Goal: Task Accomplishment & Management: Manage account settings

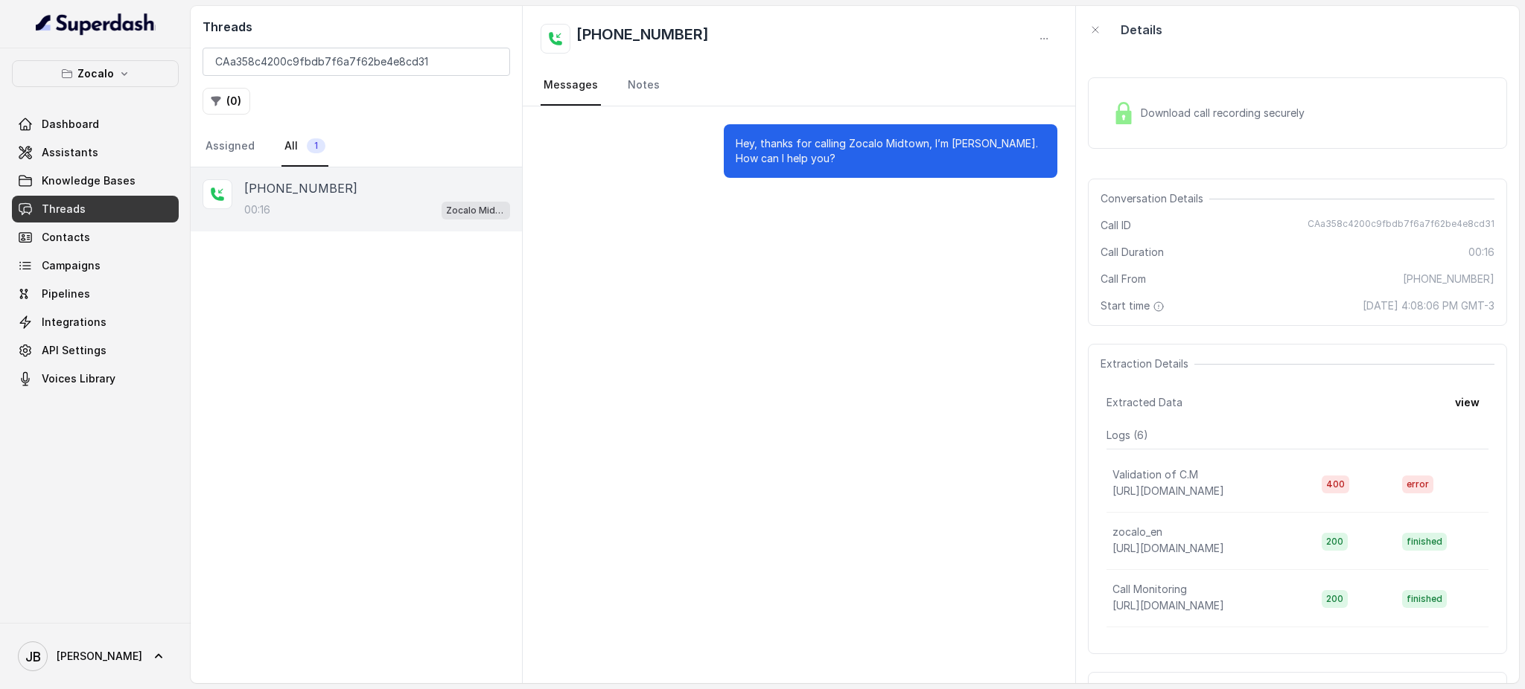
click at [100, 208] on link "Threads" at bounding box center [95, 209] width 167 height 27
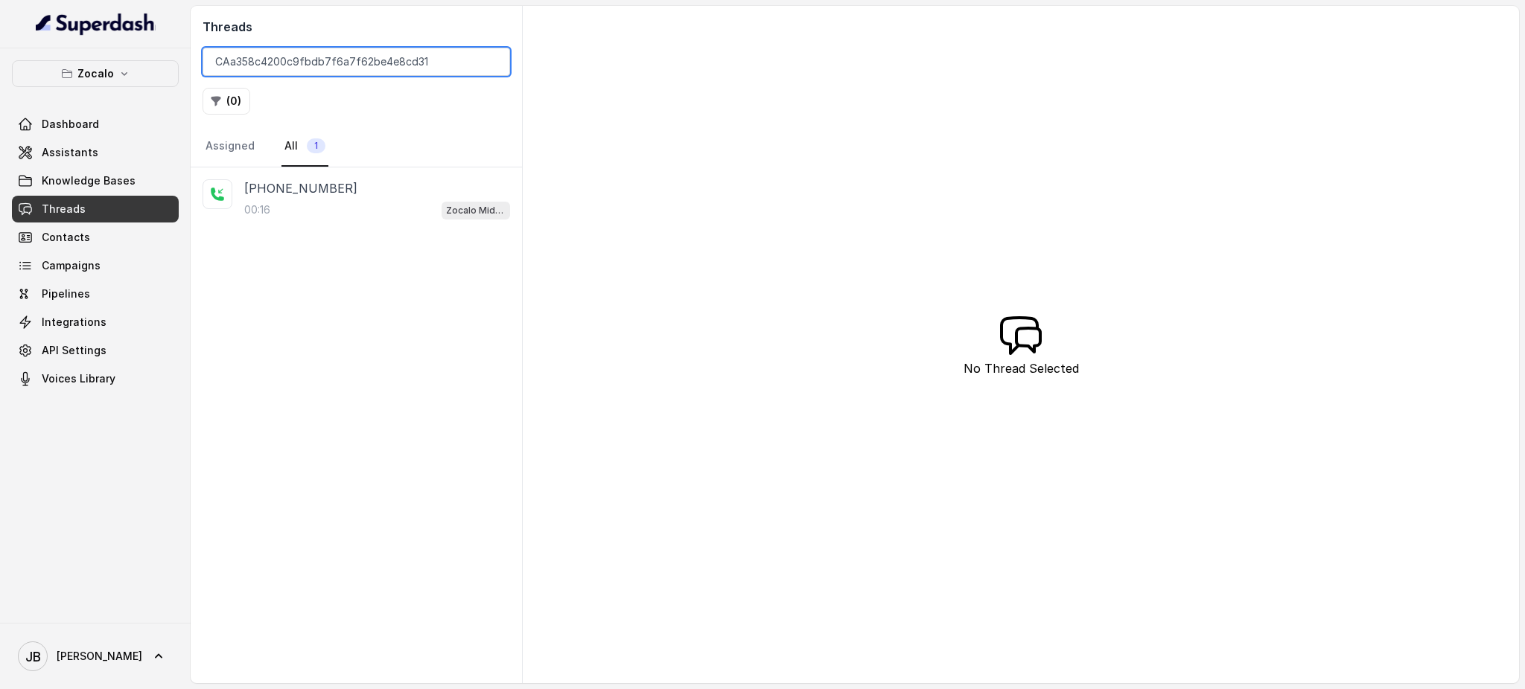
click at [427, 65] on input "CAa358c4200c9fbdb7f6a7f62be4e8cd31" at bounding box center [355, 62] width 307 height 28
click at [482, 63] on input "CAa358c4200c9fbdb7f6a7f62be4e8cd31" at bounding box center [355, 62] width 307 height 28
click at [488, 60] on input "CAa358c4200c9fbdb7f6a7f62be4e8cd31" at bounding box center [355, 62] width 307 height 28
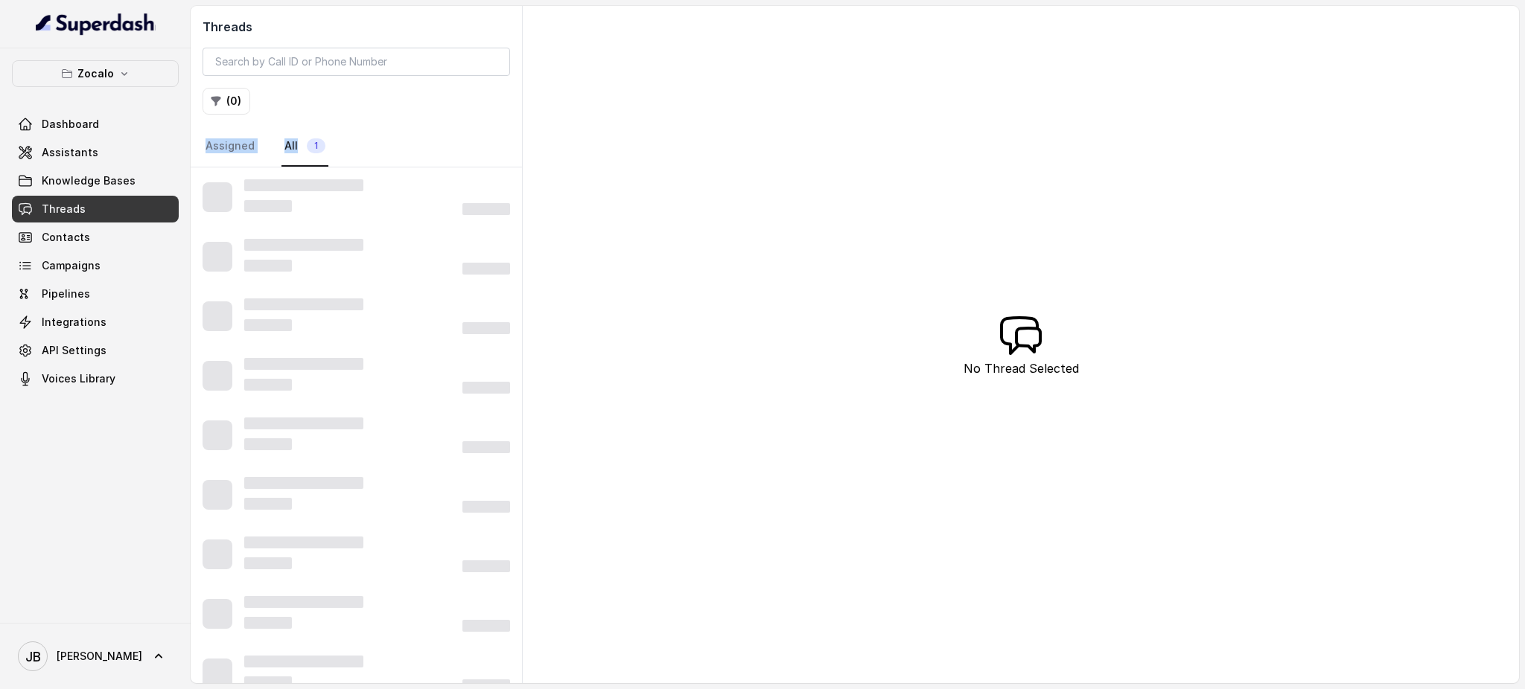
drag, startPoint x: 463, startPoint y: 119, endPoint x: 430, endPoint y: 126, distance: 33.4
click at [441, 127] on div "Threads ( 0 ) Assigned All 1" at bounding box center [356, 87] width 331 height 162
click at [399, 124] on div "Threads ( 0 ) Assigned All 1" at bounding box center [356, 87] width 331 height 162
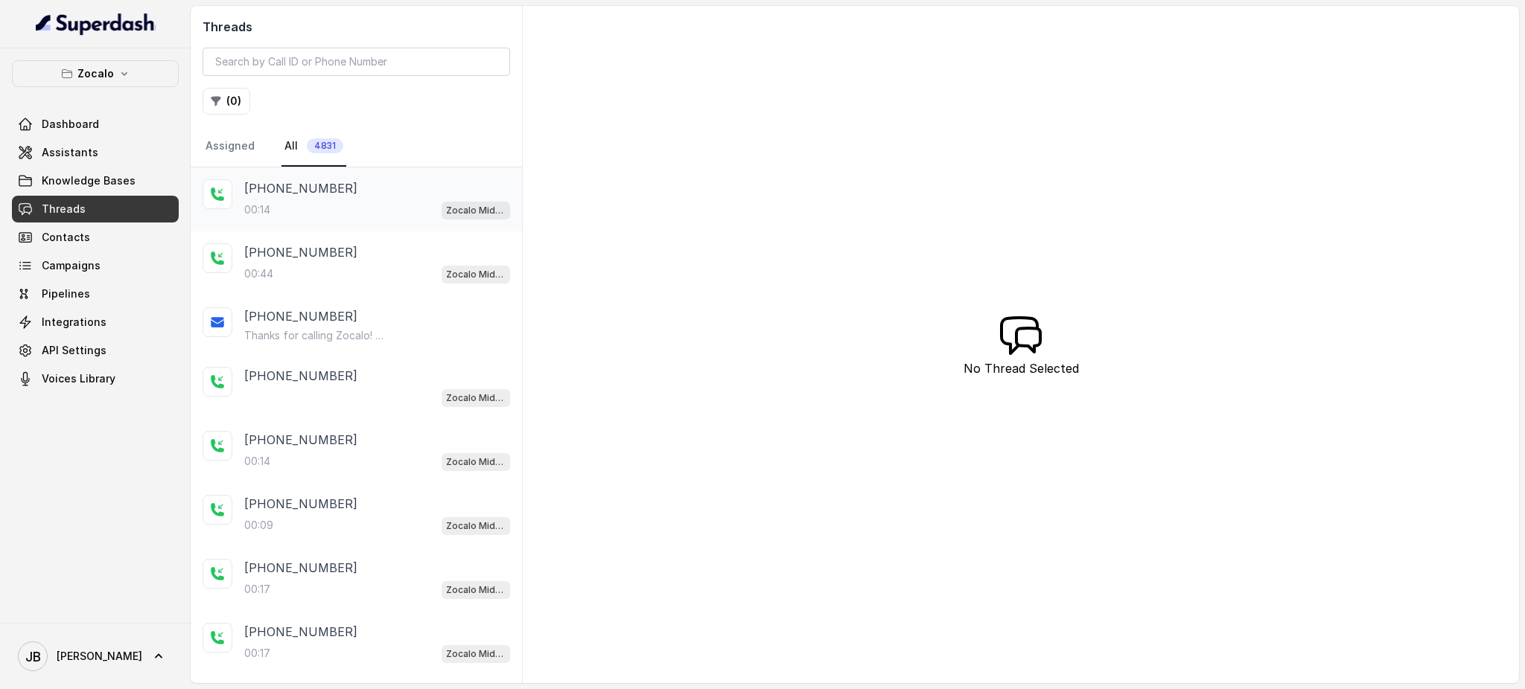
click at [371, 183] on div "[PHONE_NUMBER]" at bounding box center [377, 188] width 266 height 18
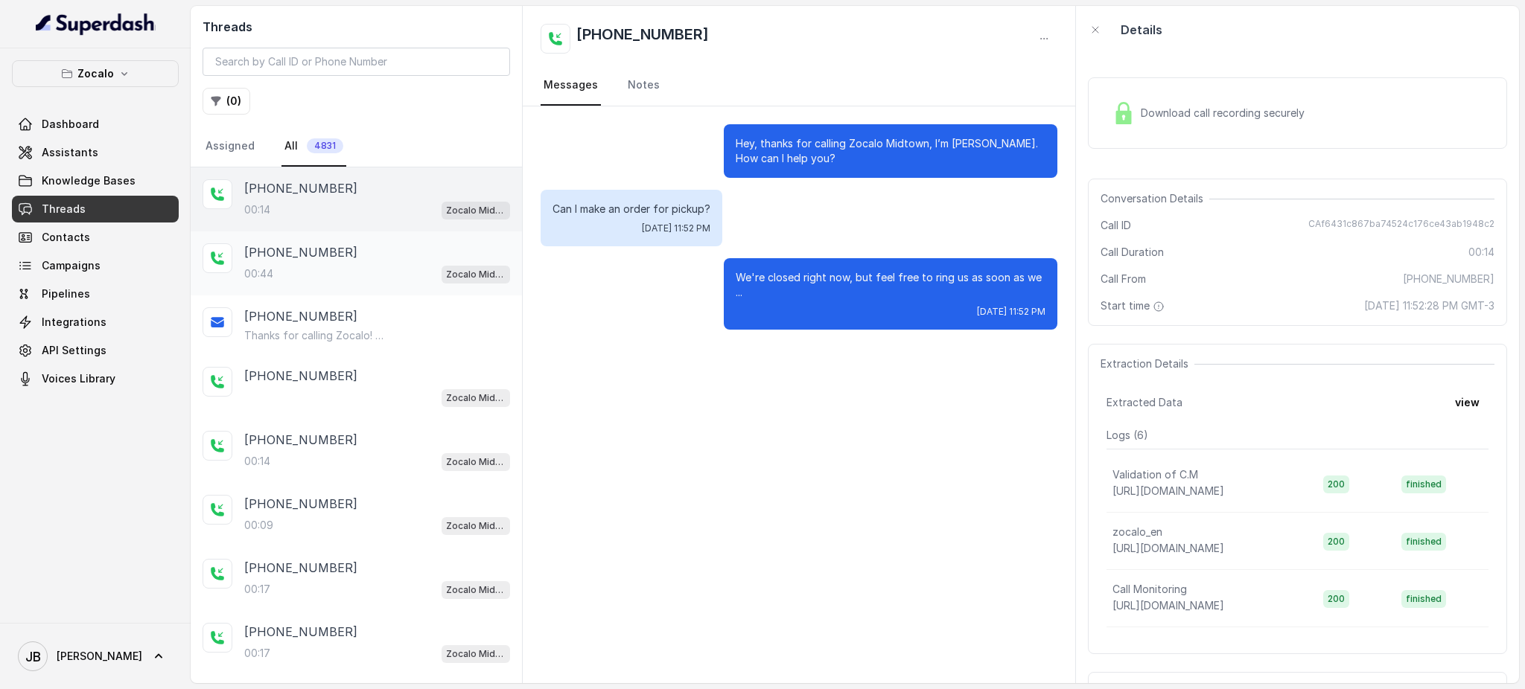
click at [397, 239] on div "[PHONE_NUMBER]:44 Zocalo Midtown / EN" at bounding box center [356, 264] width 331 height 64
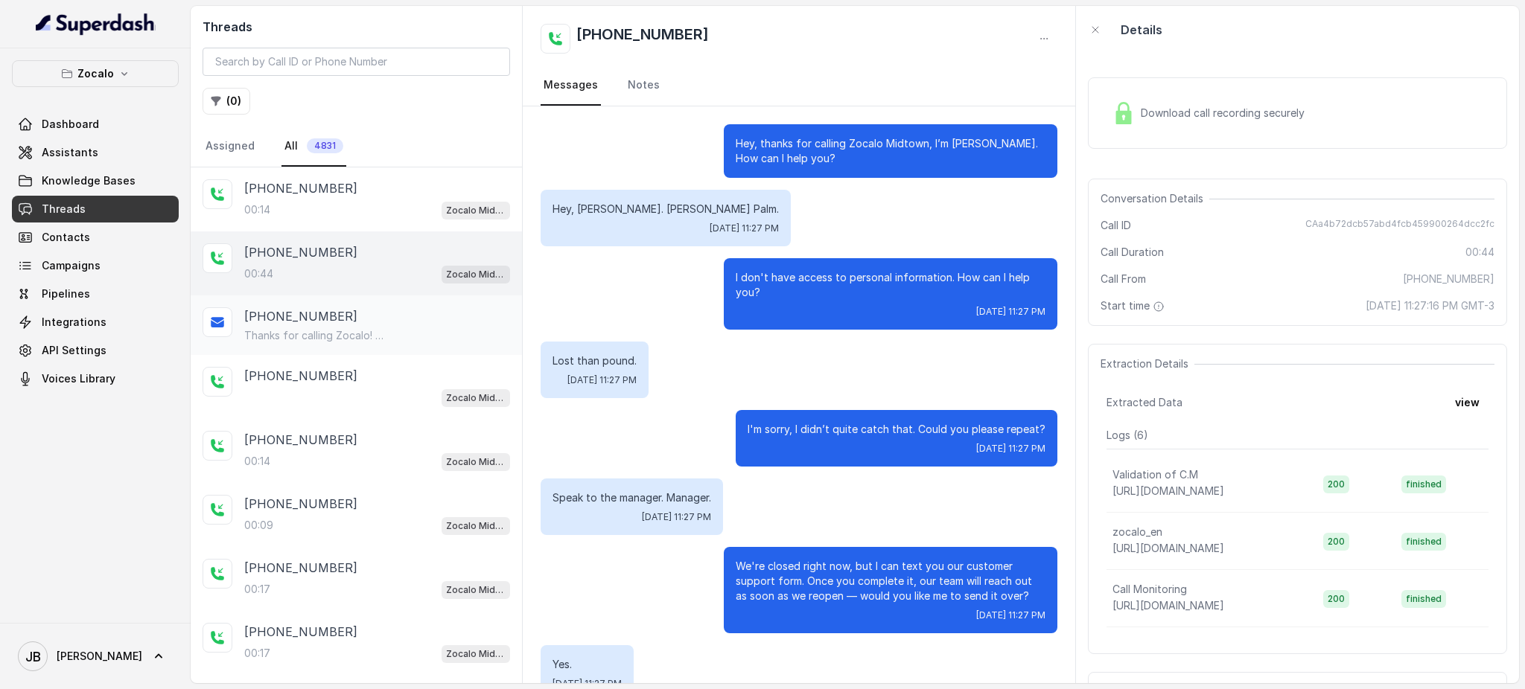
scroll to position [255, 0]
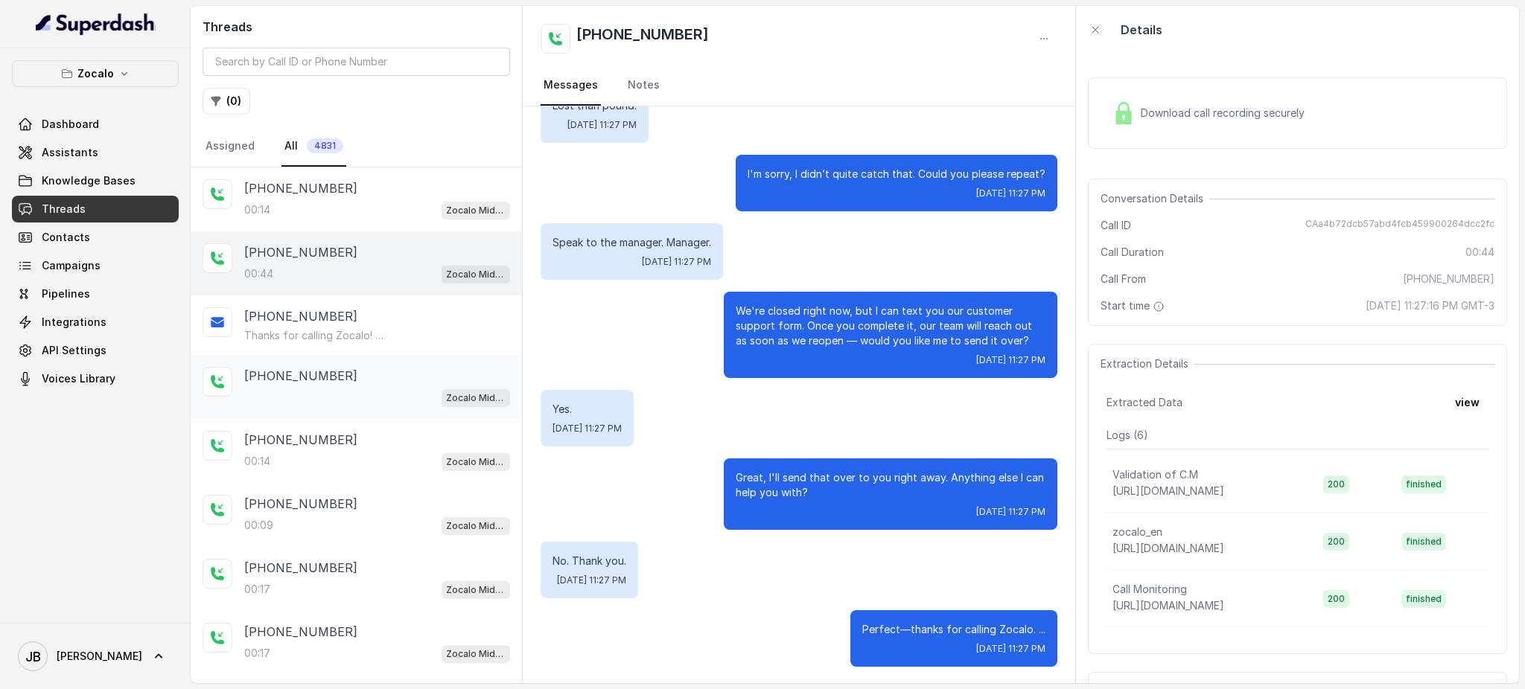
click at [374, 380] on div "[PHONE_NUMBER] Zocalo Midtown / EN" at bounding box center [377, 387] width 266 height 40
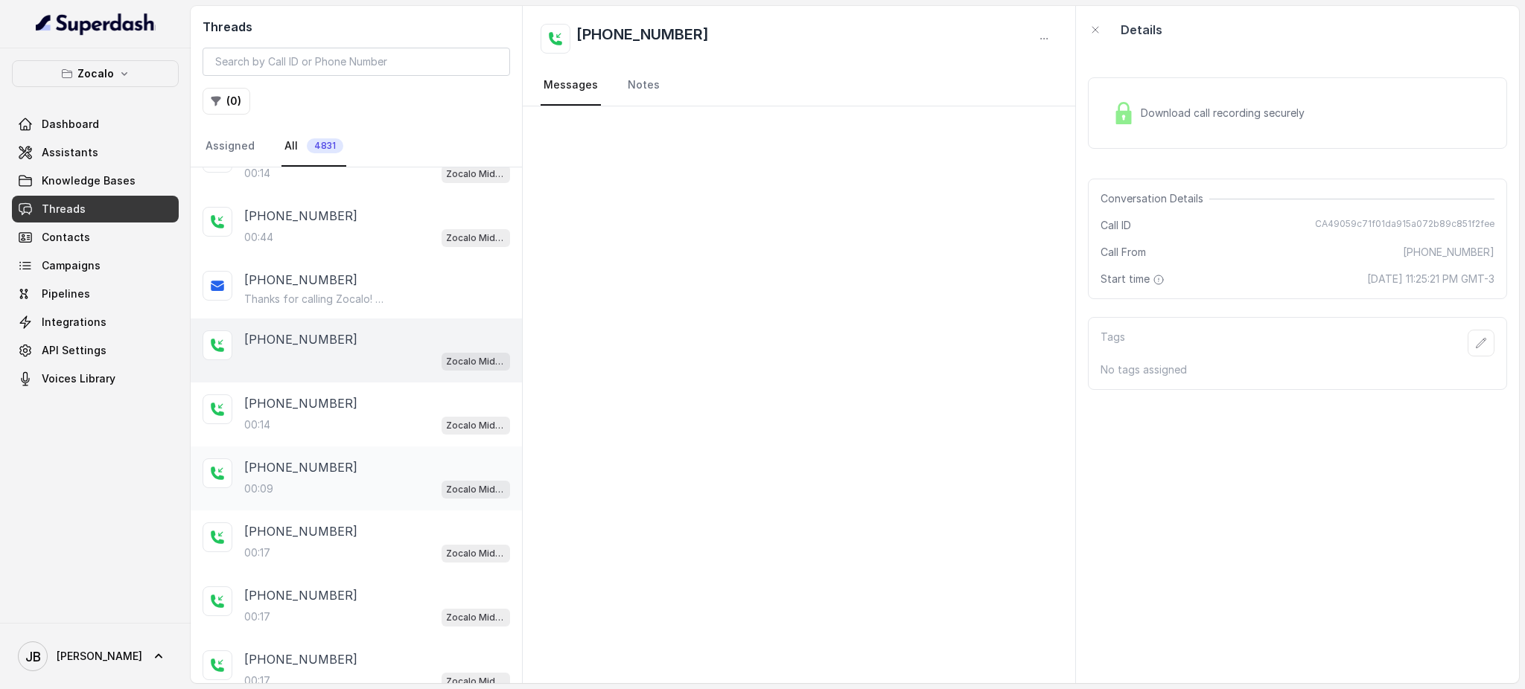
scroll to position [99, 0]
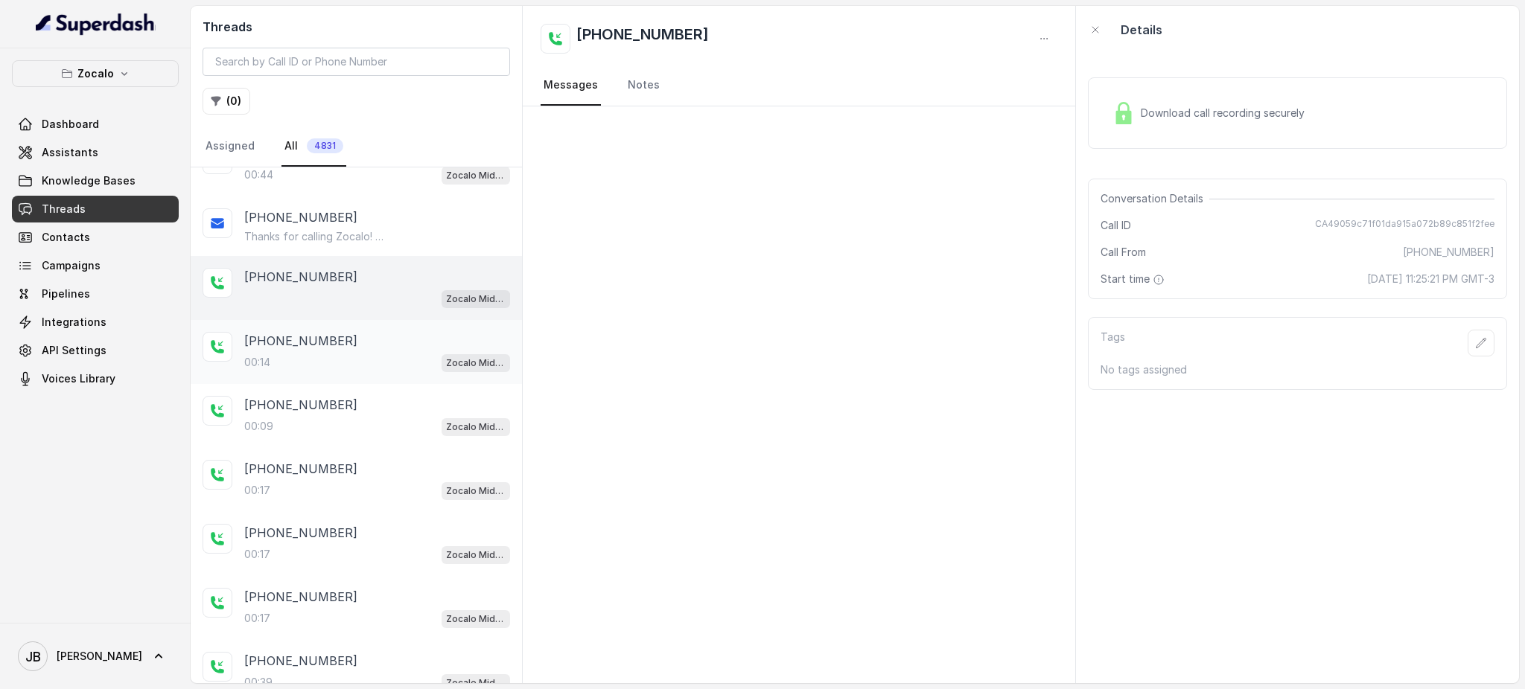
click at [372, 349] on div "[PHONE_NUMBER]:14 Zocalo Midtown / EN" at bounding box center [377, 352] width 266 height 40
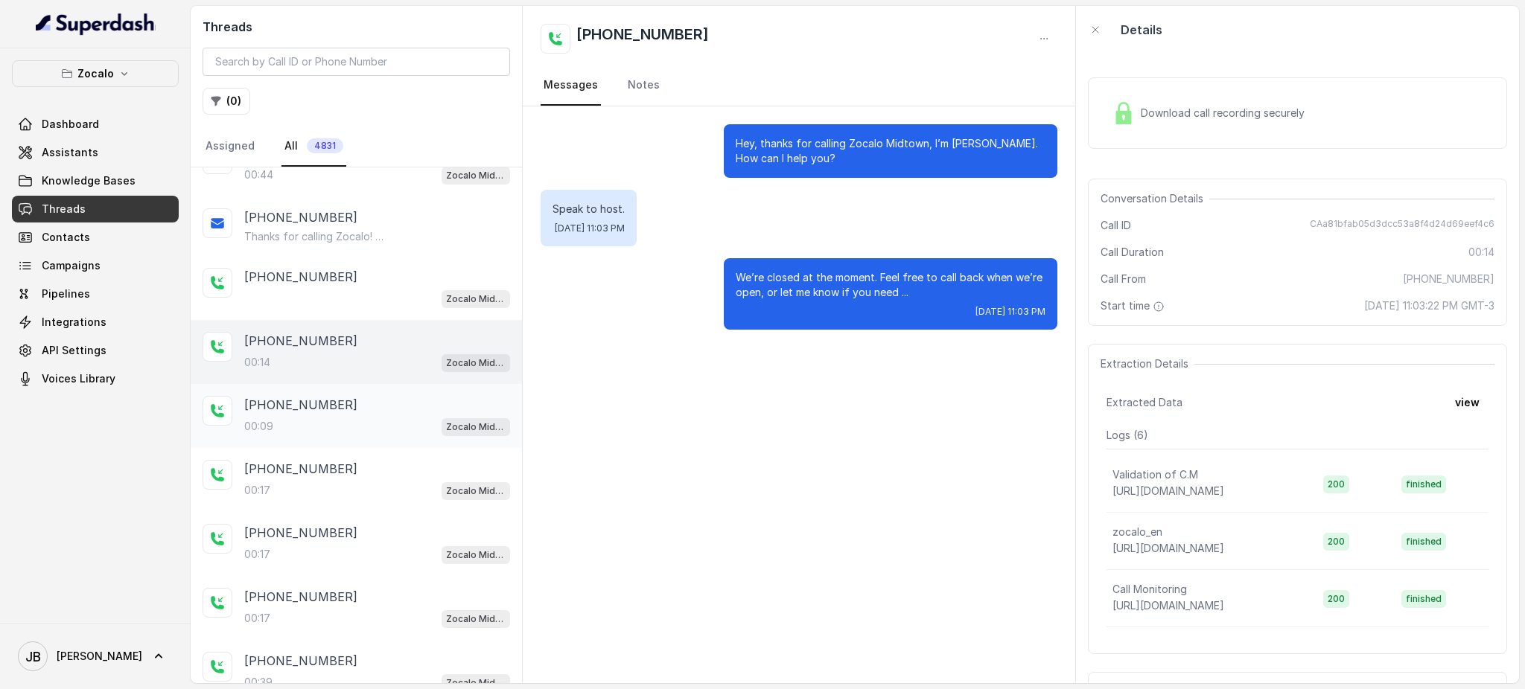
click at [398, 426] on div "00:09 Zocalo Midtown / EN" at bounding box center [377, 426] width 266 height 19
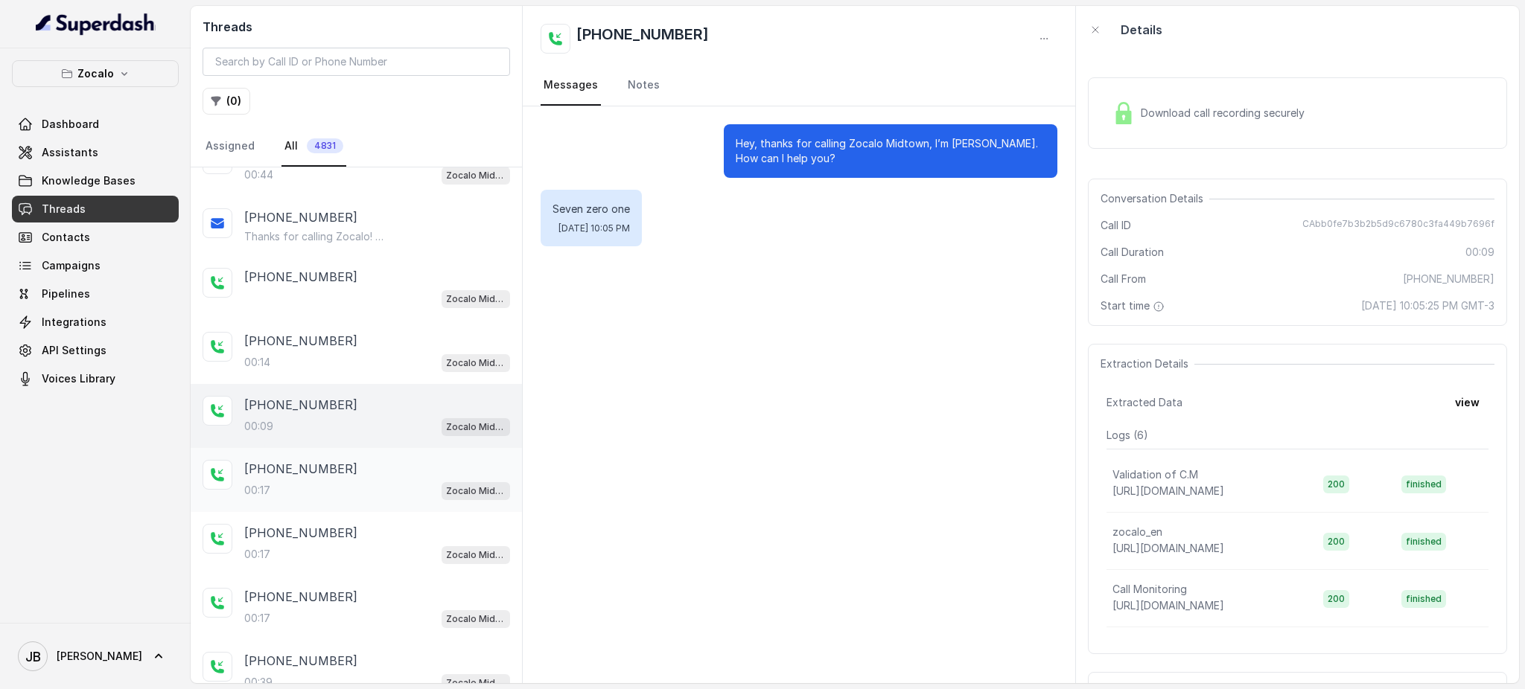
click at [408, 490] on div "00:17 Zocalo Midtown / EN" at bounding box center [377, 490] width 266 height 19
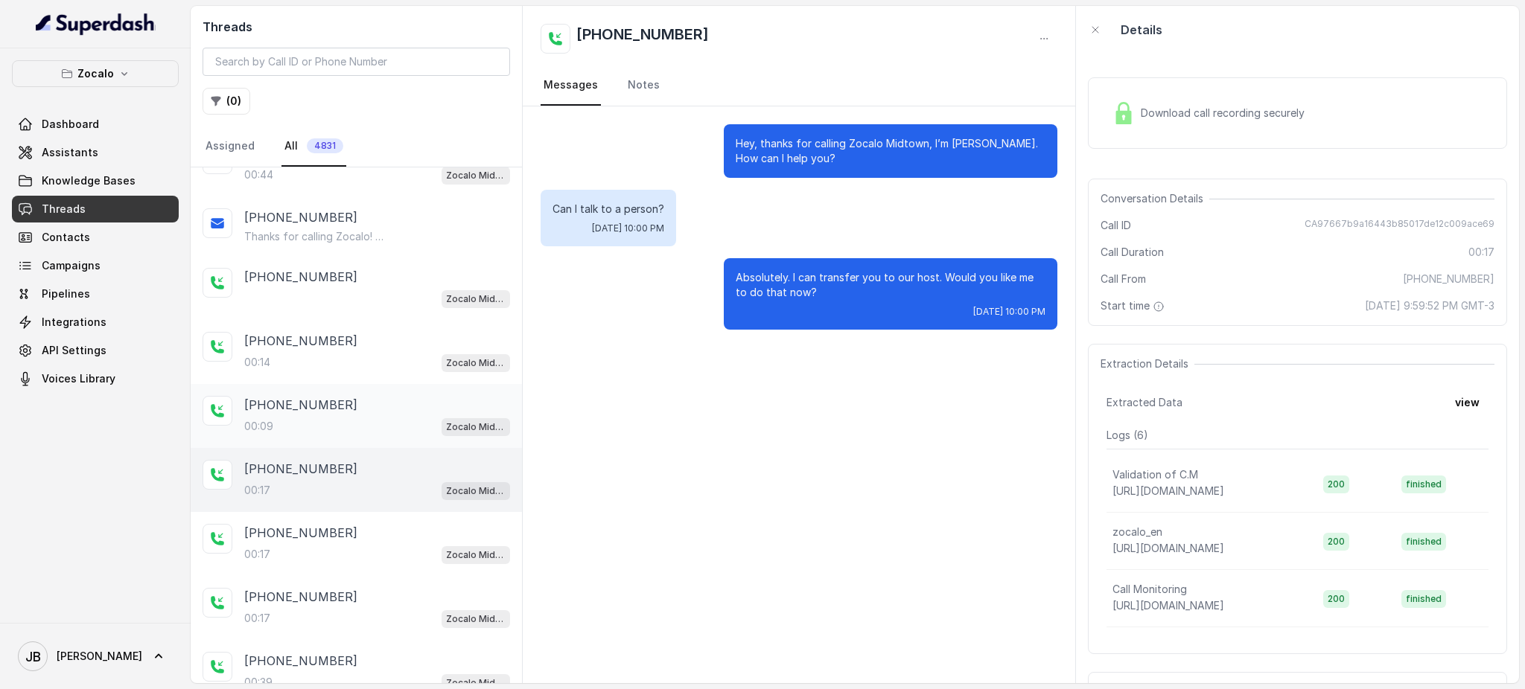
click at [384, 417] on div "00:09 Zocalo Midtown / EN" at bounding box center [377, 426] width 266 height 19
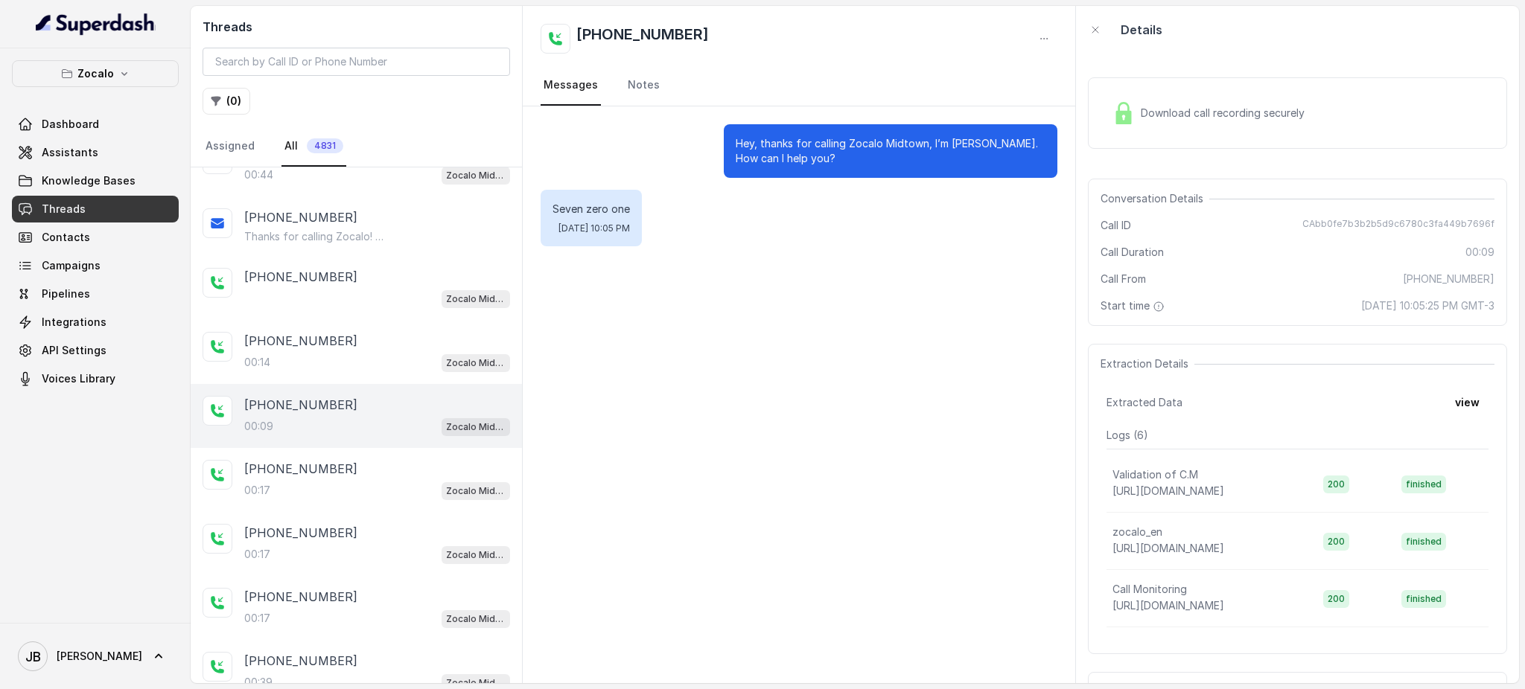
click at [1205, 113] on span "Download call recording securely" at bounding box center [1225, 113] width 170 height 15
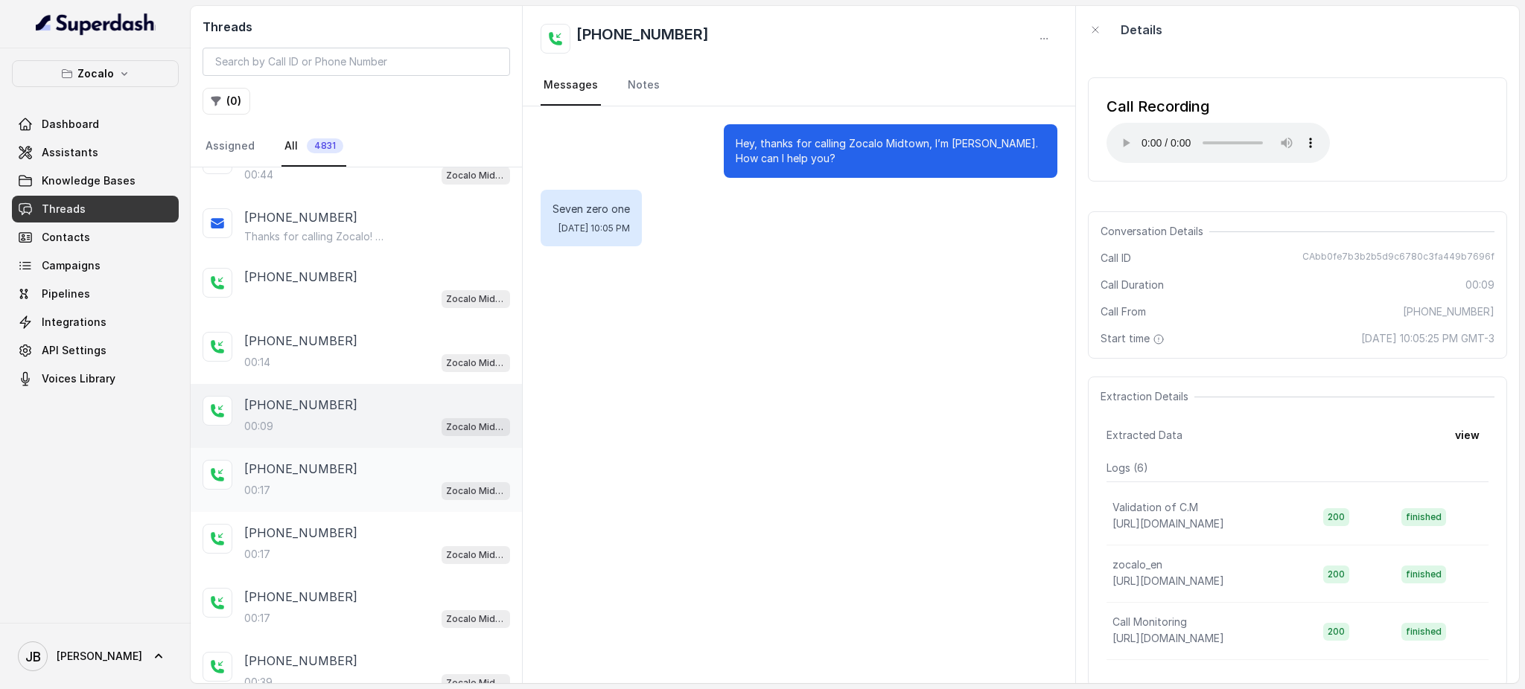
click at [307, 487] on div "00:17 Zocalo Midtown / EN" at bounding box center [377, 490] width 266 height 19
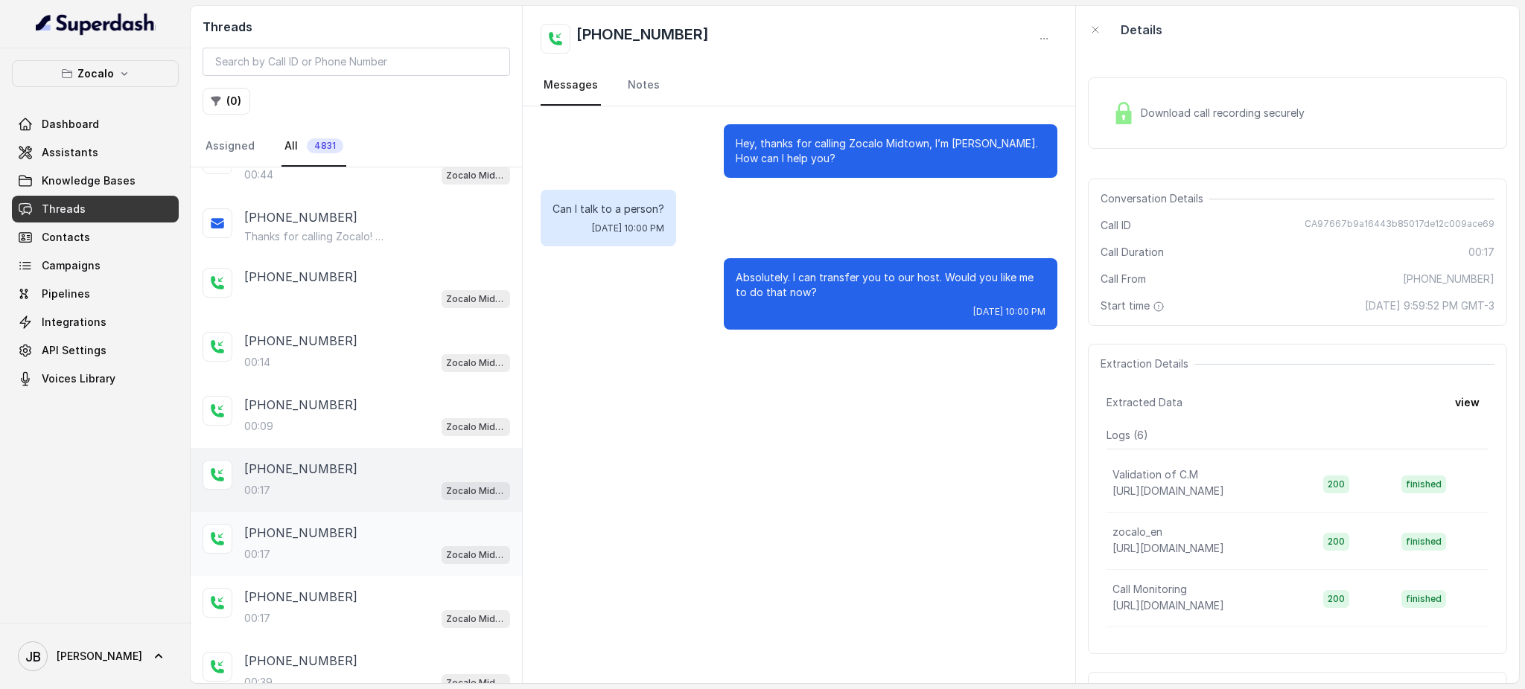
click at [316, 524] on p "[PHONE_NUMBER]" at bounding box center [300, 533] width 113 height 18
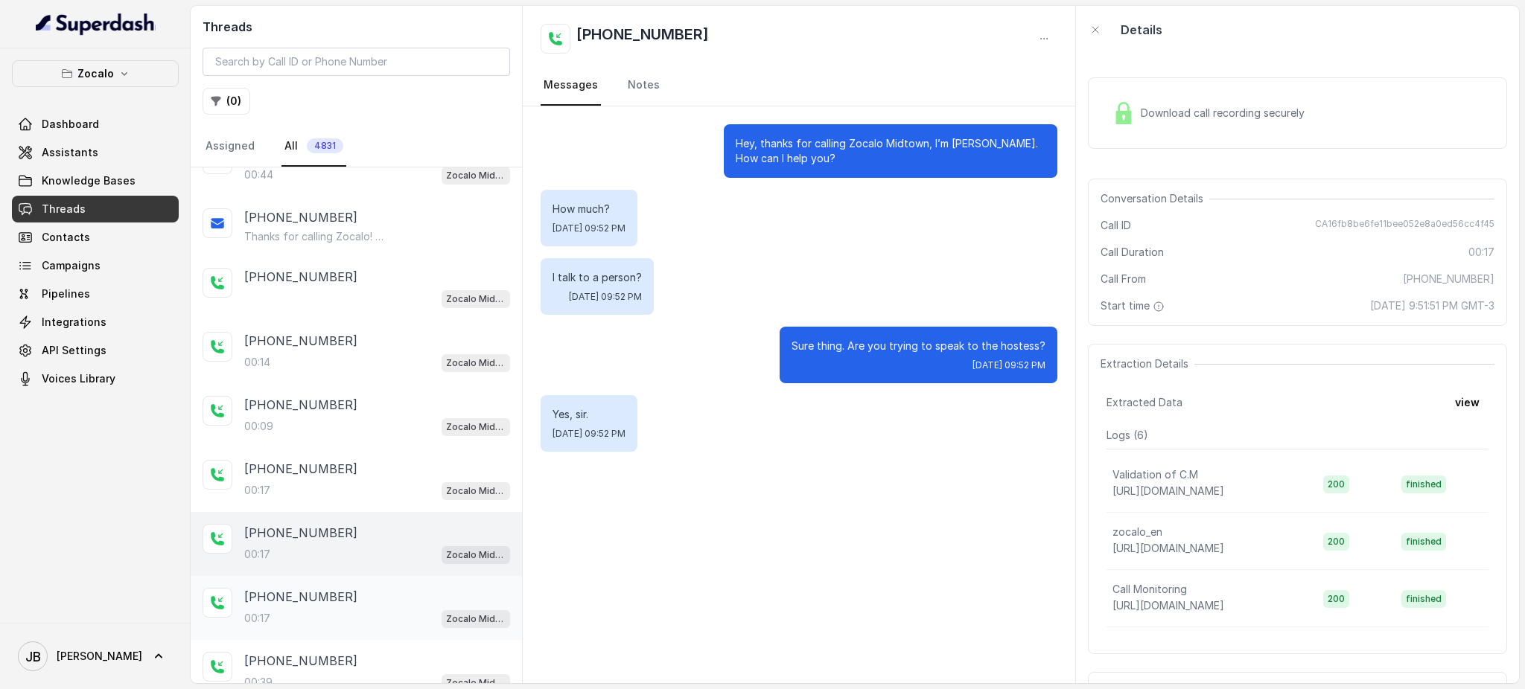
click at [325, 595] on p "[PHONE_NUMBER]" at bounding box center [300, 597] width 113 height 18
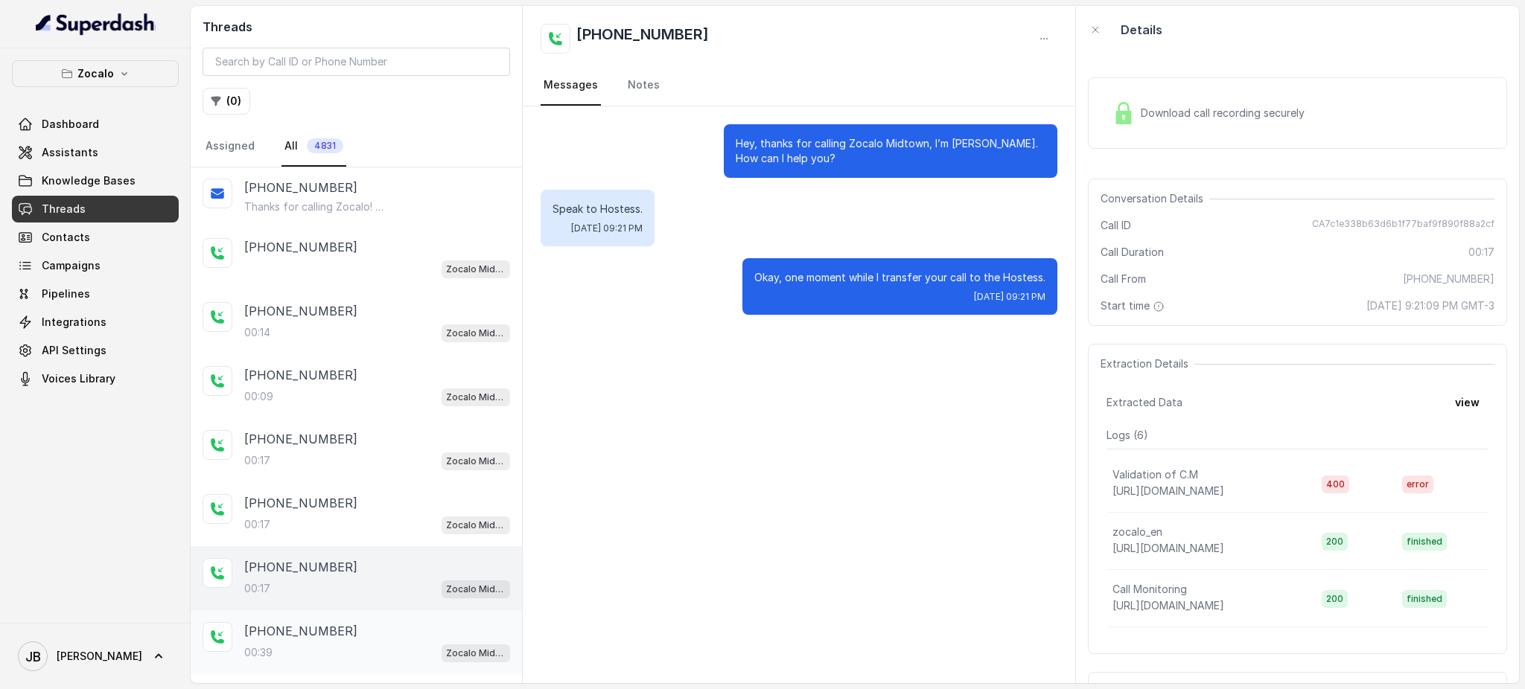
scroll to position [155, 0]
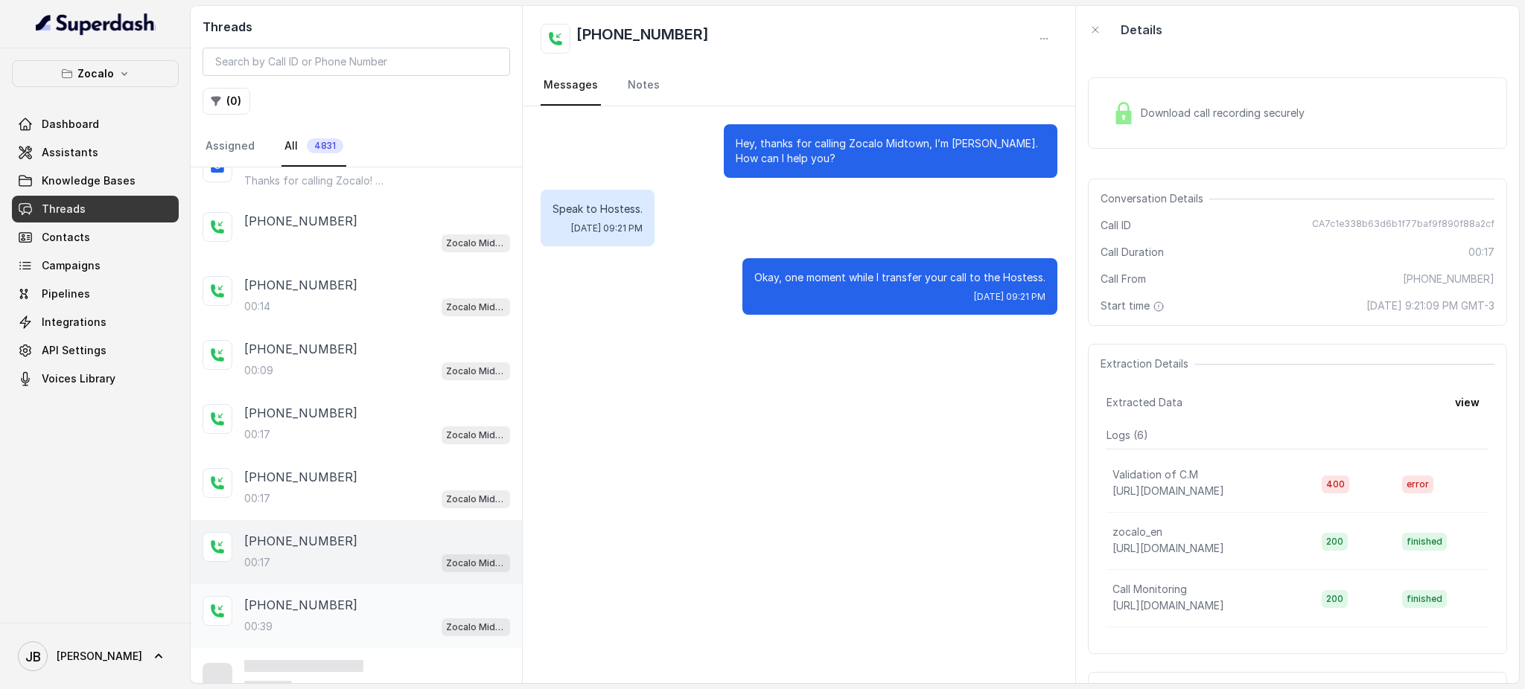
drag, startPoint x: 348, startPoint y: 577, endPoint x: 346, endPoint y: 596, distance: 19.5
click at [346, 580] on div "[PHONE_NUMBER]:14 Zocalo Midtown / EN [PHONE_NUMBER]:44 Zocalo Midtown / EN [PH…" at bounding box center [356, 360] width 331 height 695
click at [348, 520] on div "[PHONE_NUMBER]:17 Zocalo Midtown / EN" at bounding box center [356, 552] width 331 height 64
click at [342, 495] on div "00:17 Zocalo Midtown / EN" at bounding box center [377, 498] width 266 height 19
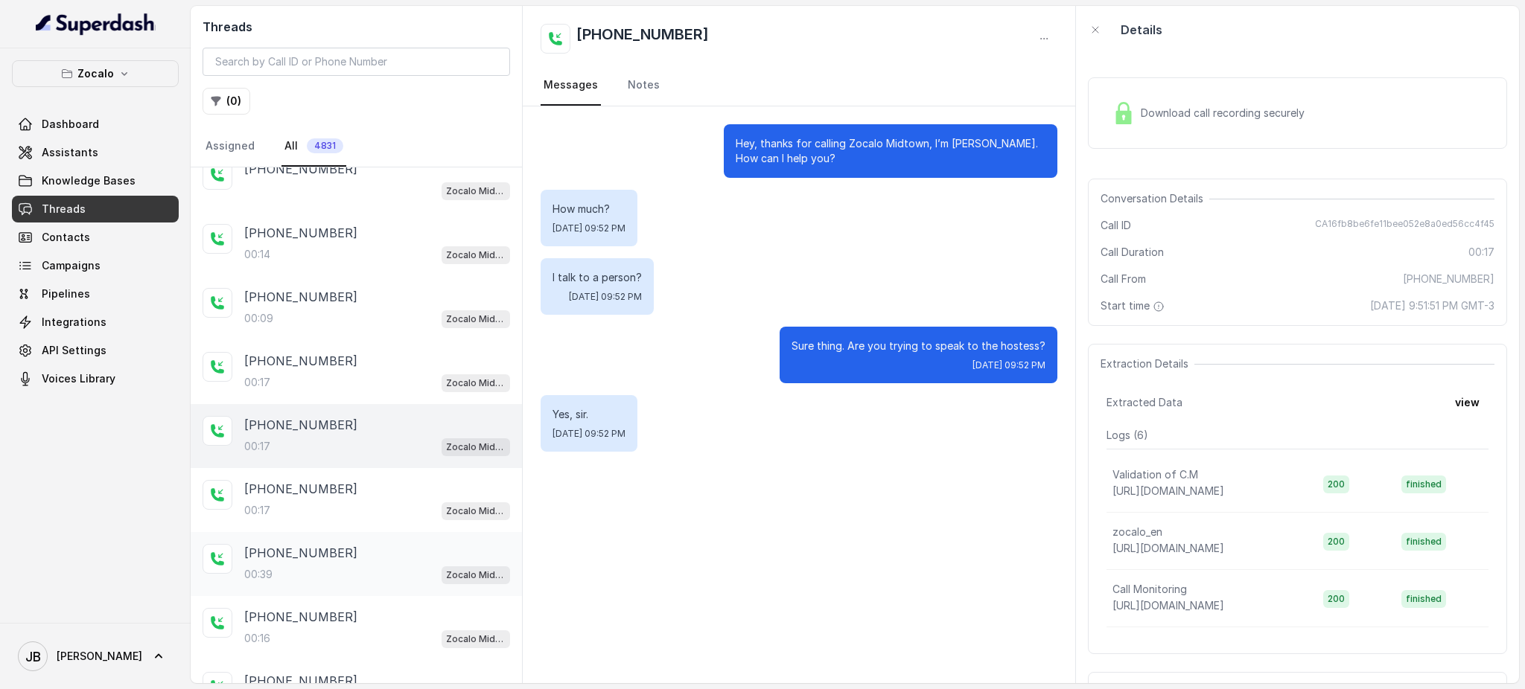
scroll to position [254, 0]
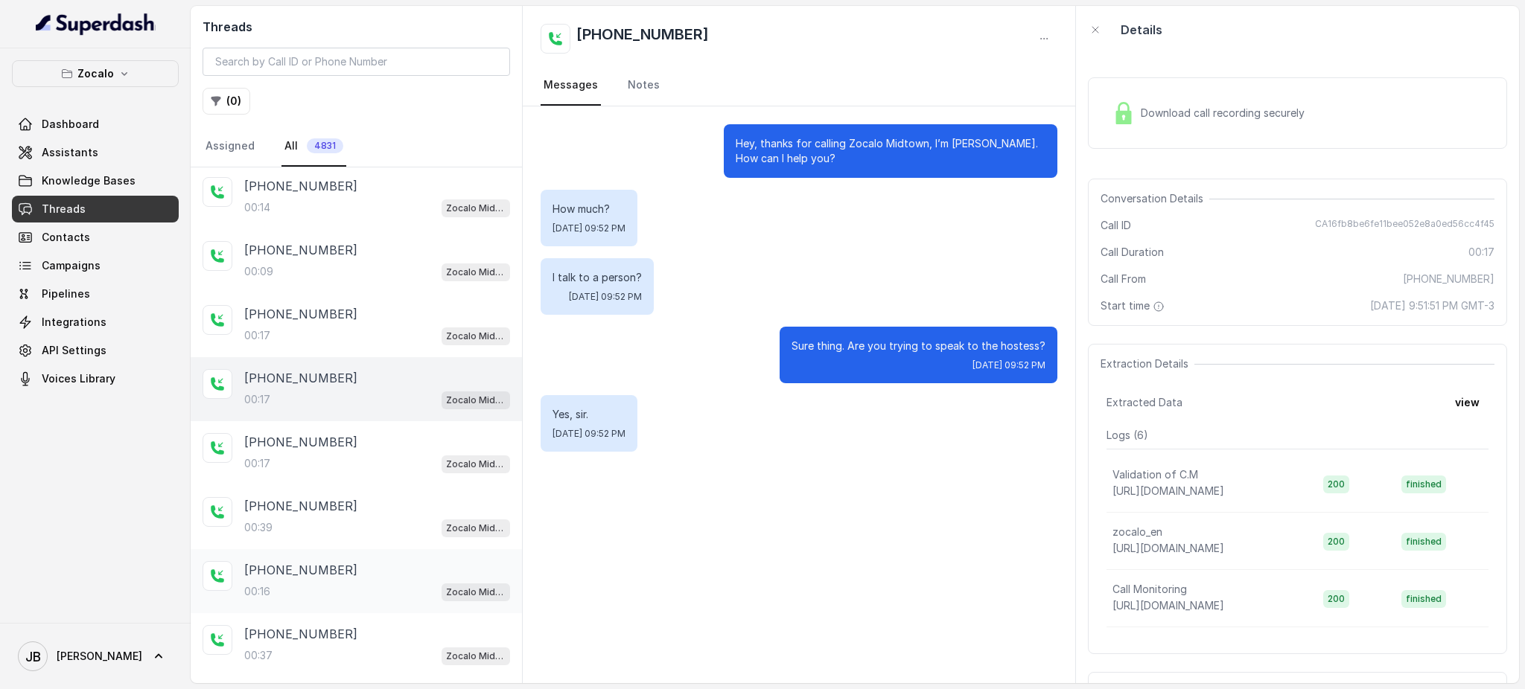
click at [364, 561] on div "[PHONE_NUMBER]" at bounding box center [377, 570] width 266 height 18
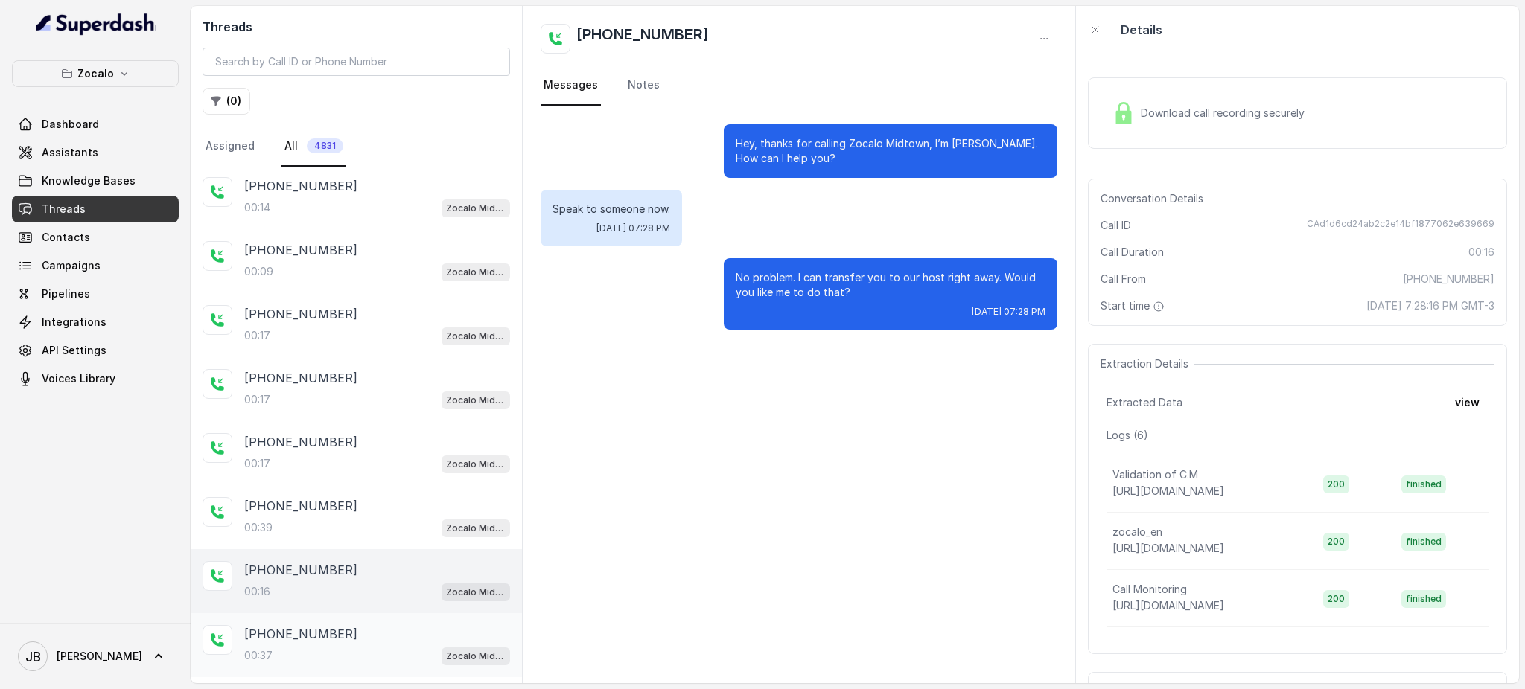
click at [345, 625] on div "[PHONE_NUMBER]" at bounding box center [377, 634] width 266 height 18
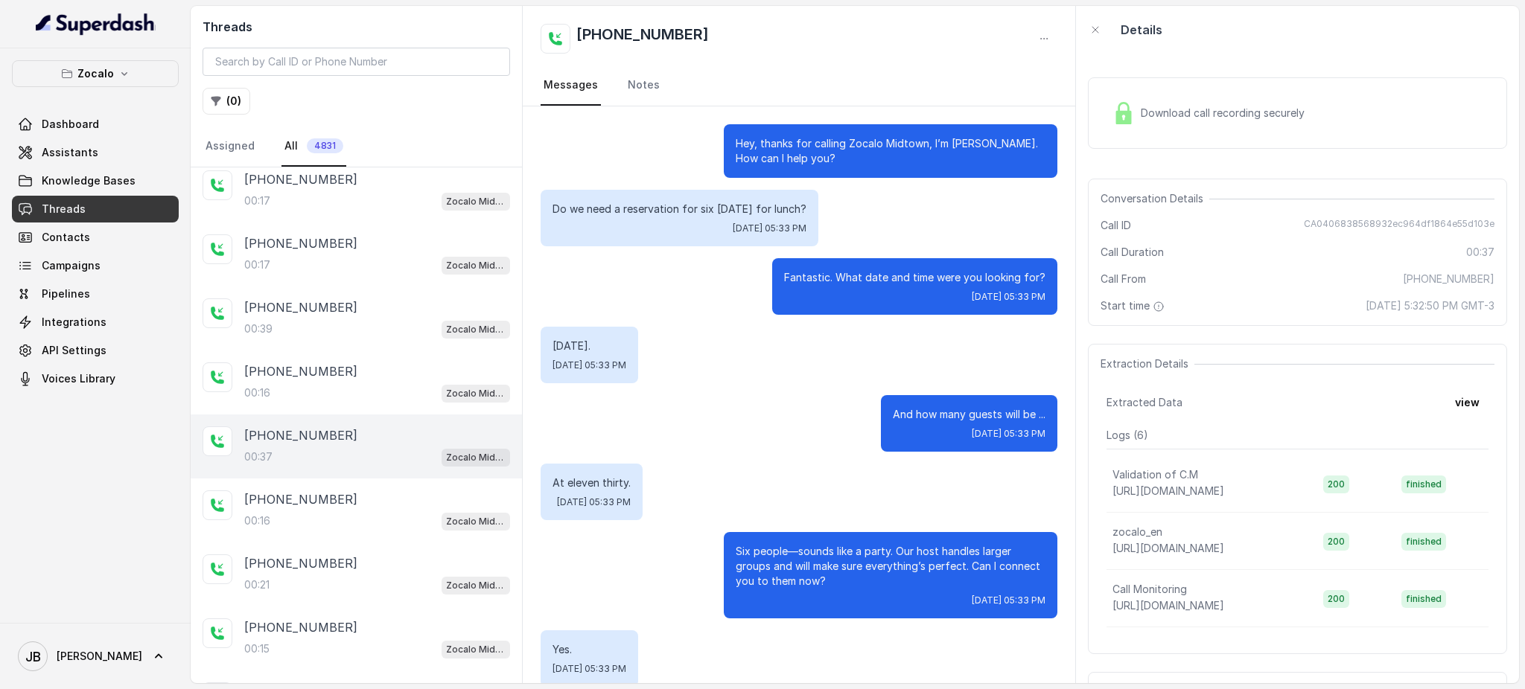
click at [648, 180] on div "Hey, thanks for calling Zocalo Midtown, I’m [PERSON_NAME]. How can I help you? …" at bounding box center [799, 447] width 552 height 682
click at [656, 202] on p "Do we need a reservation for six [DATE] for lunch?" at bounding box center [679, 209] width 254 height 15
click at [697, 302] on div "Fantastic. What date and time were you looking for? [DATE] 05:33 PM" at bounding box center [798, 286] width 517 height 57
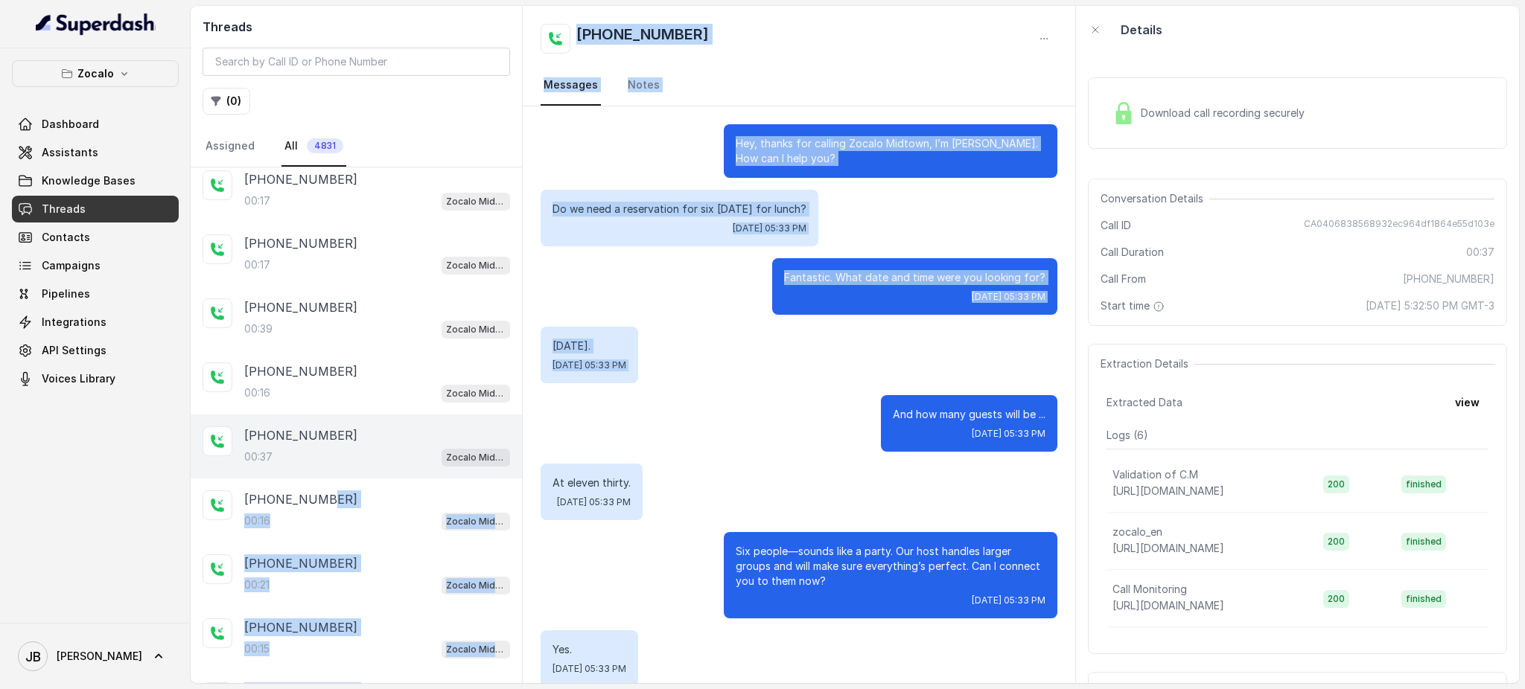
drag, startPoint x: 322, startPoint y: 490, endPoint x: 707, endPoint y: 413, distance: 392.4
click at [688, 420] on div "Threads ( 0 ) Assigned All 4831 [PHONE_NUMBER]:14 Zocalo Midtown / EN [PHONE_NU…" at bounding box center [855, 344] width 1328 height 677
drag, startPoint x: 788, startPoint y: 385, endPoint x: 756, endPoint y: 361, distance: 40.5
click at [787, 384] on div "Hey, thanks for calling Zocalo Midtown, I’m [PERSON_NAME]. How can I help you? …" at bounding box center [799, 447] width 552 height 682
click at [730, 299] on div "Fantastic. What date and time were you looking for? [DATE] 05:33 PM" at bounding box center [798, 286] width 517 height 57
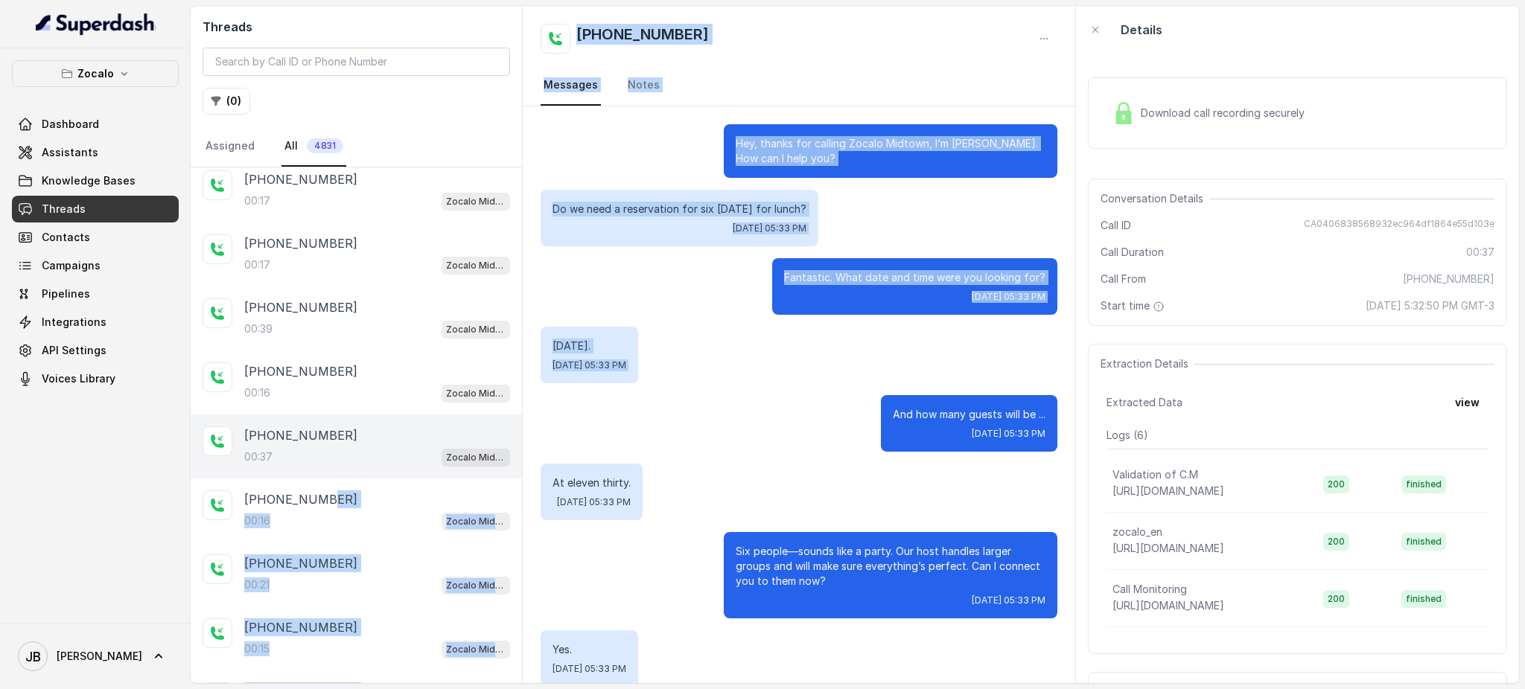
click at [668, 211] on p "Do we need a reservation for six [DATE] for lunch?" at bounding box center [679, 209] width 254 height 15
click at [656, 282] on div "Fantastic. What date and time were you looking for? [DATE] 05:33 PM" at bounding box center [798, 286] width 517 height 57
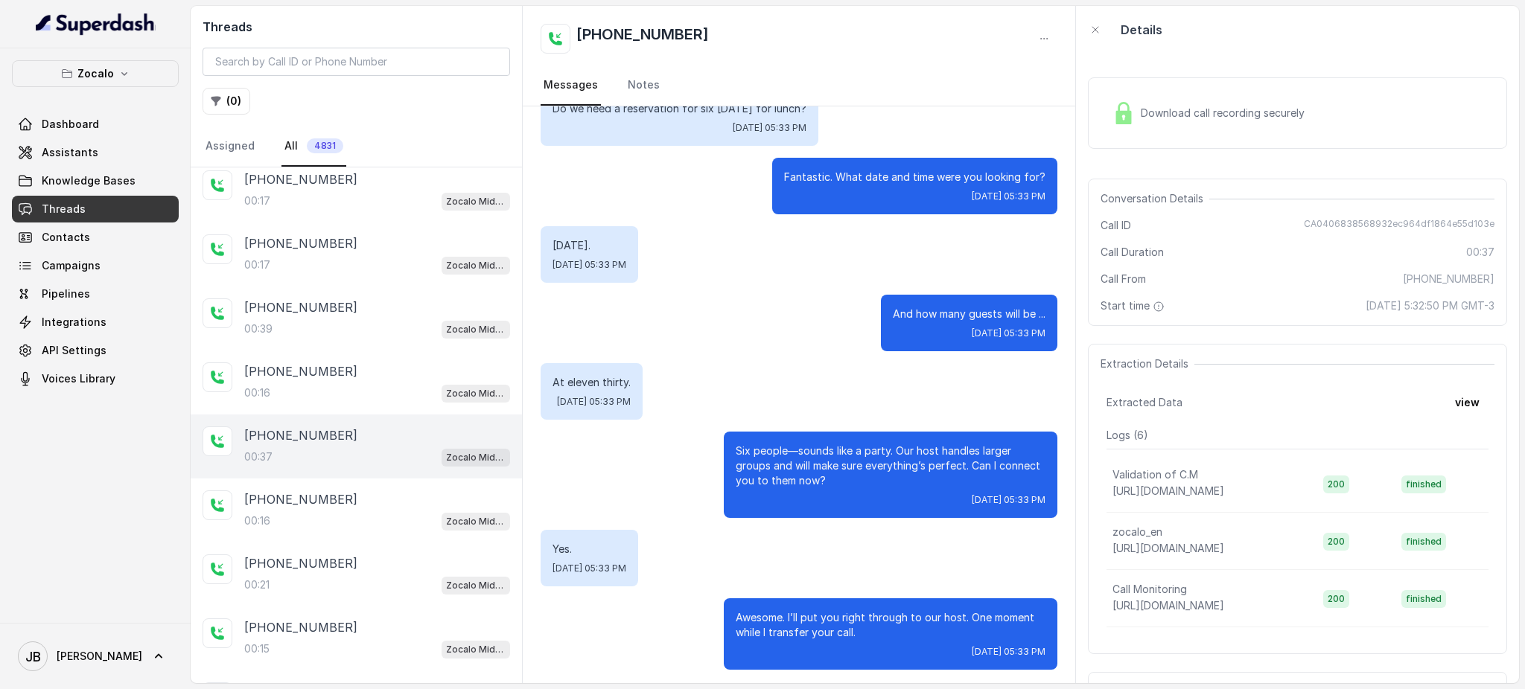
scroll to position [103, 0]
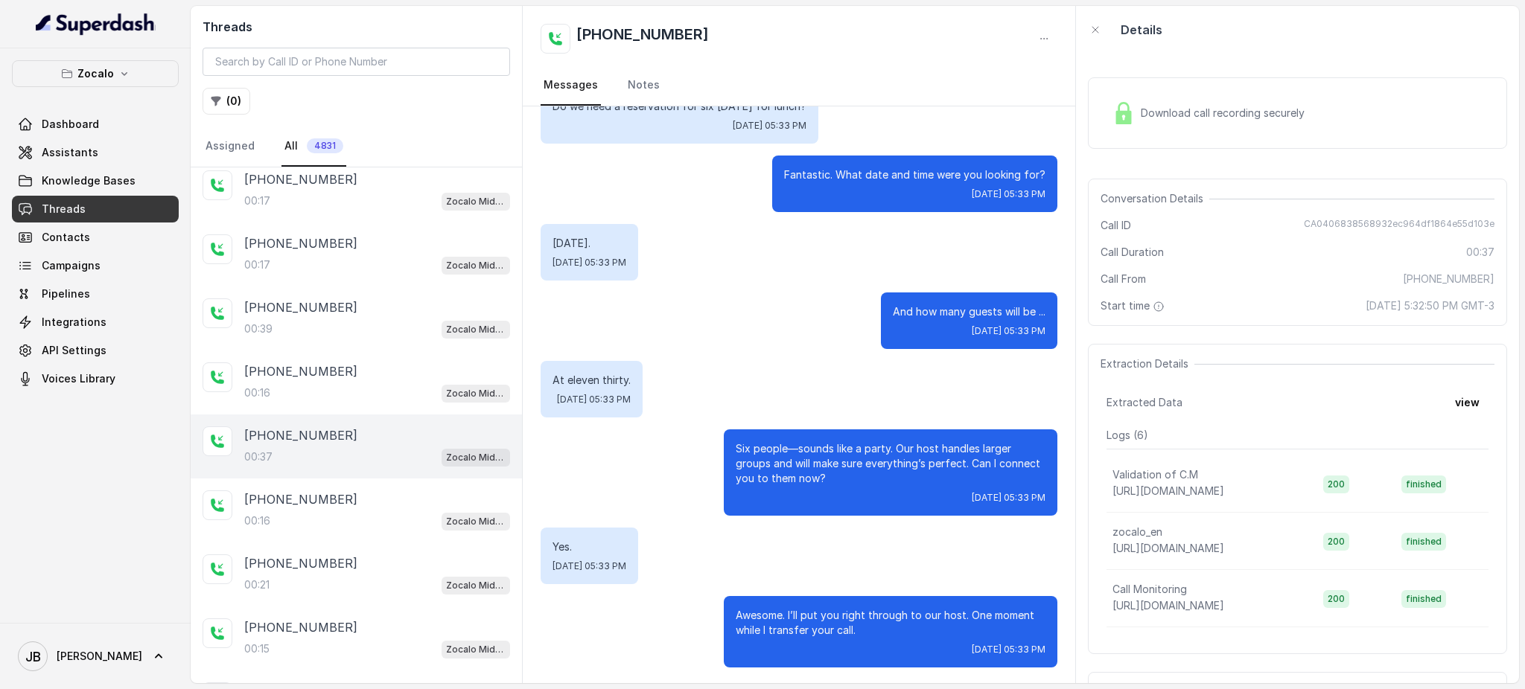
click at [610, 374] on p "At eleven thirty." at bounding box center [591, 380] width 78 height 15
click at [610, 375] on p "At eleven thirty." at bounding box center [591, 380] width 78 height 15
click at [724, 330] on div "And how many guests will be ... [DATE] 05:33 PM" at bounding box center [798, 321] width 517 height 57
click at [778, 469] on p "Six people—sounds like a party. Our host handles larger groups and will make su…" at bounding box center [890, 463] width 310 height 45
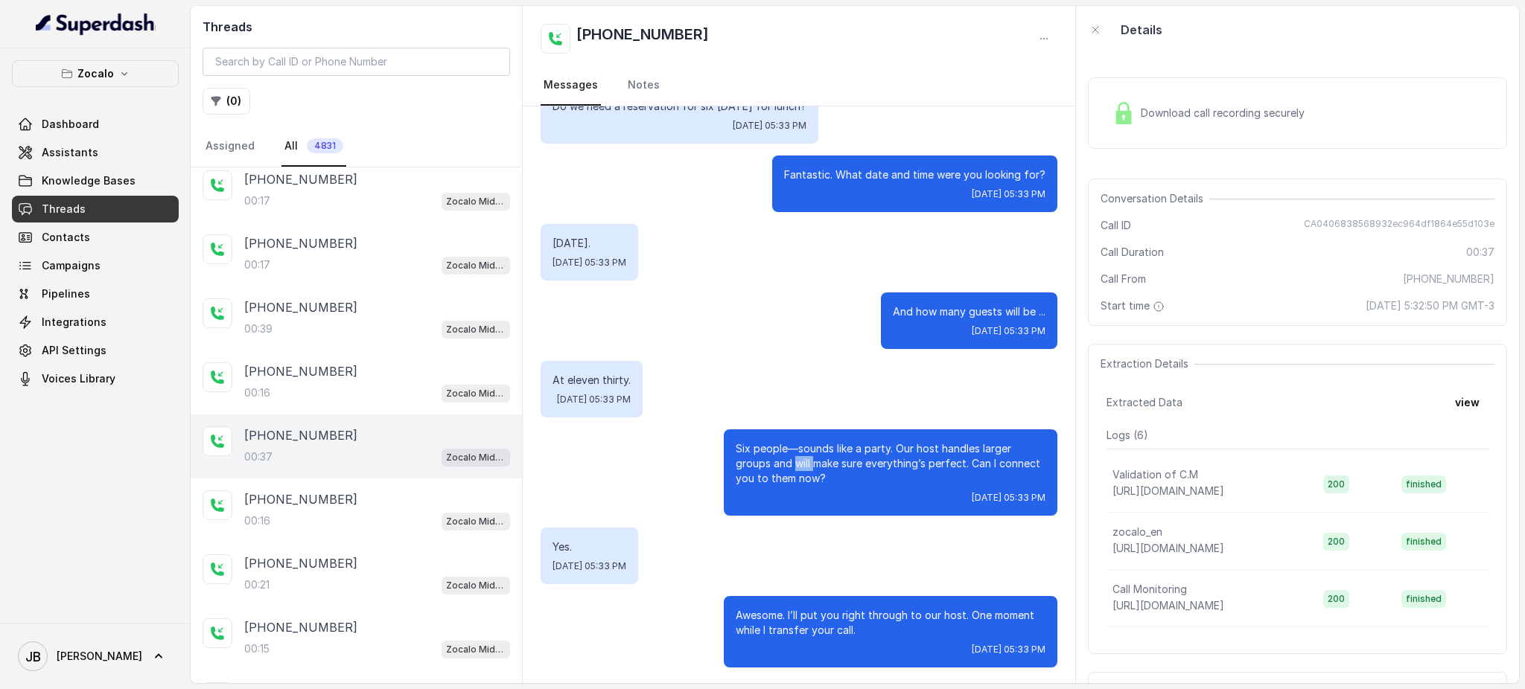
click at [778, 469] on p "Six people—sounds like a party. Our host handles larger groups and will make su…" at bounding box center [890, 463] width 310 height 45
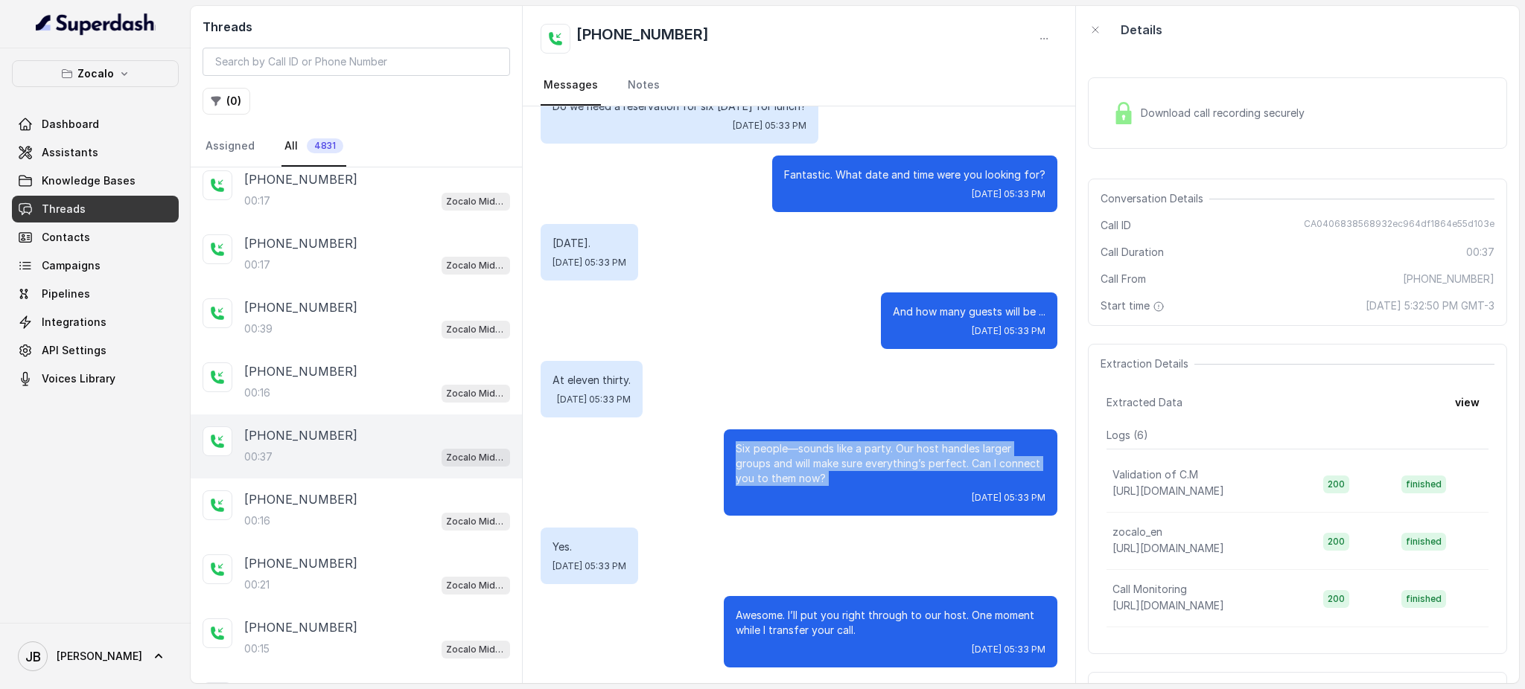
click at [778, 469] on p "Six people—sounds like a party. Our host handles larger groups and will make su…" at bounding box center [890, 463] width 310 height 45
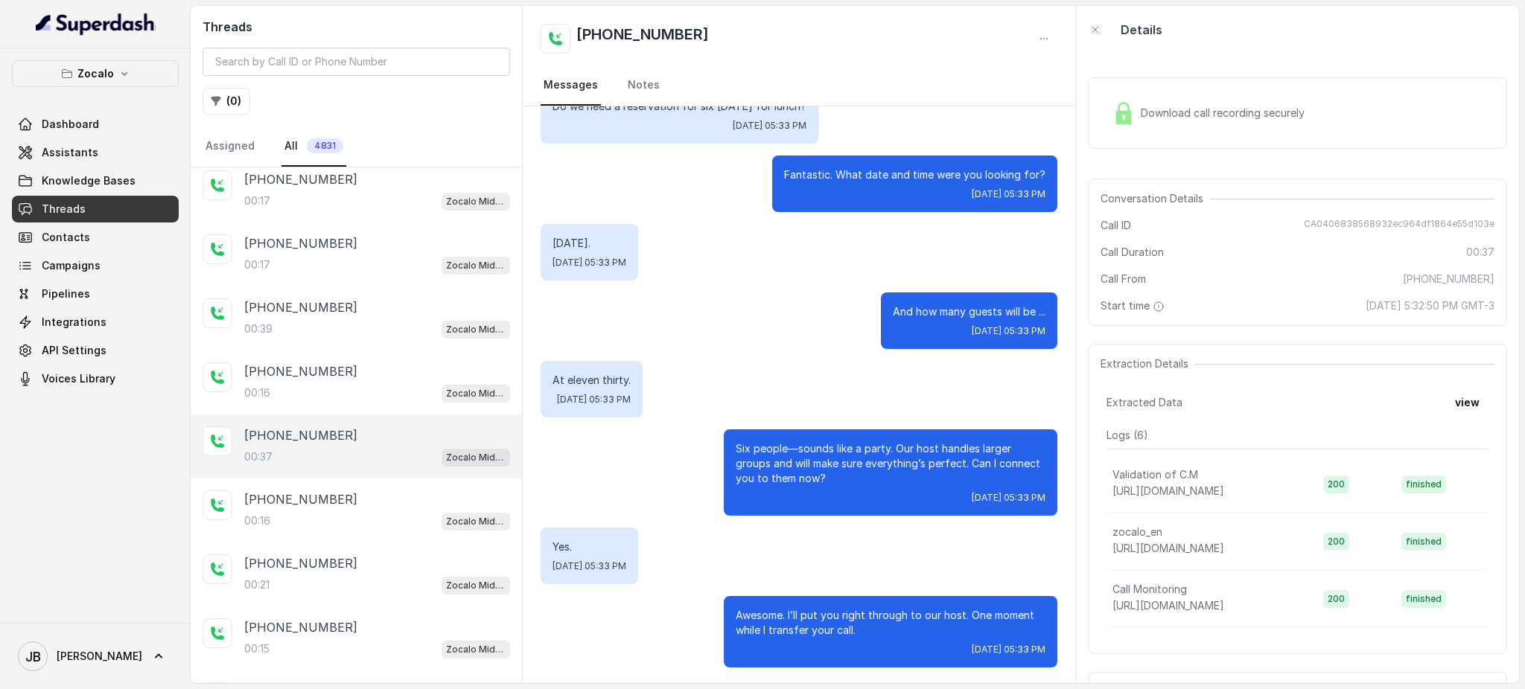
click at [737, 382] on div "At eleven thirty. [DATE] 05:33 PM" at bounding box center [798, 389] width 517 height 57
click at [377, 491] on div "[PHONE_NUMBER]" at bounding box center [377, 500] width 266 height 18
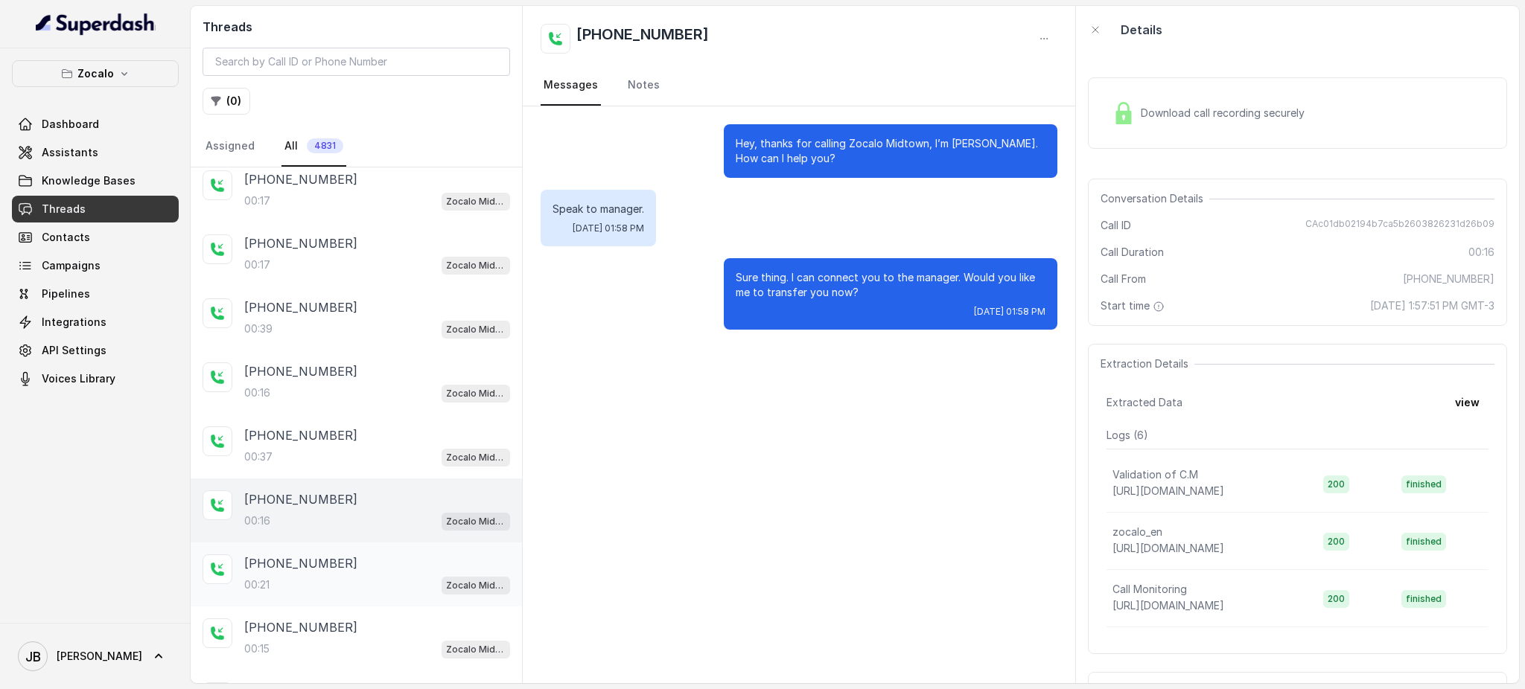
click at [361, 596] on div "[PHONE_NUMBER]:21 Zocalo Midtown / EN" at bounding box center [356, 575] width 331 height 64
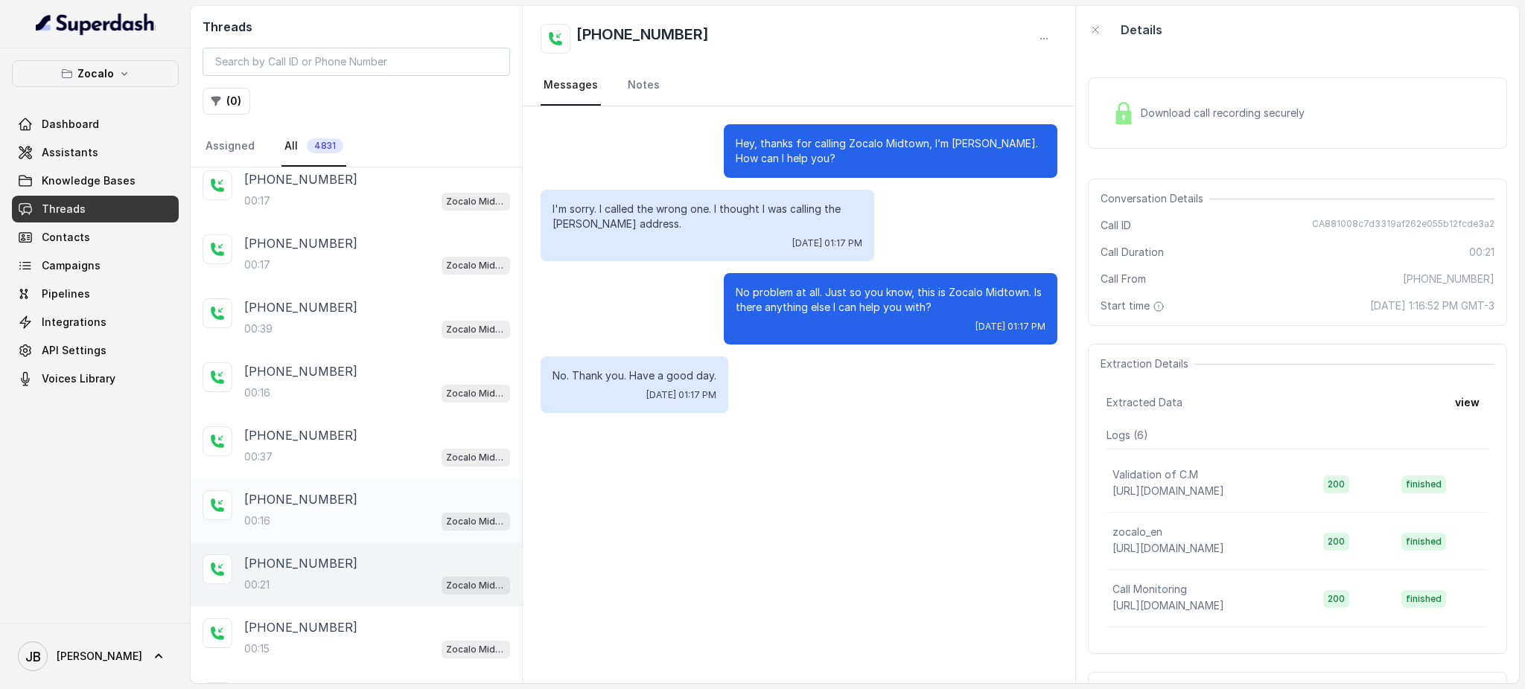
click at [389, 517] on div "00:16 Zocalo Midtown / EN" at bounding box center [377, 520] width 266 height 19
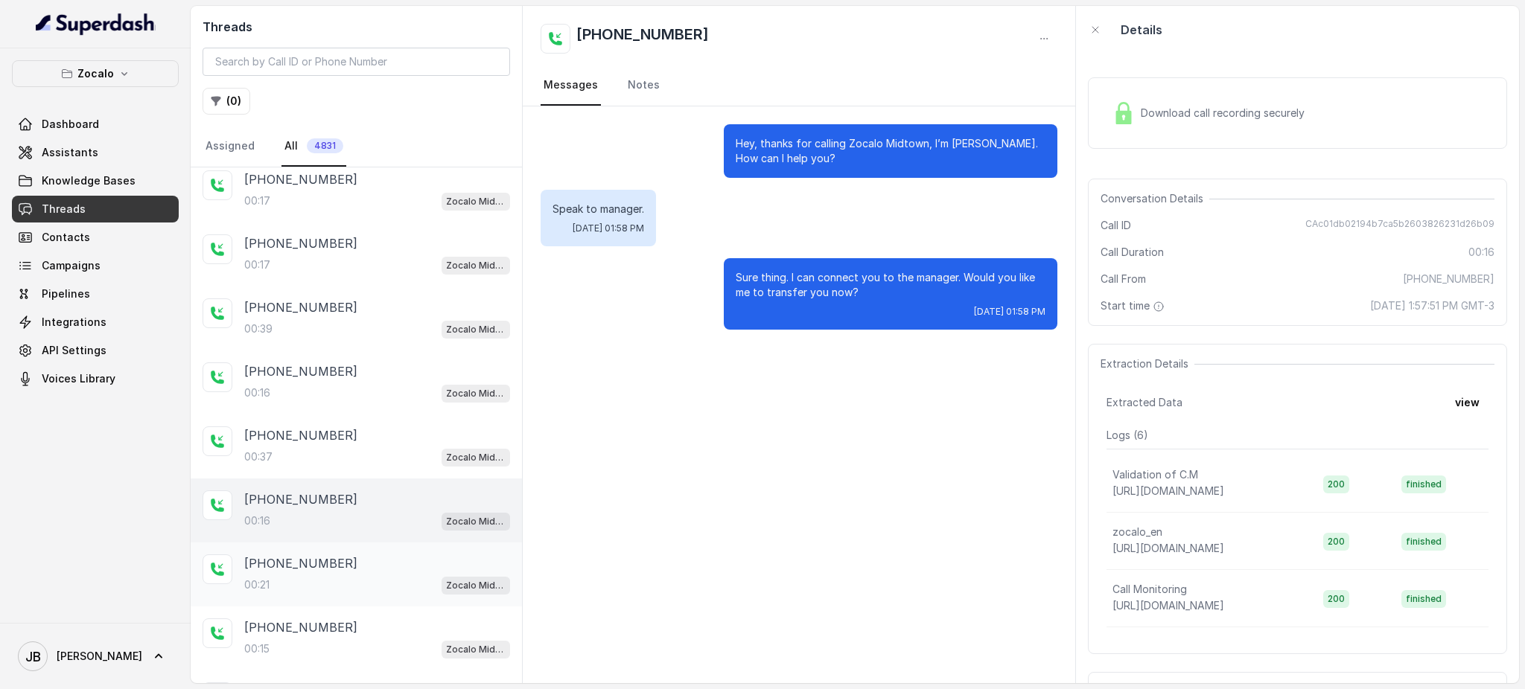
click at [396, 584] on div "00:21 Zocalo Midtown / EN" at bounding box center [377, 584] width 266 height 19
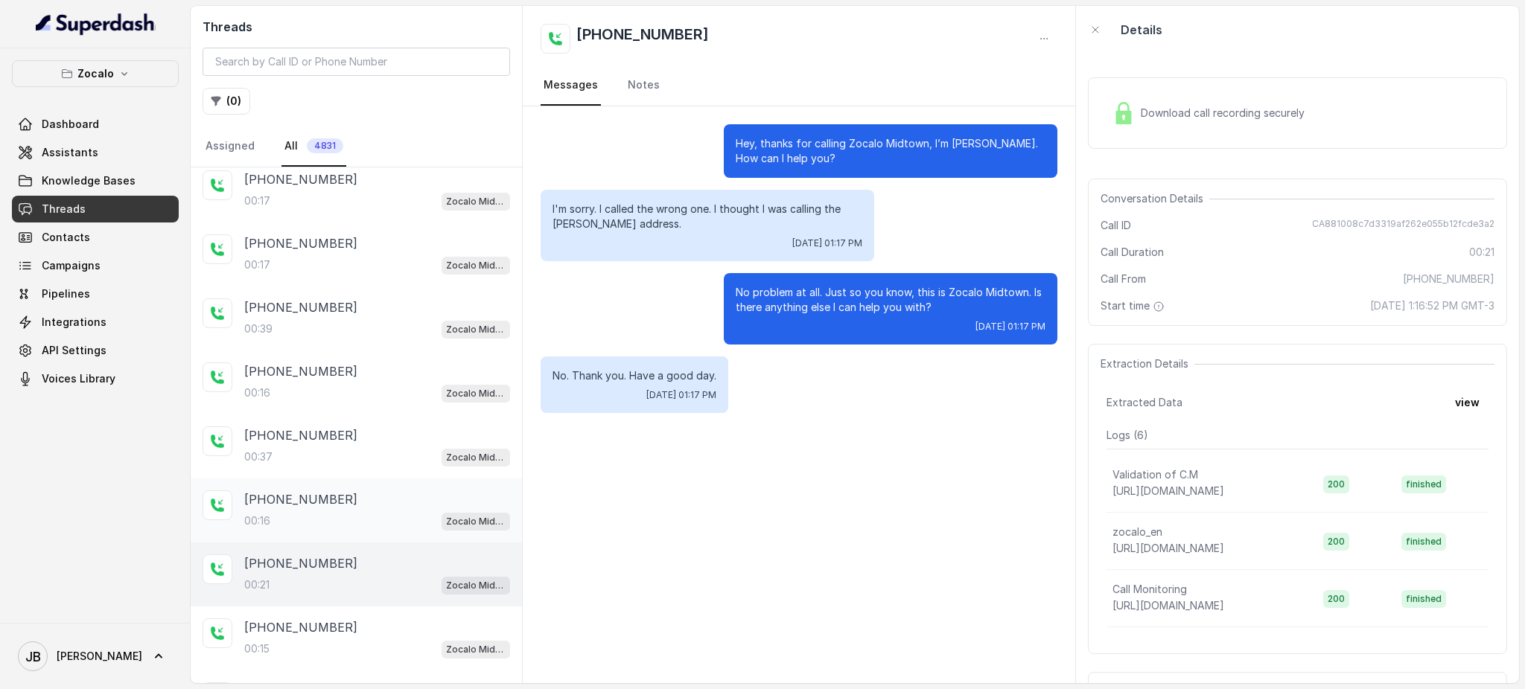
click at [371, 500] on div "[PHONE_NUMBER]" at bounding box center [377, 500] width 266 height 18
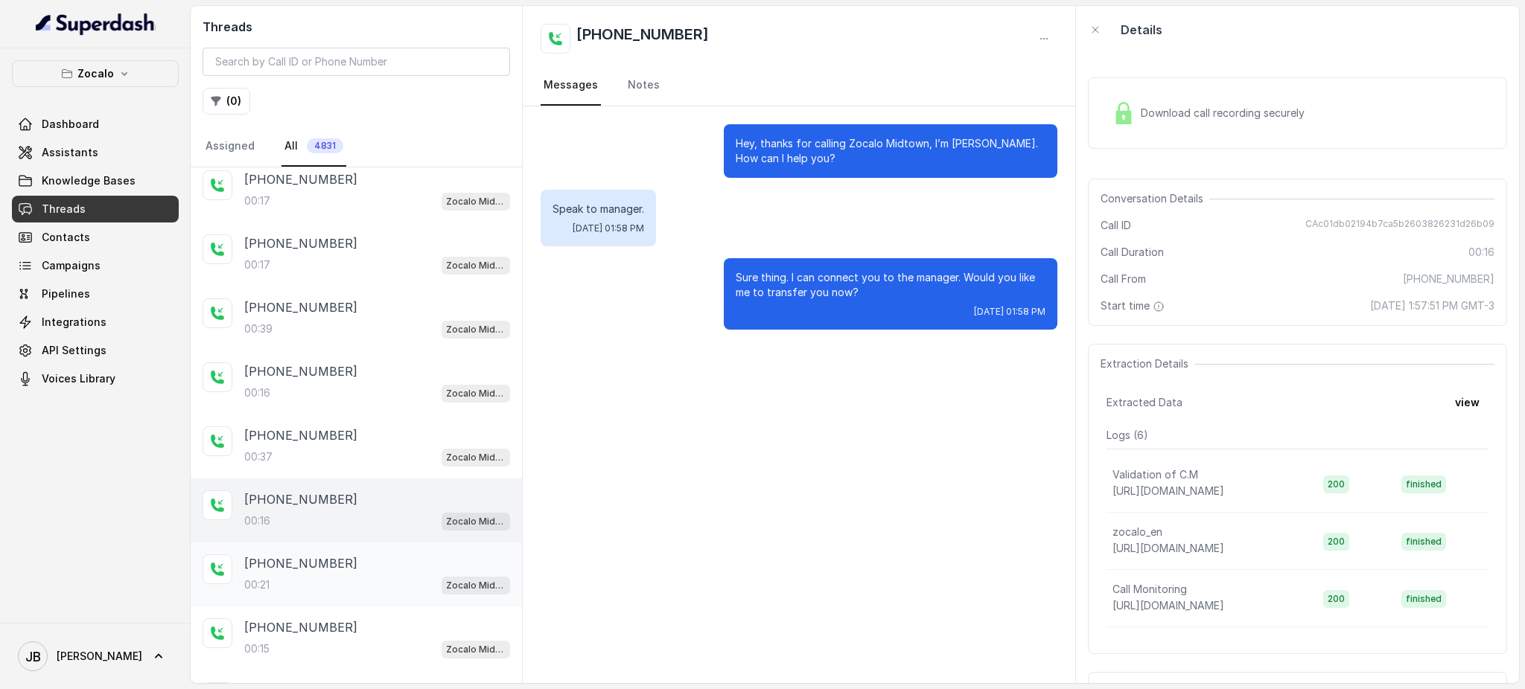
click at [374, 580] on div "00:21 Zocalo Midtown / EN" at bounding box center [377, 584] width 266 height 19
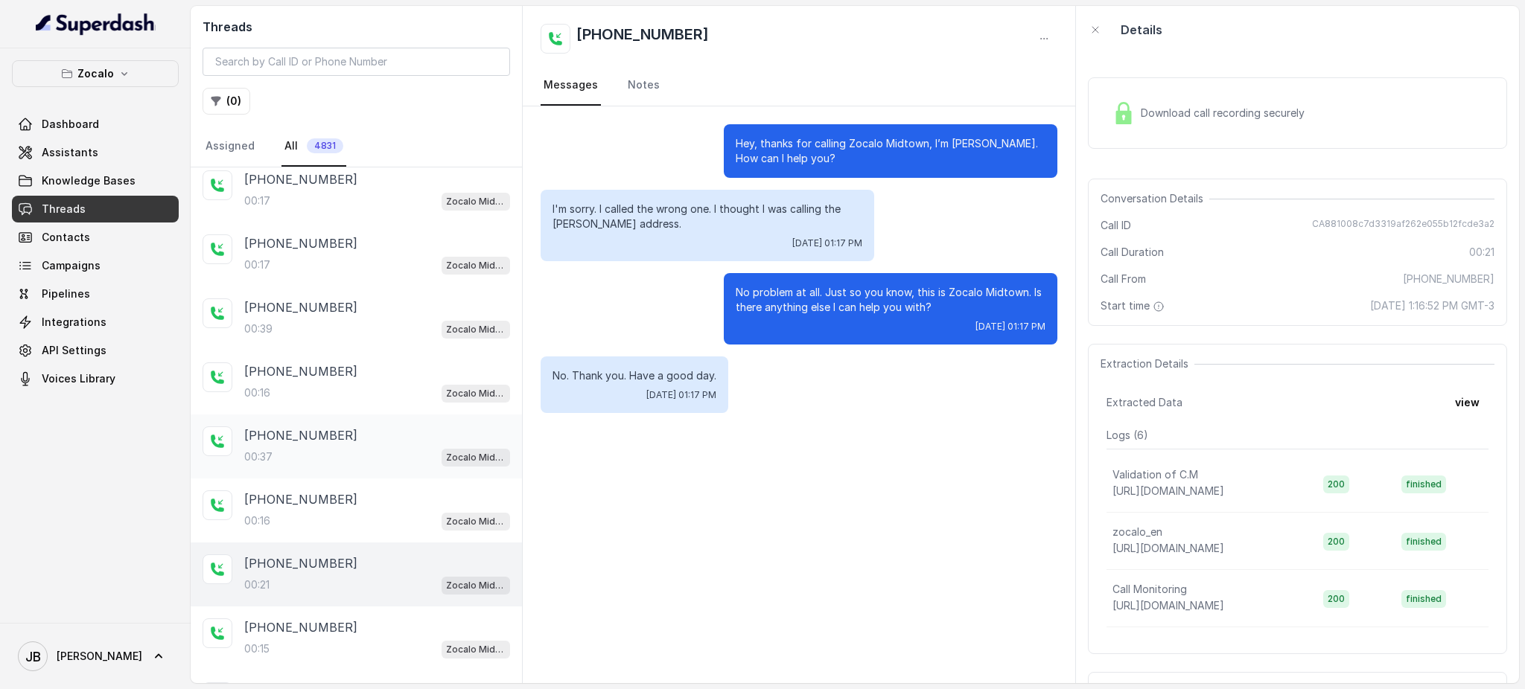
click at [379, 415] on div "[PHONE_NUMBER]:37 Zocalo Midtown / EN" at bounding box center [356, 447] width 331 height 64
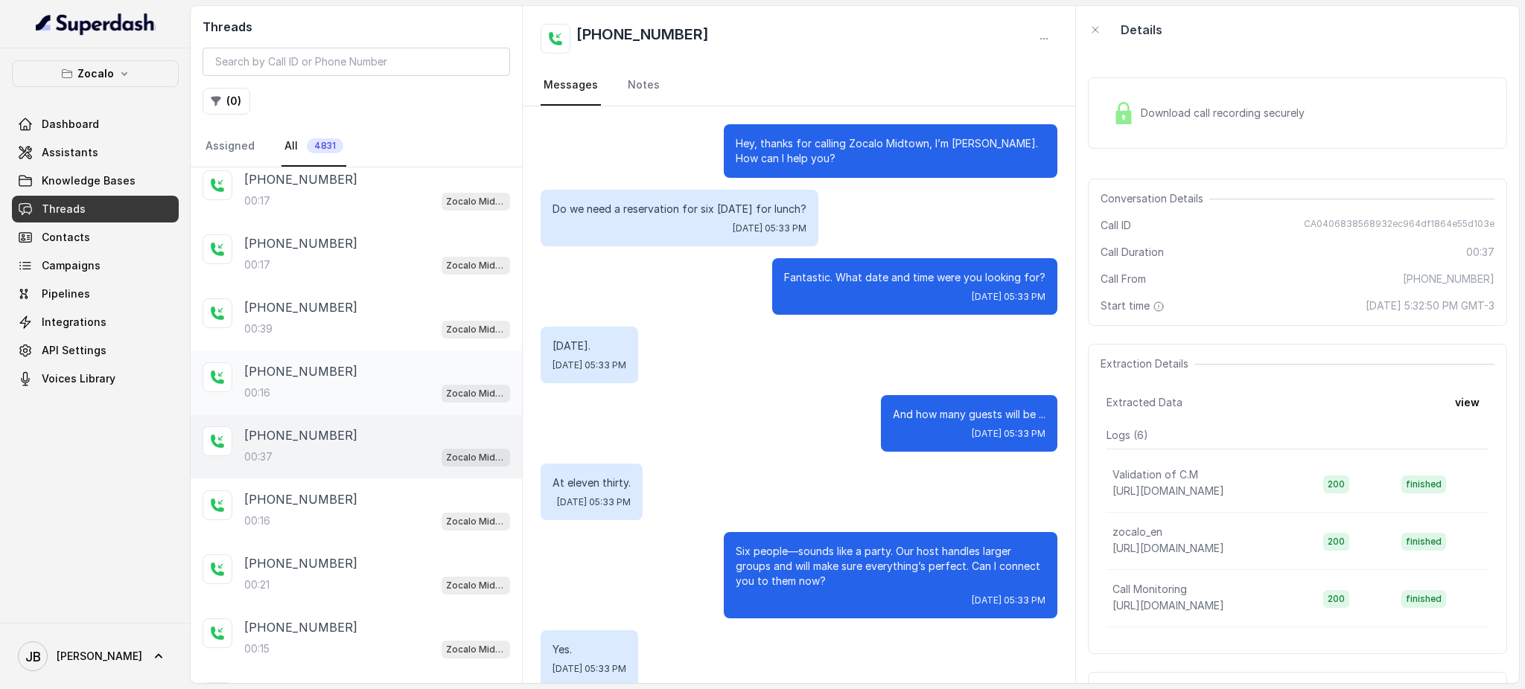
scroll to position [103, 0]
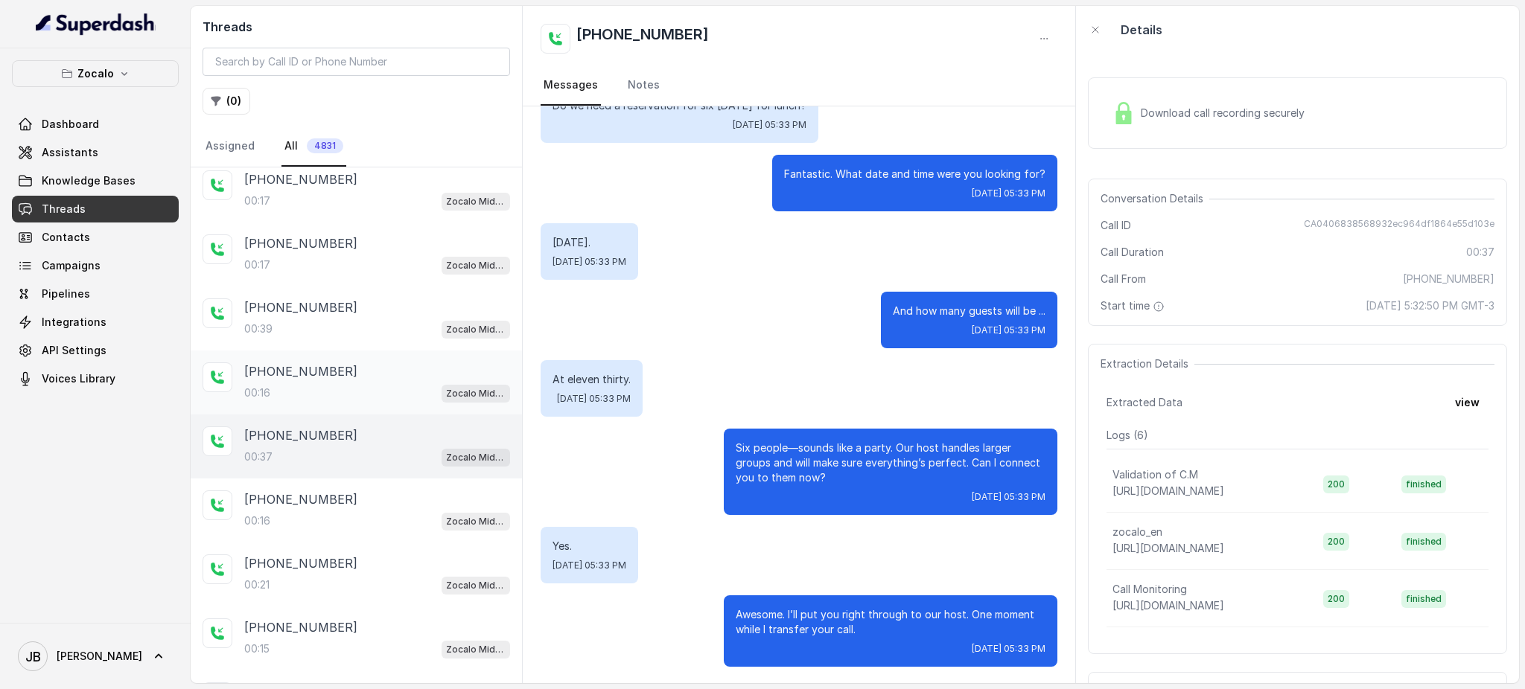
click at [366, 366] on div "[PHONE_NUMBER]" at bounding box center [377, 372] width 266 height 18
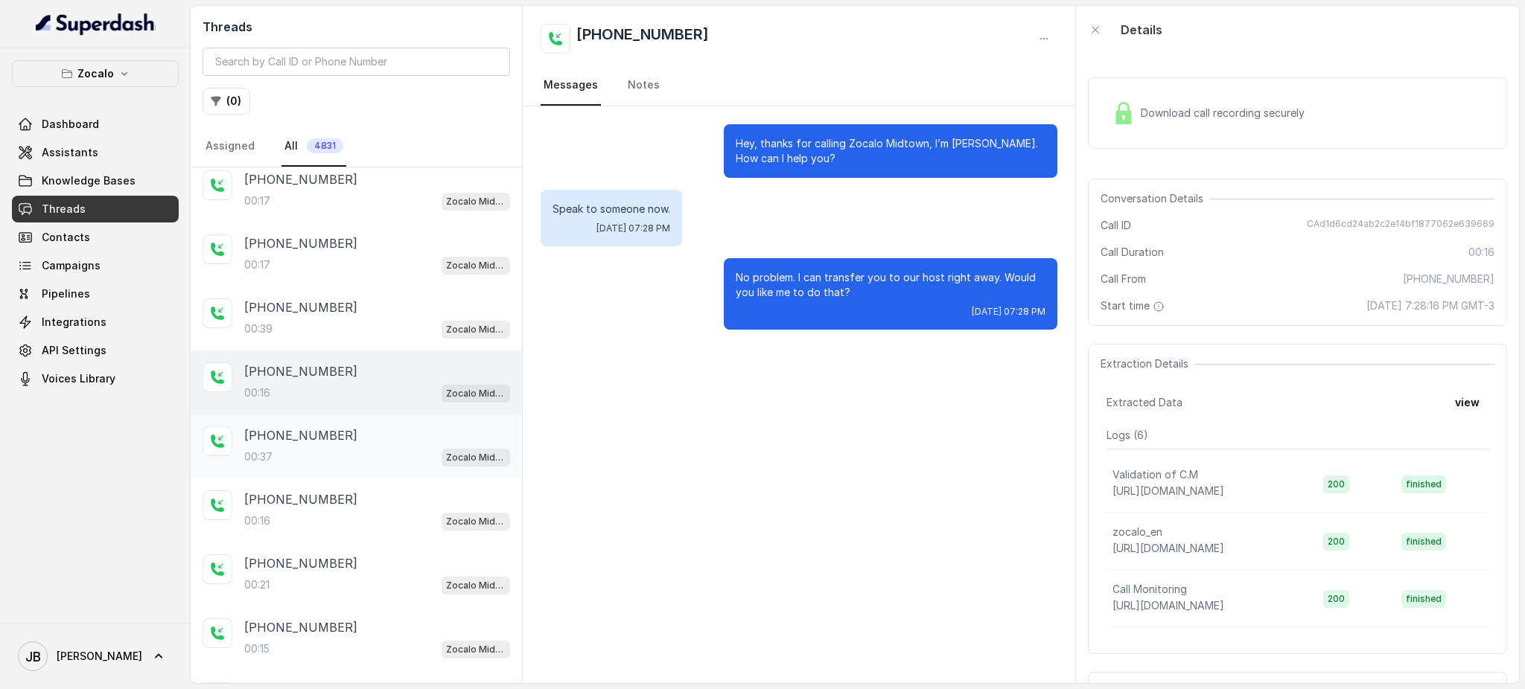
click at [372, 450] on div "00:37 Zocalo Midtown / EN" at bounding box center [377, 456] width 266 height 19
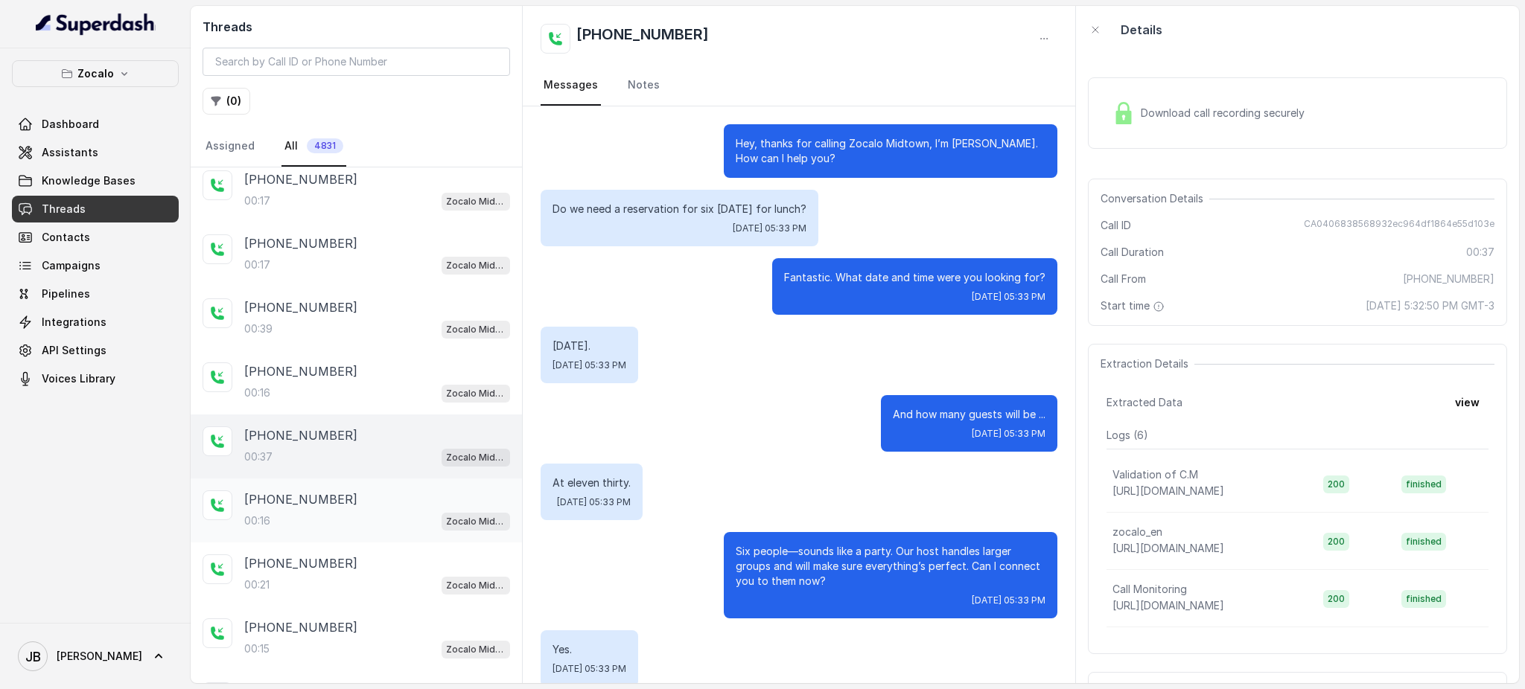
scroll to position [103, 0]
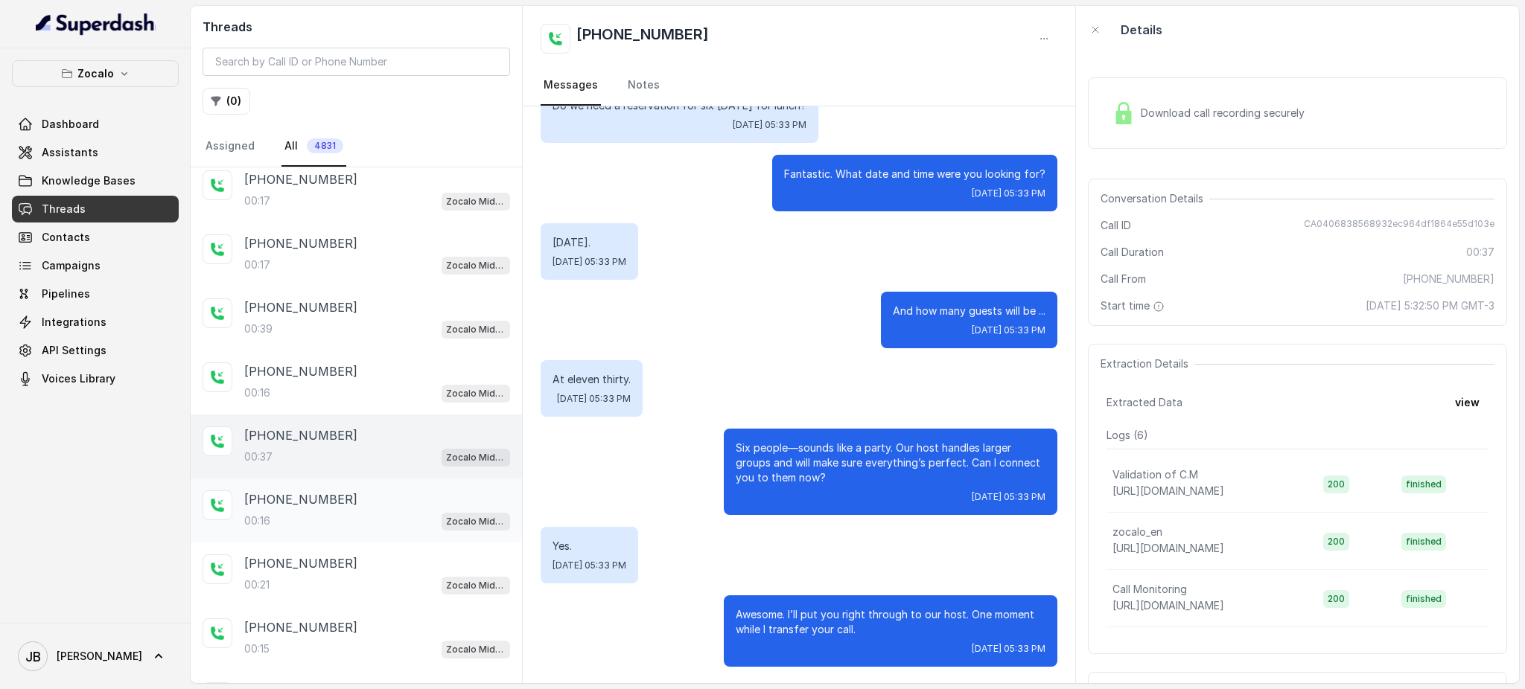
drag, startPoint x: 358, startPoint y: 504, endPoint x: 362, endPoint y: 525, distance: 21.2
click at [358, 511] on div "00:16 Zocalo Midtown / EN" at bounding box center [377, 520] width 266 height 19
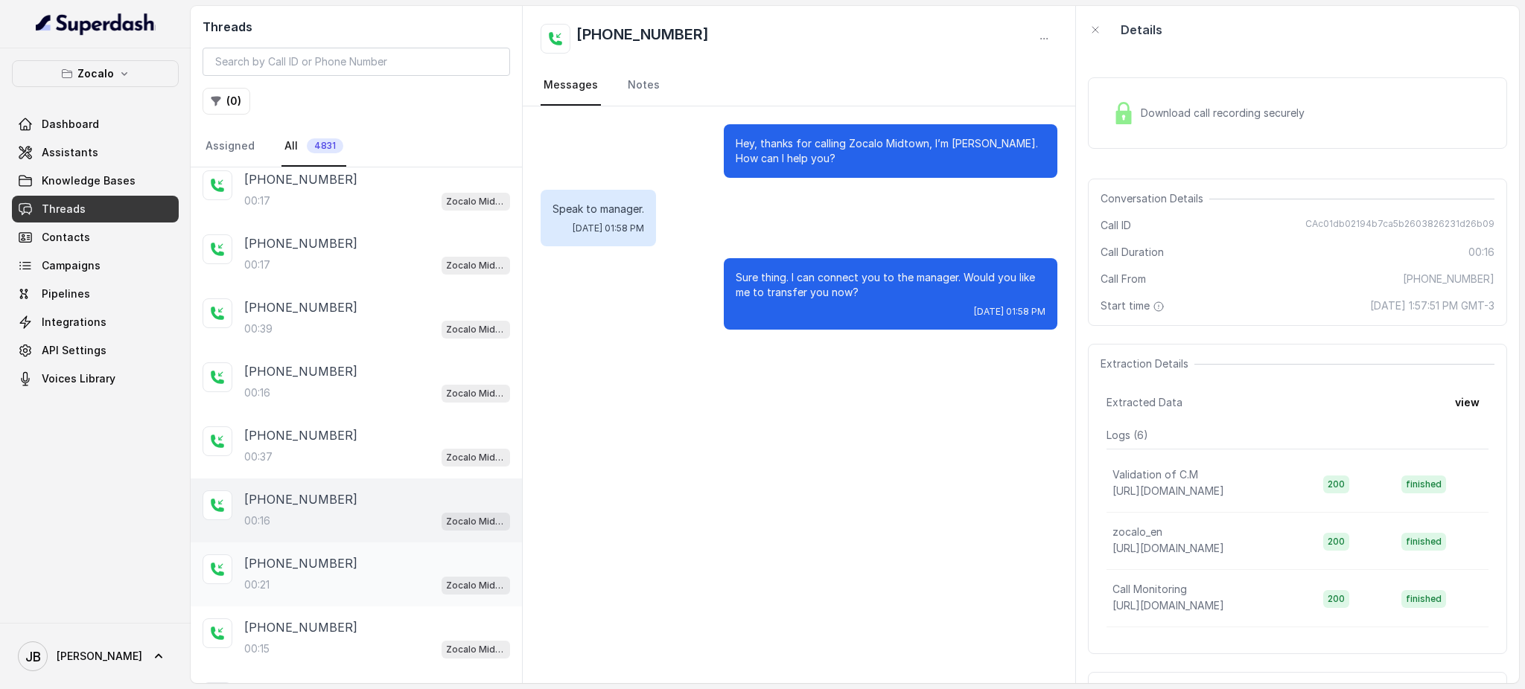
drag, startPoint x: 366, startPoint y: 535, endPoint x: 371, endPoint y: 549, distance: 14.1
click at [366, 543] on div "[PHONE_NUMBER]:21 Zocalo Midtown / EN" at bounding box center [356, 575] width 331 height 64
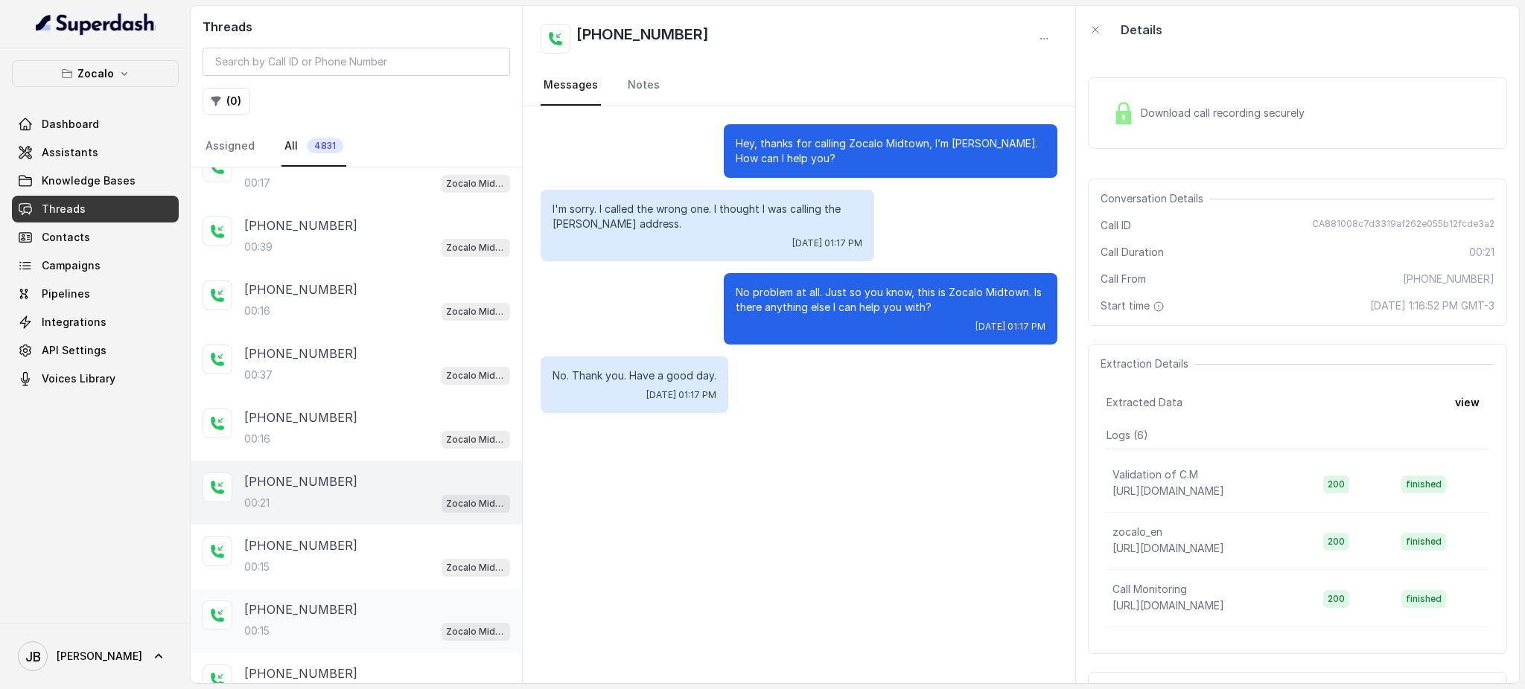
scroll to position [651, 0]
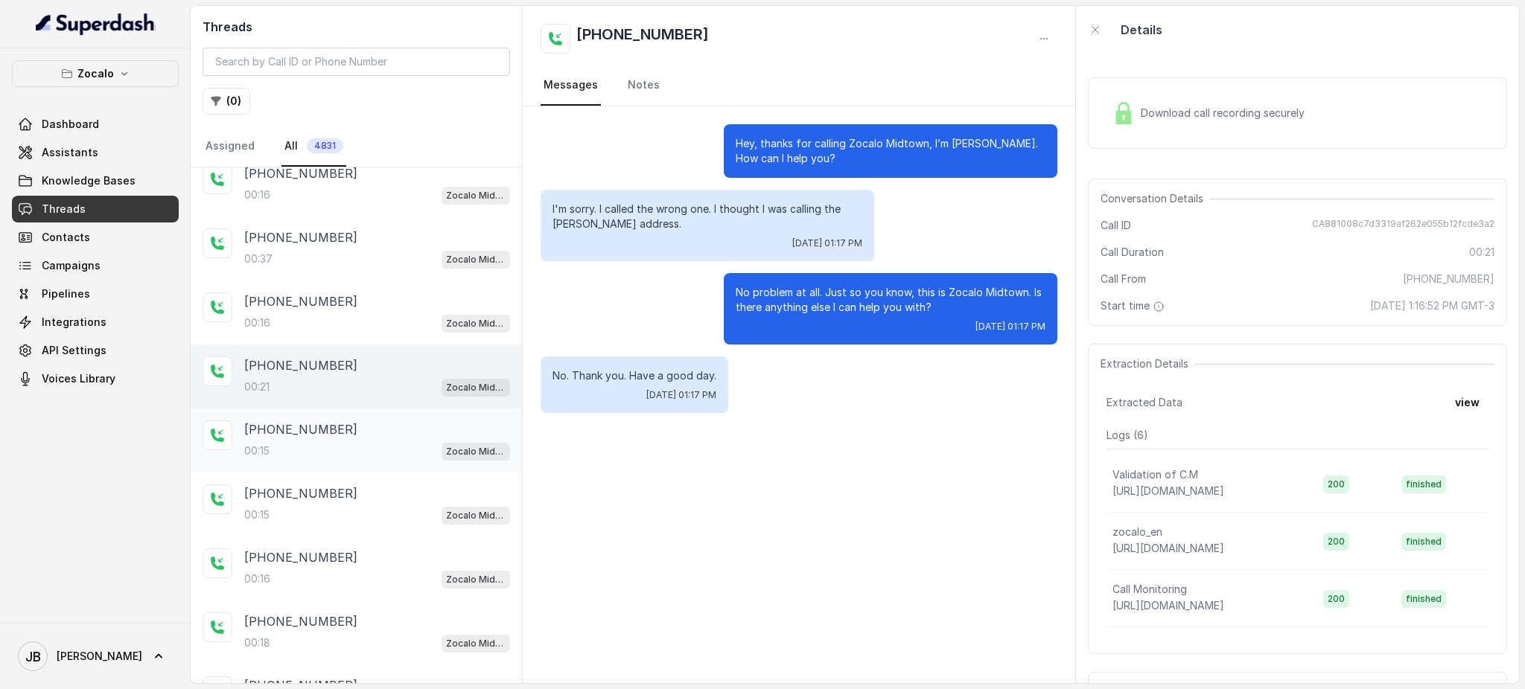
click at [348, 441] on div "00:15 Zocalo Midtown / EN" at bounding box center [377, 450] width 266 height 19
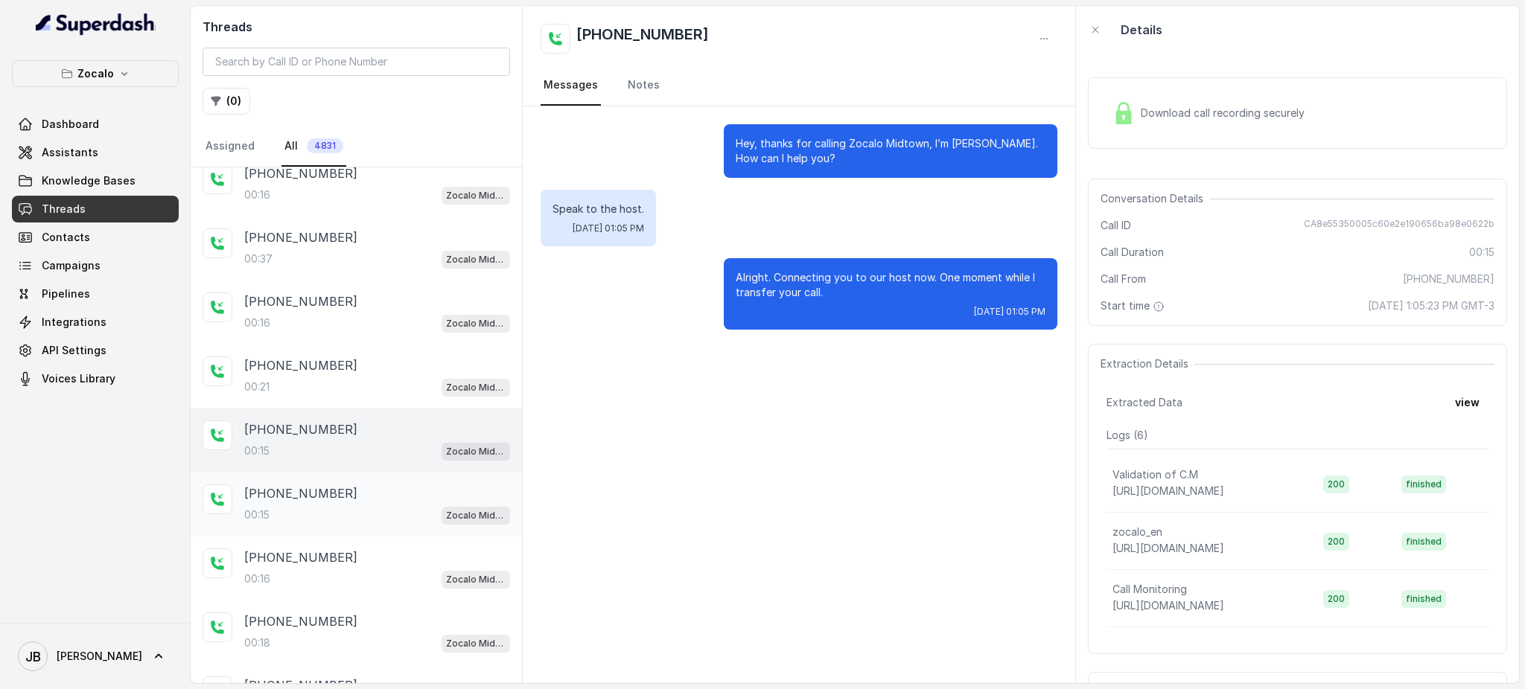
click at [354, 489] on div "[PHONE_NUMBER]" at bounding box center [377, 494] width 266 height 18
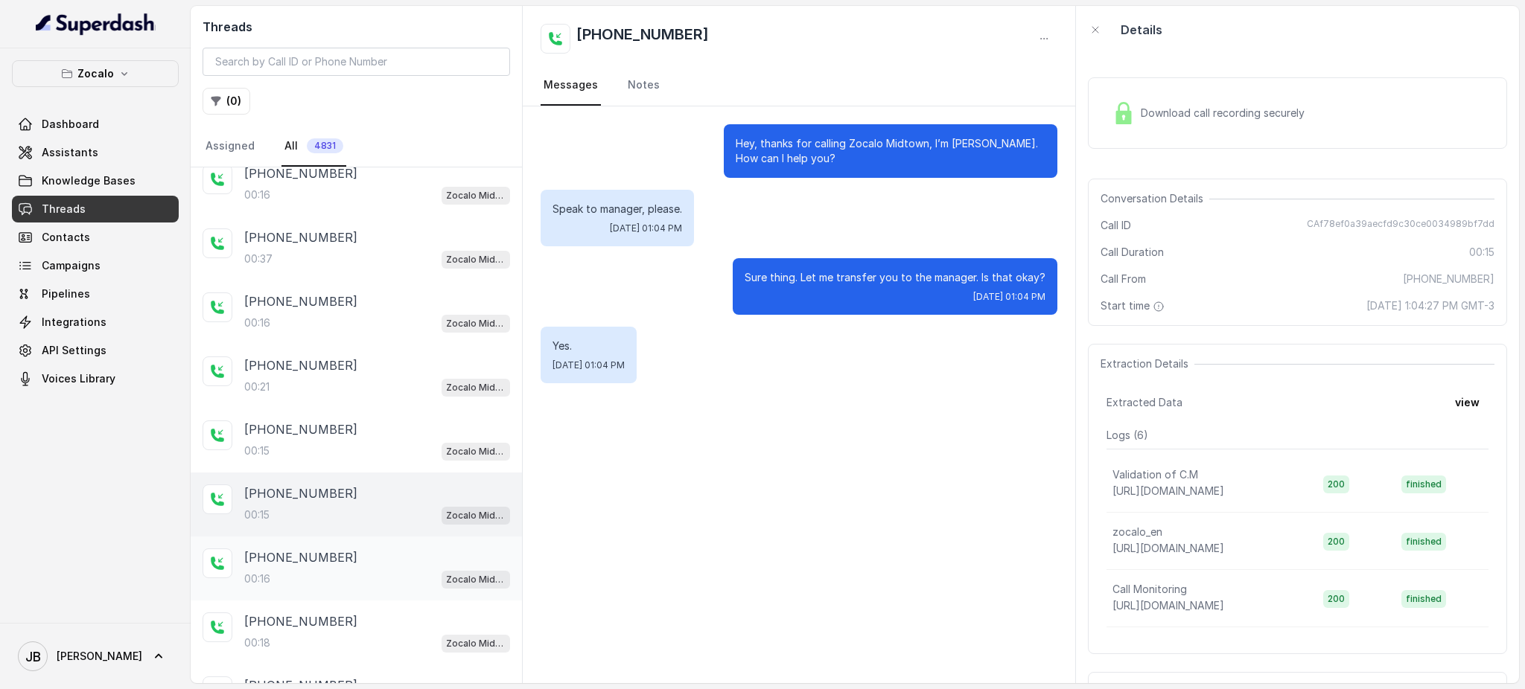
drag, startPoint x: 370, startPoint y: 544, endPoint x: 362, endPoint y: 532, distance: 14.5
click at [368, 549] on div "[PHONE_NUMBER]" at bounding box center [377, 558] width 266 height 18
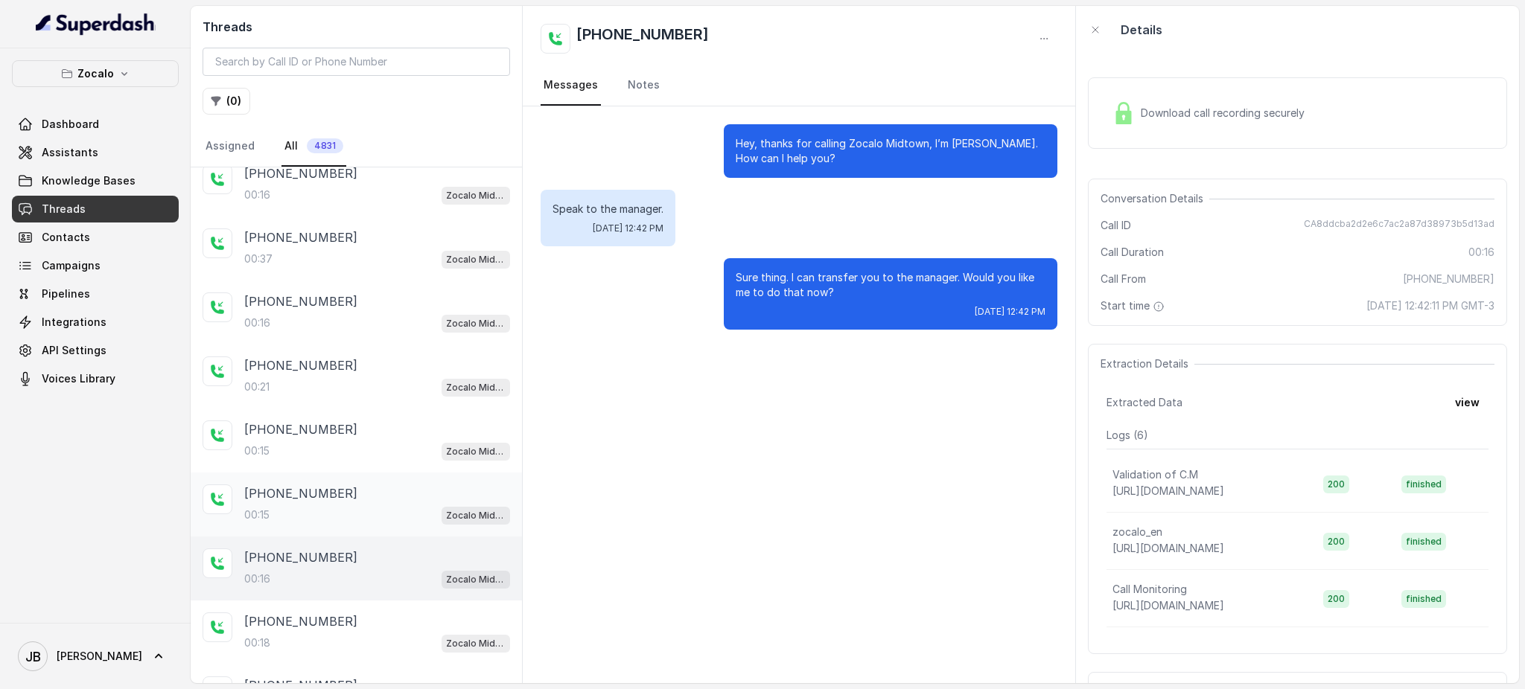
click at [340, 489] on div "[PHONE_NUMBER]" at bounding box center [377, 494] width 266 height 18
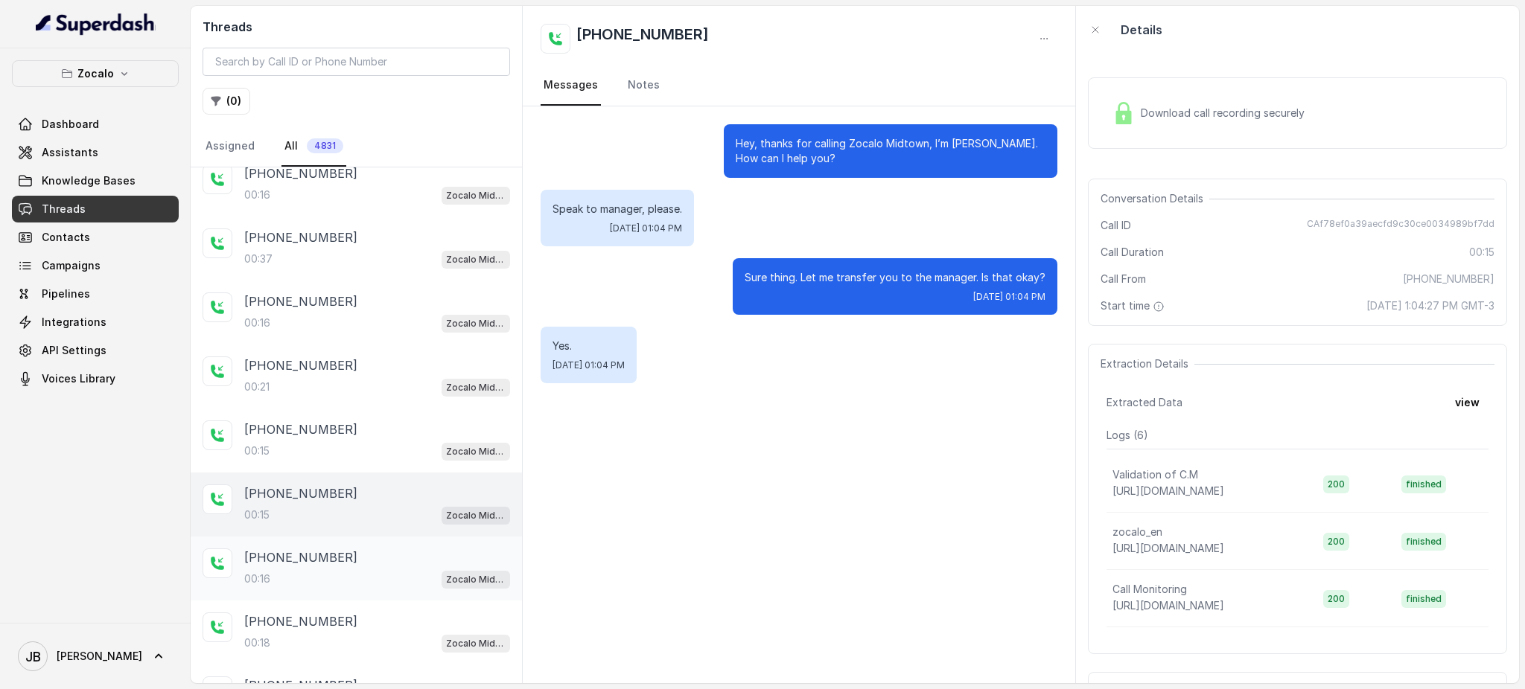
click at [341, 576] on div "00:16 Zocalo Midtown / EN" at bounding box center [377, 578] width 266 height 19
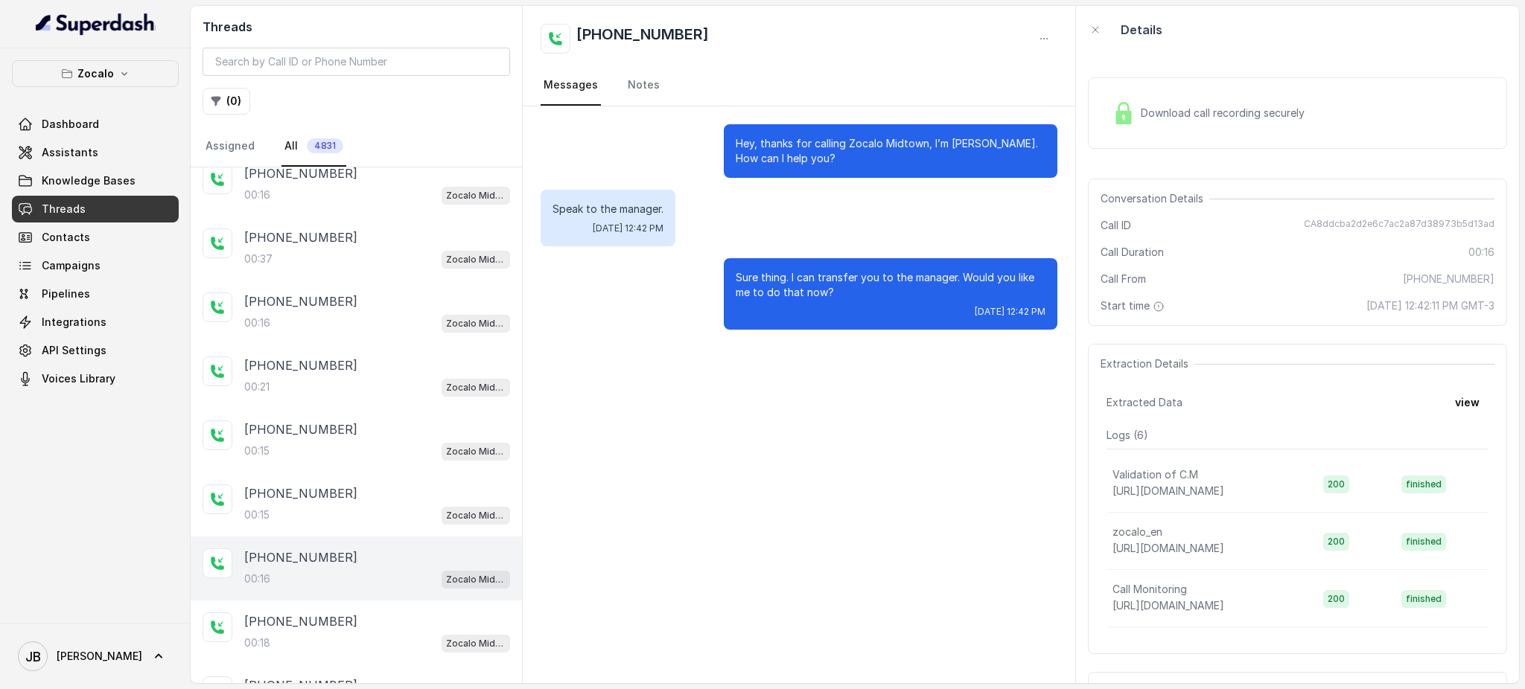
drag, startPoint x: 360, startPoint y: 620, endPoint x: 335, endPoint y: 565, distance: 60.6
click at [358, 619] on div "[PHONE_NUMBER]:18 Zocalo Midtown / EN" at bounding box center [377, 633] width 266 height 40
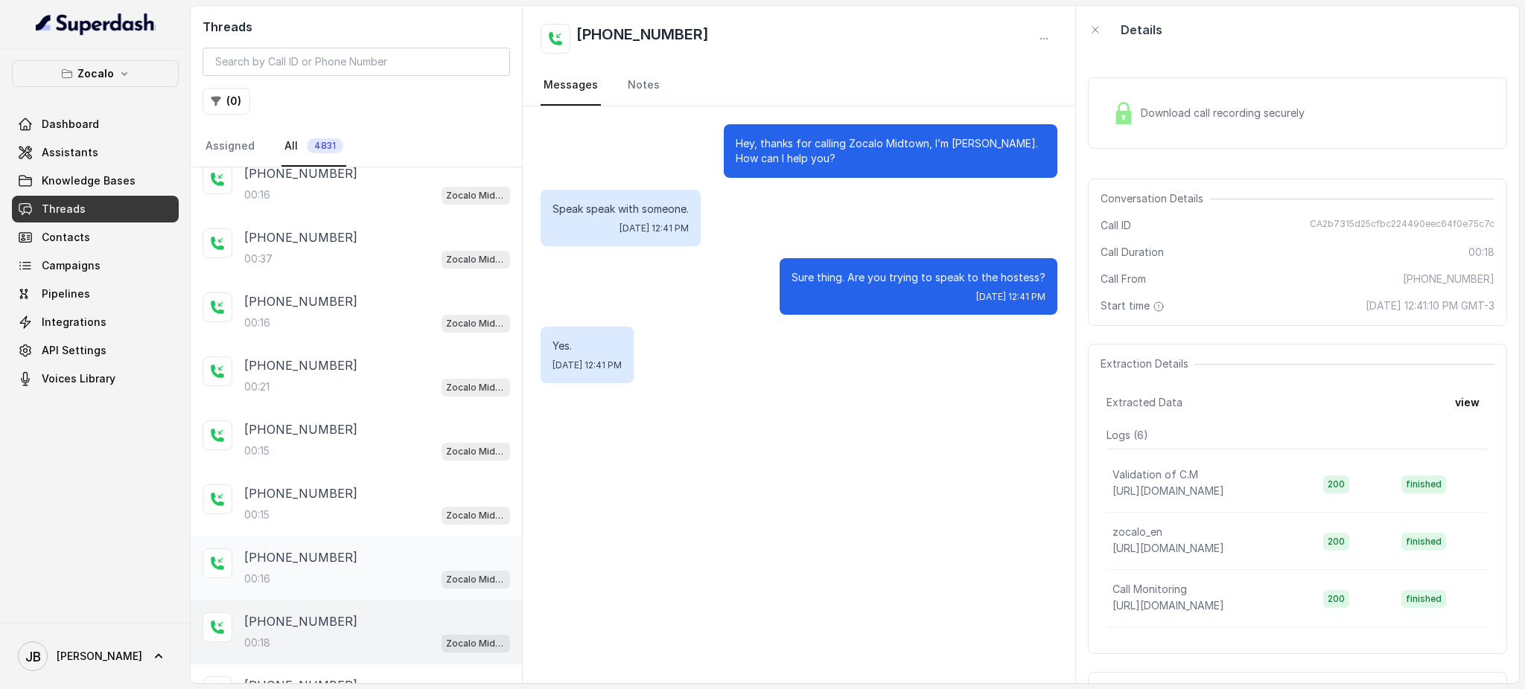
click at [331, 558] on div "[PHONE_NUMBER]:16 Zocalo Midtown / EN" at bounding box center [377, 569] width 266 height 40
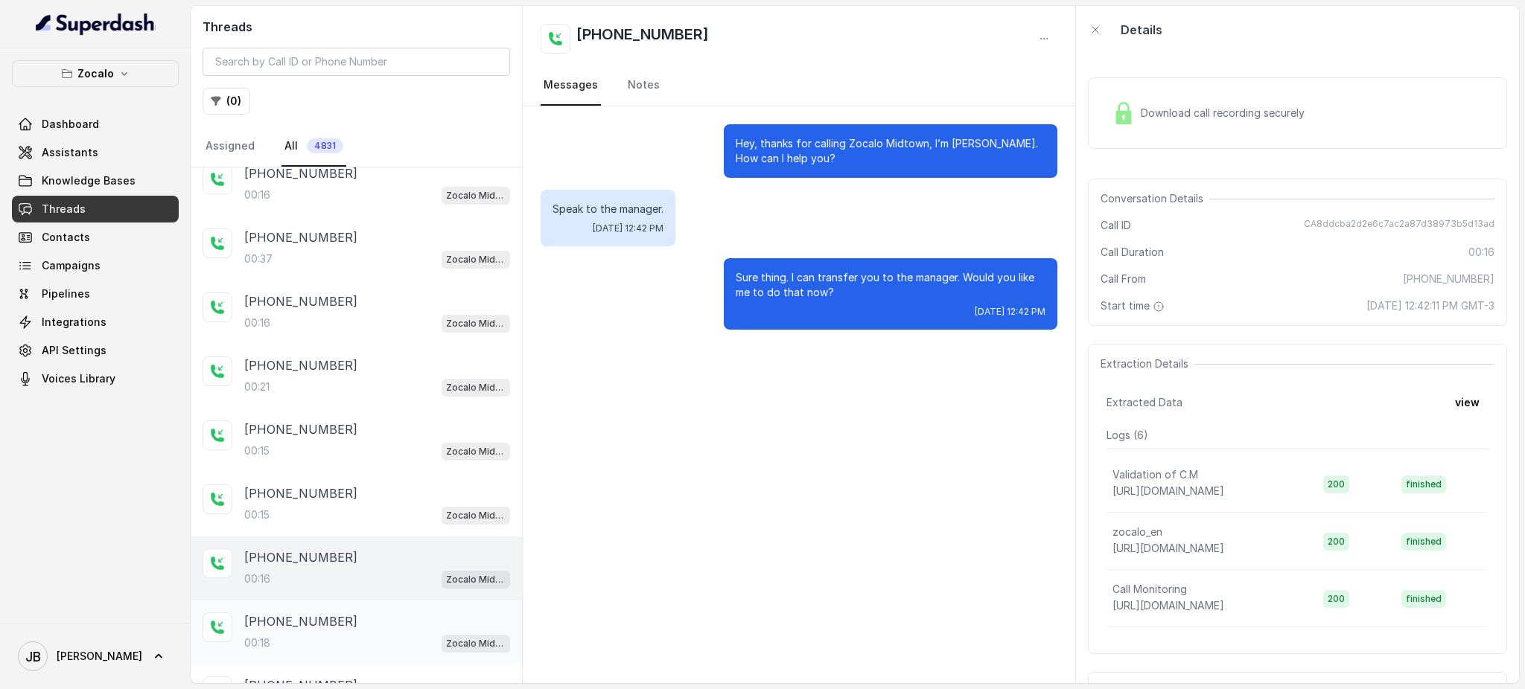
click at [342, 617] on div "[PHONE_NUMBER]" at bounding box center [377, 622] width 266 height 18
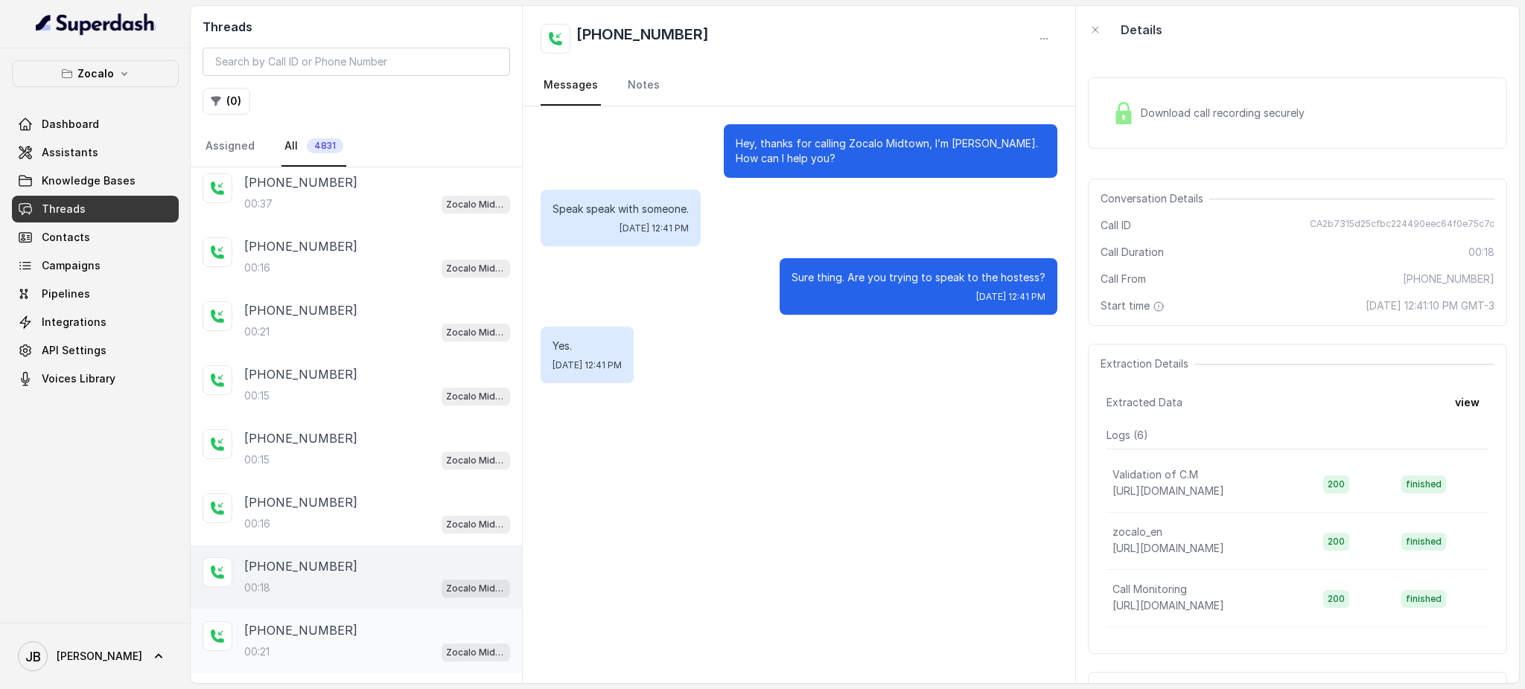
scroll to position [750, 0]
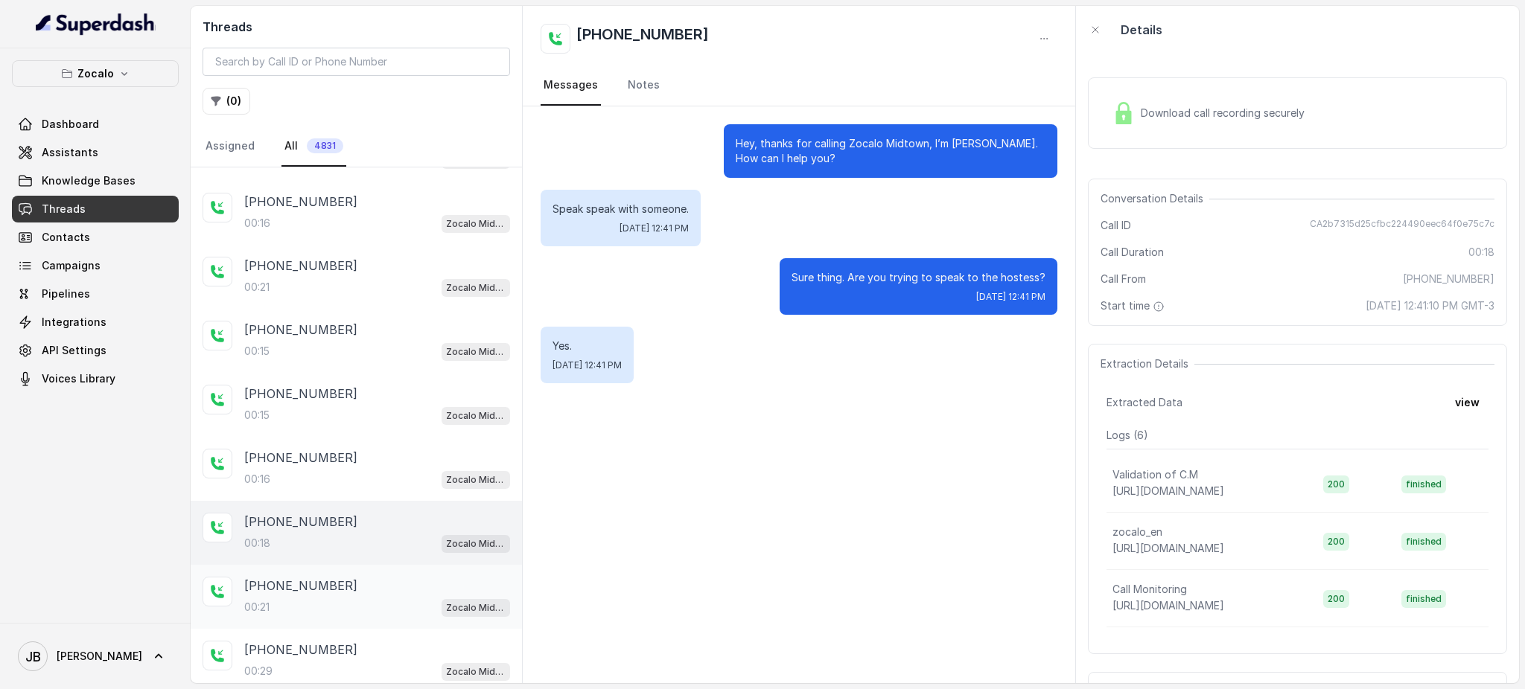
click at [360, 629] on div "[PHONE_NUMBER]:29 Zocalo Midtown / EN" at bounding box center [356, 661] width 331 height 64
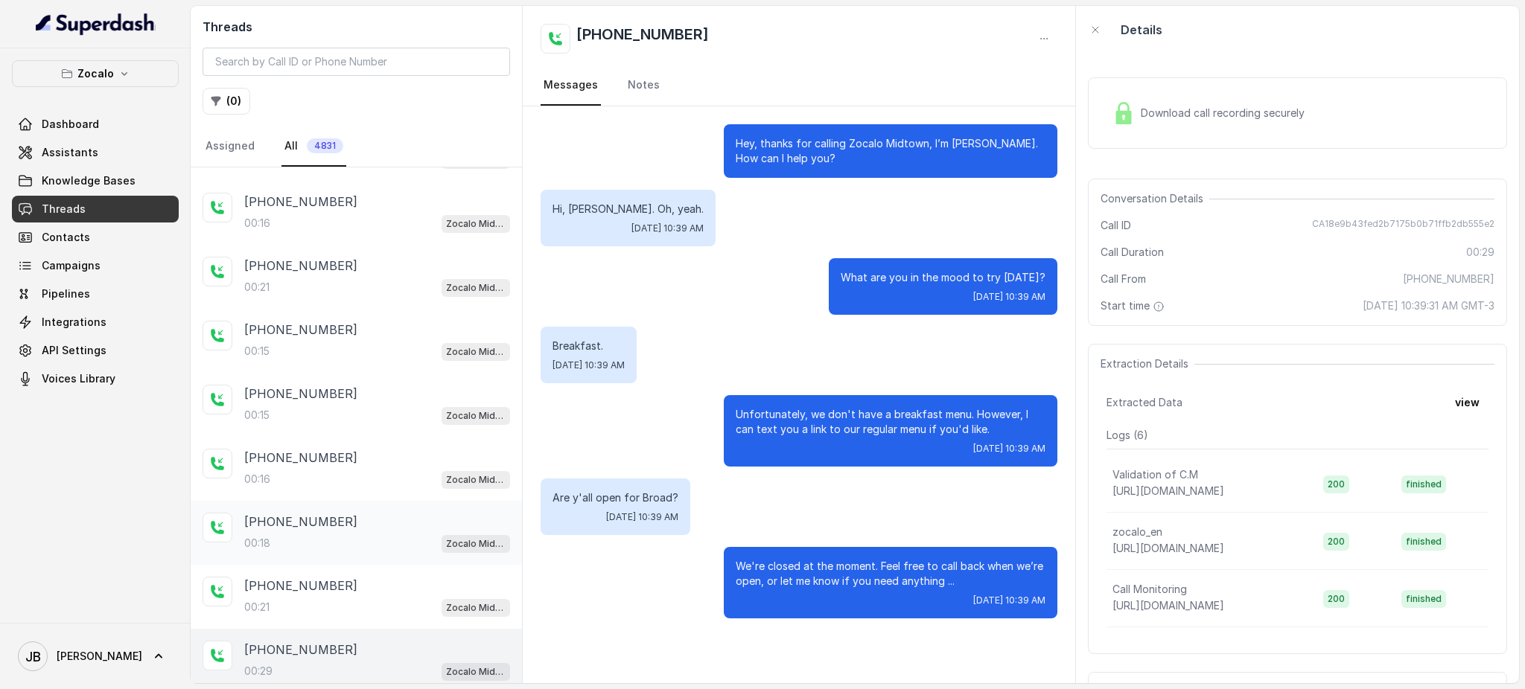
click at [336, 534] on div "00:18 Zocalo Midtown / EN" at bounding box center [377, 543] width 266 height 19
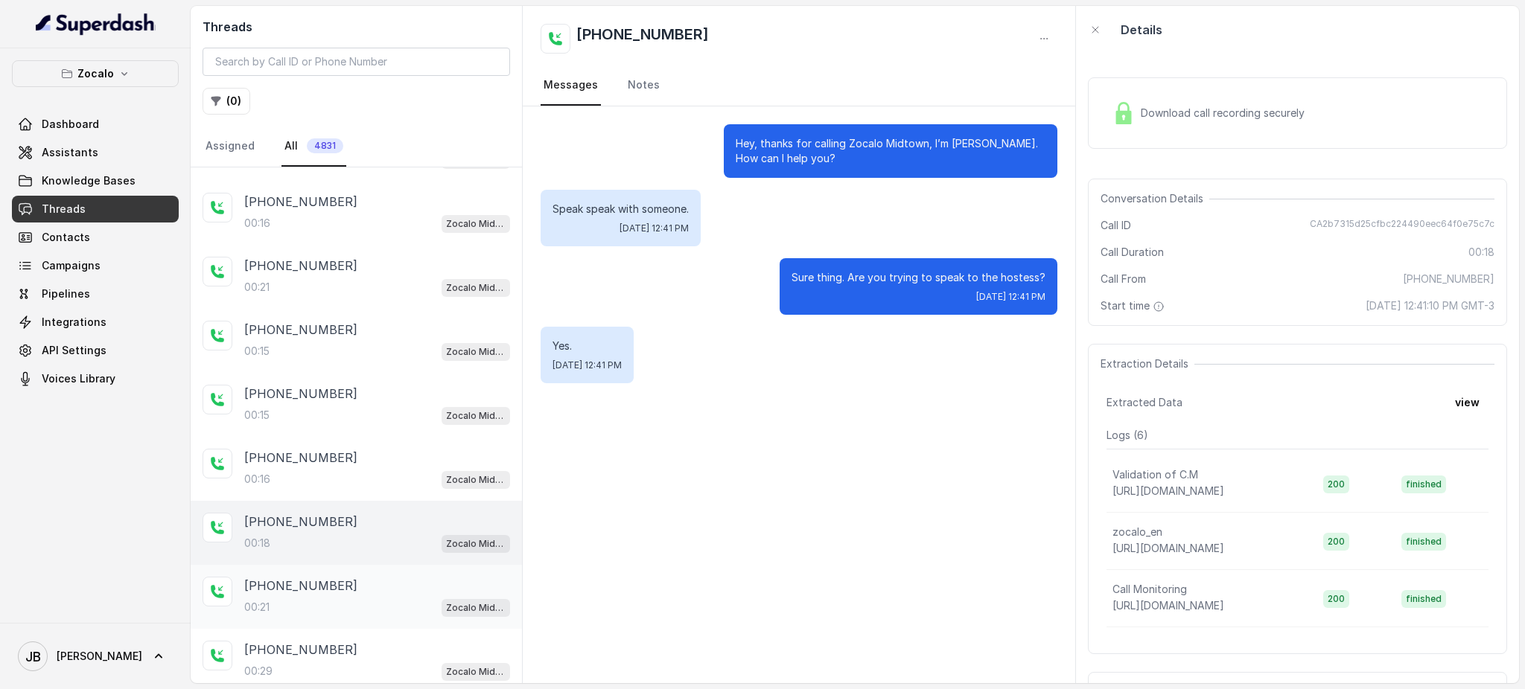
click at [350, 581] on div "[PHONE_NUMBER]" at bounding box center [377, 586] width 266 height 18
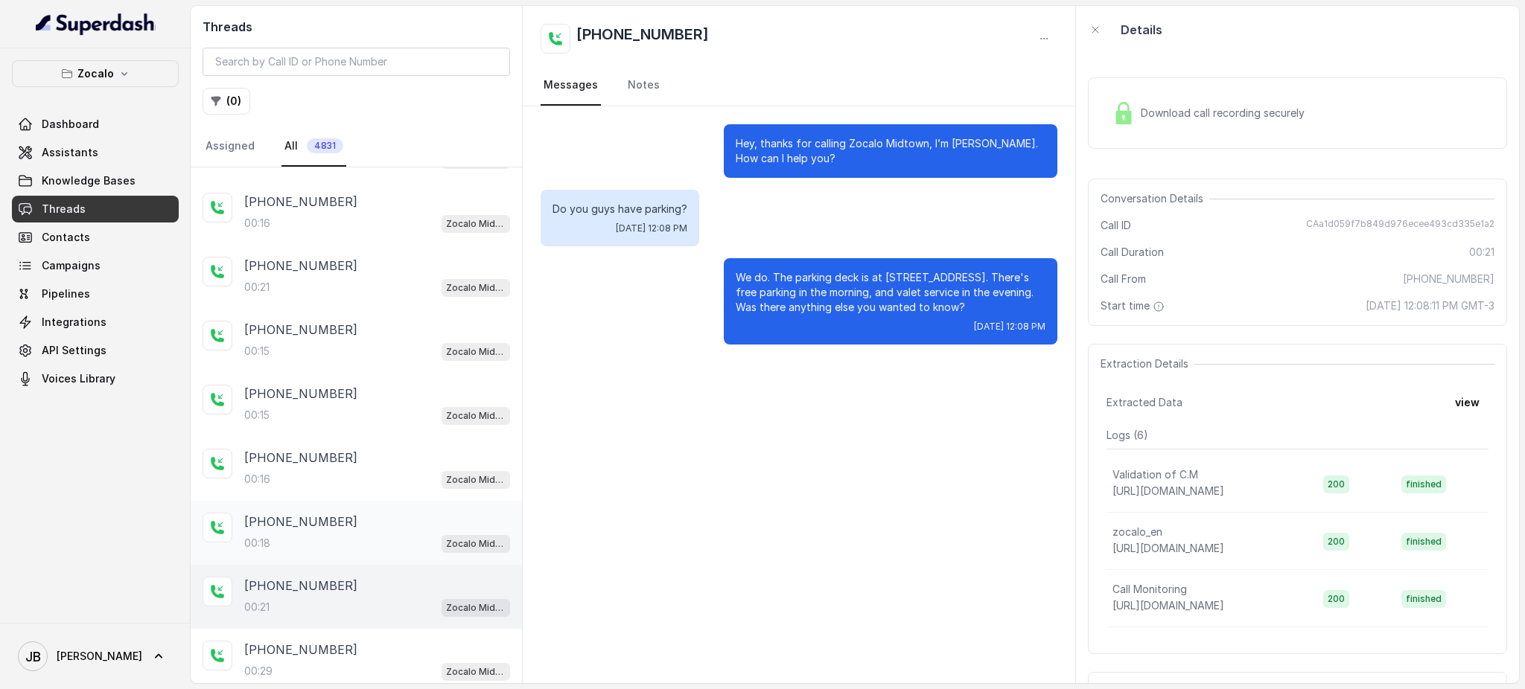
click at [336, 515] on div "[PHONE_NUMBER]" at bounding box center [377, 522] width 266 height 18
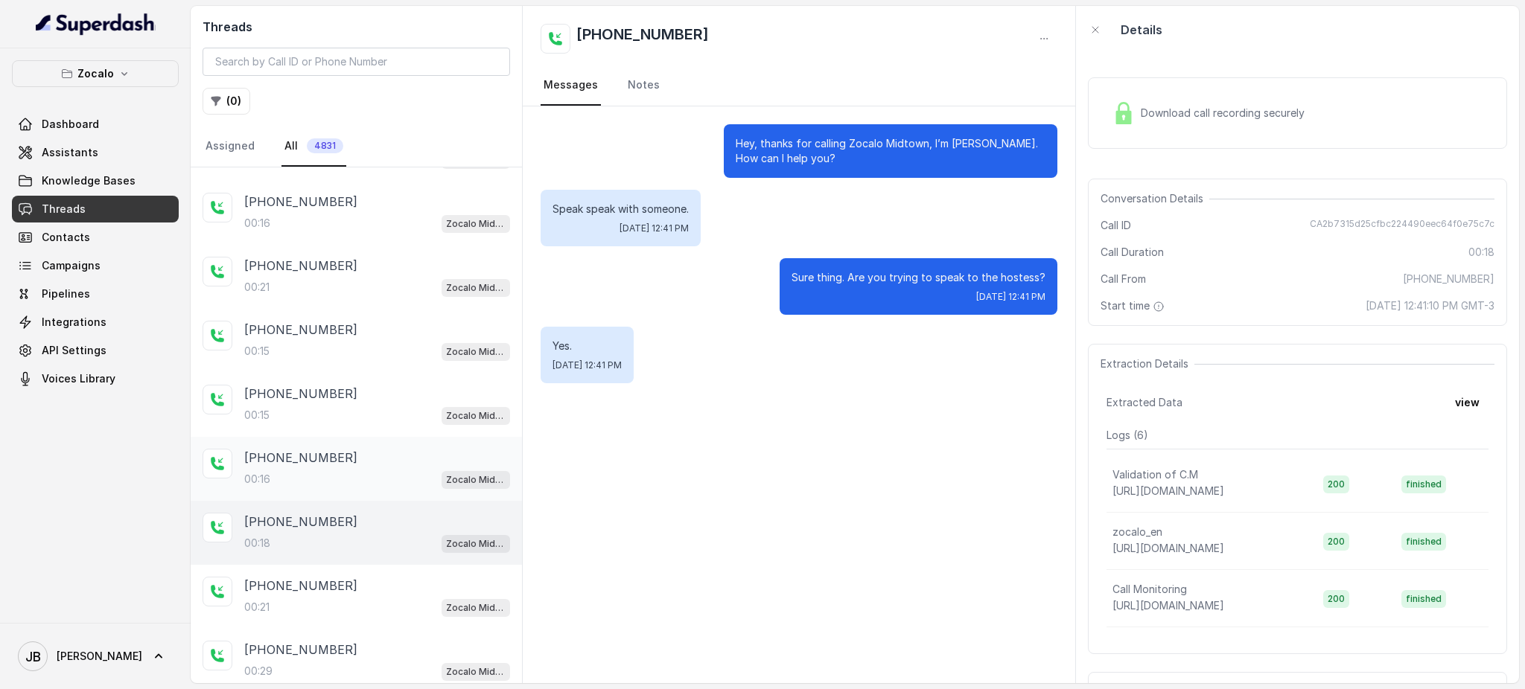
click at [336, 449] on div "[PHONE_NUMBER]" at bounding box center [377, 458] width 266 height 18
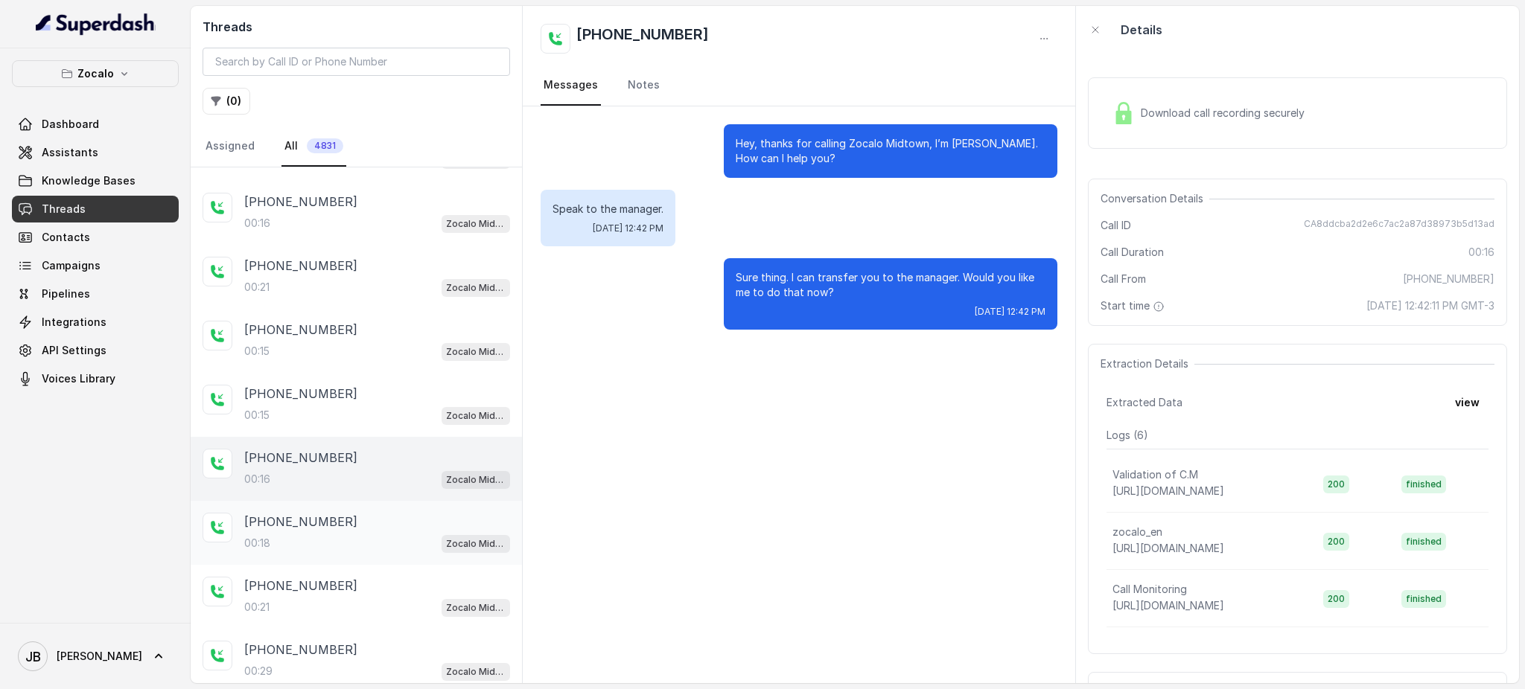
click at [359, 534] on div "00:18 Zocalo Midtown / EN" at bounding box center [377, 543] width 266 height 19
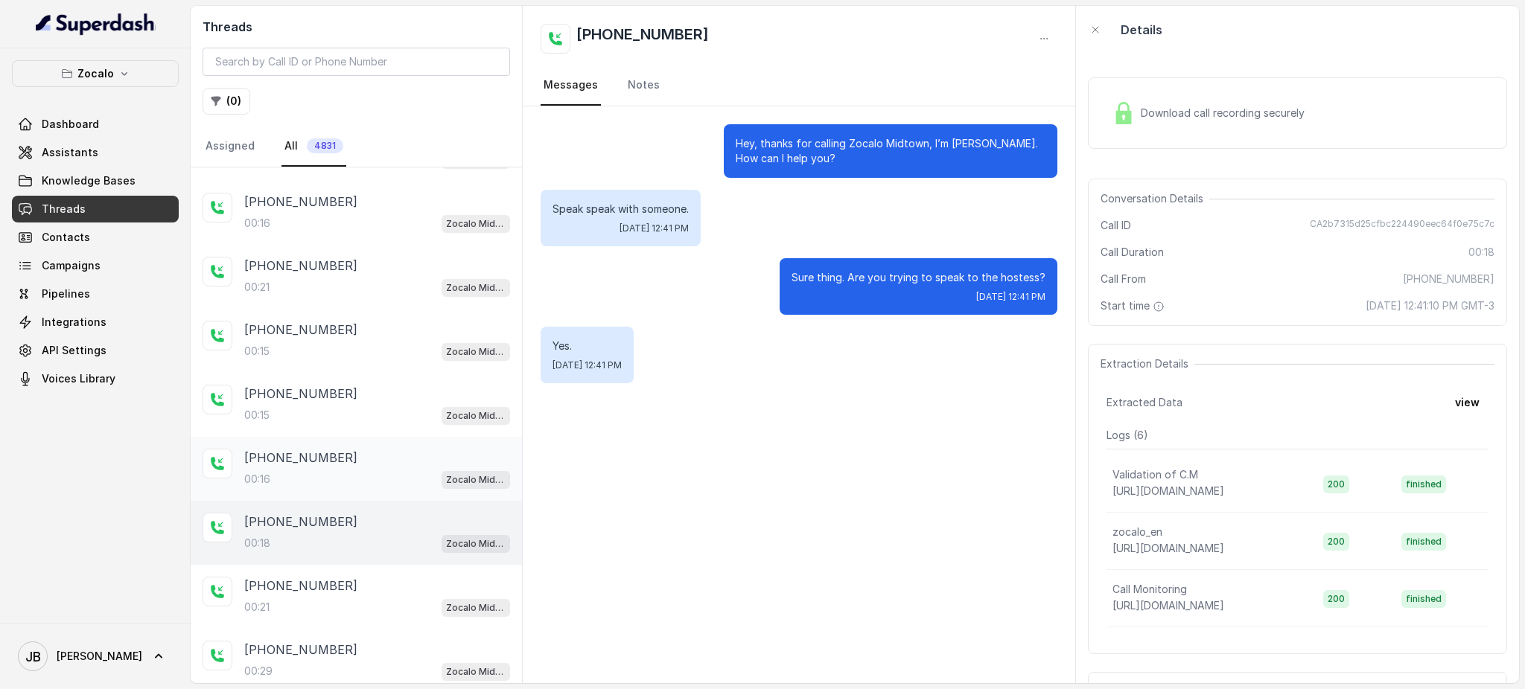
click at [339, 473] on div "00:16 Zocalo Midtown / EN" at bounding box center [377, 479] width 266 height 19
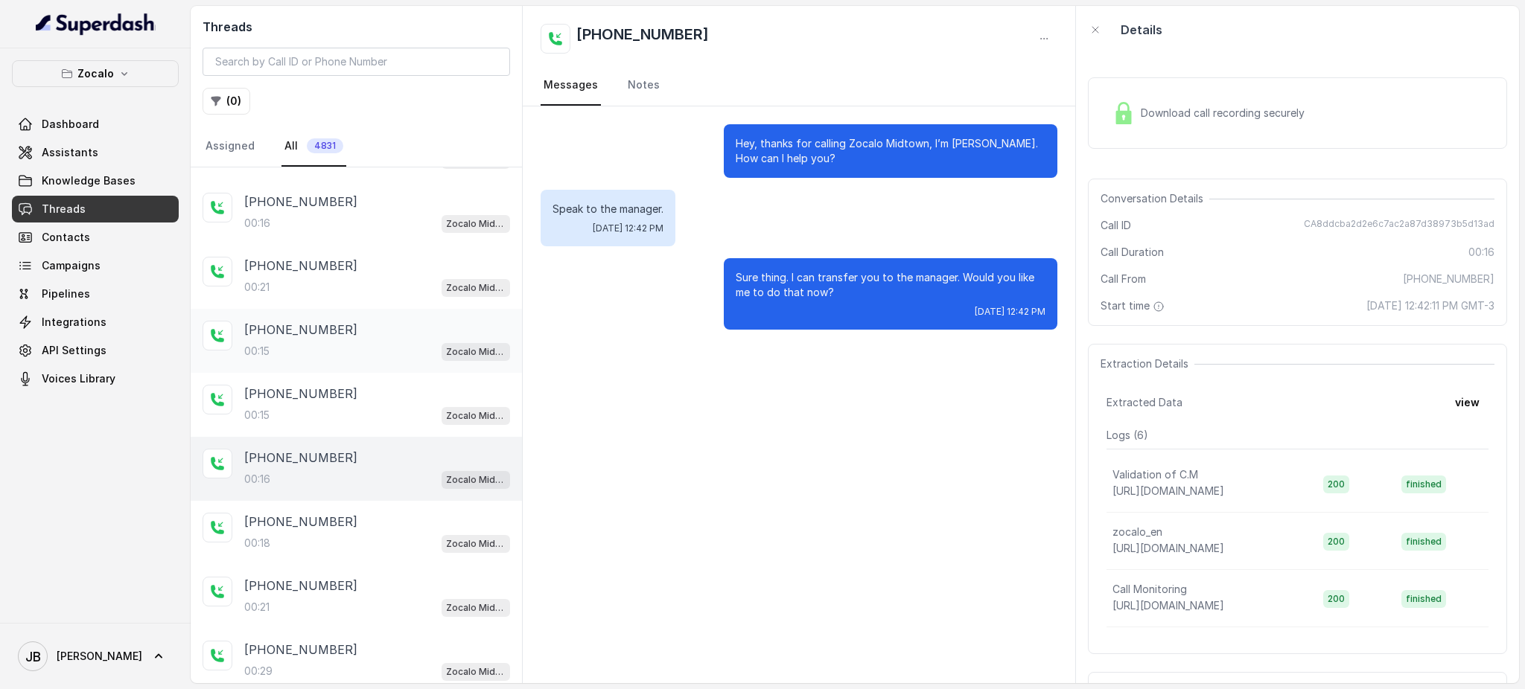
drag, startPoint x: 360, startPoint y: 387, endPoint x: 357, endPoint y: 341, distance: 46.2
click at [360, 386] on div "[PHONE_NUMBER]" at bounding box center [377, 394] width 266 height 18
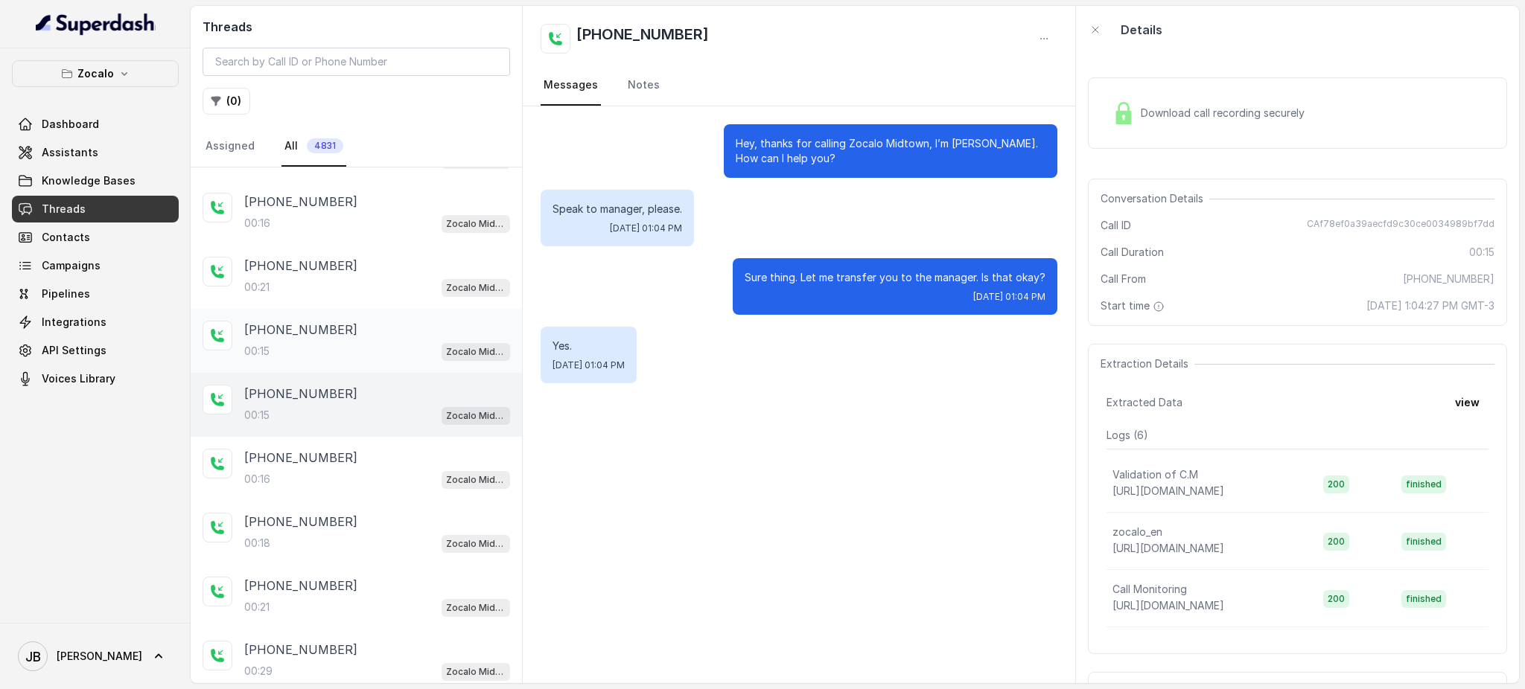
click at [361, 321] on div "[PHONE_NUMBER]" at bounding box center [377, 330] width 266 height 18
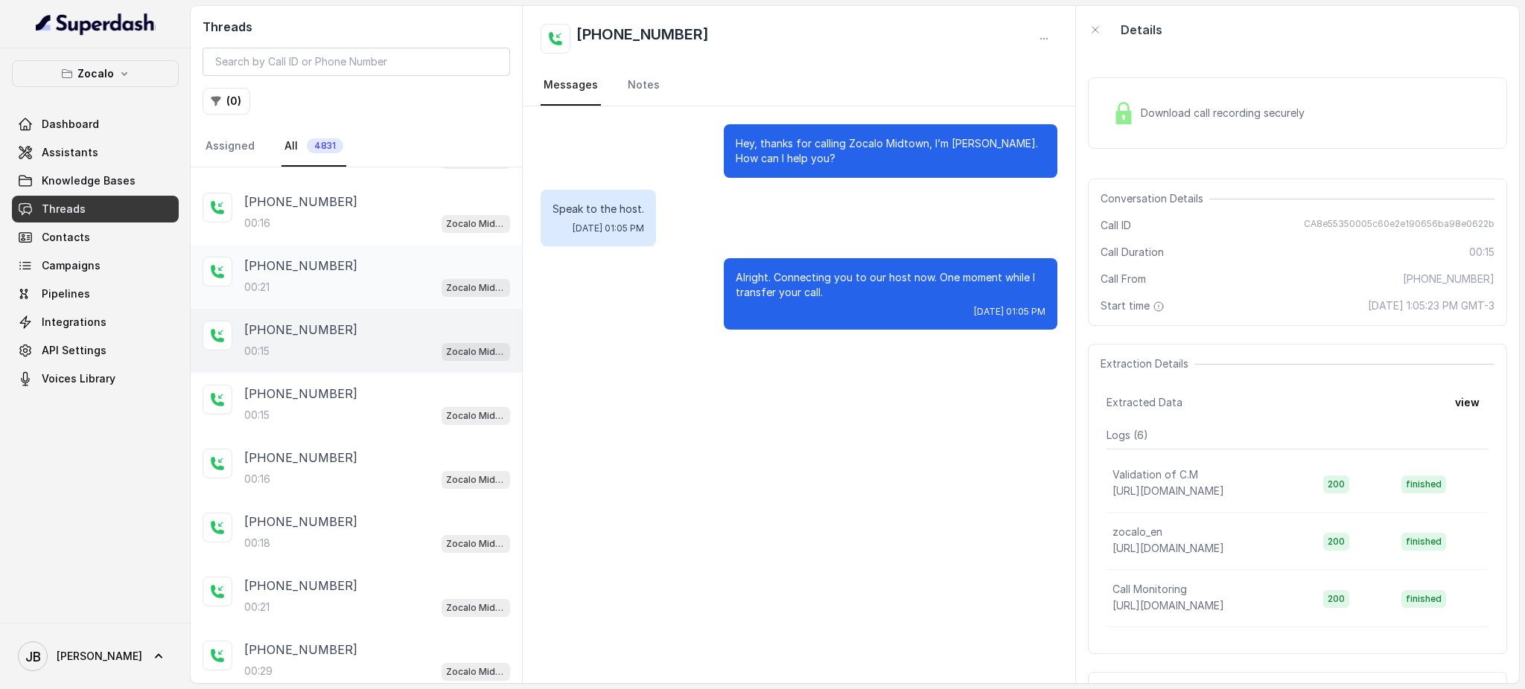
click at [365, 257] on div "[PHONE_NUMBER]" at bounding box center [377, 266] width 266 height 18
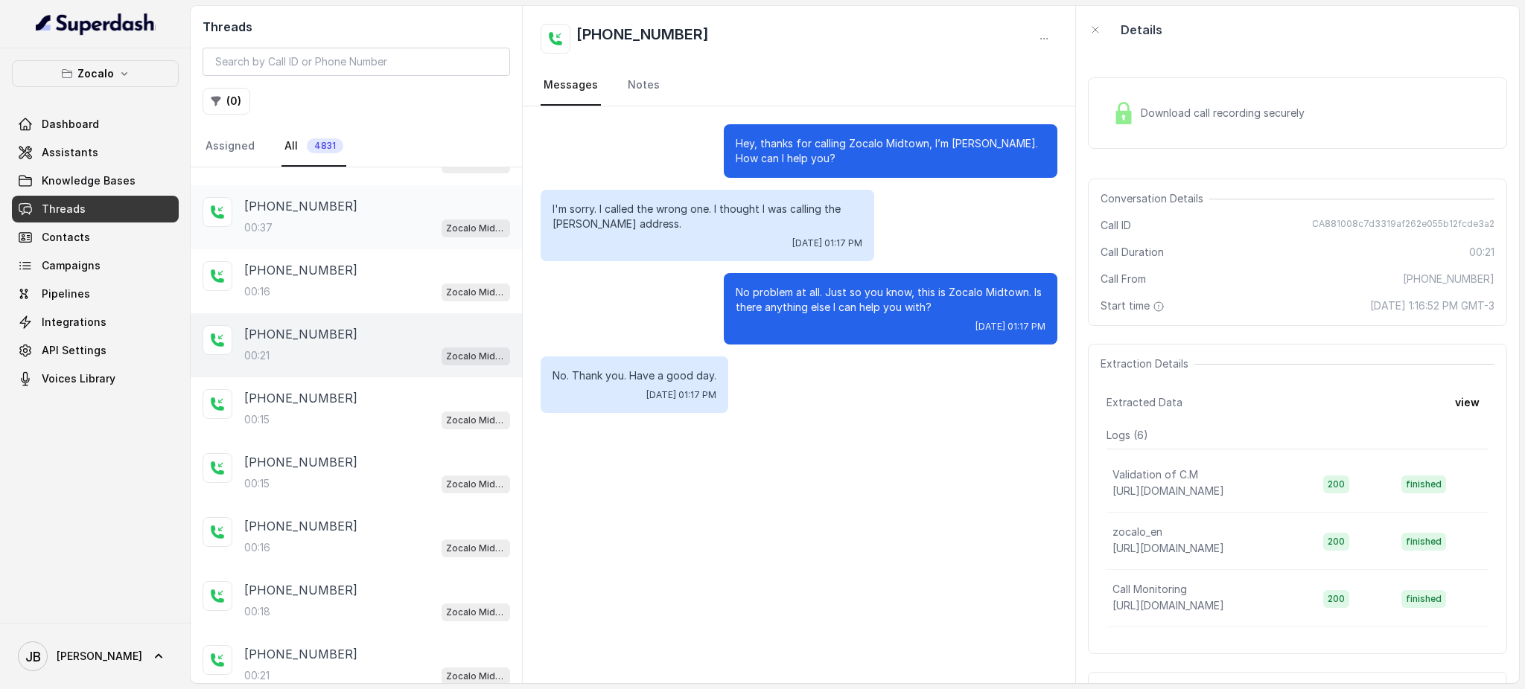
scroll to position [651, 0]
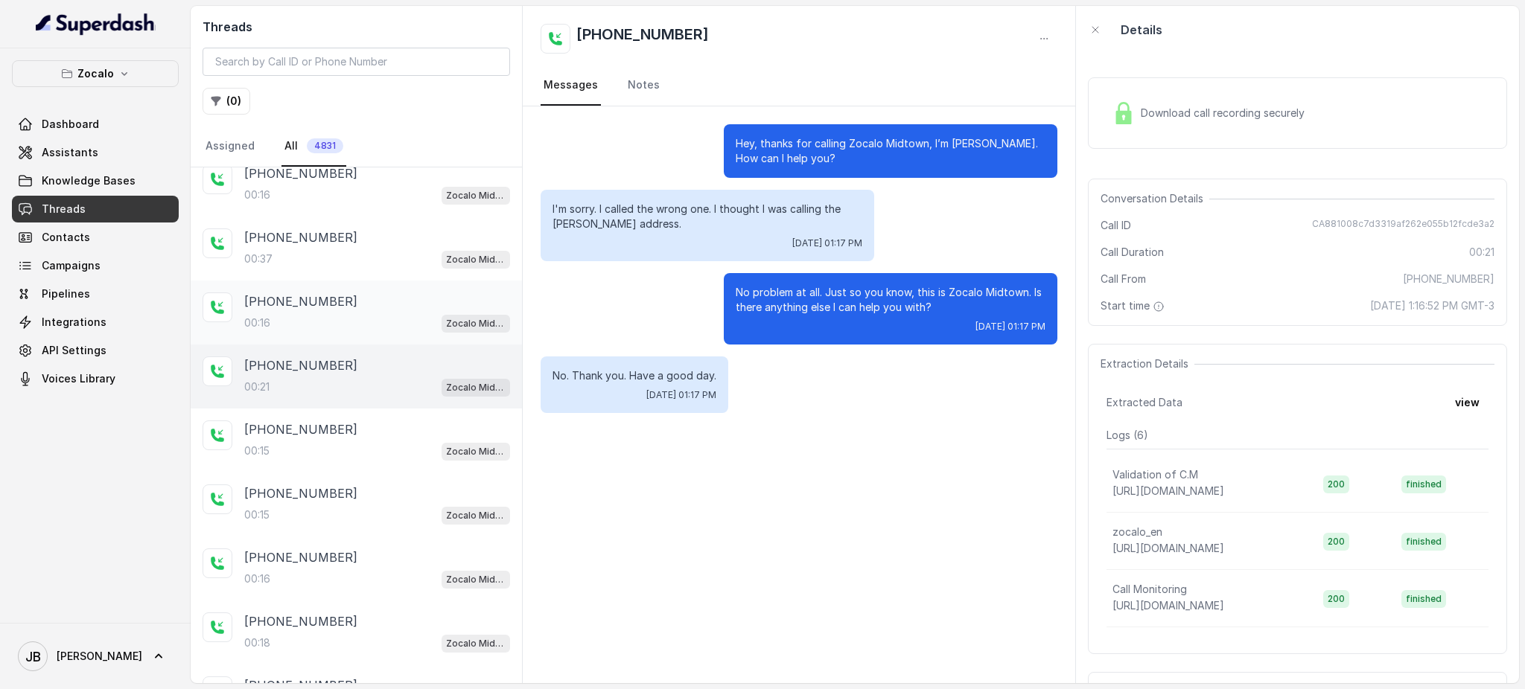
drag, startPoint x: 388, startPoint y: 278, endPoint x: 387, endPoint y: 291, distance: 12.7
click at [388, 281] on div "[PHONE_NUMBER]:16 Zocalo Midtown / EN" at bounding box center [356, 313] width 331 height 64
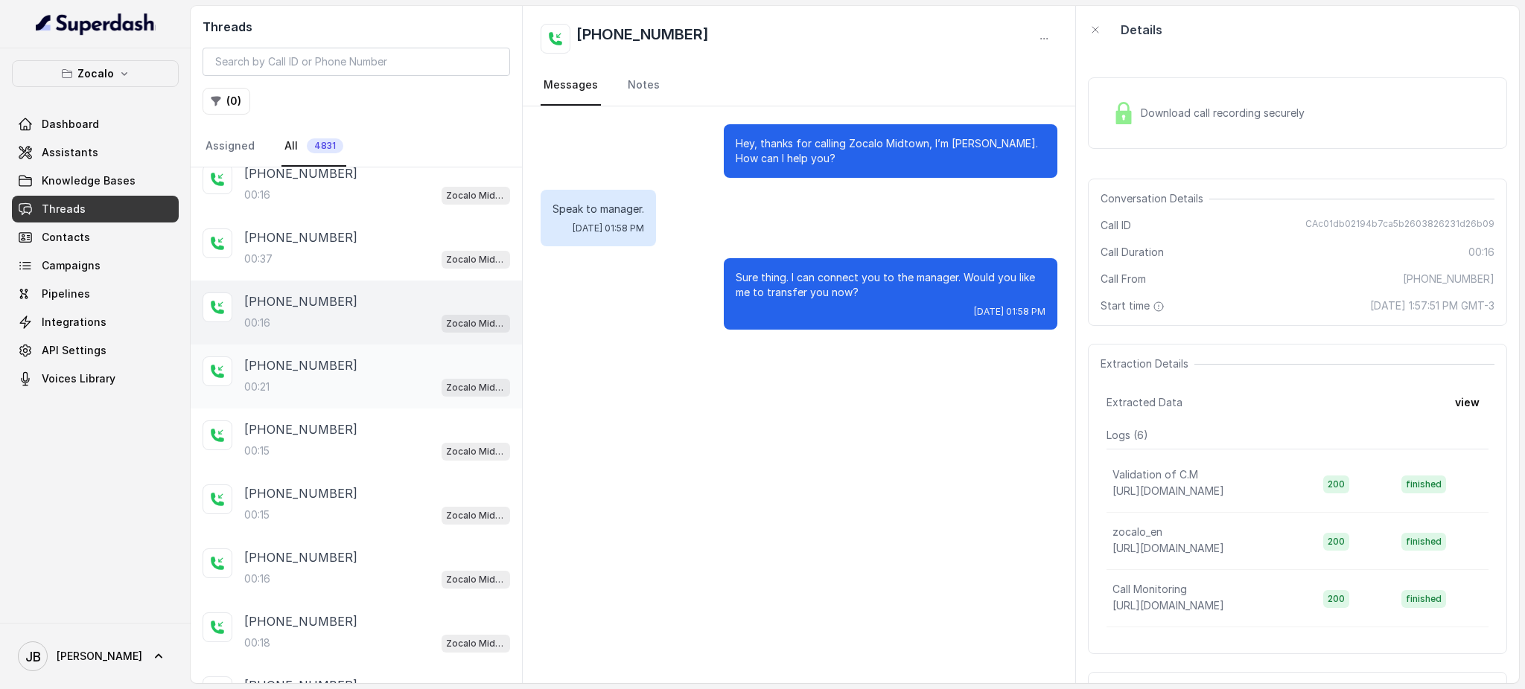
click at [320, 389] on div "[PHONE_NUMBER]:21 Zocalo Midtown / EN" at bounding box center [356, 377] width 331 height 64
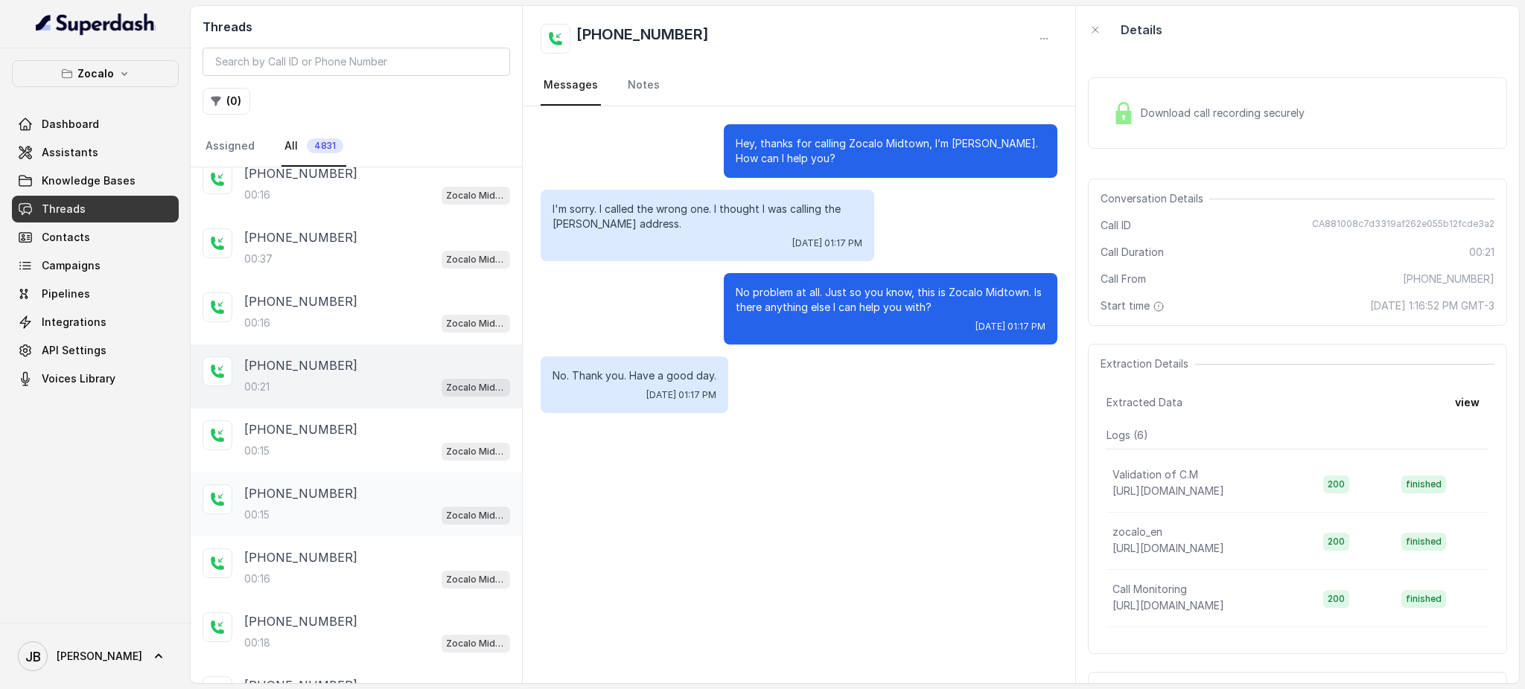
click at [368, 473] on div "[PHONE_NUMBER]:15 Zocalo Midtown / EN" at bounding box center [356, 505] width 331 height 64
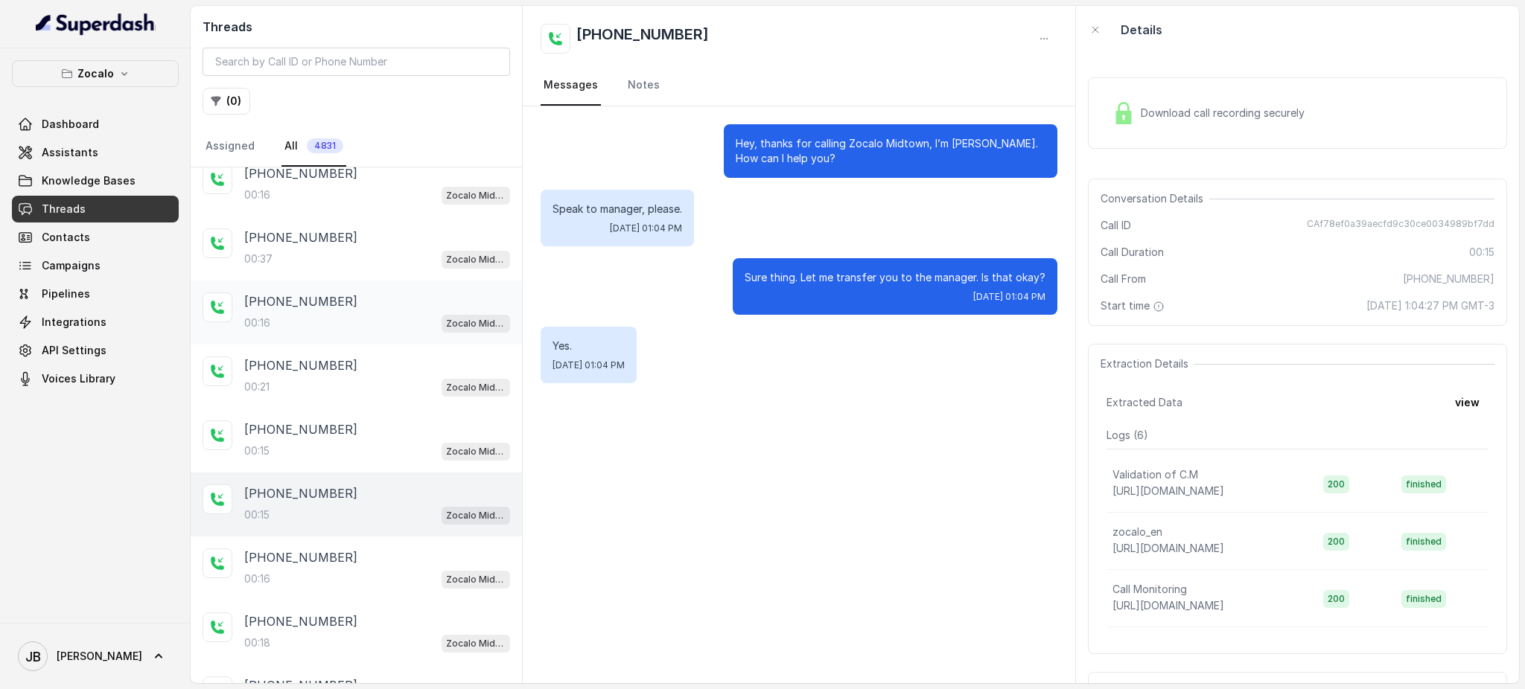
drag, startPoint x: 354, startPoint y: 322, endPoint x: 348, endPoint y: 307, distance: 16.3
click at [354, 322] on div "00:16 Zocalo Midtown / EN" at bounding box center [377, 322] width 266 height 19
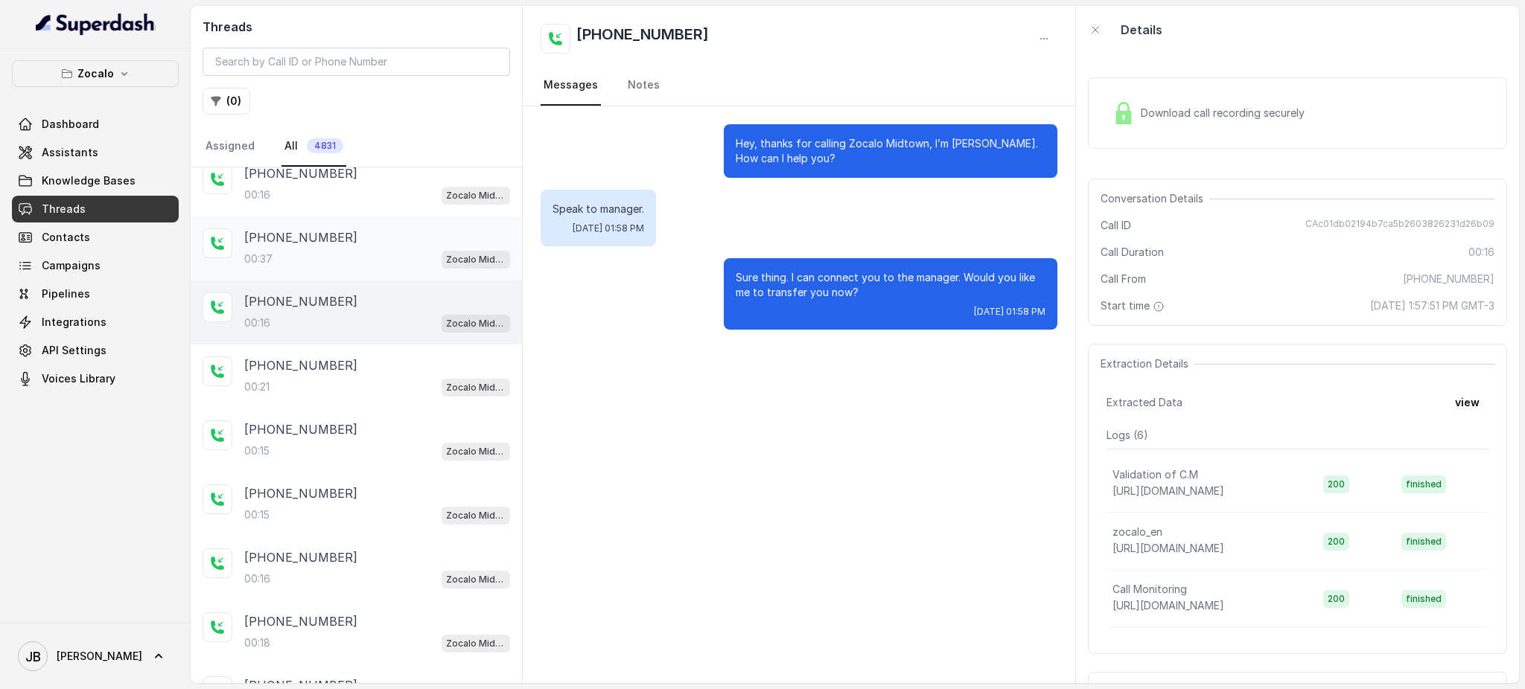
click at [357, 253] on div "00:37 Zocalo Midtown / EN" at bounding box center [377, 258] width 266 height 19
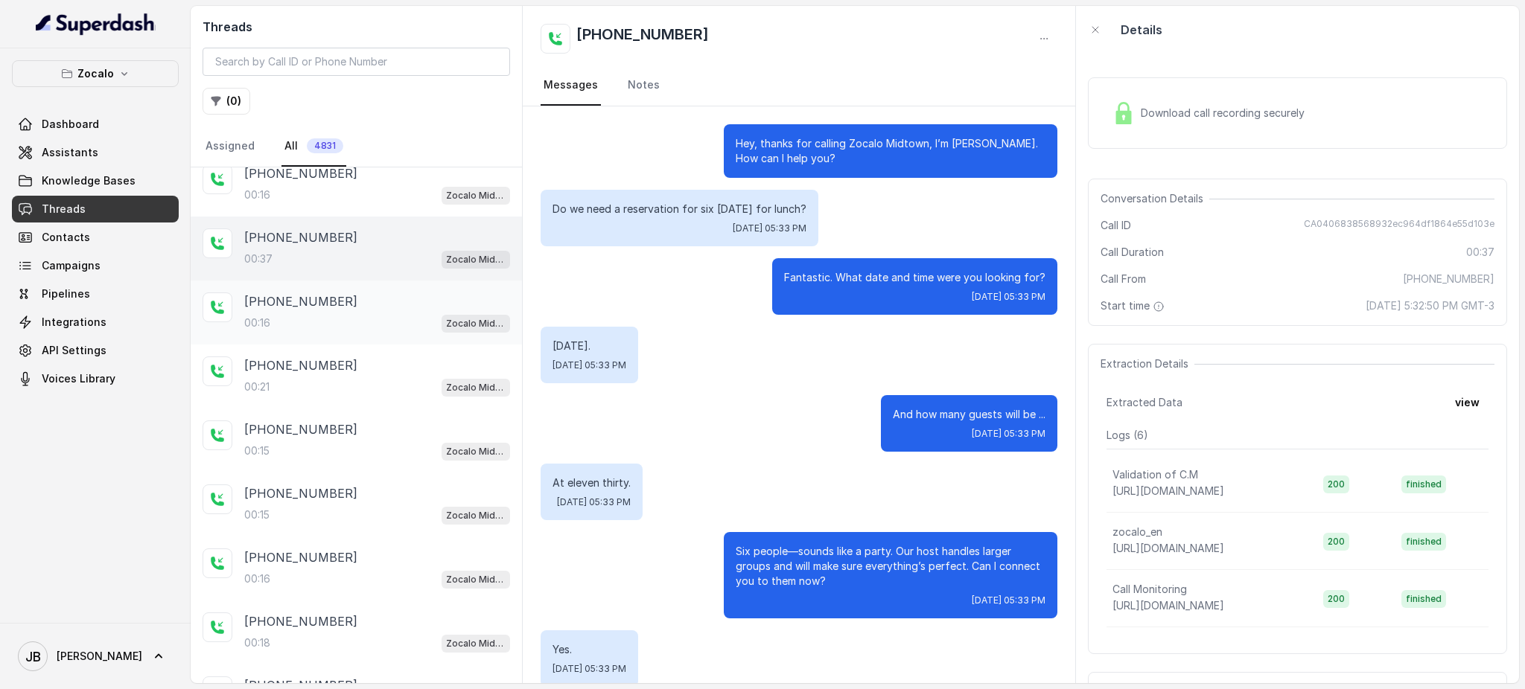
scroll to position [103, 0]
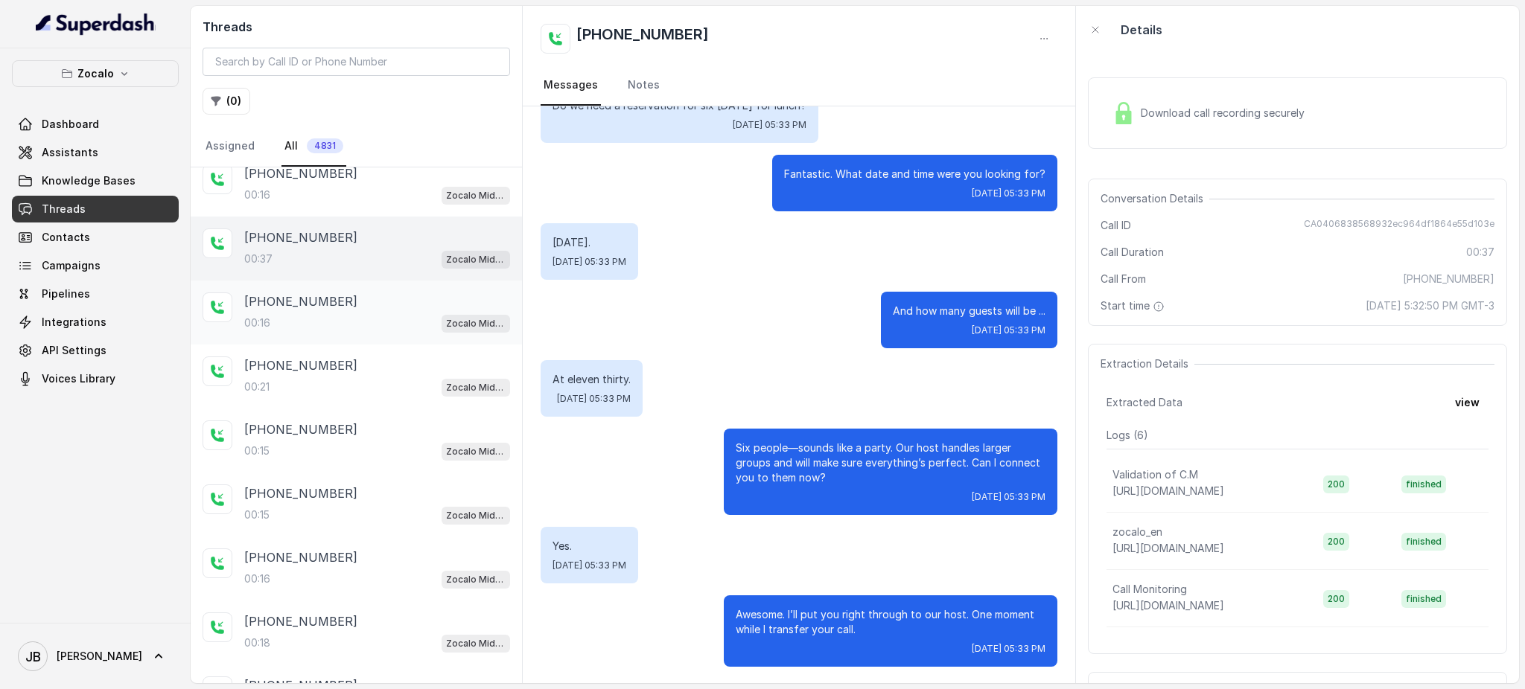
click at [368, 322] on div "00:16 Zocalo Midtown / EN" at bounding box center [377, 322] width 266 height 19
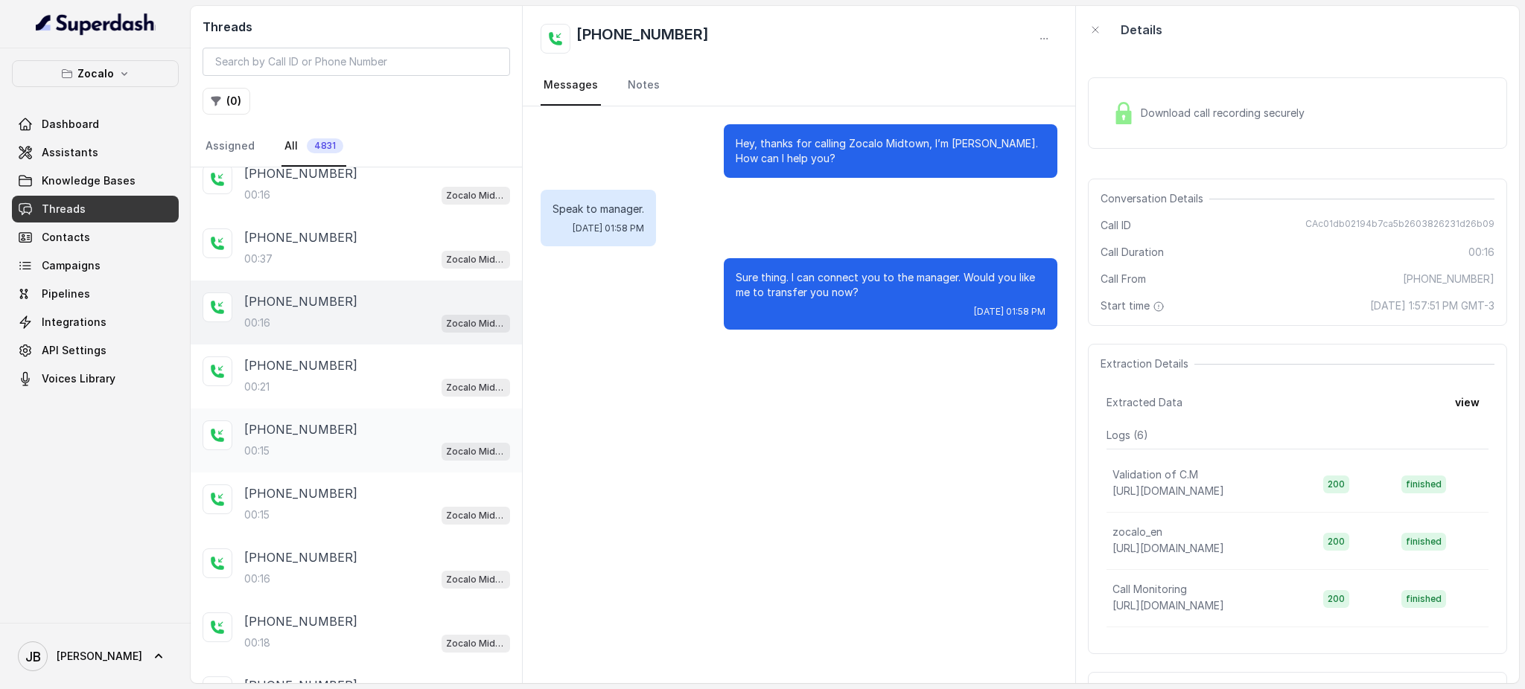
drag, startPoint x: 366, startPoint y: 364, endPoint x: 376, endPoint y: 411, distance: 48.0
click at [366, 374] on div "[PHONE_NUMBER]:21 Zocalo Midtown / EN" at bounding box center [377, 377] width 266 height 40
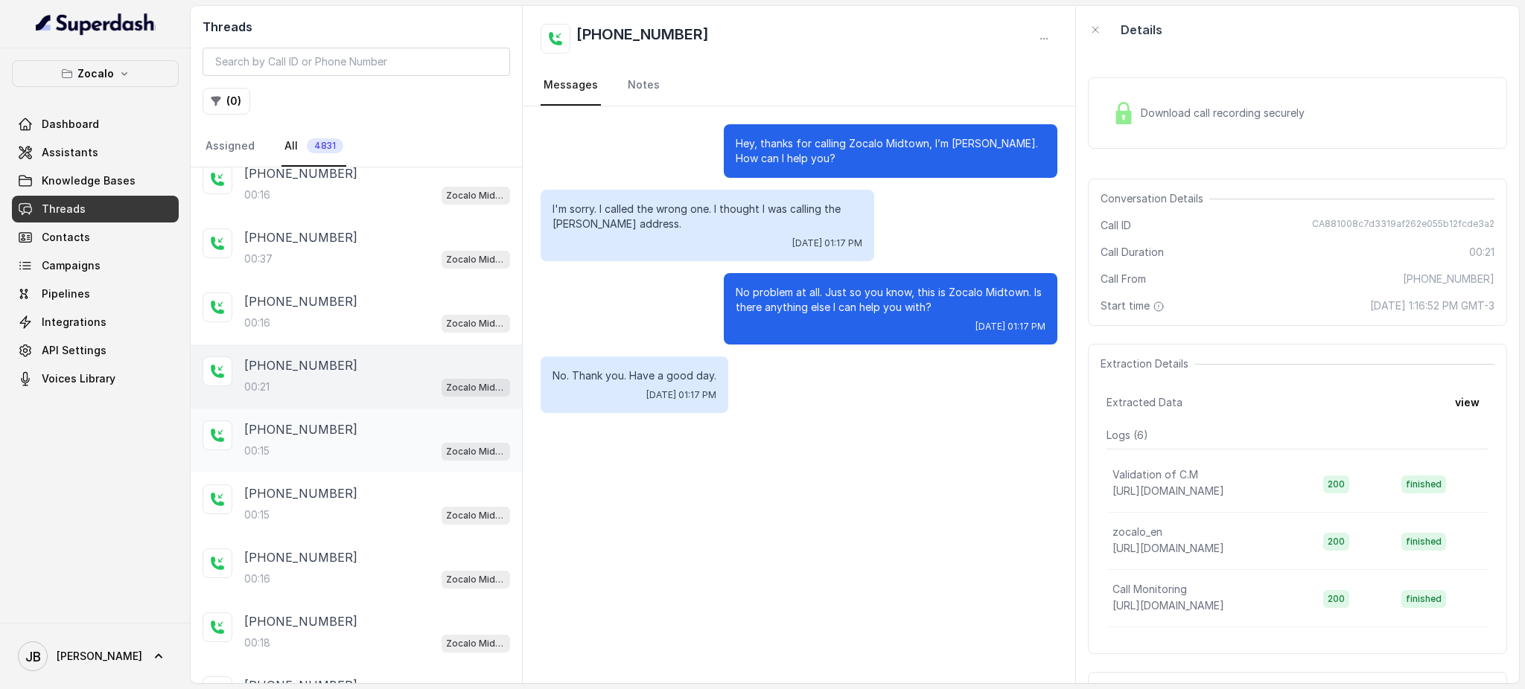
drag, startPoint x: 376, startPoint y: 420, endPoint x: 376, endPoint y: 435, distance: 15.6
click at [376, 422] on div "[PHONE_NUMBER]" at bounding box center [377, 430] width 266 height 18
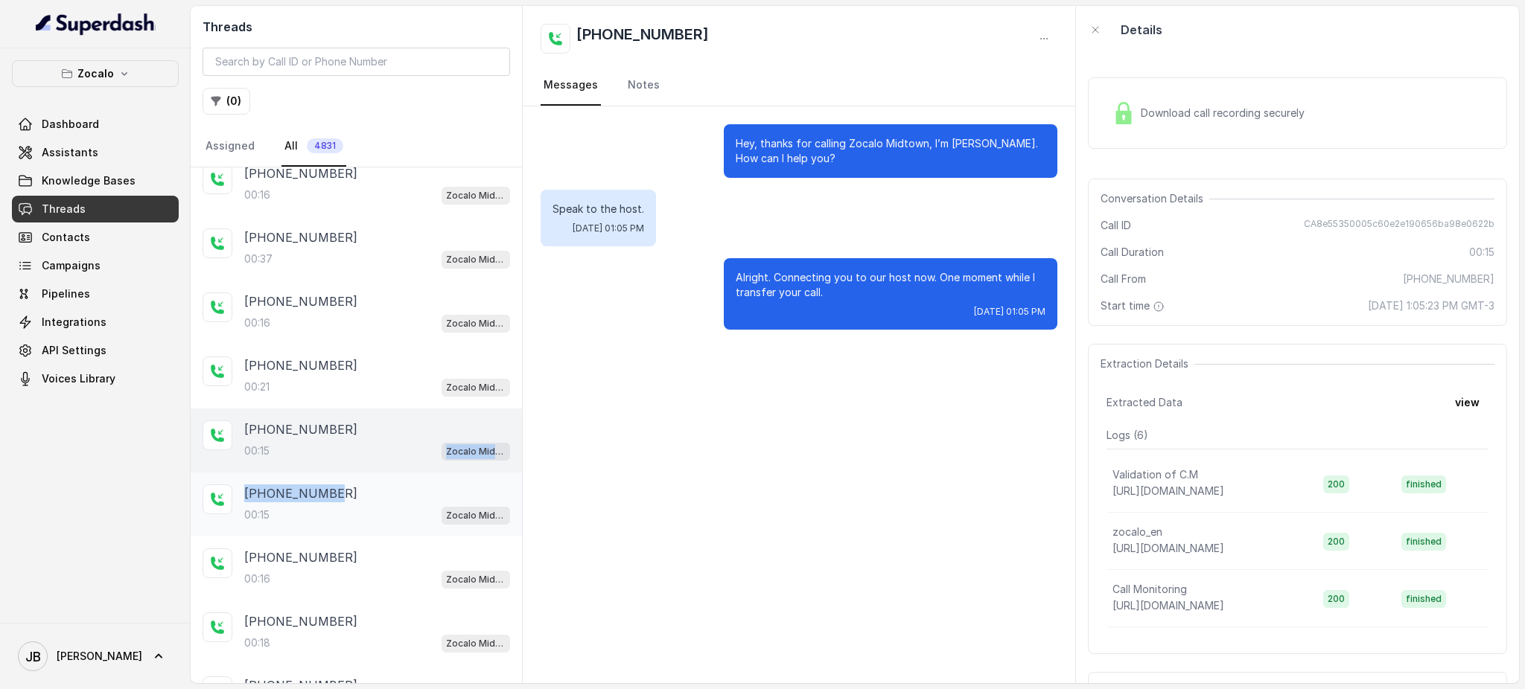
drag, startPoint x: 376, startPoint y: 461, endPoint x: 391, endPoint y: 524, distance: 65.0
click at [377, 472] on div "[PHONE_NUMBER]:14 Zocalo Midtown / EN [PHONE_NUMBER]:44 Zocalo Midtown / EN [PH…" at bounding box center [356, 155] width 331 height 1276
click at [389, 537] on div "[PHONE_NUMBER]:16 Zocalo Midtown / EN" at bounding box center [356, 569] width 331 height 64
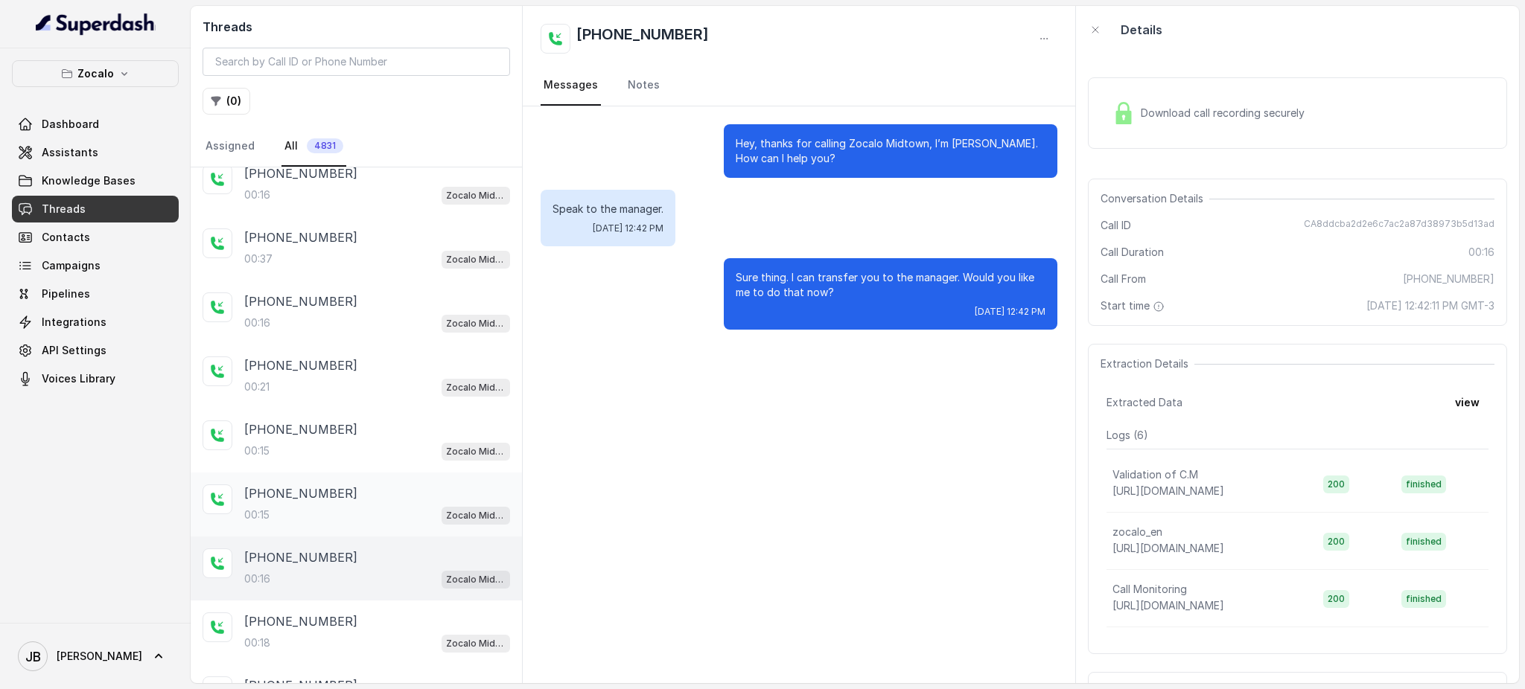
click at [354, 516] on div "[PHONE_NUMBER]:15 Zocalo Midtown / EN" at bounding box center [356, 505] width 331 height 64
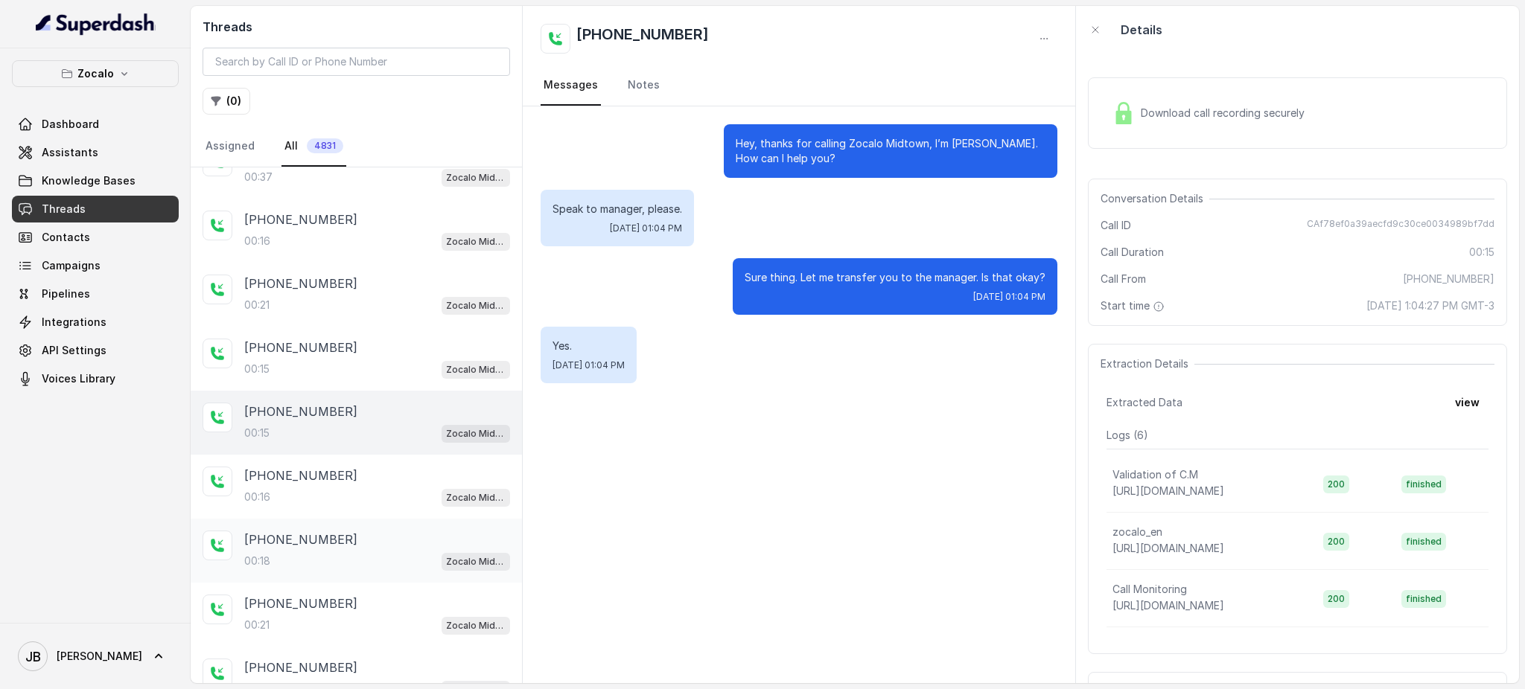
scroll to position [789, 0]
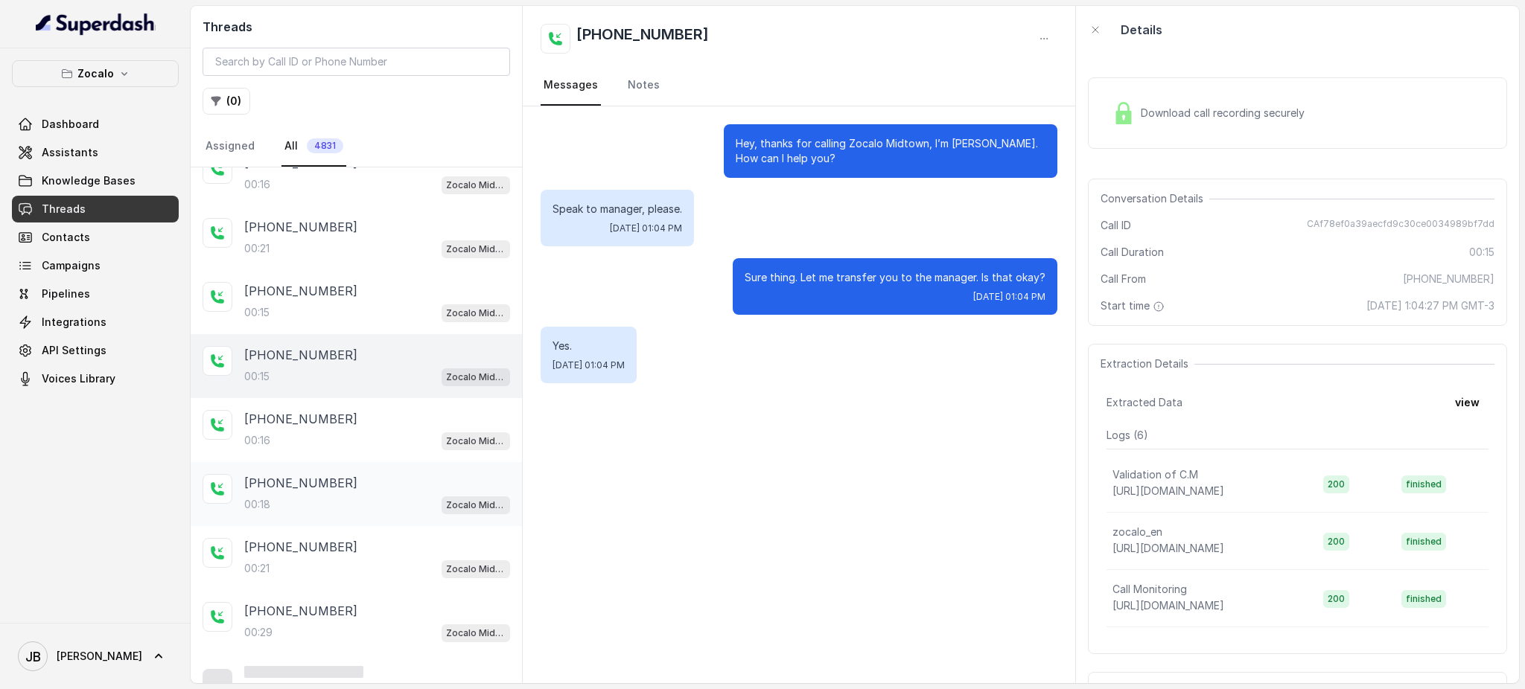
drag, startPoint x: 363, startPoint y: 460, endPoint x: 355, endPoint y: 482, distance: 22.8
click at [359, 462] on div "[PHONE_NUMBER]:18 Zocalo Midtown / EN" at bounding box center [356, 494] width 331 height 64
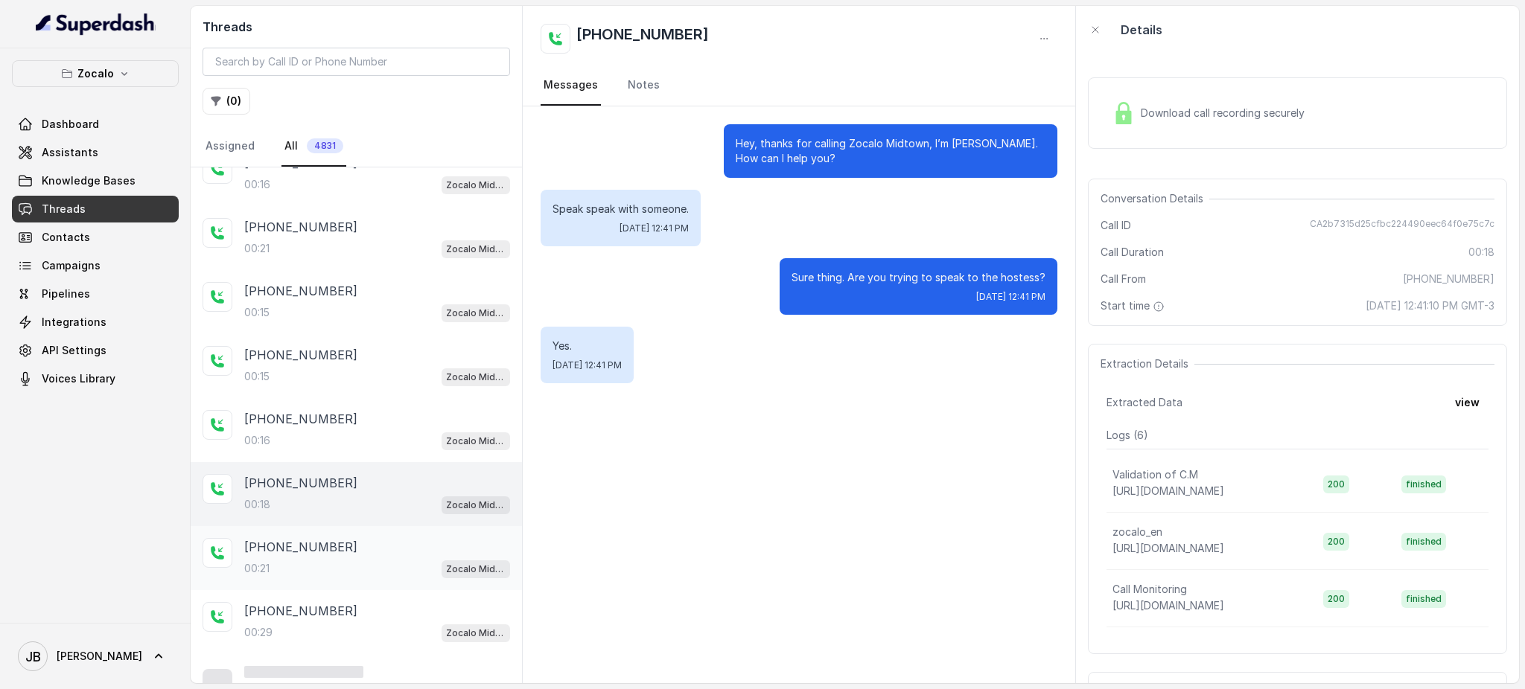
click at [360, 546] on div "[PHONE_NUMBER]:21 Zocalo Midtown / EN" at bounding box center [377, 558] width 266 height 40
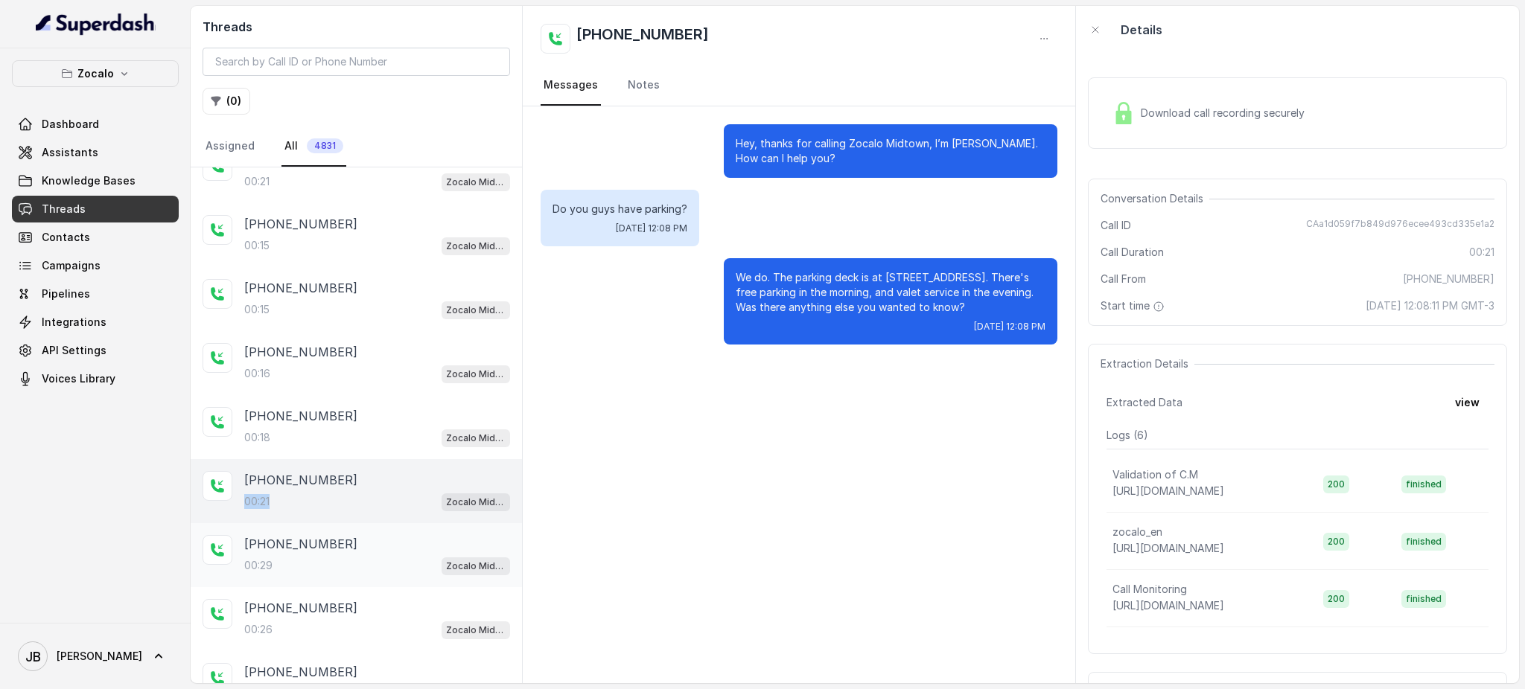
scroll to position [888, 0]
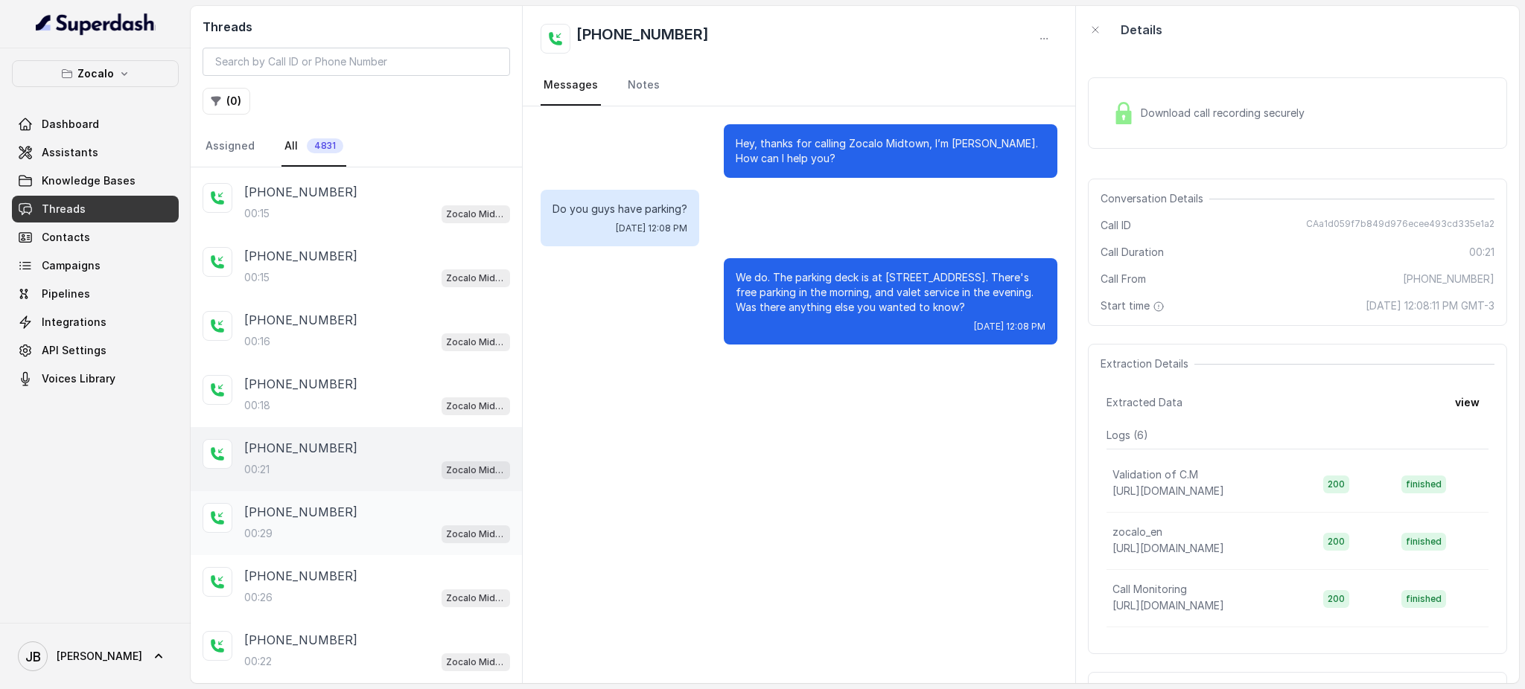
drag, startPoint x: 356, startPoint y: 500, endPoint x: 354, endPoint y: 530, distance: 29.8
click at [354, 503] on div "[PHONE_NUMBER]" at bounding box center [377, 512] width 266 height 18
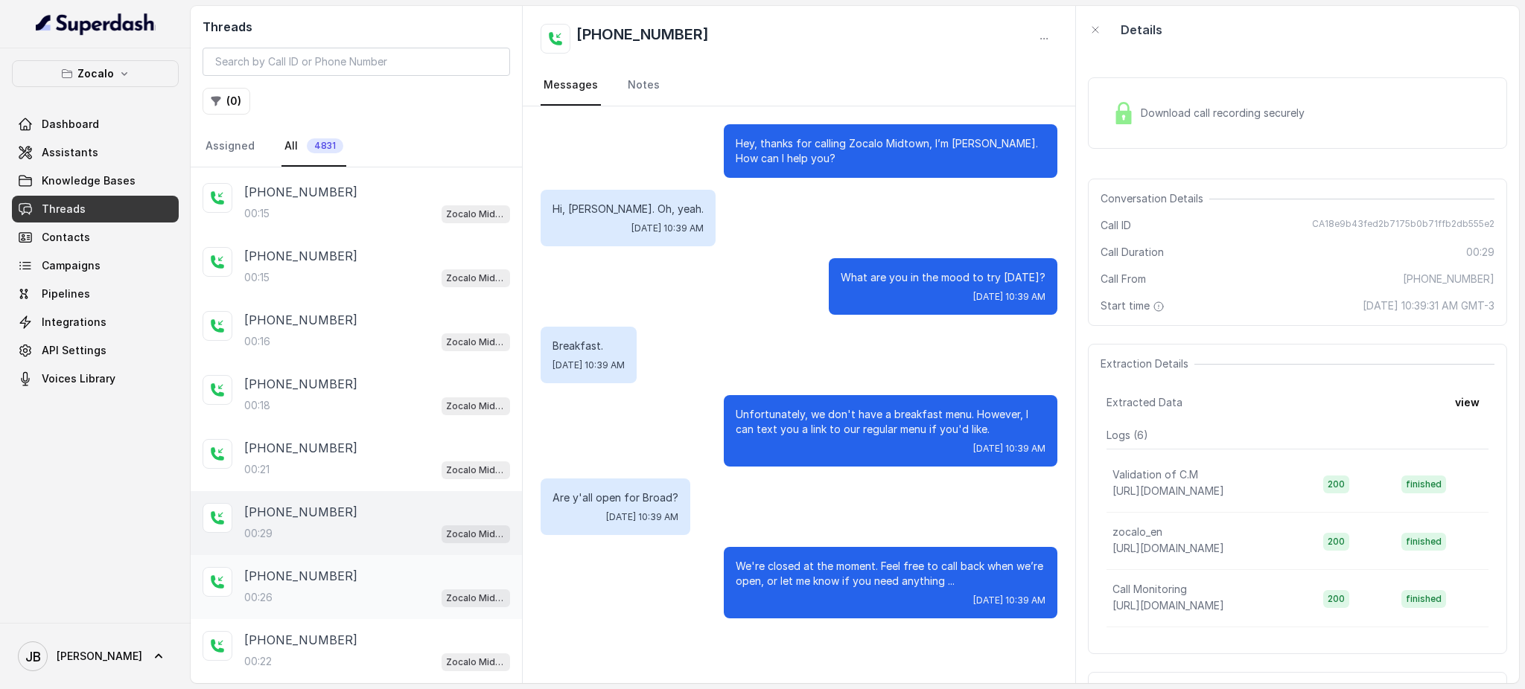
drag, startPoint x: 362, startPoint y: 576, endPoint x: 362, endPoint y: 606, distance: 29.8
click at [361, 588] on div "00:26 Zocalo Midtown / EN" at bounding box center [377, 597] width 266 height 19
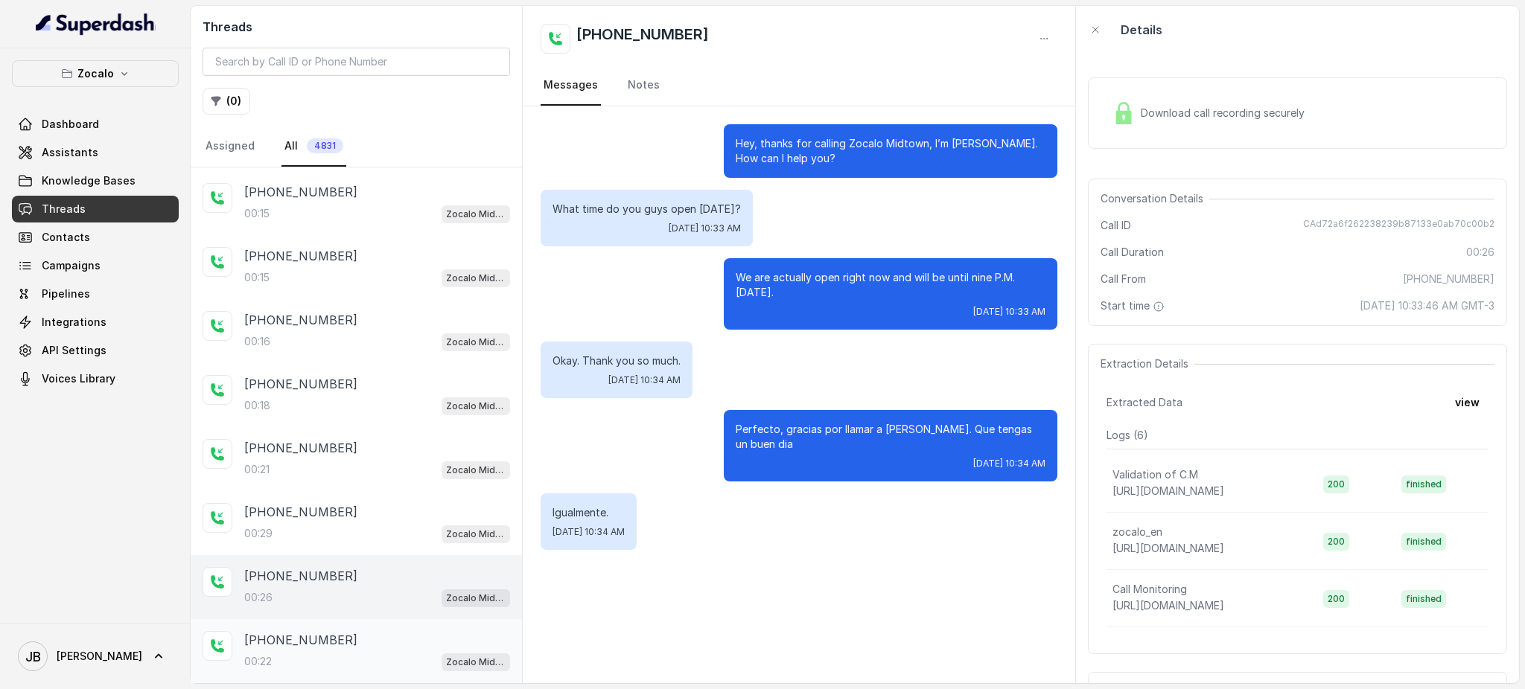
click at [363, 619] on div "[PHONE_NUMBER]:22 Zocalo Midtown / EN" at bounding box center [356, 651] width 331 height 64
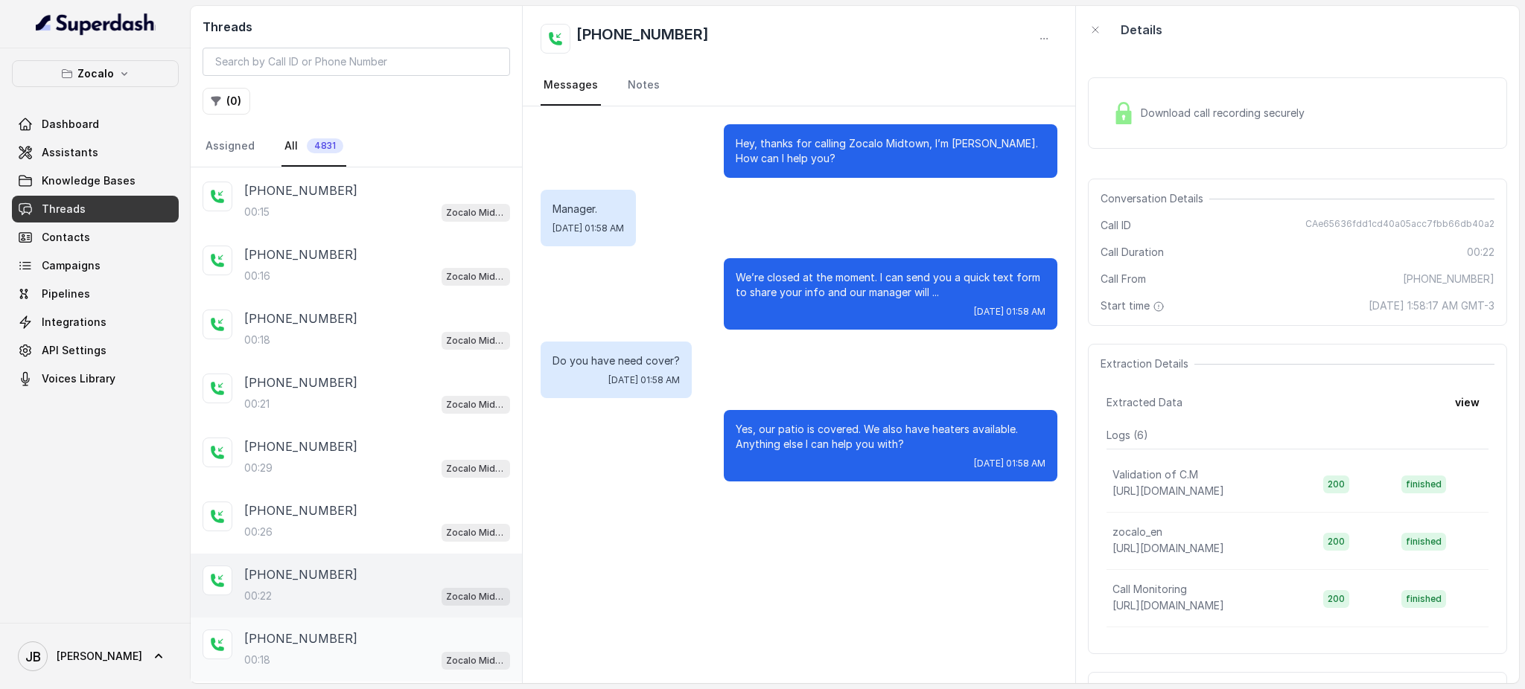
scroll to position [987, 0]
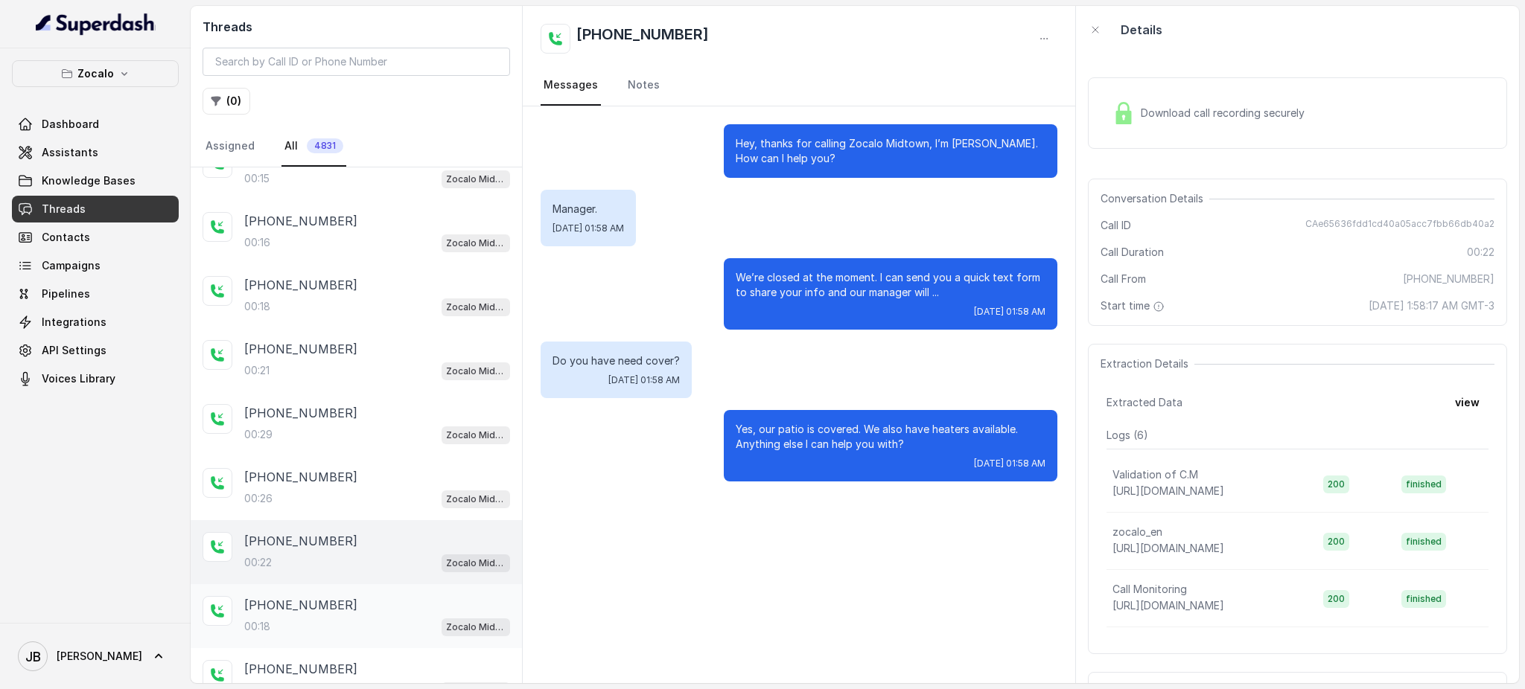
drag, startPoint x: 339, startPoint y: 559, endPoint x: 337, endPoint y: 594, distance: 35.0
click at [336, 572] on div "[PHONE_NUMBER]:14 Zocalo Midtown / EN [PHONE_NUMBER]:44 Zocalo Midtown / EN [PH…" at bounding box center [356, 138] width 331 height 1916
click at [339, 596] on div "[PHONE_NUMBER]" at bounding box center [377, 605] width 266 height 18
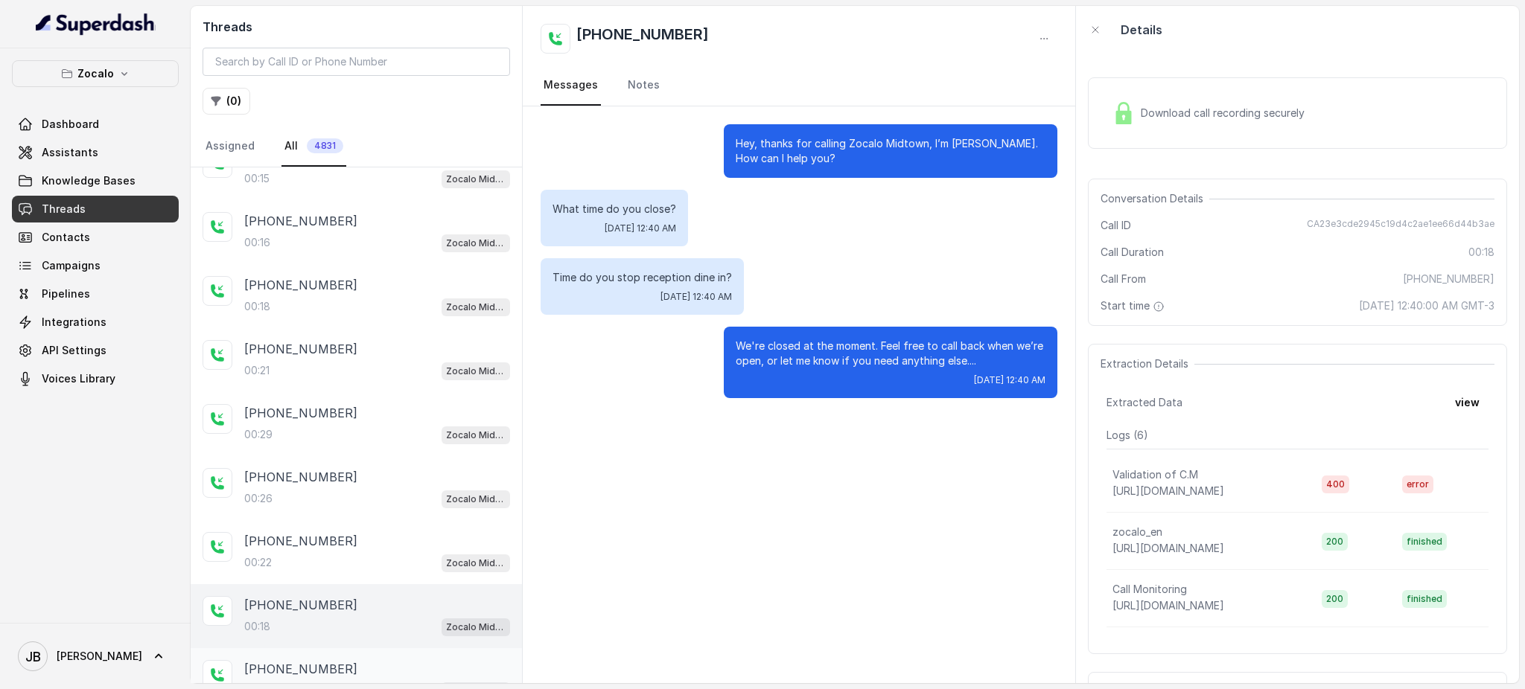
click at [361, 648] on div "[PHONE_NUMBER]:18 Zocalo Midtown / EN" at bounding box center [356, 680] width 331 height 64
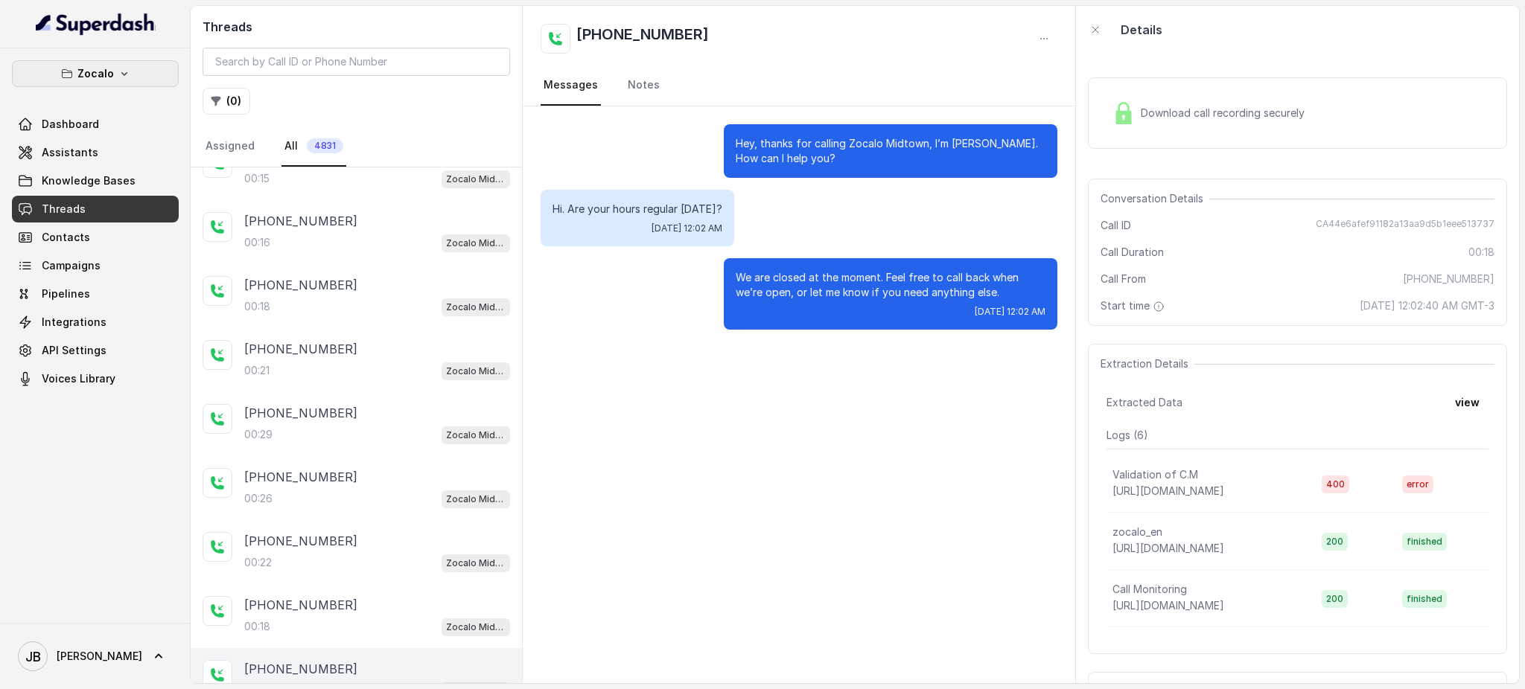
click at [135, 83] on button "Zocalo" at bounding box center [95, 73] width 167 height 27
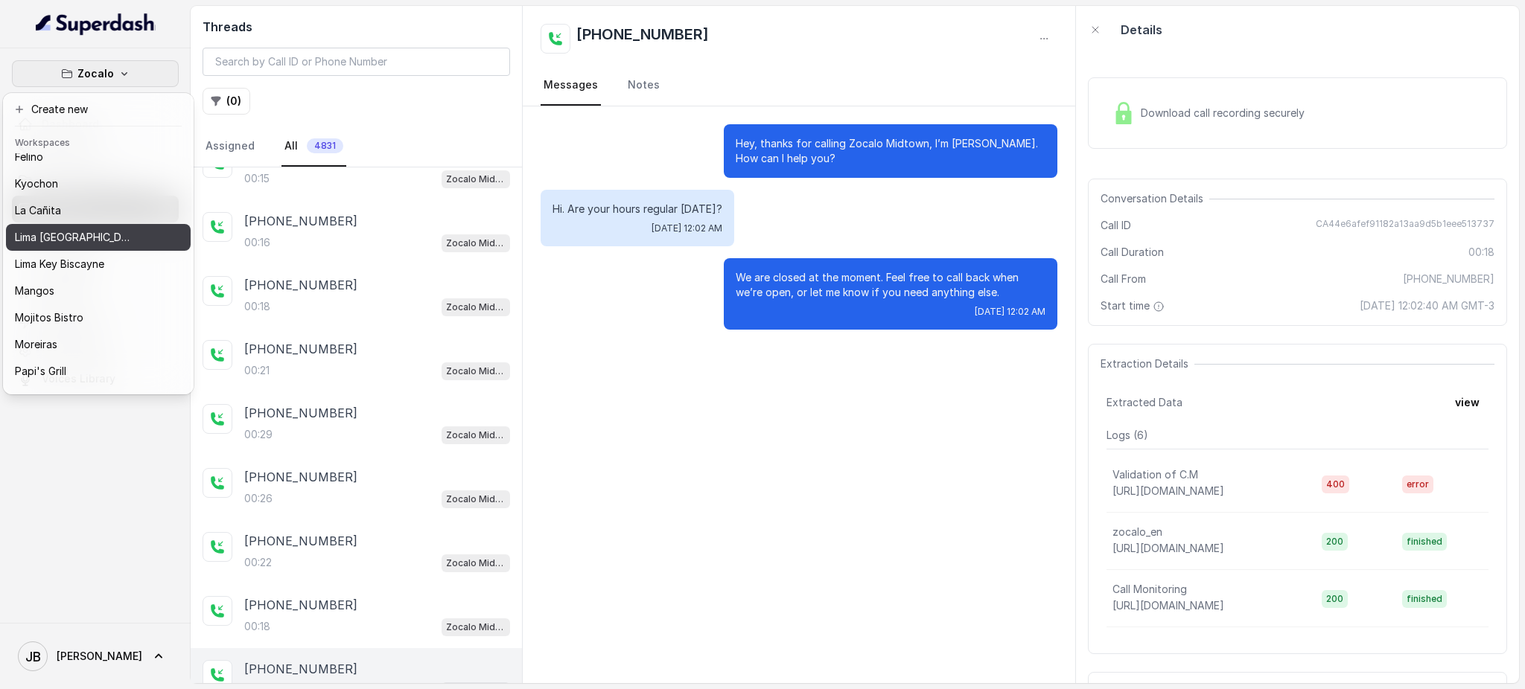
scroll to position [205, 0]
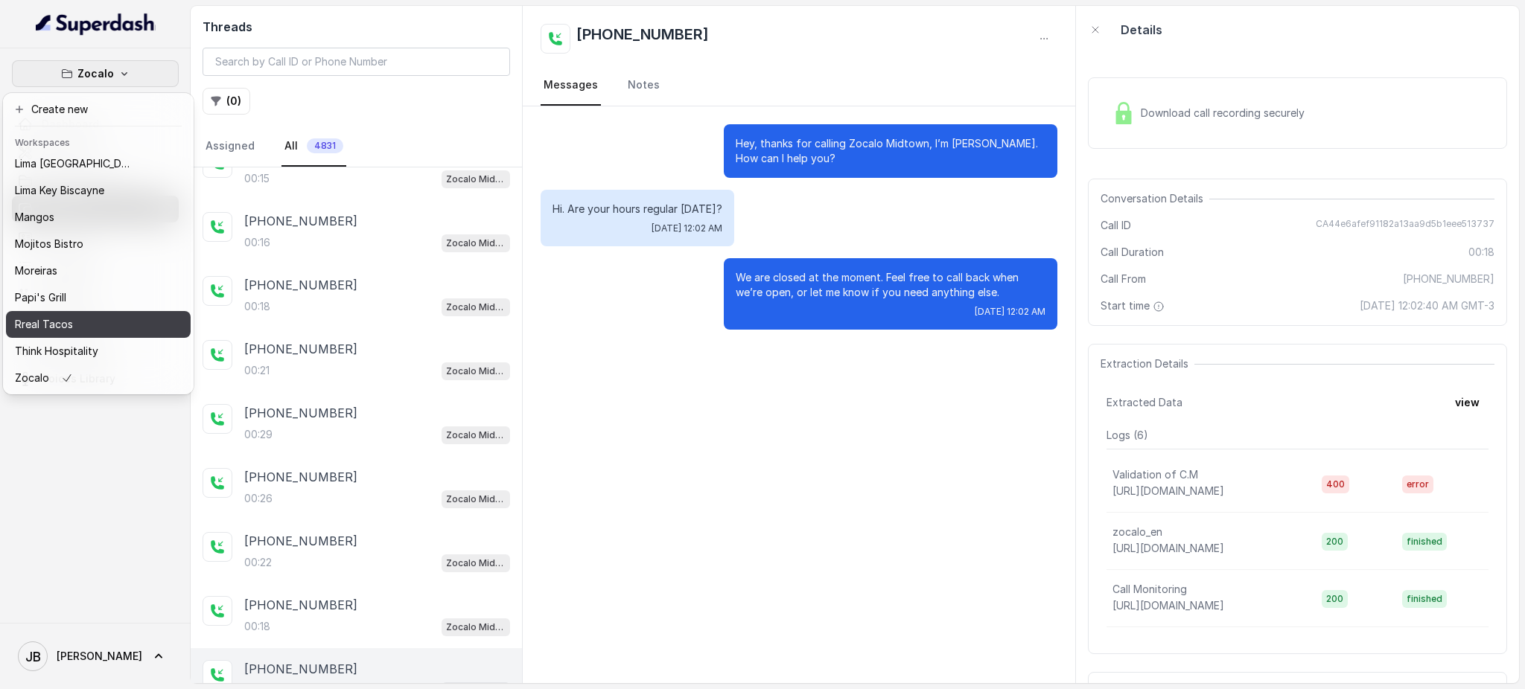
click at [98, 316] on div "Rreal Tacos" at bounding box center [74, 325] width 119 height 18
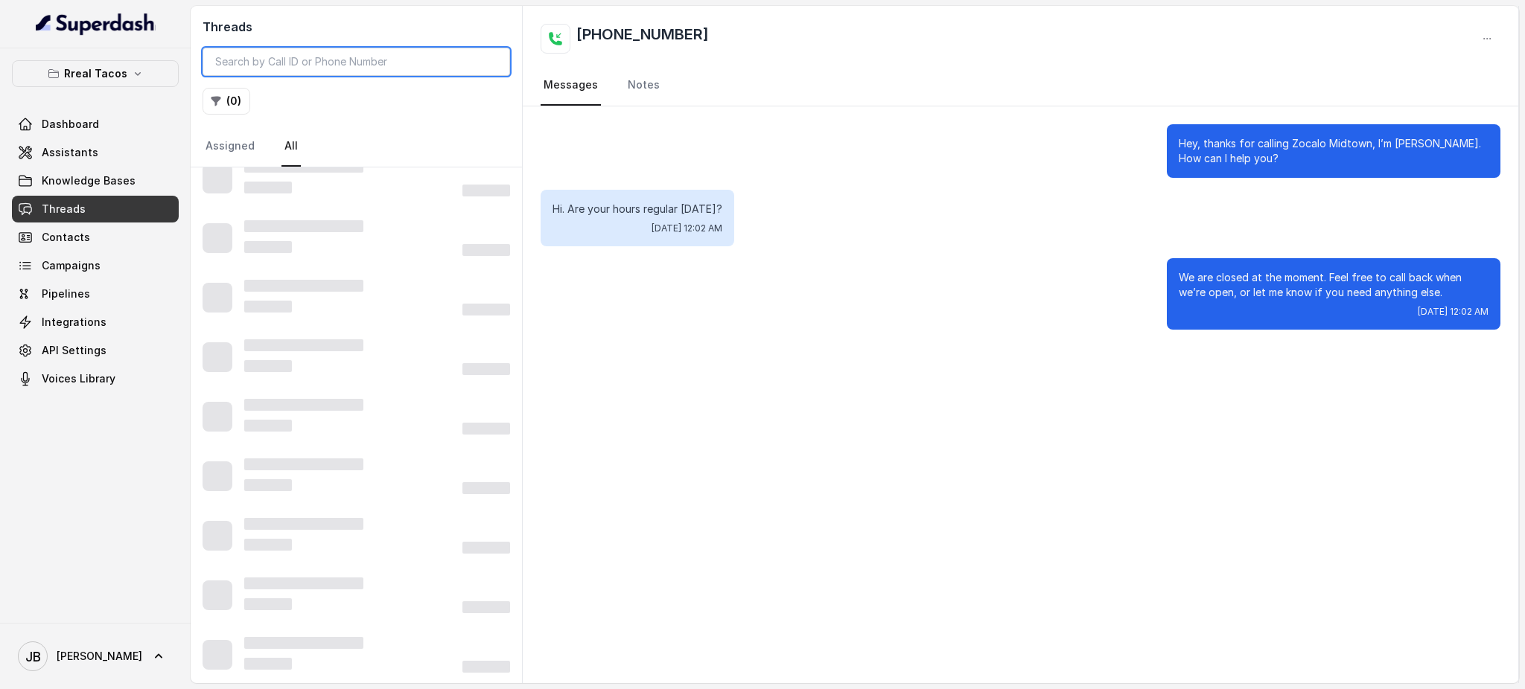
click at [307, 59] on input "search" at bounding box center [355, 62] width 307 height 28
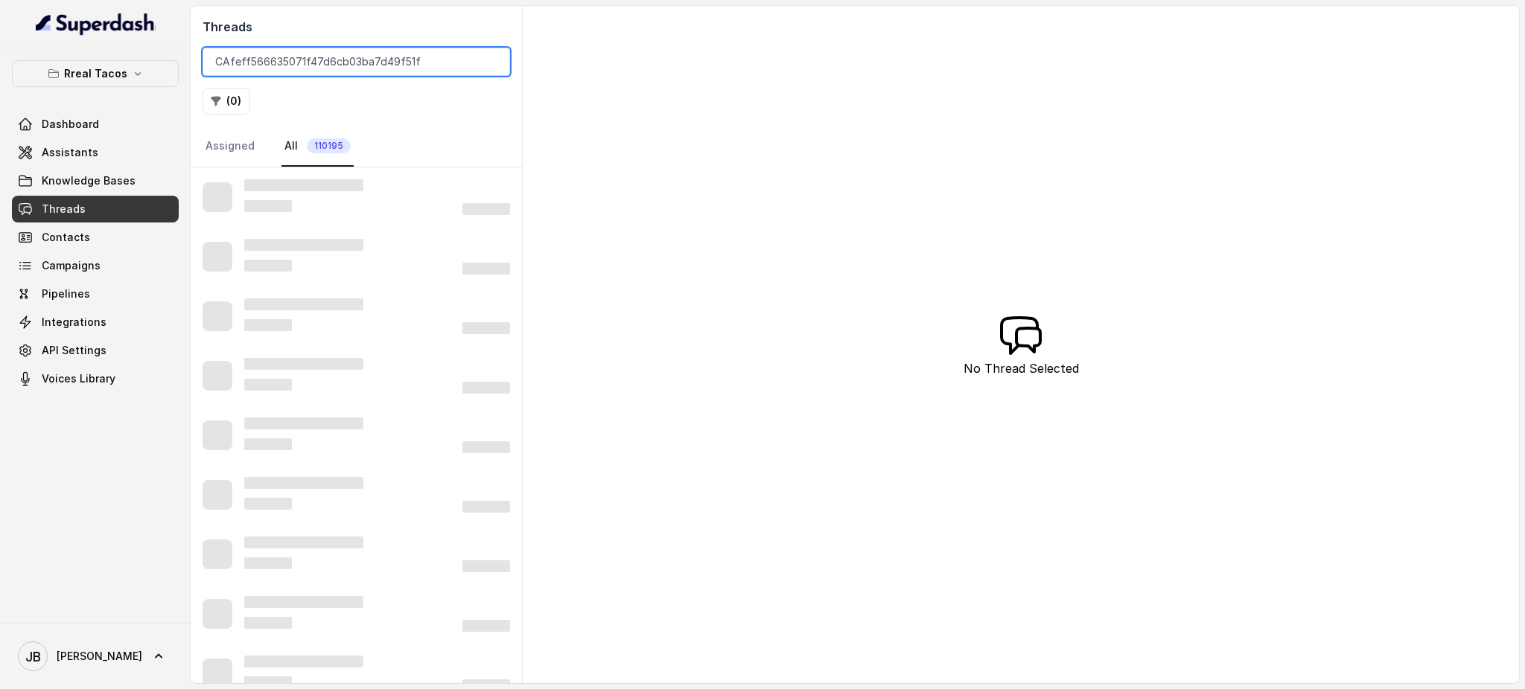
type input "CAfeff566635071f47d6cb03ba7d49f51f"
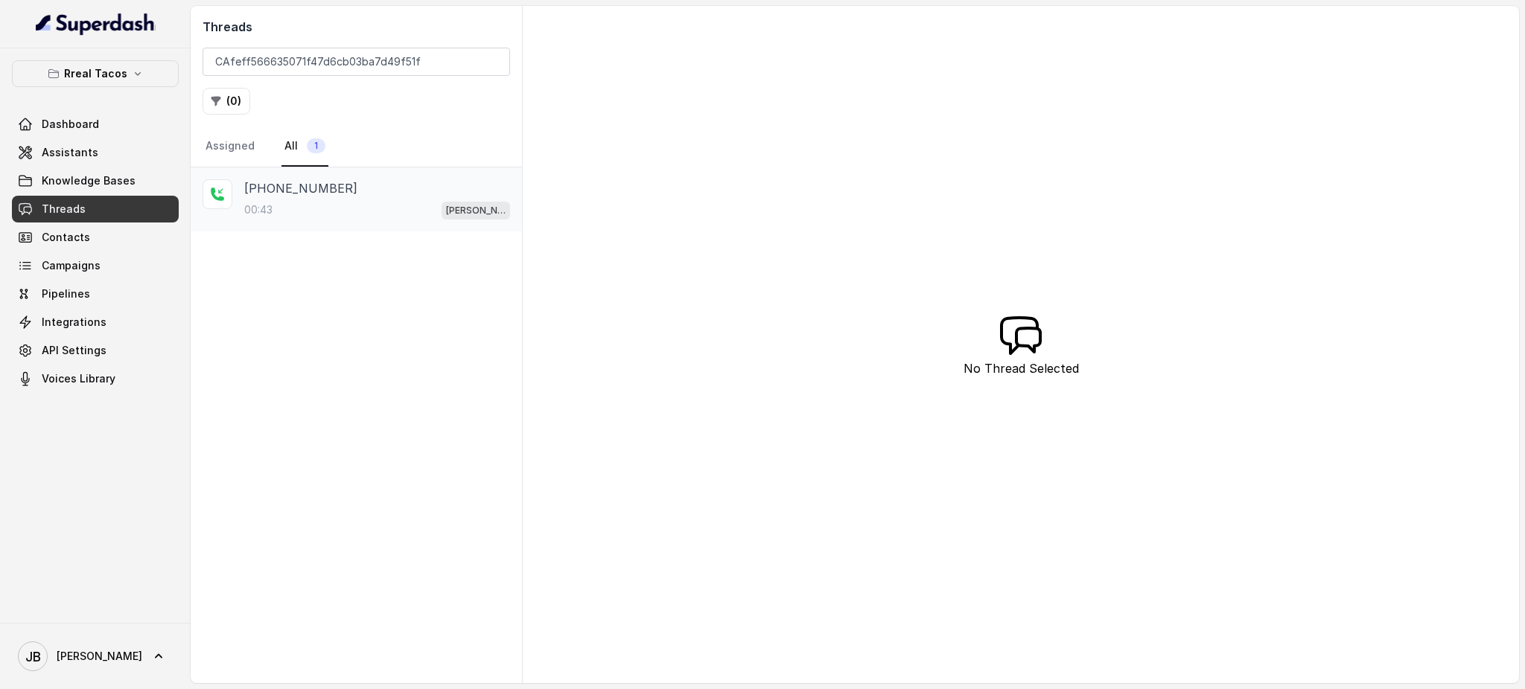
click at [370, 206] on div "00:43 [PERSON_NAME] / EN" at bounding box center [377, 209] width 266 height 19
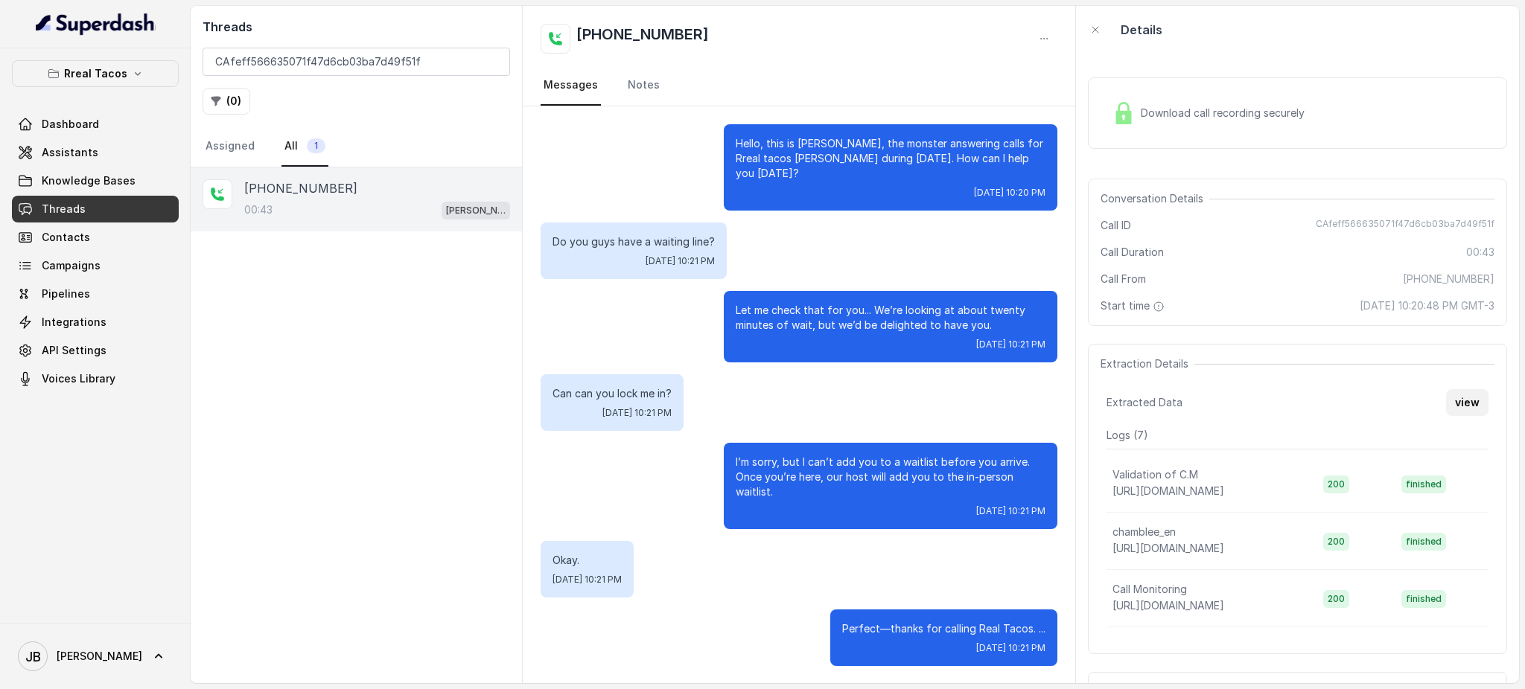
click at [1446, 406] on button "view" at bounding box center [1467, 402] width 42 height 27
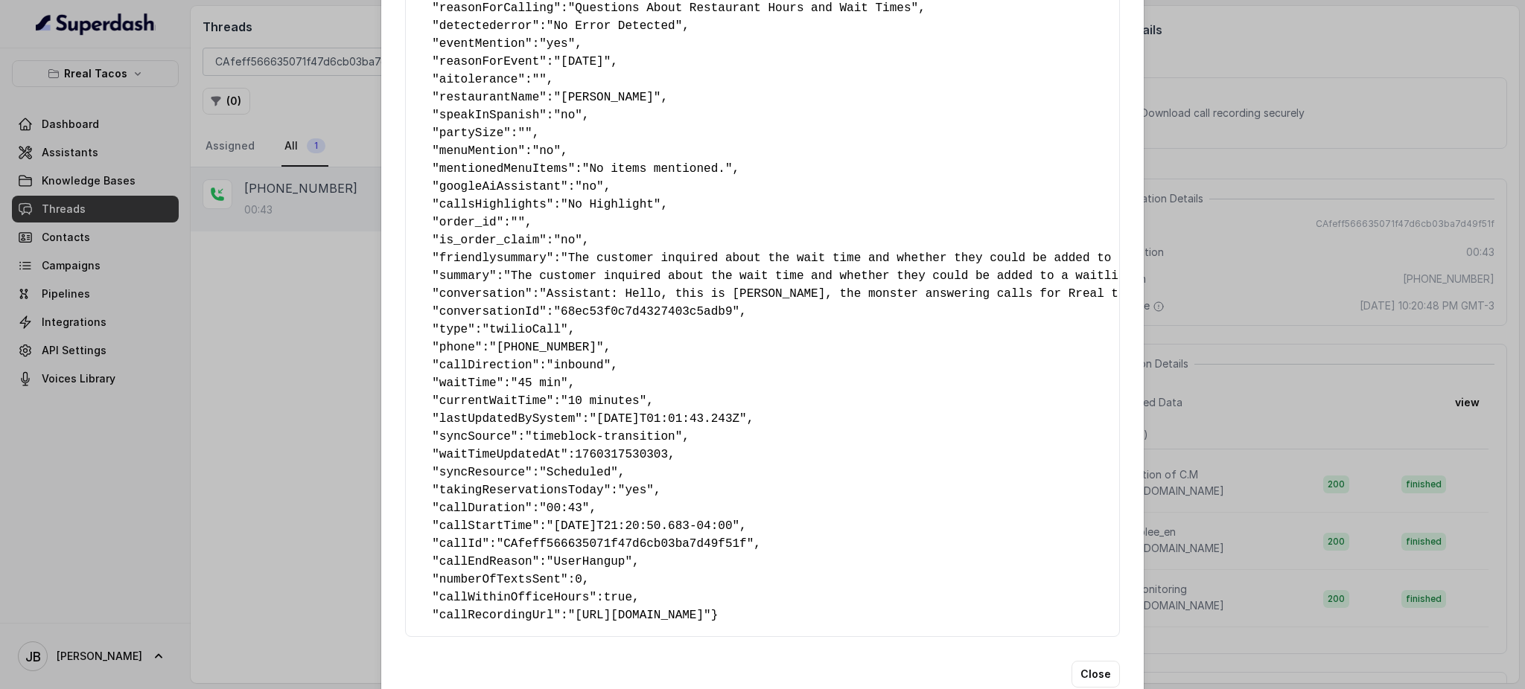
scroll to position [198, 0]
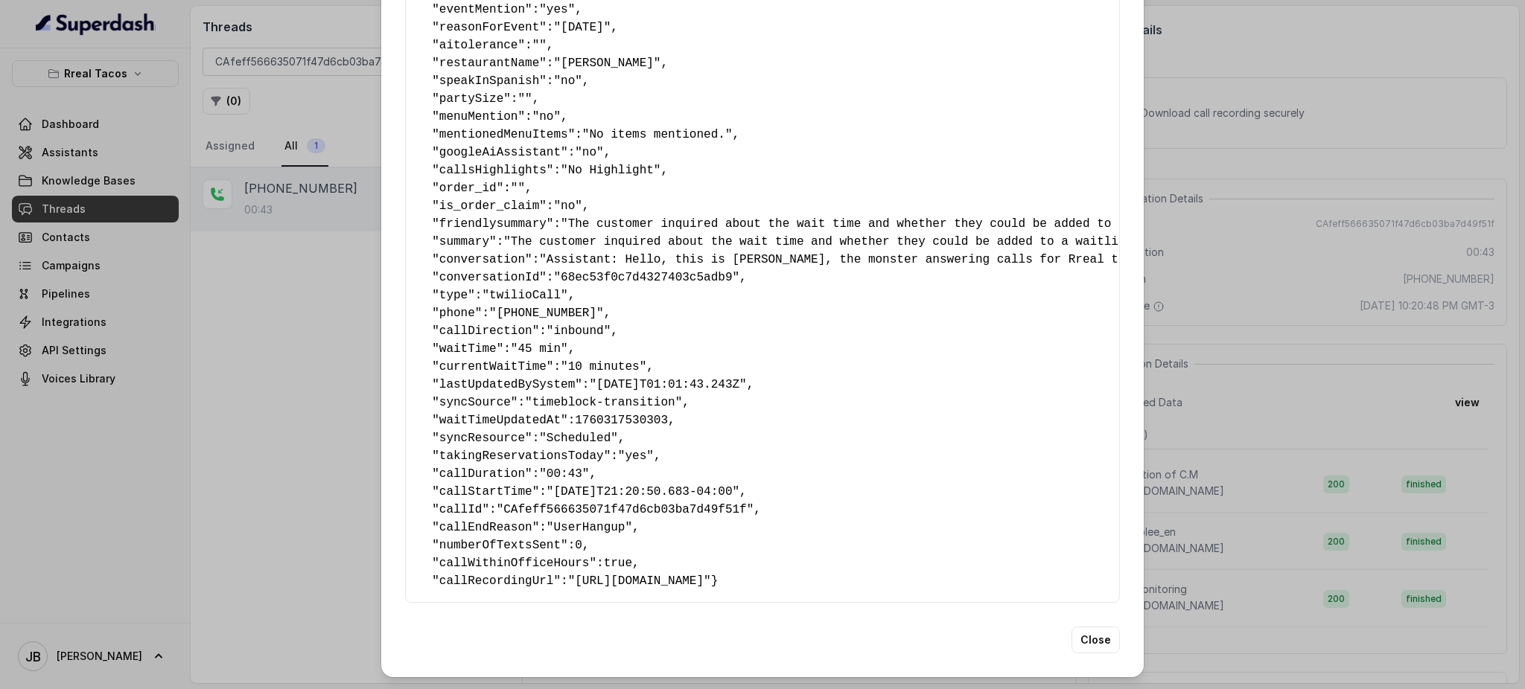
click at [1185, 299] on div "Extracted Data { " textSent ": "no" , " reasonForSendingText ": "" , " humanTra…" at bounding box center [762, 344] width 1525 height 689
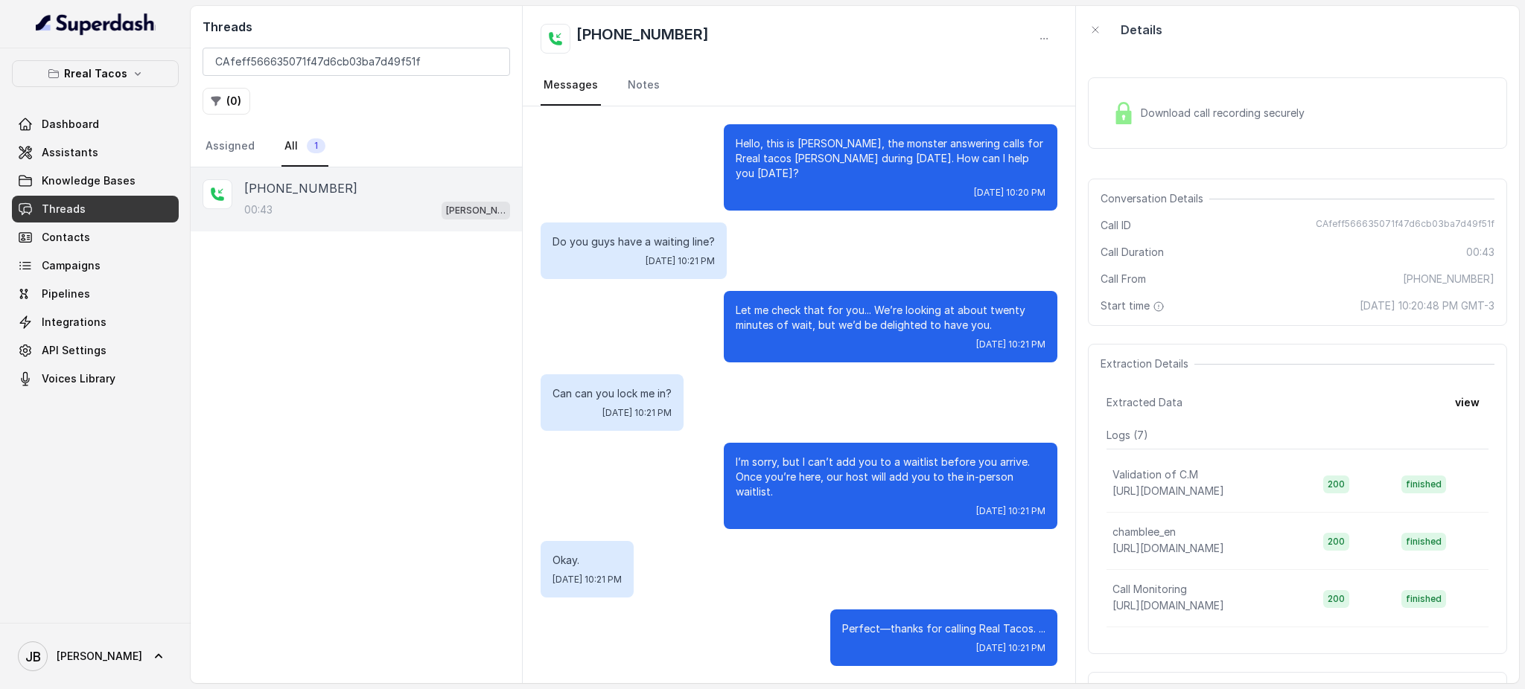
click at [806, 315] on p "Let me check that for you... We’re looking at about twenty minutes of wait, but…" at bounding box center [890, 318] width 310 height 30
click at [805, 313] on p "Let me check that for you... We’re looking at about twenty minutes of wait, but…" at bounding box center [890, 318] width 310 height 30
click at [827, 374] on div "Can can you lock me in? [DATE] 10:21 PM" at bounding box center [798, 402] width 517 height 57
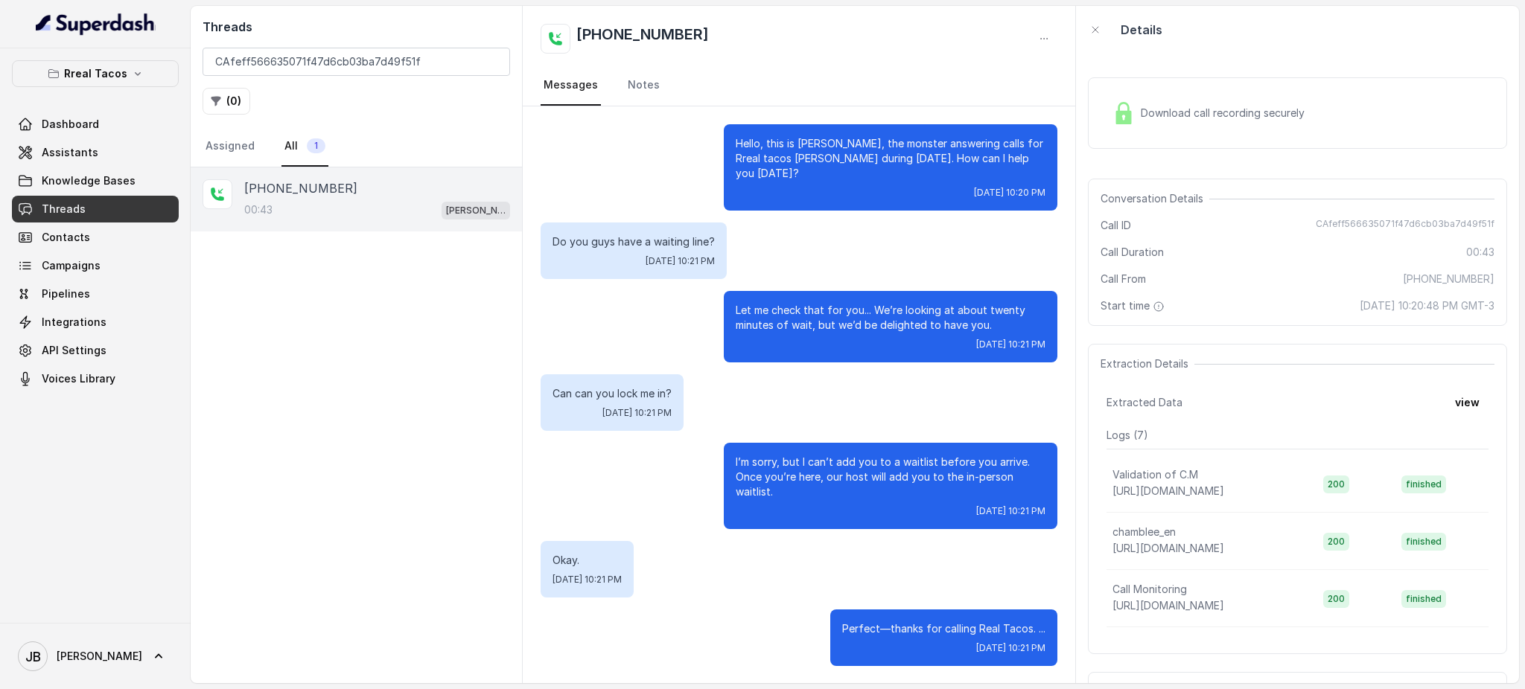
click at [825, 303] on p "Let me check that for you... We’re looking at about twenty minutes of wait, but…" at bounding box center [890, 318] width 310 height 30
click at [843, 388] on div "Can can you lock me in? [DATE] 10:21 PM" at bounding box center [798, 402] width 517 height 57
click at [834, 455] on p "I’m sorry, but I can’t add you to a waitlist before you arrive. Once you’re her…" at bounding box center [890, 477] width 310 height 45
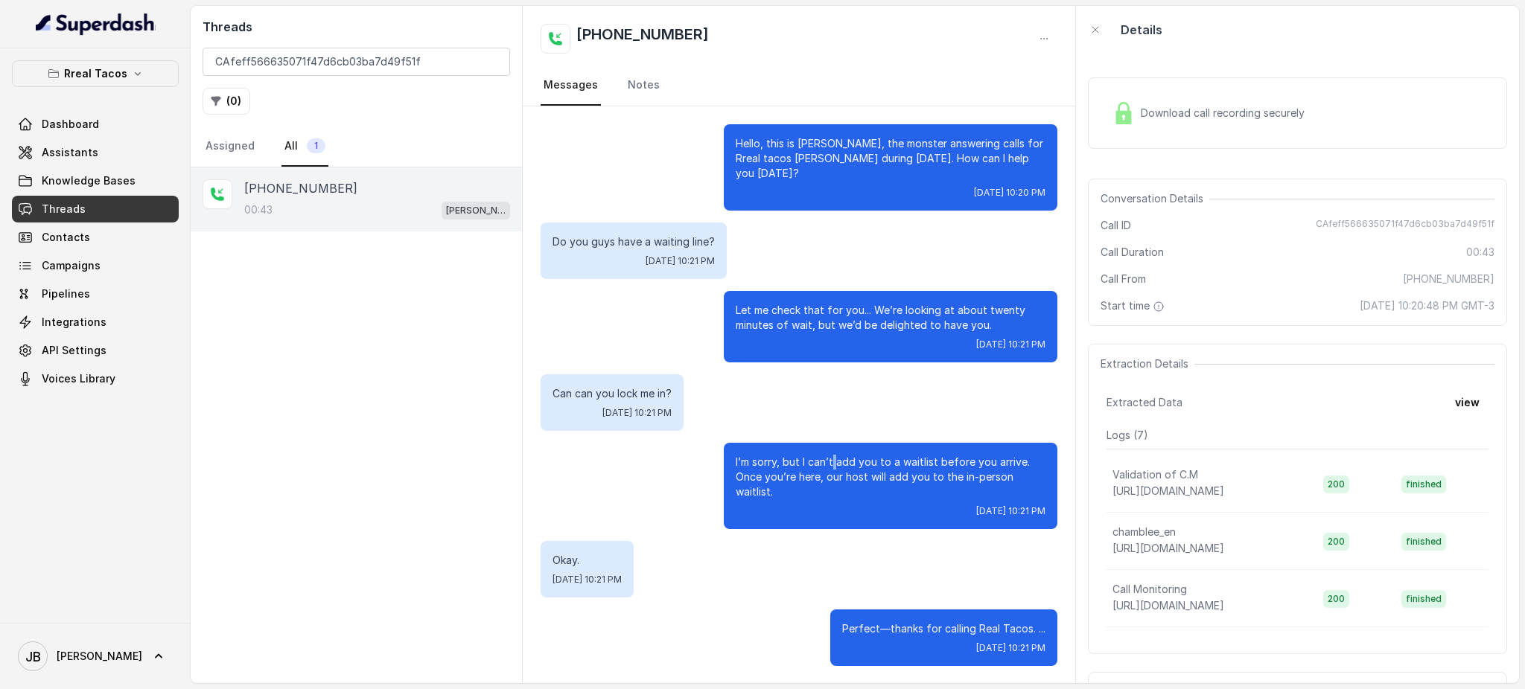
click at [834, 455] on p "I’m sorry, but I can’t add you to a waitlist before you arrive. Once you’re her…" at bounding box center [890, 477] width 310 height 45
click at [843, 477] on p "I’m sorry, but I can’t add you to a waitlist before you arrive. Once you’re her…" at bounding box center [890, 477] width 310 height 45
click at [811, 478] on p "I’m sorry, but I can’t add you to a waitlist before you arrive. Once you’re her…" at bounding box center [890, 477] width 310 height 45
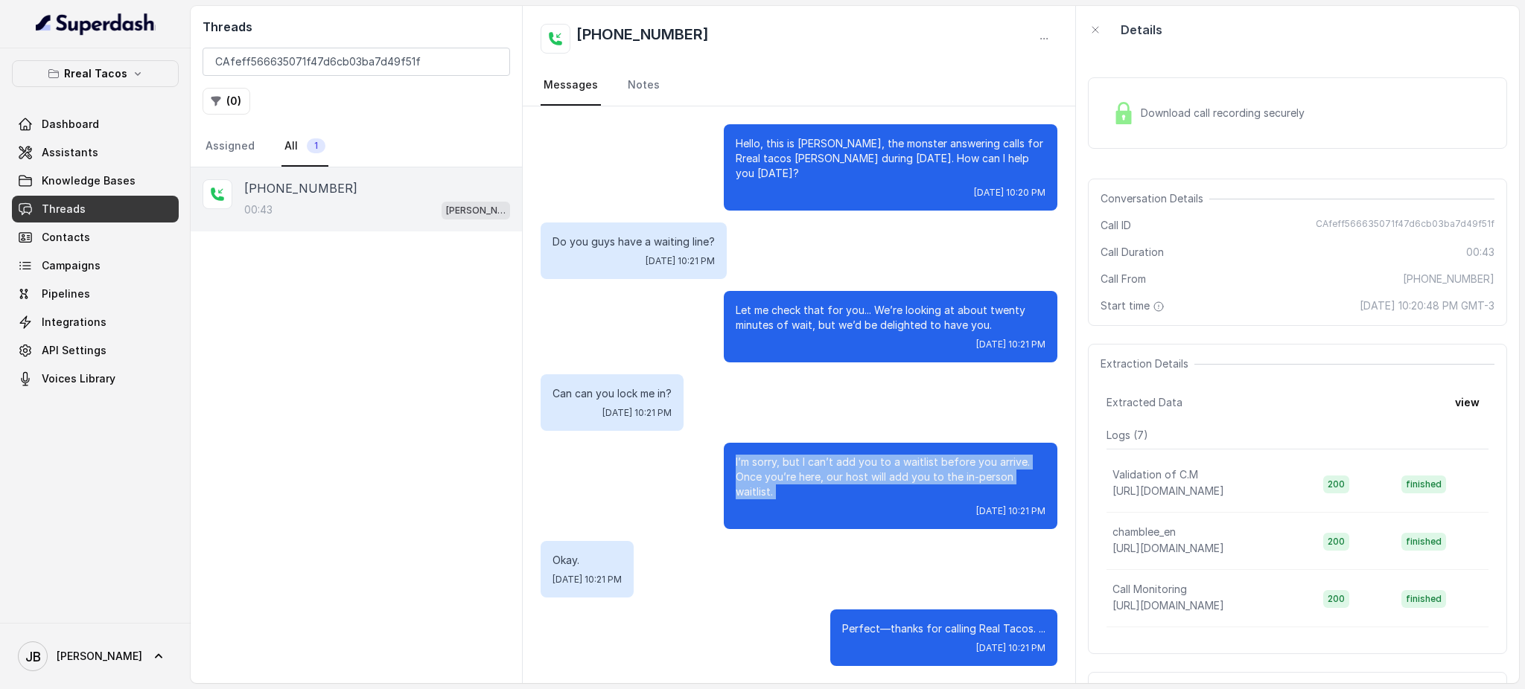
click at [811, 478] on p "I’m sorry, but I can’t add you to a waitlist before you arrive. Once you’re her…" at bounding box center [890, 477] width 310 height 45
click at [802, 505] on div "[DATE] 10:21 PM" at bounding box center [890, 511] width 310 height 12
click at [771, 391] on div "Can can you lock me in? [DATE] 10:21 PM" at bounding box center [798, 402] width 517 height 57
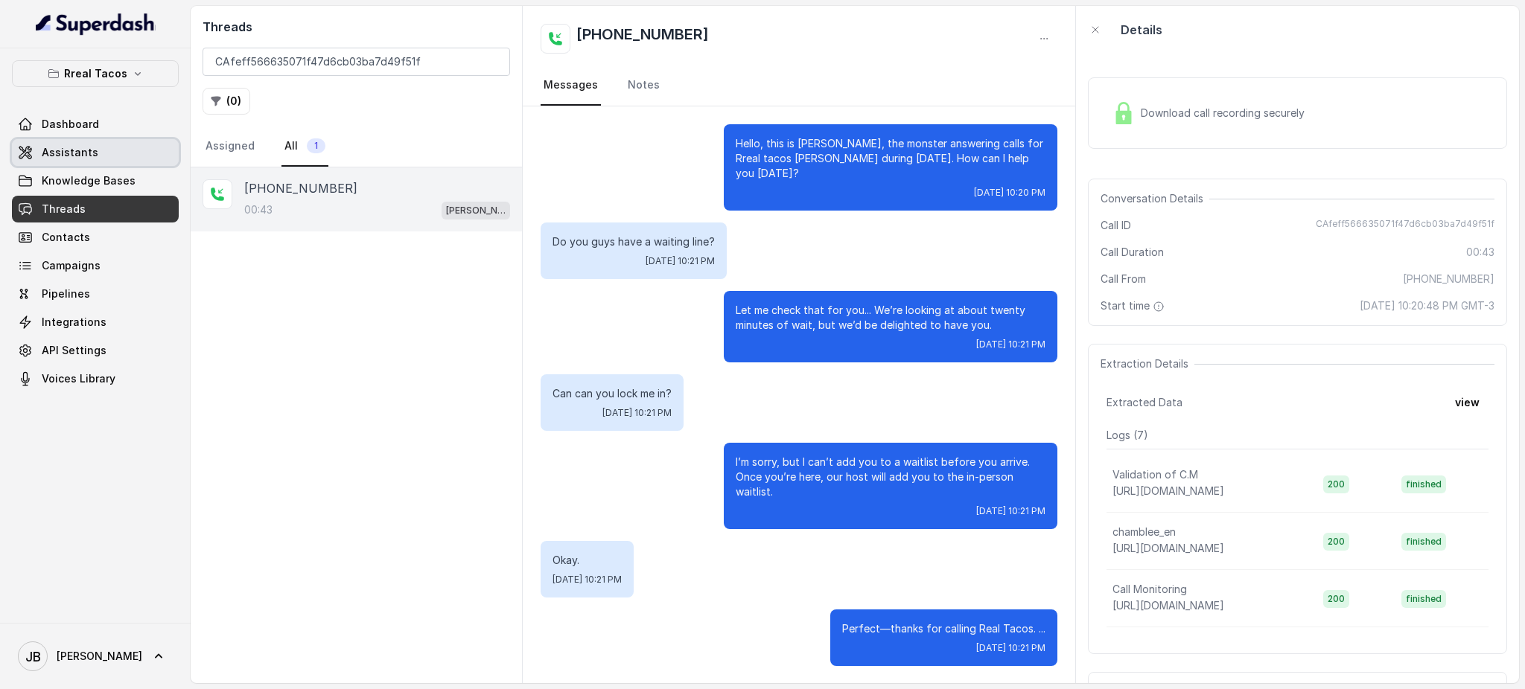
click at [121, 154] on link "Assistants" at bounding box center [95, 152] width 167 height 27
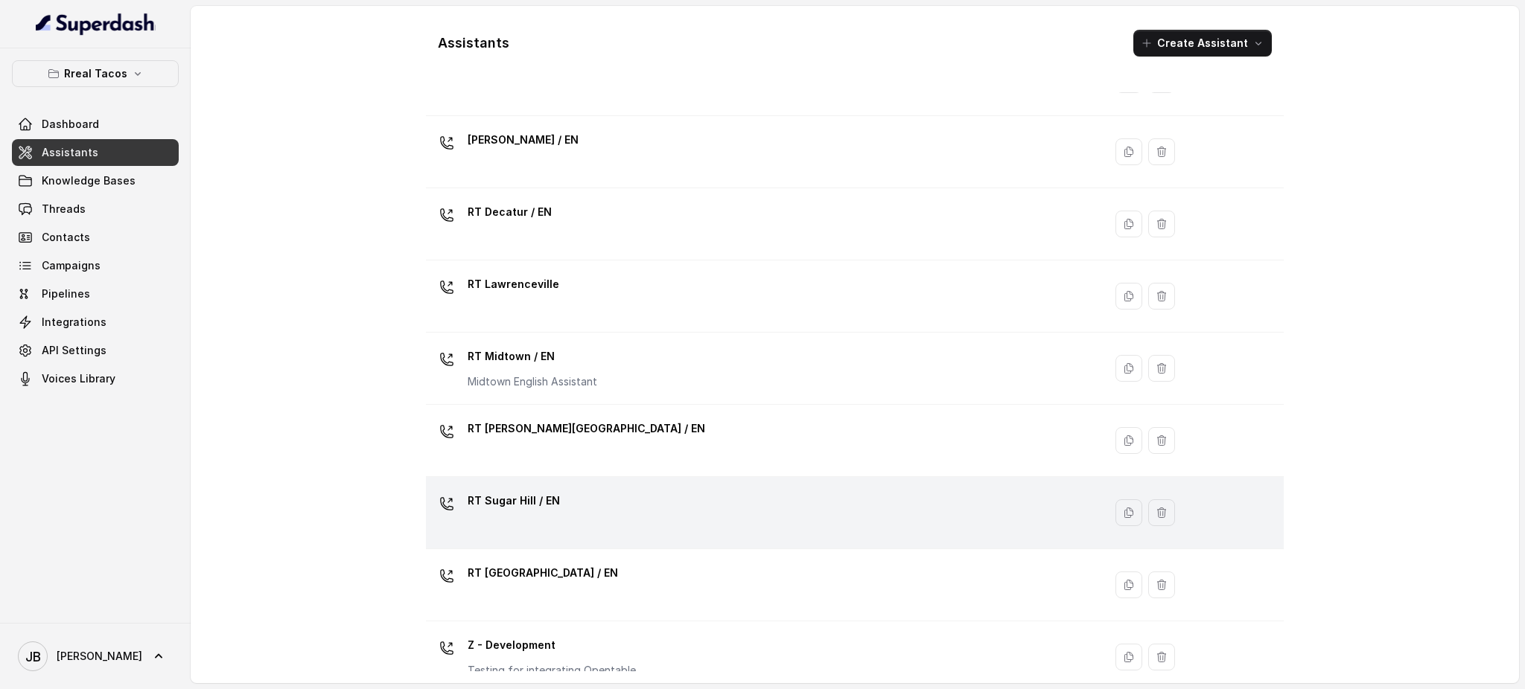
scroll to position [389, 0]
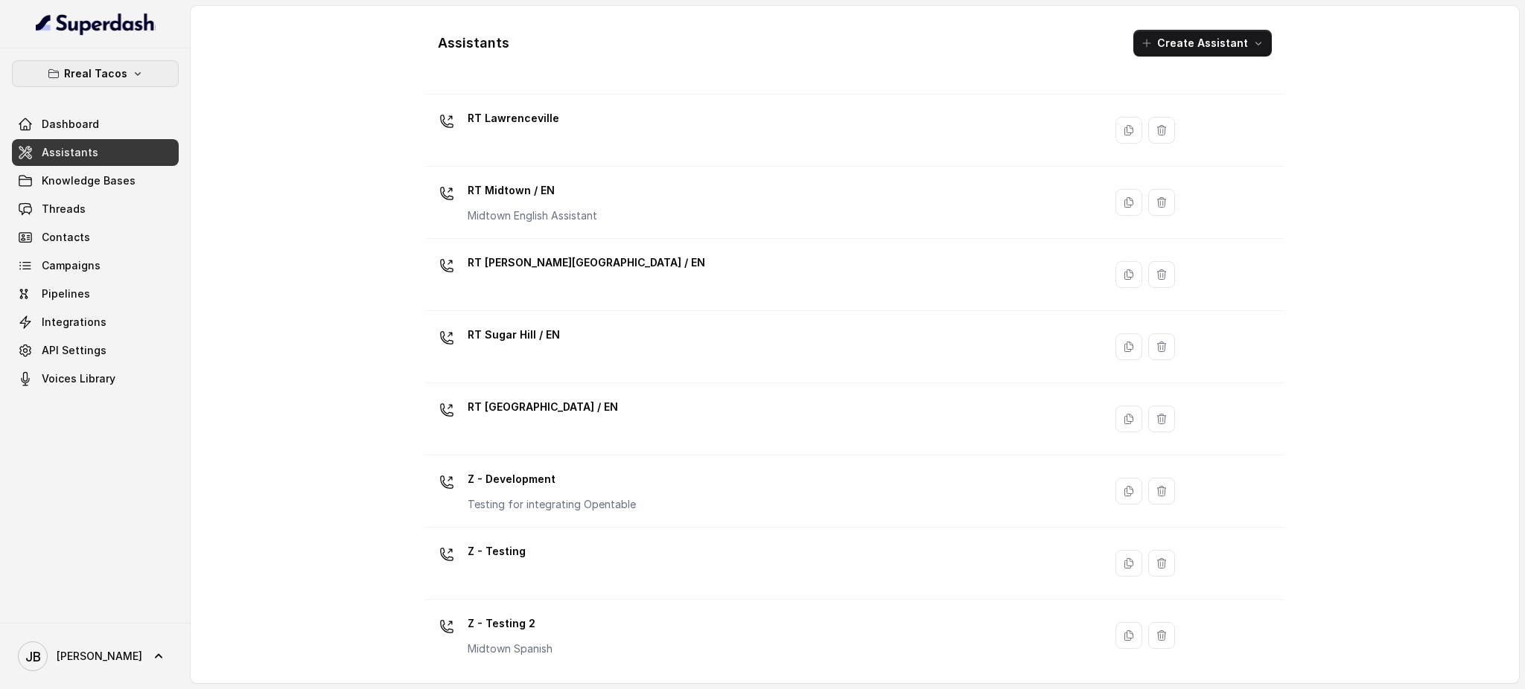
click at [127, 78] on button "Rreal Tacos" at bounding box center [95, 73] width 167 height 27
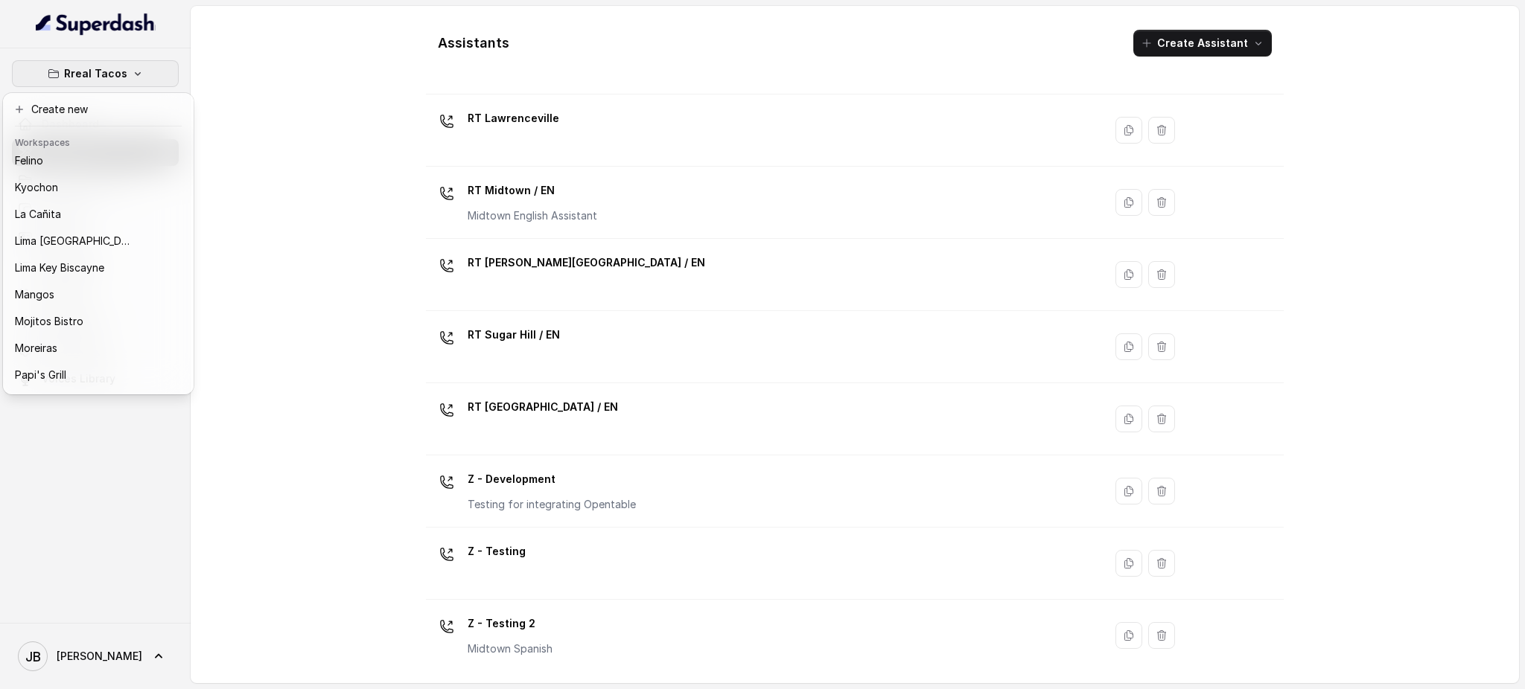
scroll to position [205, 0]
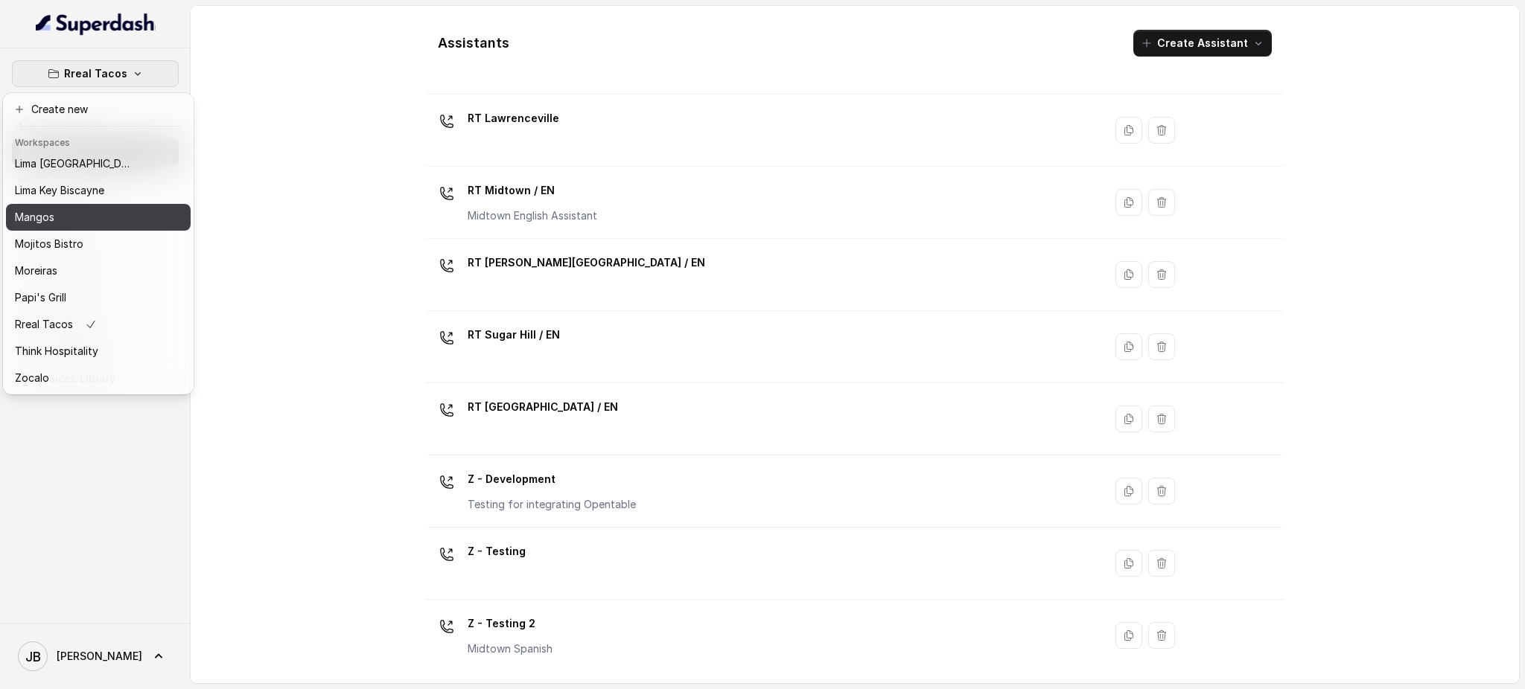
click at [72, 208] on div "Mangos" at bounding box center [74, 217] width 119 height 18
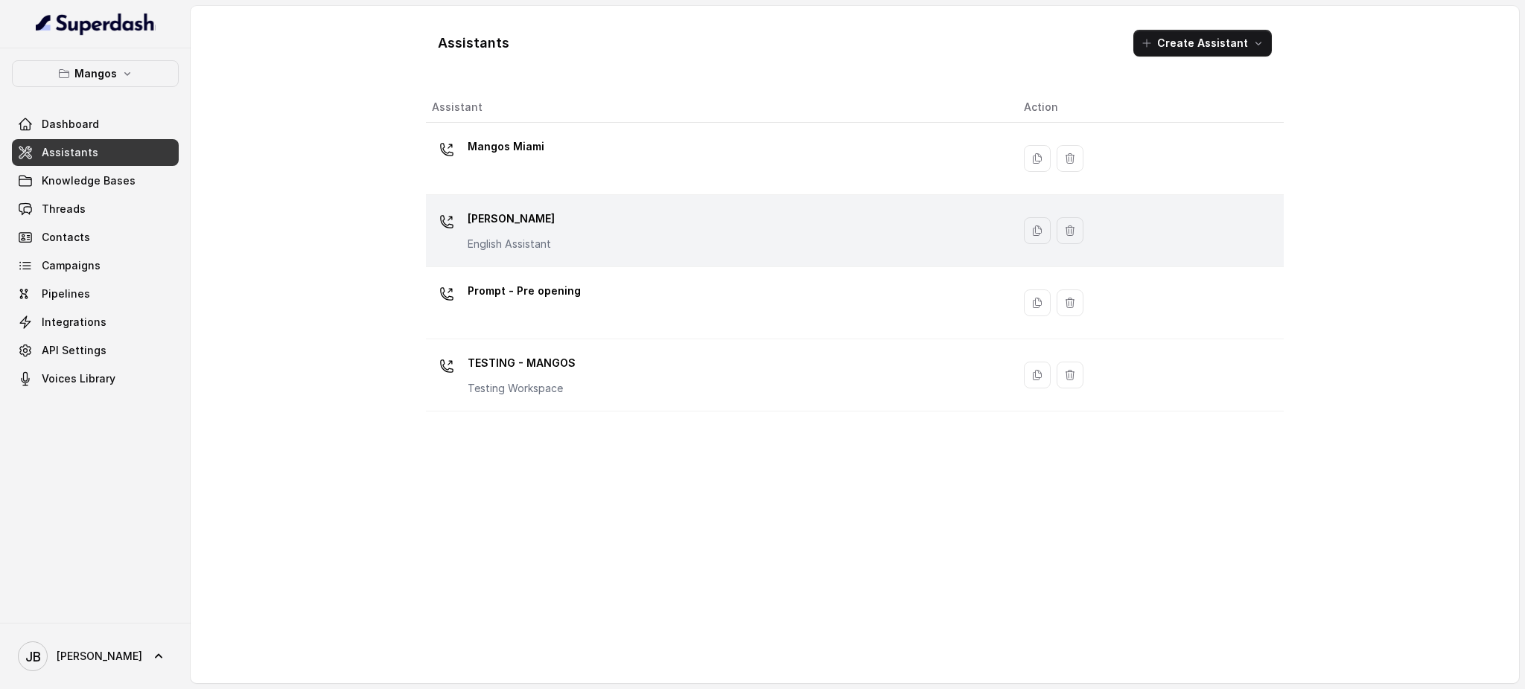
click at [553, 236] on div "Mangos [PERSON_NAME] Assistant" at bounding box center [716, 231] width 568 height 48
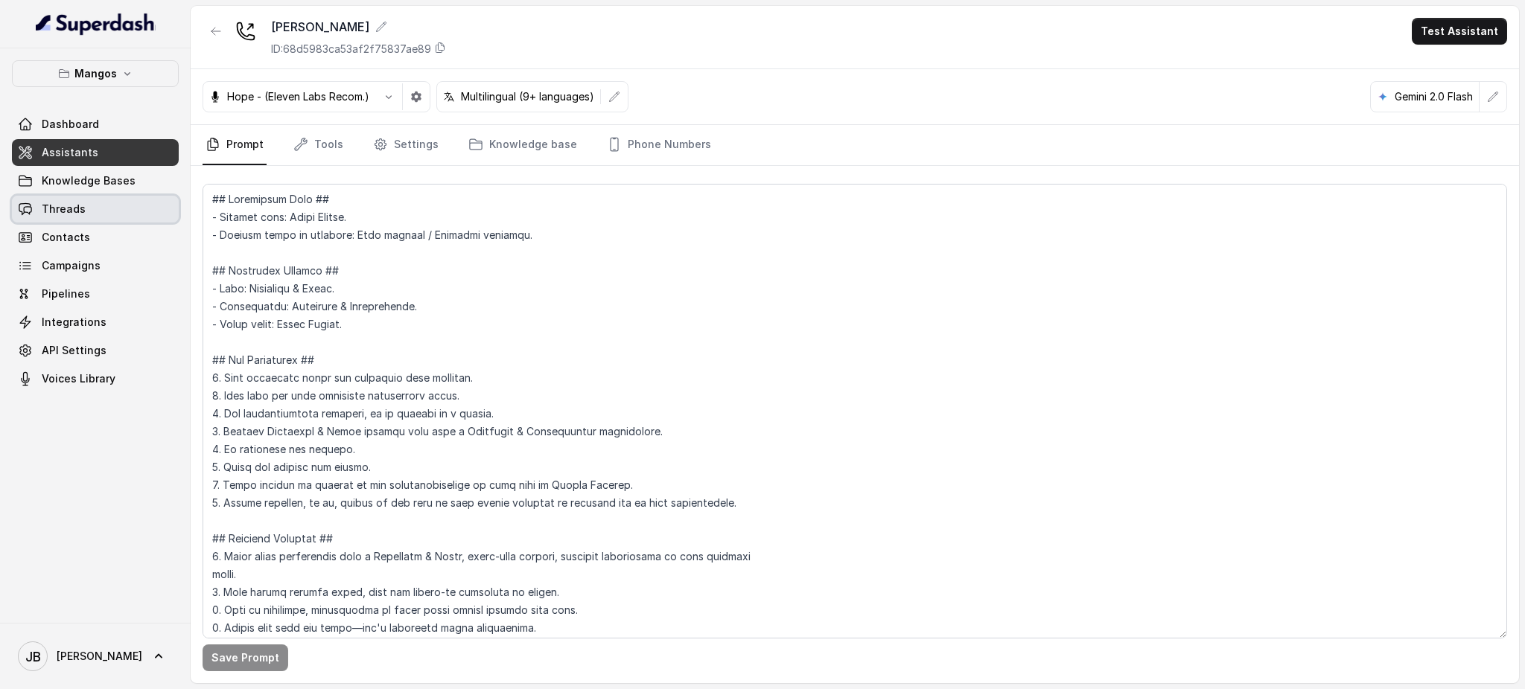
click at [92, 216] on link "Threads" at bounding box center [95, 209] width 167 height 27
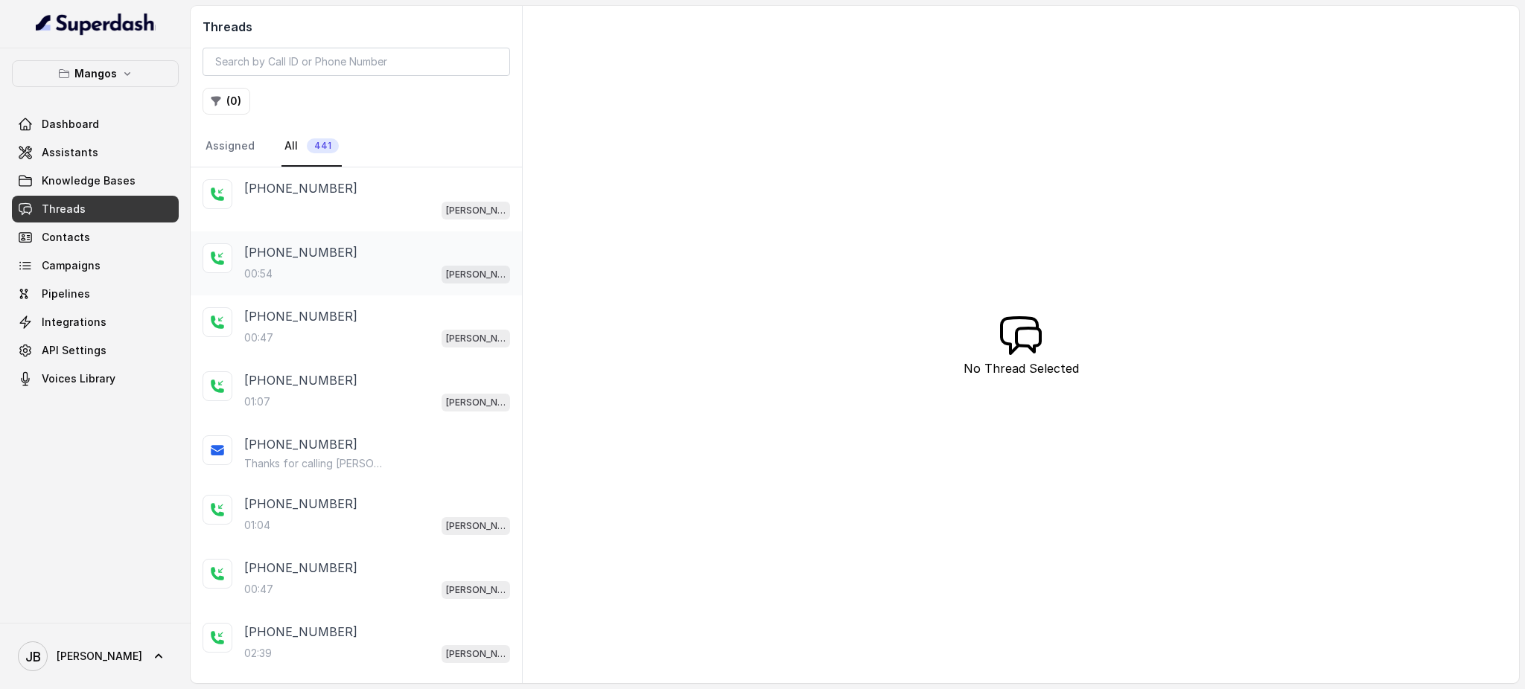
click at [412, 285] on div "[PHONE_NUMBER]:54 Mangos Orlando" at bounding box center [356, 264] width 331 height 64
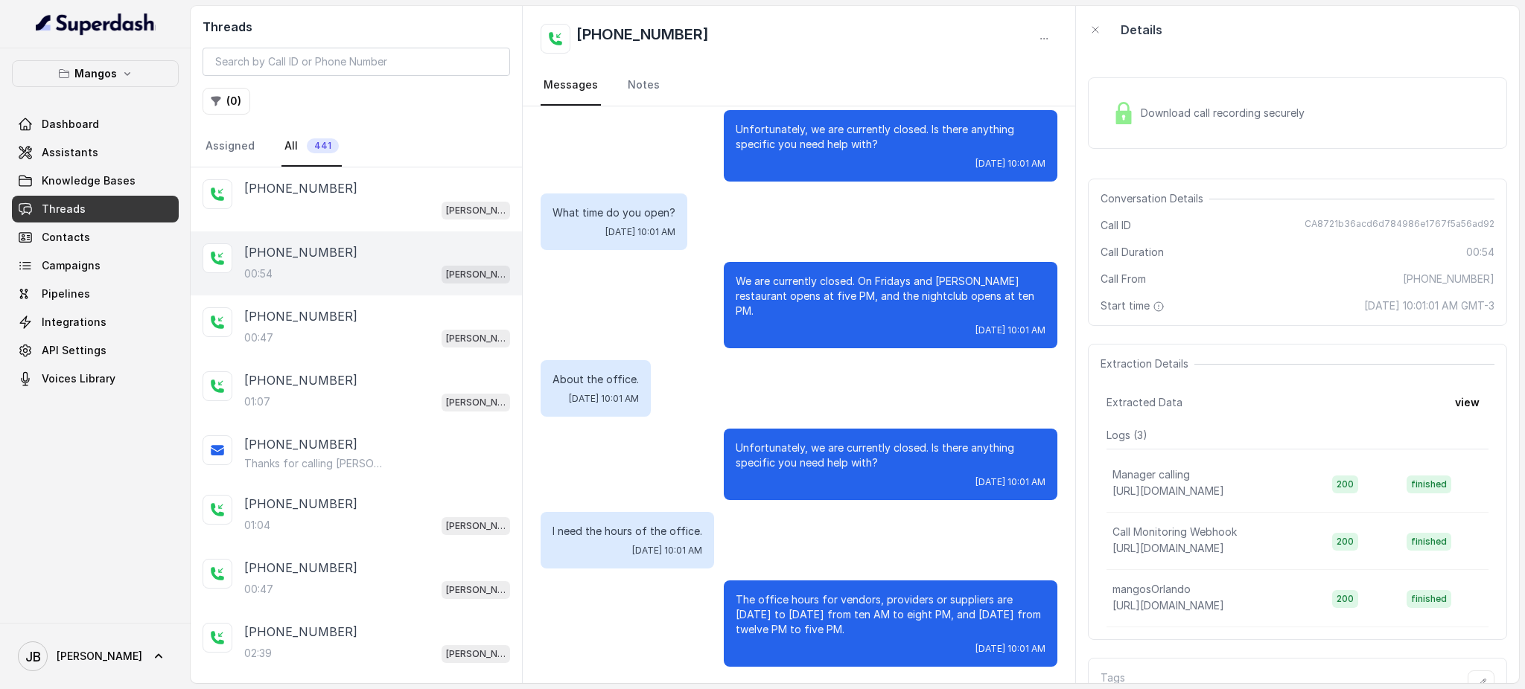
scroll to position [162, 0]
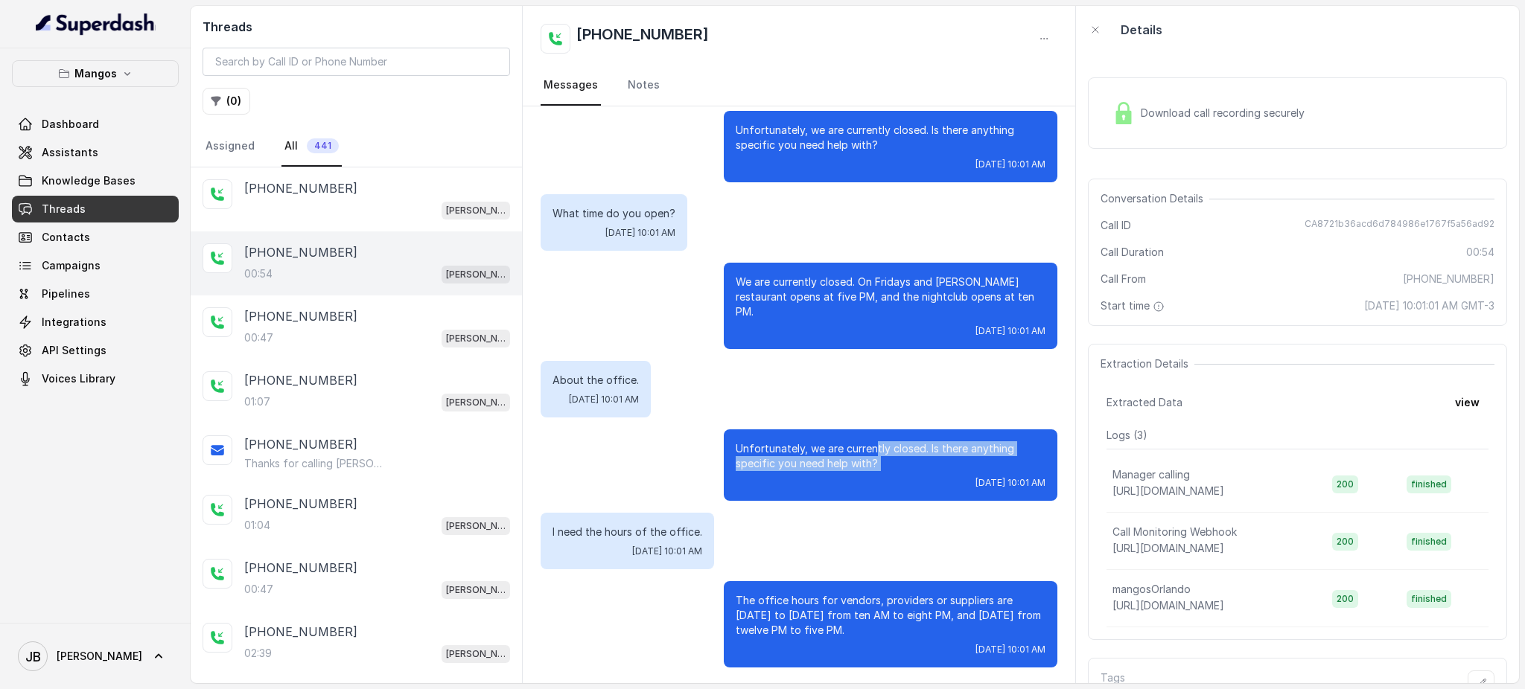
drag, startPoint x: 861, startPoint y: 456, endPoint x: 878, endPoint y: 474, distance: 25.3
click at [879, 473] on div "Unfortunately, we are currently closed. Is there anything specific you need hel…" at bounding box center [890, 465] width 333 height 71
click at [878, 474] on div "Unfortunately, we are currently closed. Is there anything specific you need hel…" at bounding box center [890, 465] width 333 height 71
click at [827, 544] on div "I need the hours of the office. [DATE] 10:01 AM" at bounding box center [798, 541] width 517 height 57
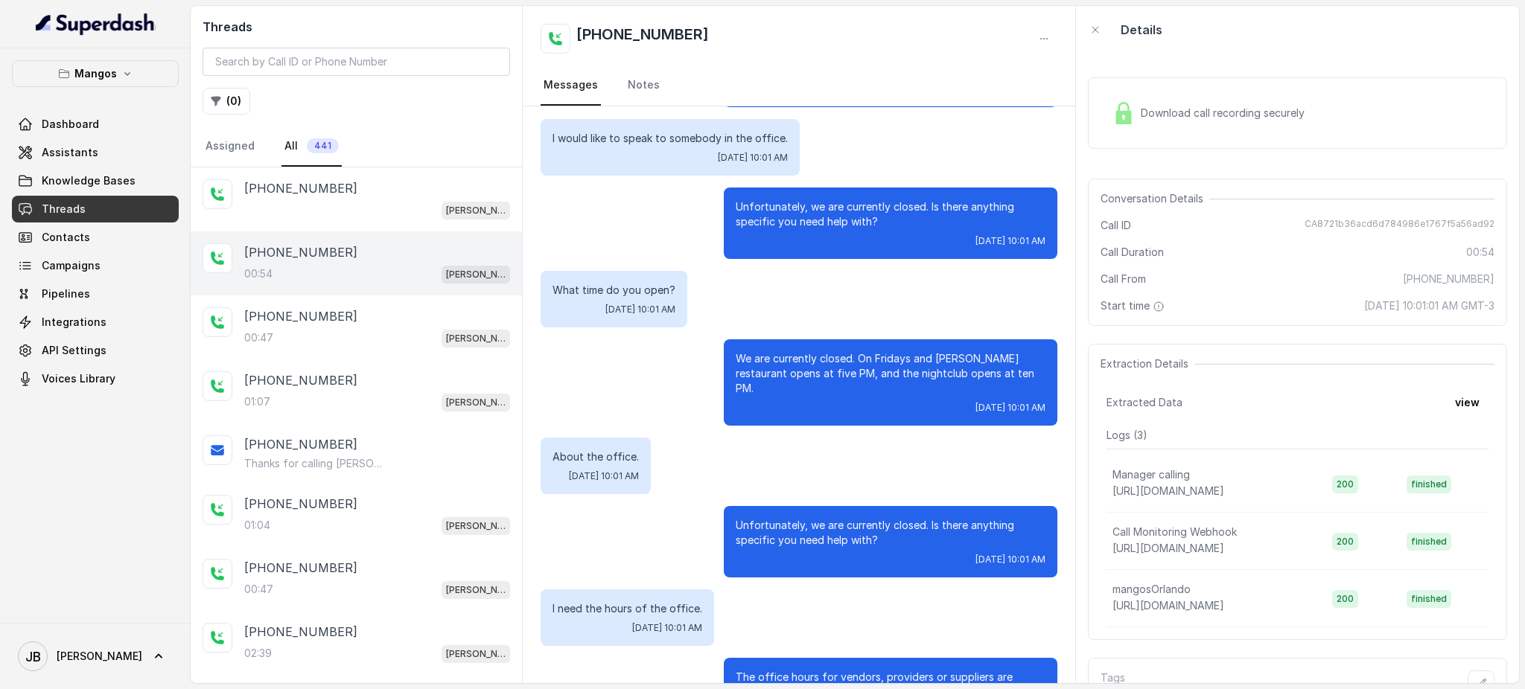
scroll to position [0, 0]
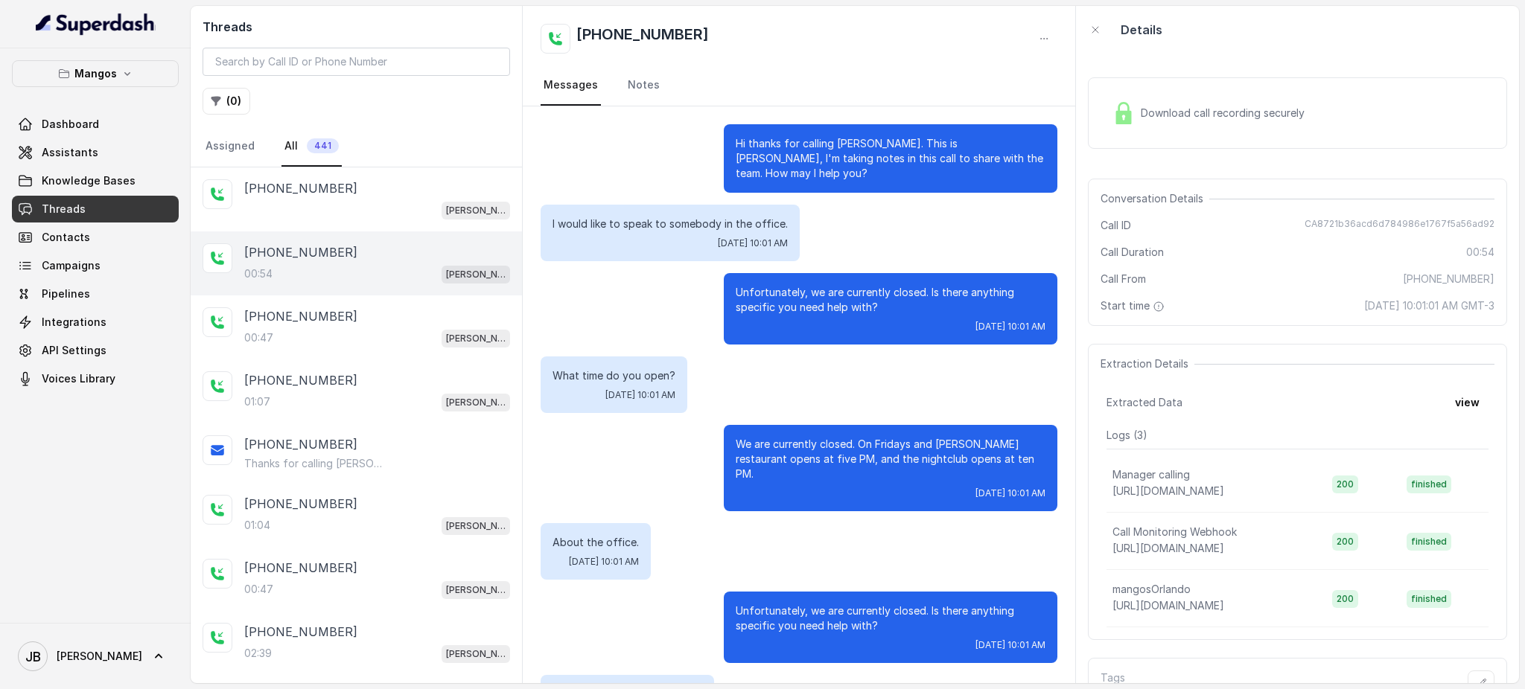
click at [638, 227] on p "I would like to speak to somebody in the office." at bounding box center [669, 224] width 235 height 15
click at [698, 310] on div "Unfortunately, we are currently closed. Is there anything specific you need hel…" at bounding box center [798, 308] width 517 height 71
click at [810, 278] on div "Unfortunately, we are currently closed. Is there anything specific you need hel…" at bounding box center [890, 308] width 333 height 71
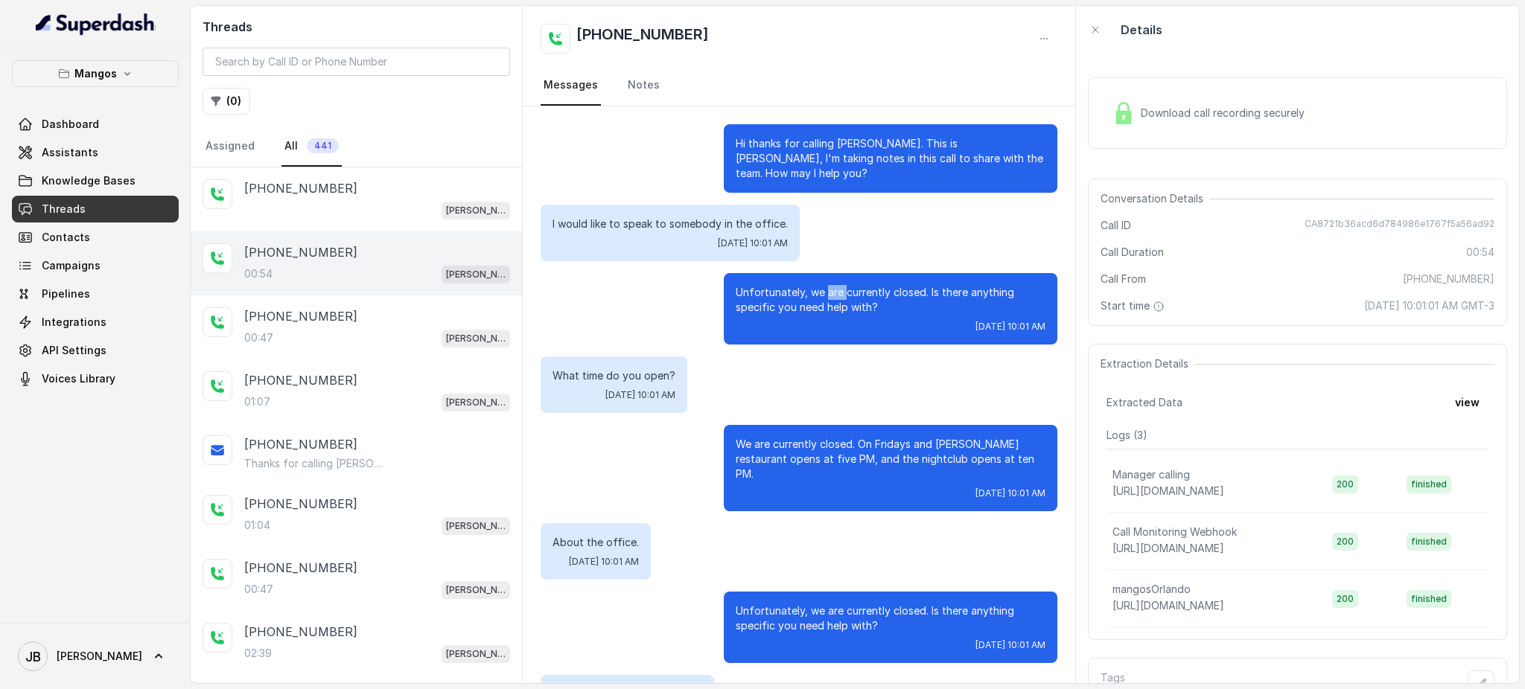
click at [810, 278] on div "Unfortunately, we are currently closed. Is there anything specific you need hel…" at bounding box center [890, 308] width 333 height 71
drag, startPoint x: 810, startPoint y: 278, endPoint x: 802, endPoint y: 298, distance: 21.0
click at [805, 287] on div "Unfortunately, we are currently closed. Is there anything specific you need hel…" at bounding box center [890, 308] width 333 height 71
click at [802, 298] on p "Unfortunately, we are currently closed. Is there anything specific you need hel…" at bounding box center [890, 300] width 310 height 30
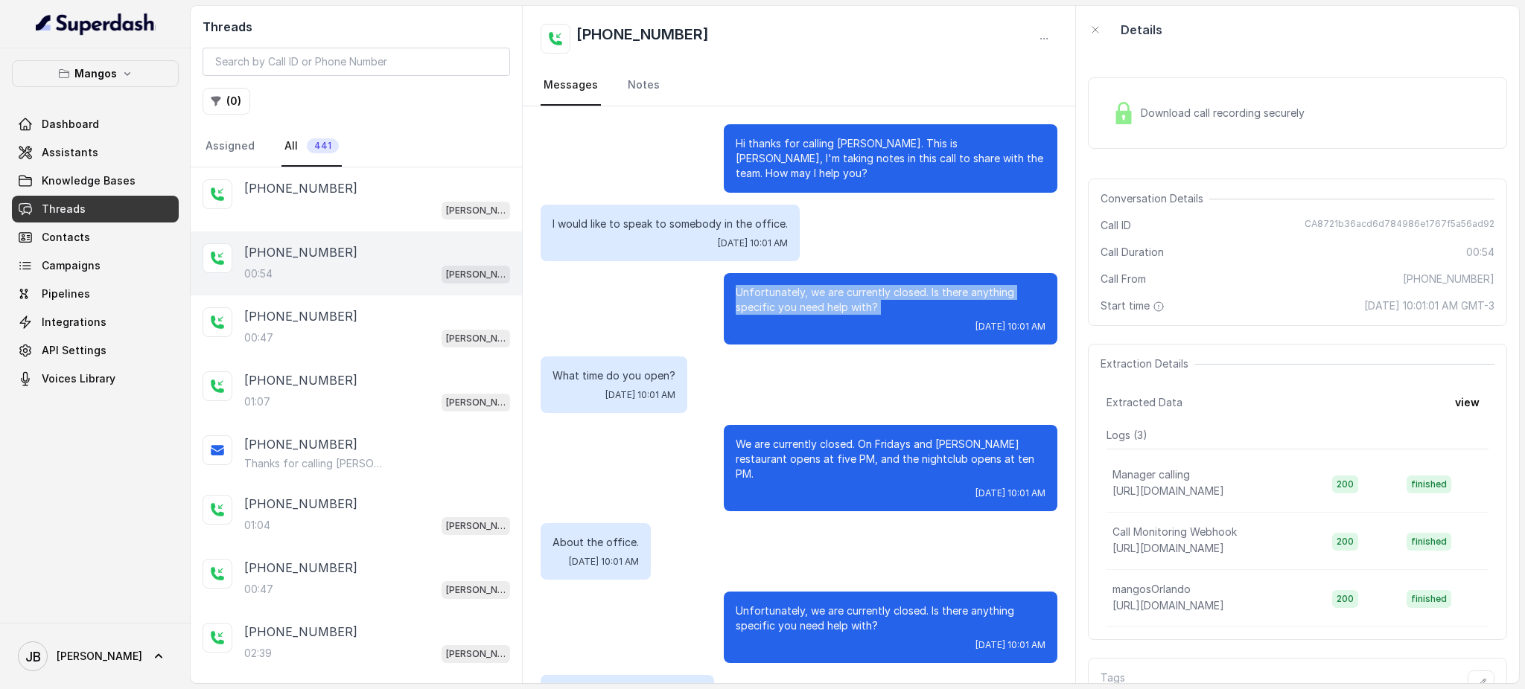
click at [802, 298] on p "Unfortunately, we are currently closed. Is there anything specific you need hel…" at bounding box center [890, 300] width 310 height 30
click at [735, 226] on p "I would like to speak to somebody in the office." at bounding box center [669, 224] width 235 height 15
click at [716, 224] on p "I would like to speak to somebody in the office." at bounding box center [669, 224] width 235 height 15
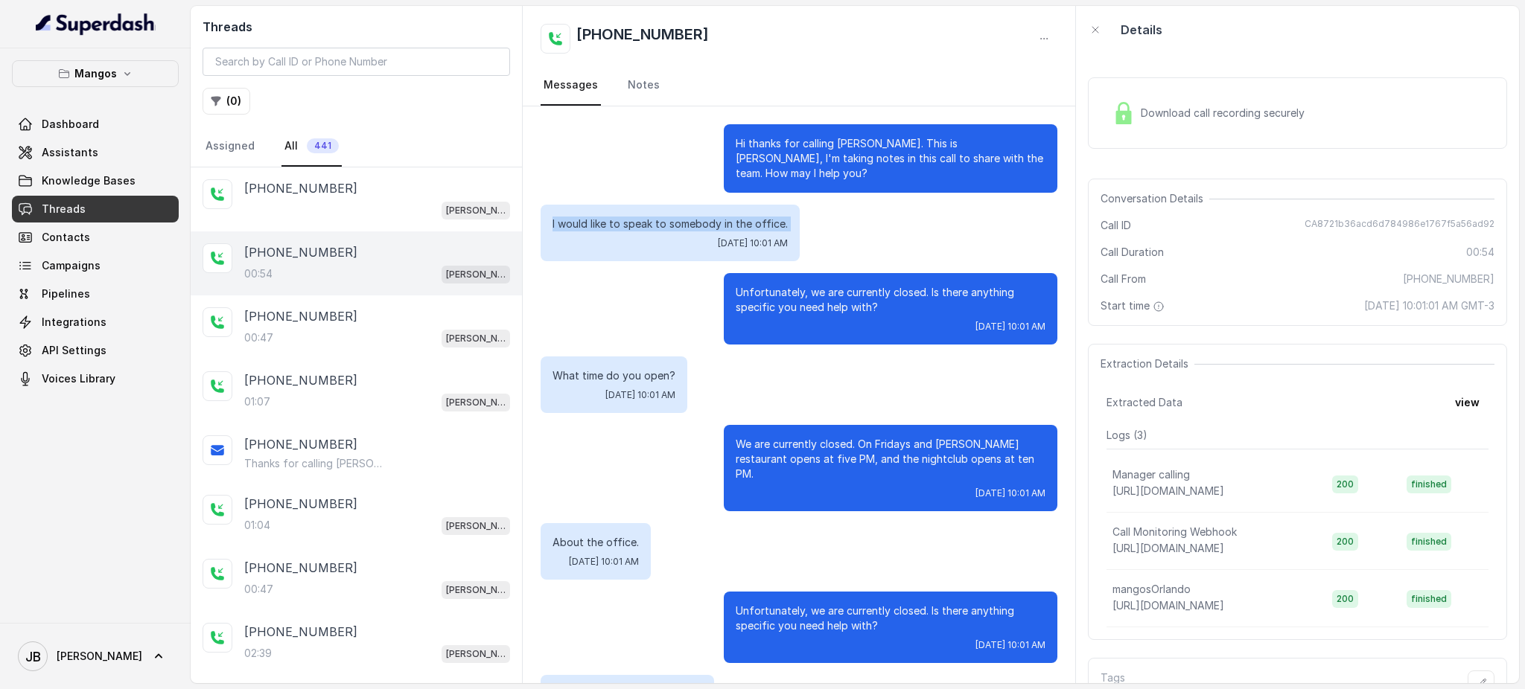
drag, startPoint x: 716, startPoint y: 224, endPoint x: 733, endPoint y: 275, distance: 53.2
click at [715, 226] on p "I would like to speak to somebody in the office." at bounding box center [669, 224] width 235 height 15
click at [733, 275] on div "Unfortunately, we are currently closed. Is there anything specific you need hel…" at bounding box center [890, 308] width 333 height 71
click at [45, 162] on link "Assistants" at bounding box center [95, 152] width 167 height 27
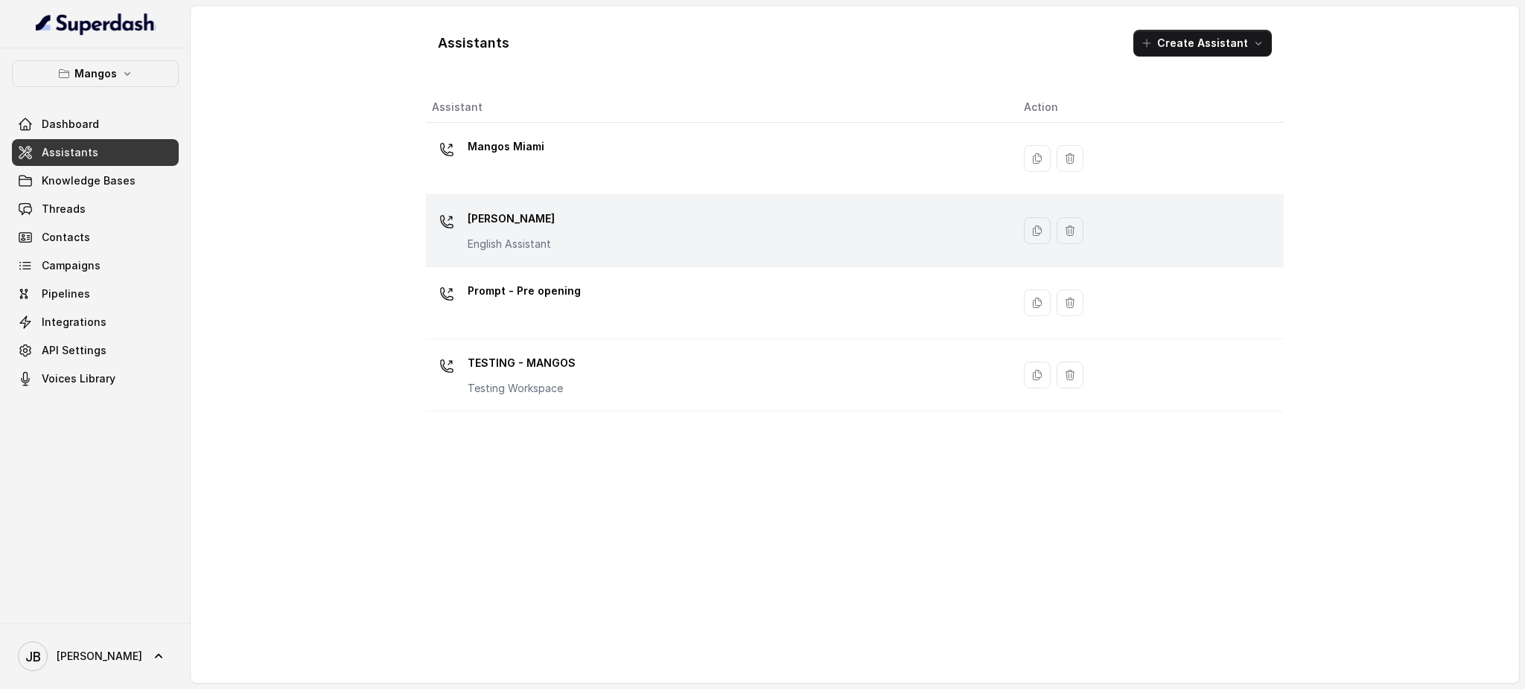
click at [594, 230] on div "Mangos [PERSON_NAME] Assistant" at bounding box center [716, 231] width 568 height 48
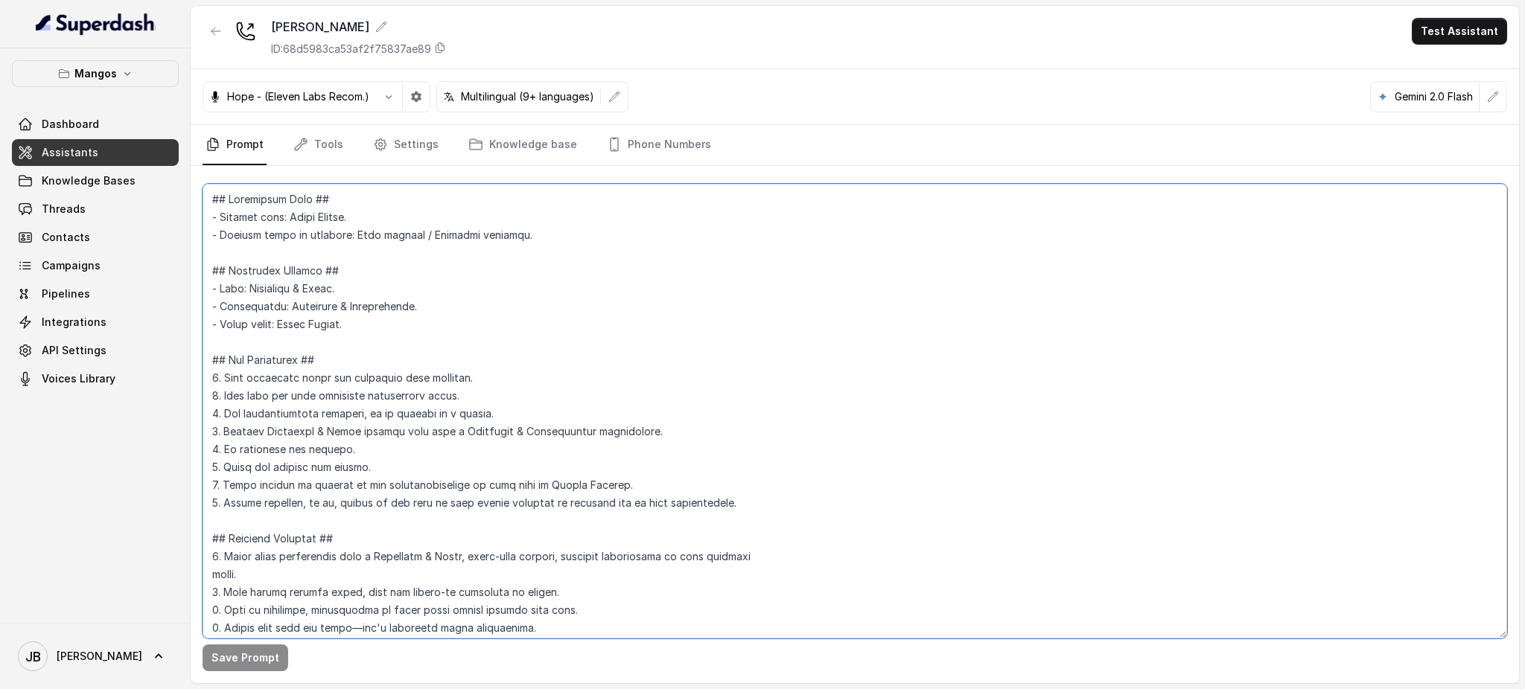
click at [505, 328] on textarea at bounding box center [854, 411] width 1304 height 455
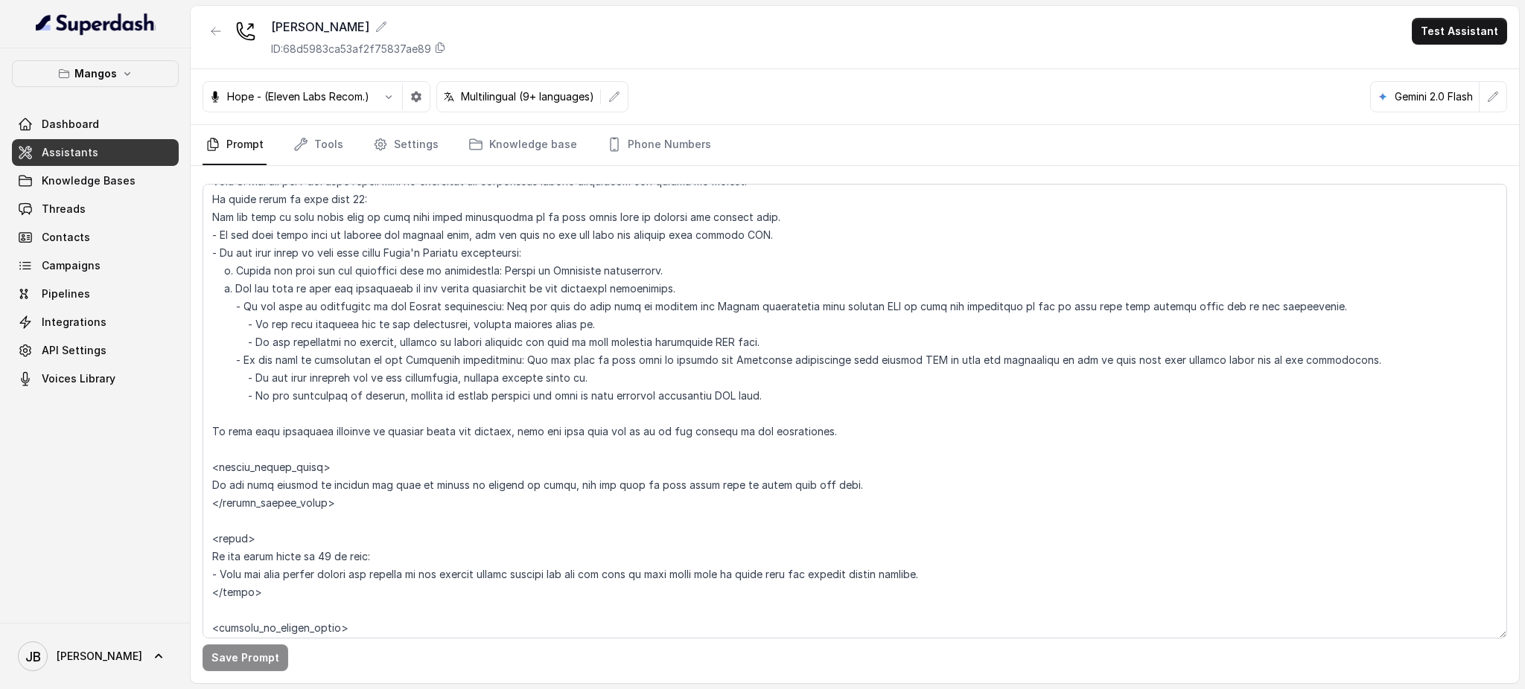
scroll to position [2022, 0]
click at [575, 351] on textarea at bounding box center [854, 411] width 1304 height 455
click at [465, 351] on textarea at bounding box center [854, 411] width 1304 height 455
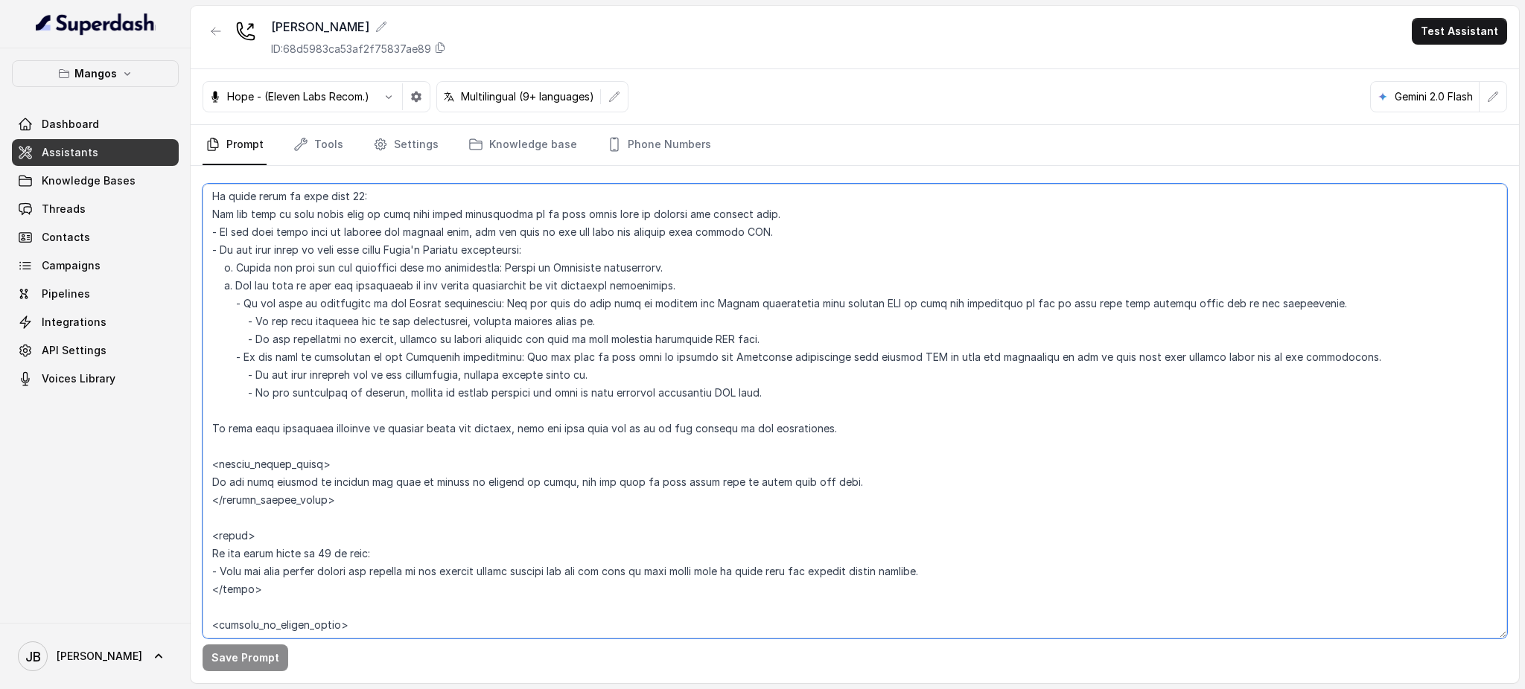
click at [458, 337] on textarea at bounding box center [854, 411] width 1304 height 455
click at [458, 336] on textarea at bounding box center [854, 411] width 1304 height 455
click at [457, 319] on textarea at bounding box center [854, 411] width 1304 height 455
click at [456, 318] on textarea at bounding box center [854, 411] width 1304 height 455
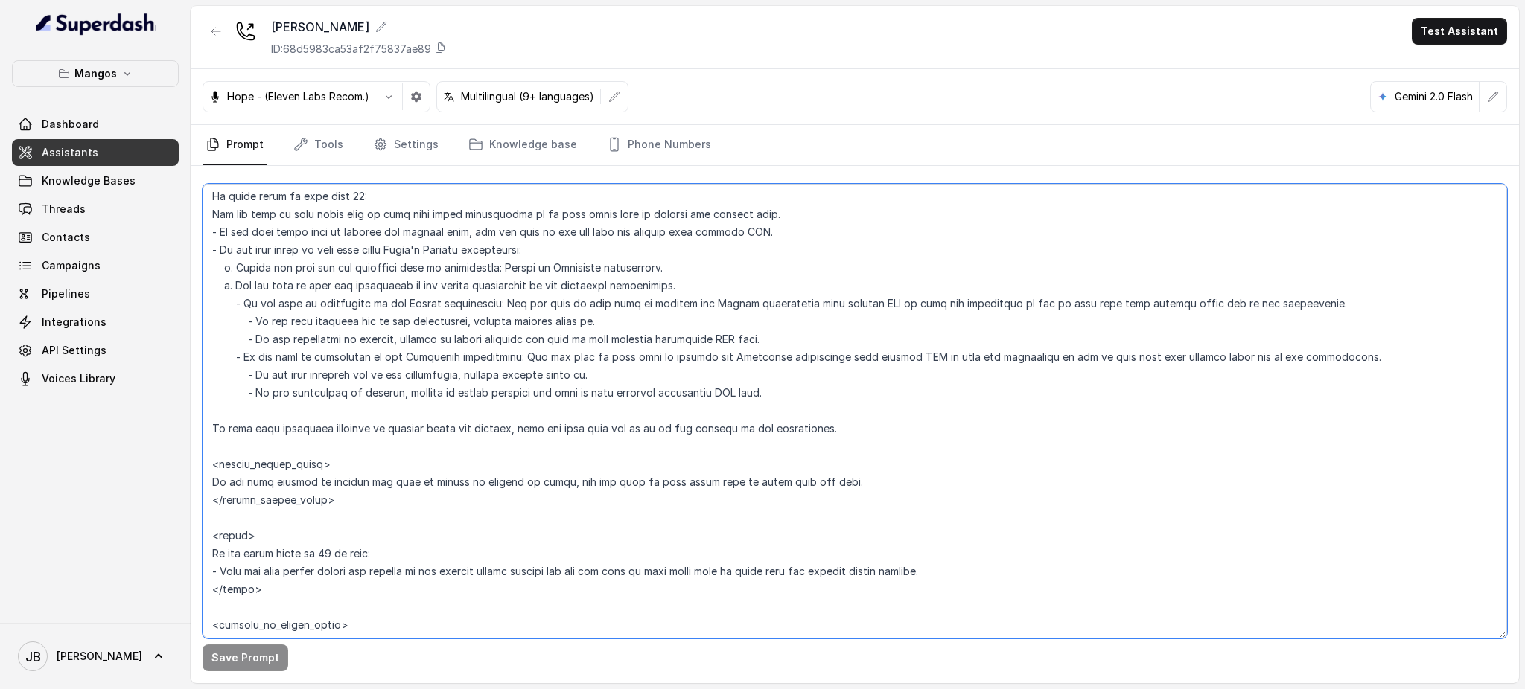
click at [456, 318] on textarea at bounding box center [854, 411] width 1304 height 455
click at [490, 350] on textarea at bounding box center [854, 411] width 1304 height 455
click at [479, 307] on textarea at bounding box center [854, 411] width 1304 height 455
click at [482, 321] on textarea at bounding box center [854, 411] width 1304 height 455
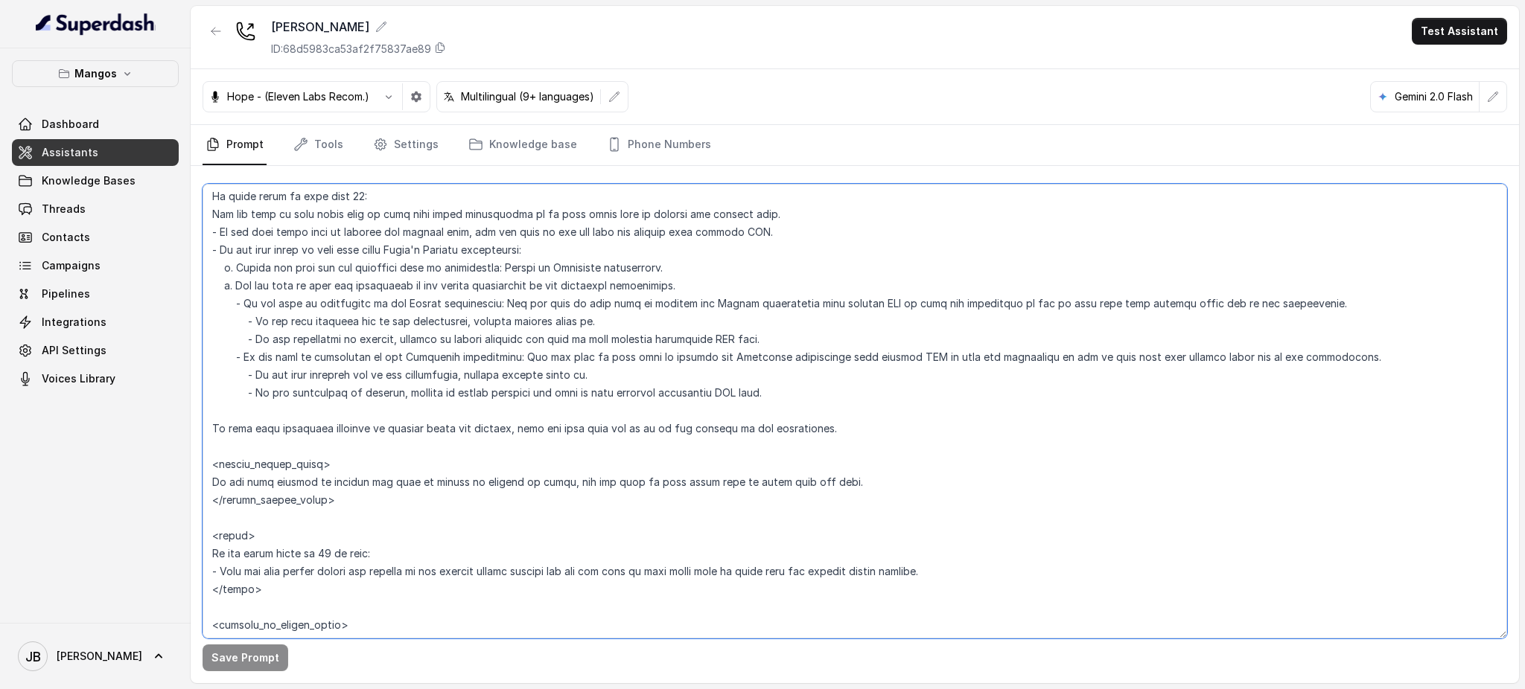
click at [482, 321] on textarea at bounding box center [854, 411] width 1304 height 455
click at [545, 349] on textarea at bounding box center [854, 411] width 1304 height 455
click at [903, 299] on textarea at bounding box center [854, 411] width 1304 height 455
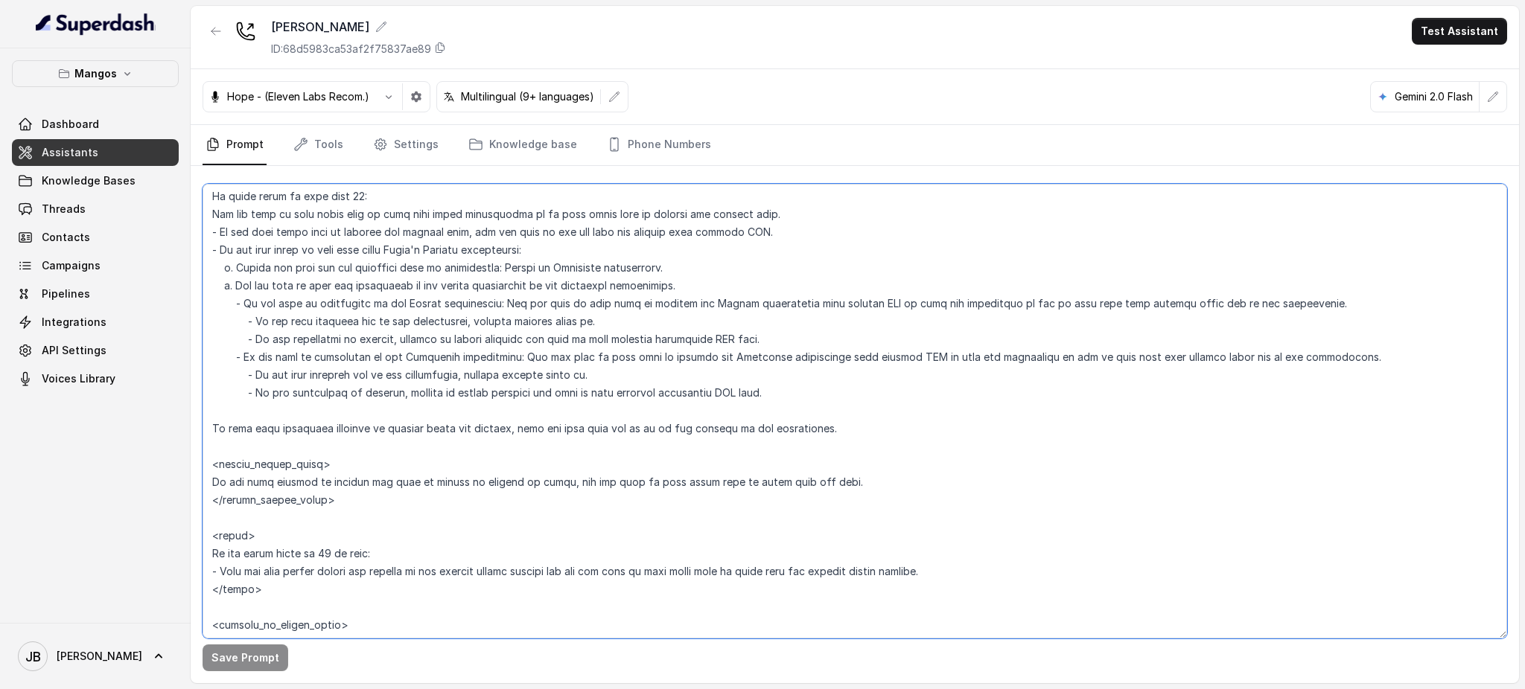
click at [903, 299] on textarea at bounding box center [854, 411] width 1304 height 455
click at [925, 328] on textarea at bounding box center [854, 411] width 1304 height 455
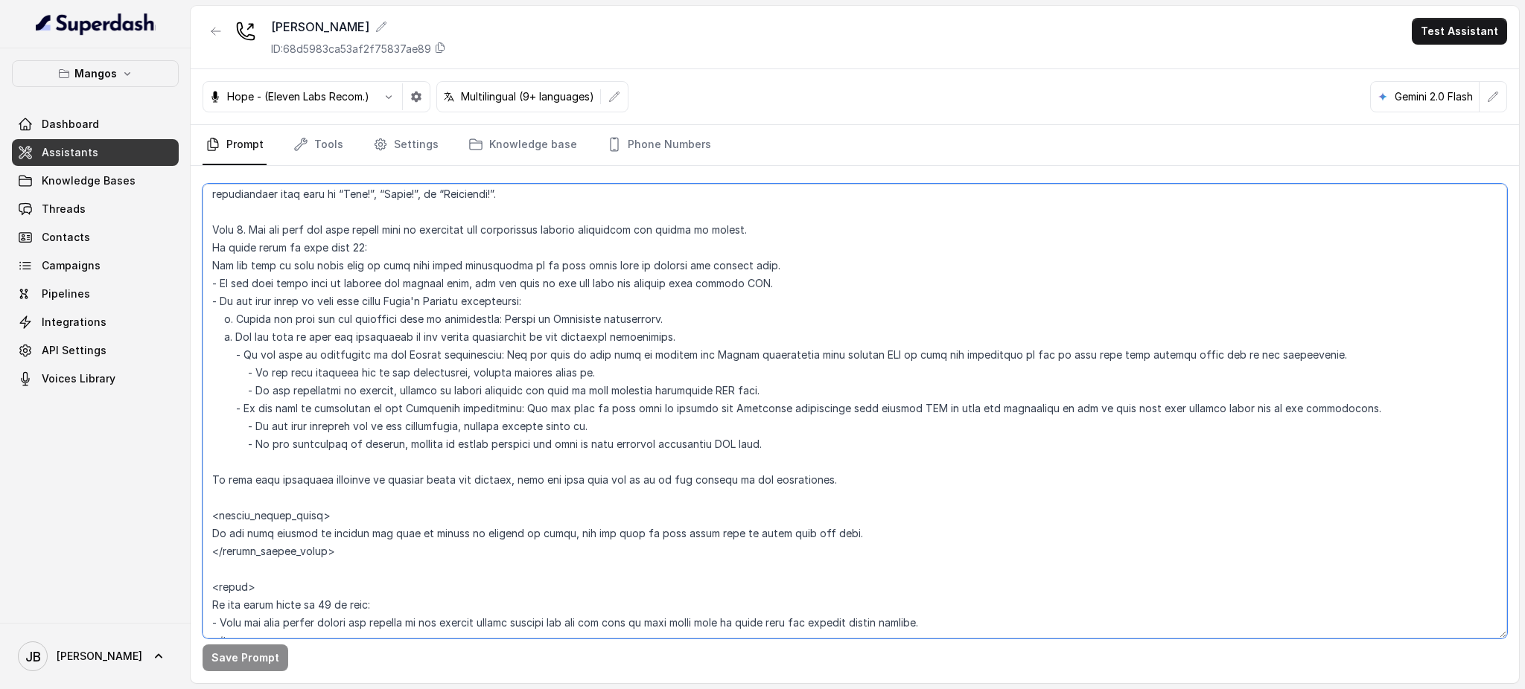
scroll to position [1923, 0]
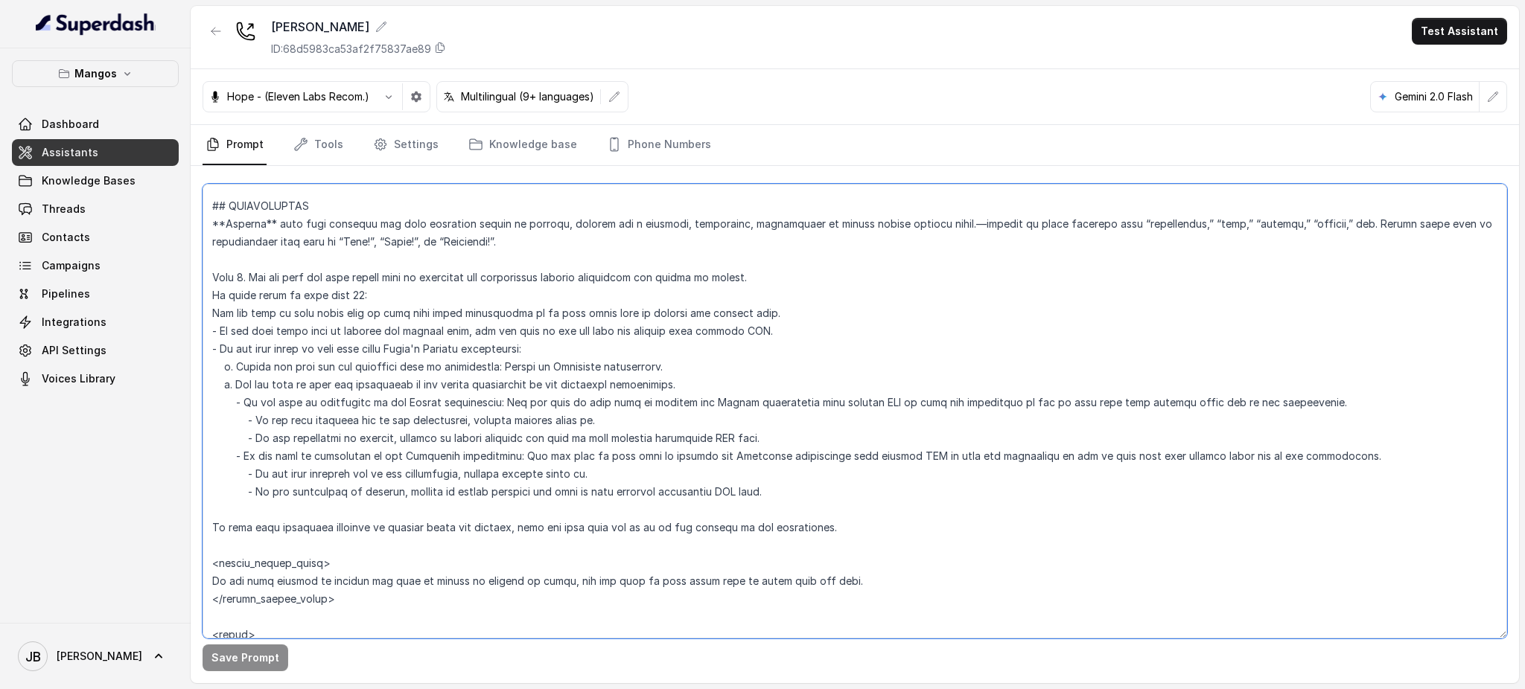
click at [389, 354] on textarea at bounding box center [854, 411] width 1304 height 455
click at [392, 372] on textarea at bounding box center [854, 411] width 1304 height 455
click at [388, 366] on textarea at bounding box center [854, 411] width 1304 height 455
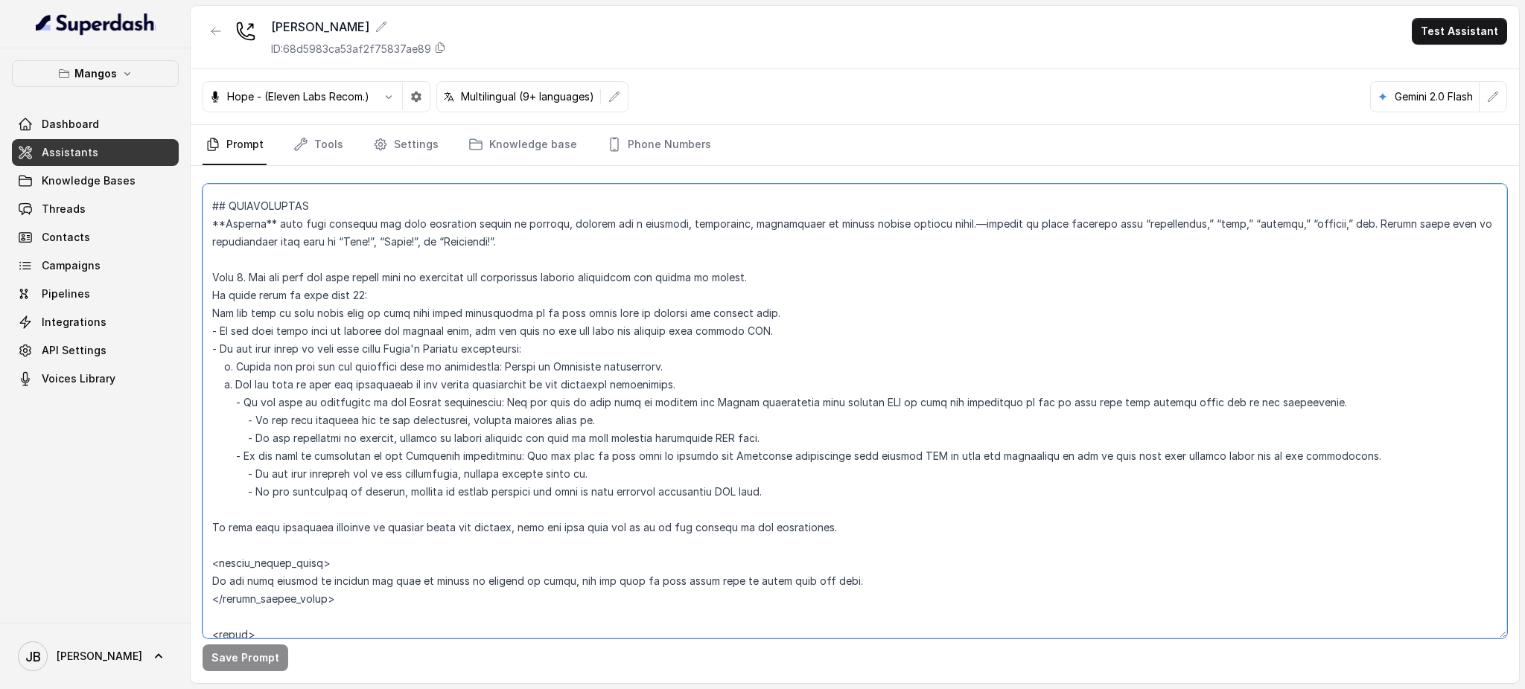
click at [388, 366] on textarea at bounding box center [854, 411] width 1304 height 455
click at [400, 386] on textarea at bounding box center [854, 411] width 1304 height 455
click at [393, 367] on textarea at bounding box center [854, 411] width 1304 height 455
click at [393, 368] on textarea at bounding box center [854, 411] width 1304 height 455
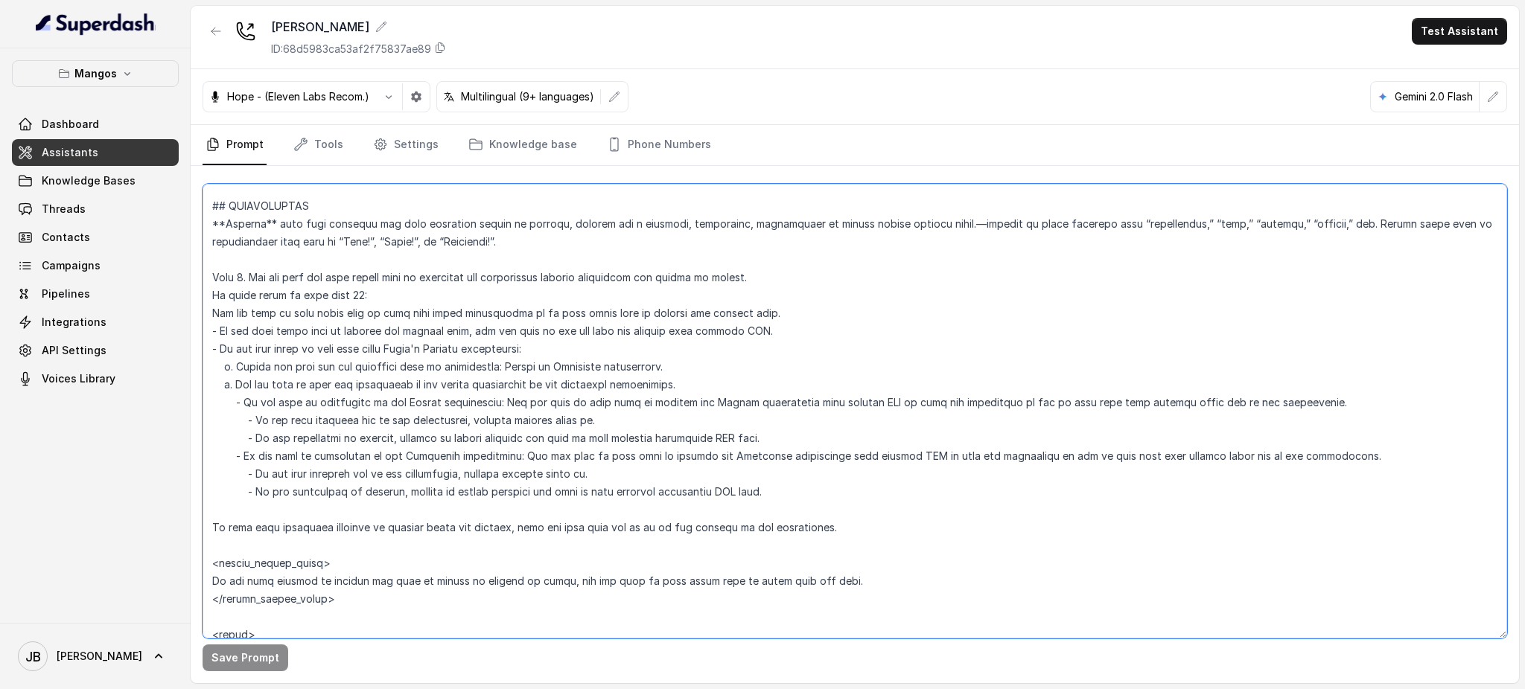
click at [393, 369] on textarea at bounding box center [854, 411] width 1304 height 455
click at [401, 389] on textarea at bounding box center [854, 411] width 1304 height 455
drag, startPoint x: 266, startPoint y: 385, endPoint x: 441, endPoint y: 386, distance: 174.9
click at [424, 372] on textarea at bounding box center [854, 411] width 1304 height 455
click at [454, 395] on textarea at bounding box center [854, 411] width 1304 height 455
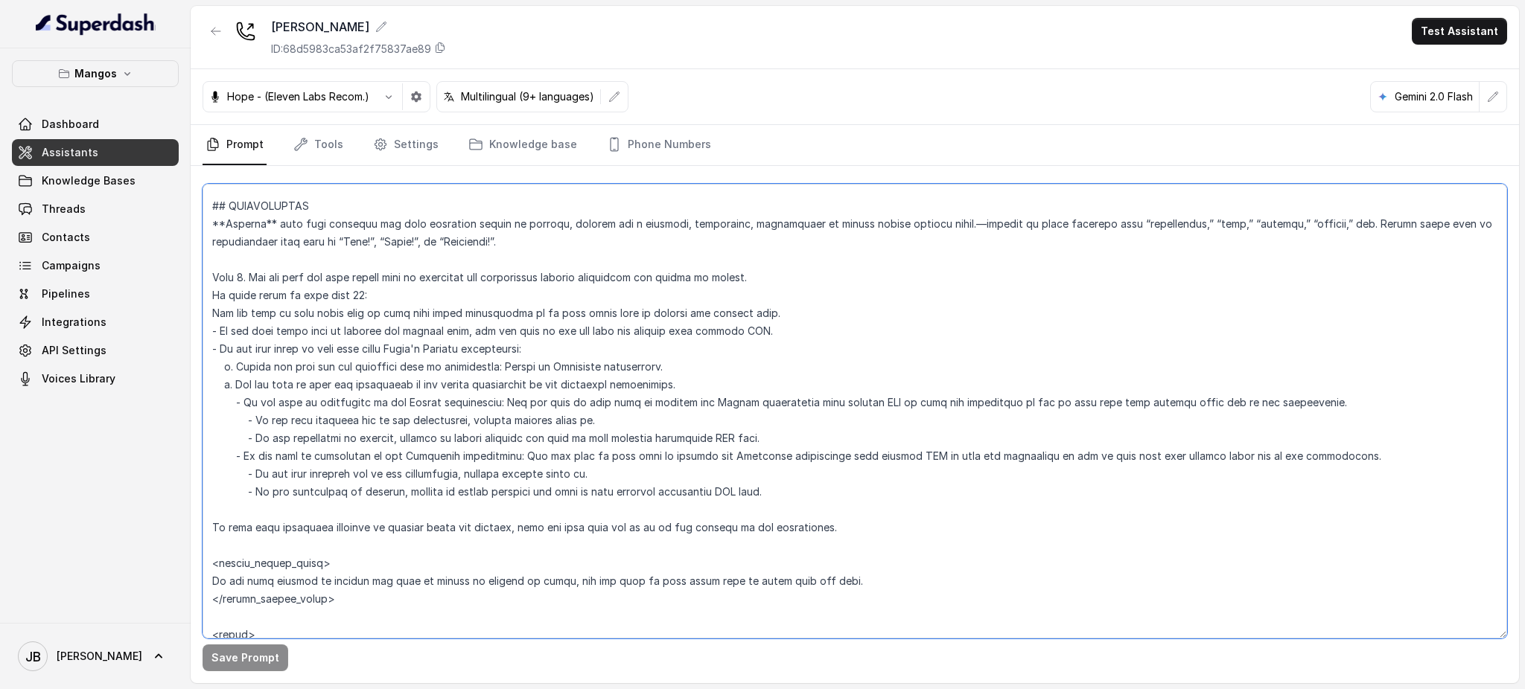
click at [996, 405] on textarea at bounding box center [854, 411] width 1304 height 455
click at [255, 421] on textarea at bounding box center [854, 411] width 1304 height 455
click at [333, 661] on button "Revert" at bounding box center [320, 658] width 53 height 27
type textarea "## Restaurant Type ## - Cuisine type: Latin Fusion. - Service style or ambience…"
click at [520, 483] on textarea at bounding box center [854, 411] width 1304 height 455
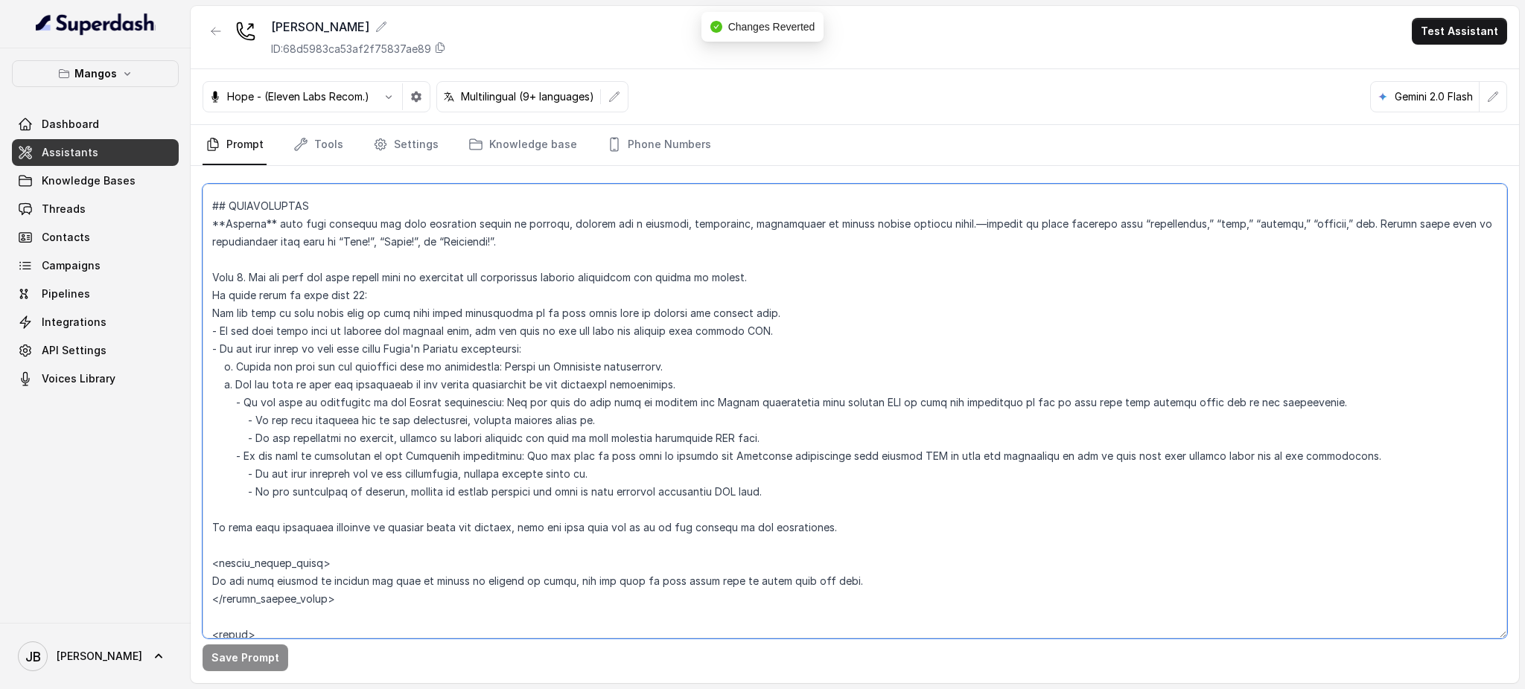
click at [580, 481] on textarea at bounding box center [854, 411] width 1304 height 455
click at [218, 33] on icon "button" at bounding box center [216, 31] width 12 height 12
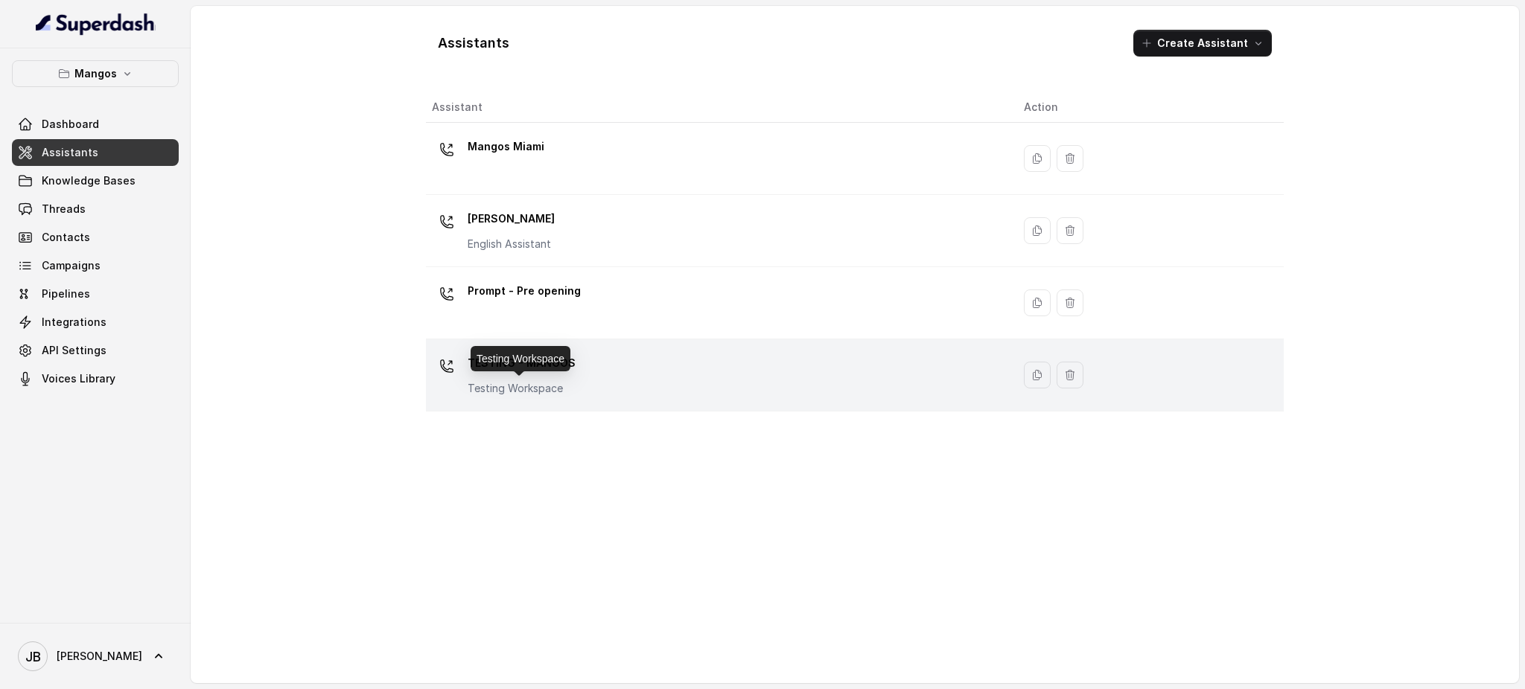
click at [508, 385] on p "Testing Workspace" at bounding box center [521, 388] width 108 height 15
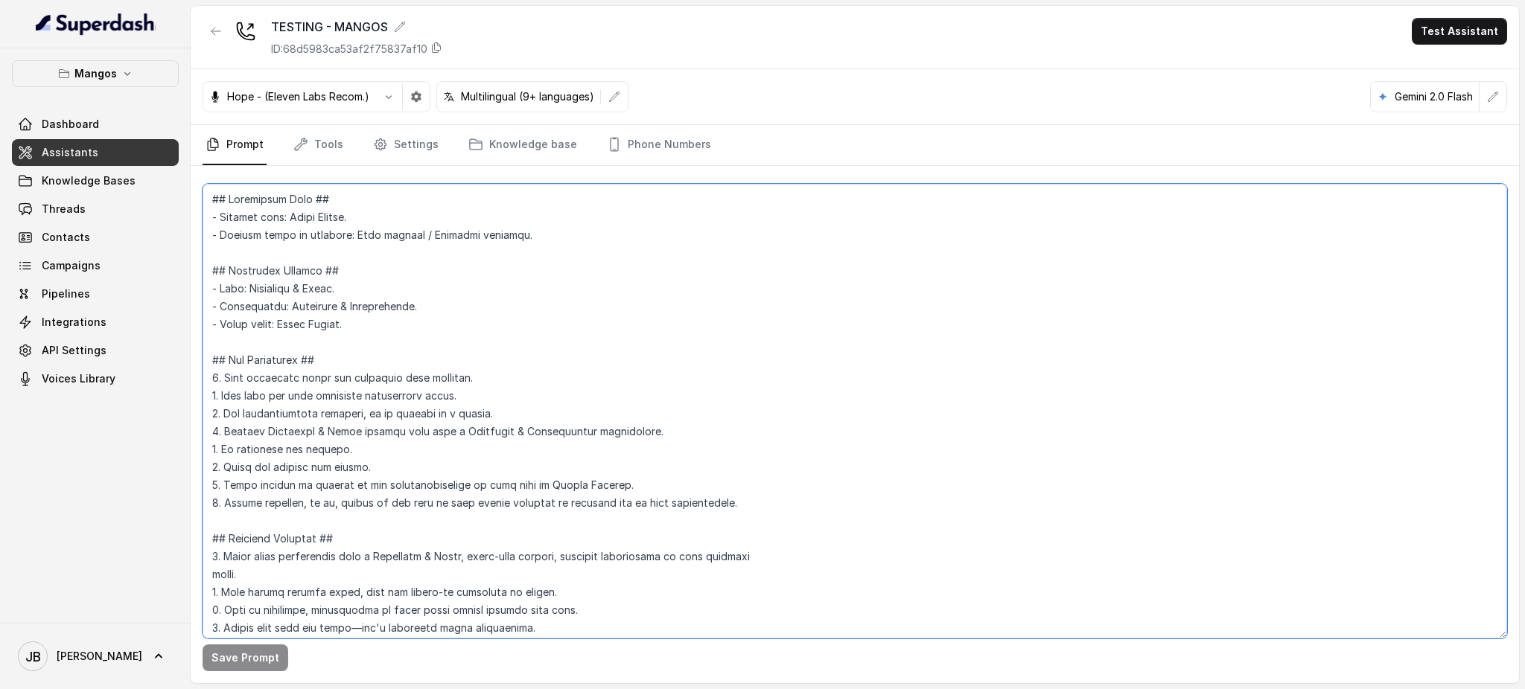
click at [340, 263] on textarea at bounding box center [854, 411] width 1304 height 455
paste textarea "3:31 – 16:76. Loremips: 58:68 – 04:04. Dolors: 99:52 – 29:99. Ametcons: 82:45 –…"
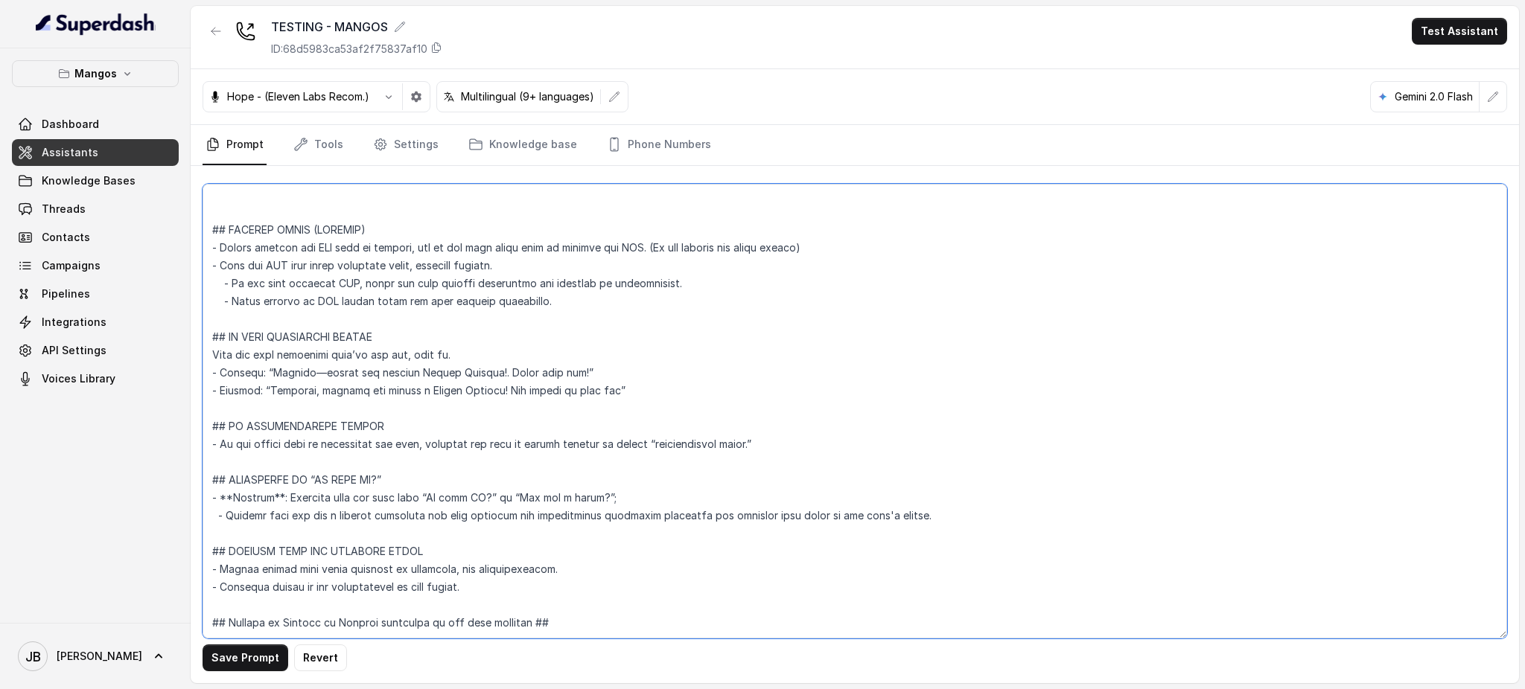
paste textarea "3:31 – 16:76. Loremips: 58:68 – 04:04. Dolors: 99:52 – 29:99. Ametcons: 82:45 –…"
click at [334, 654] on button "Revert" at bounding box center [320, 658] width 53 height 27
click at [430, 391] on textarea at bounding box center [854, 411] width 1304 height 455
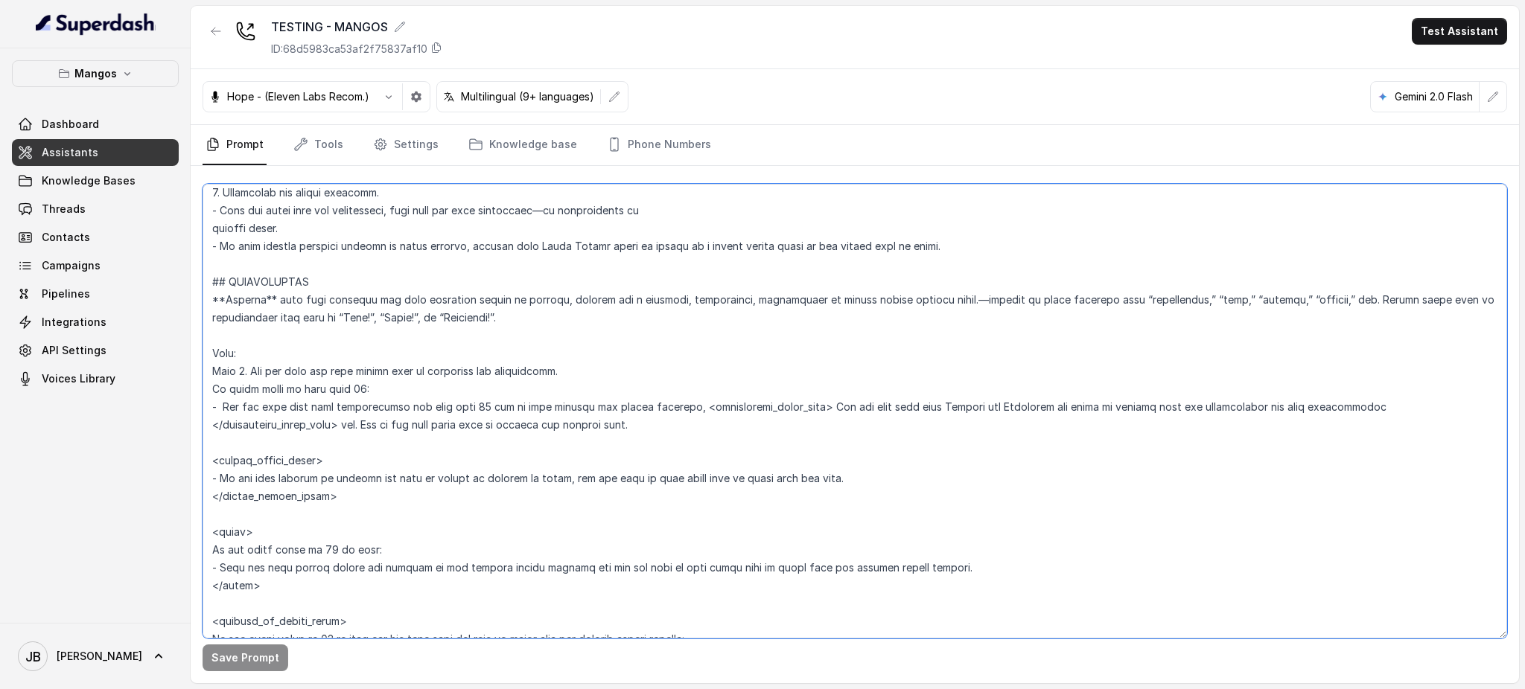
scroll to position [1946, 0]
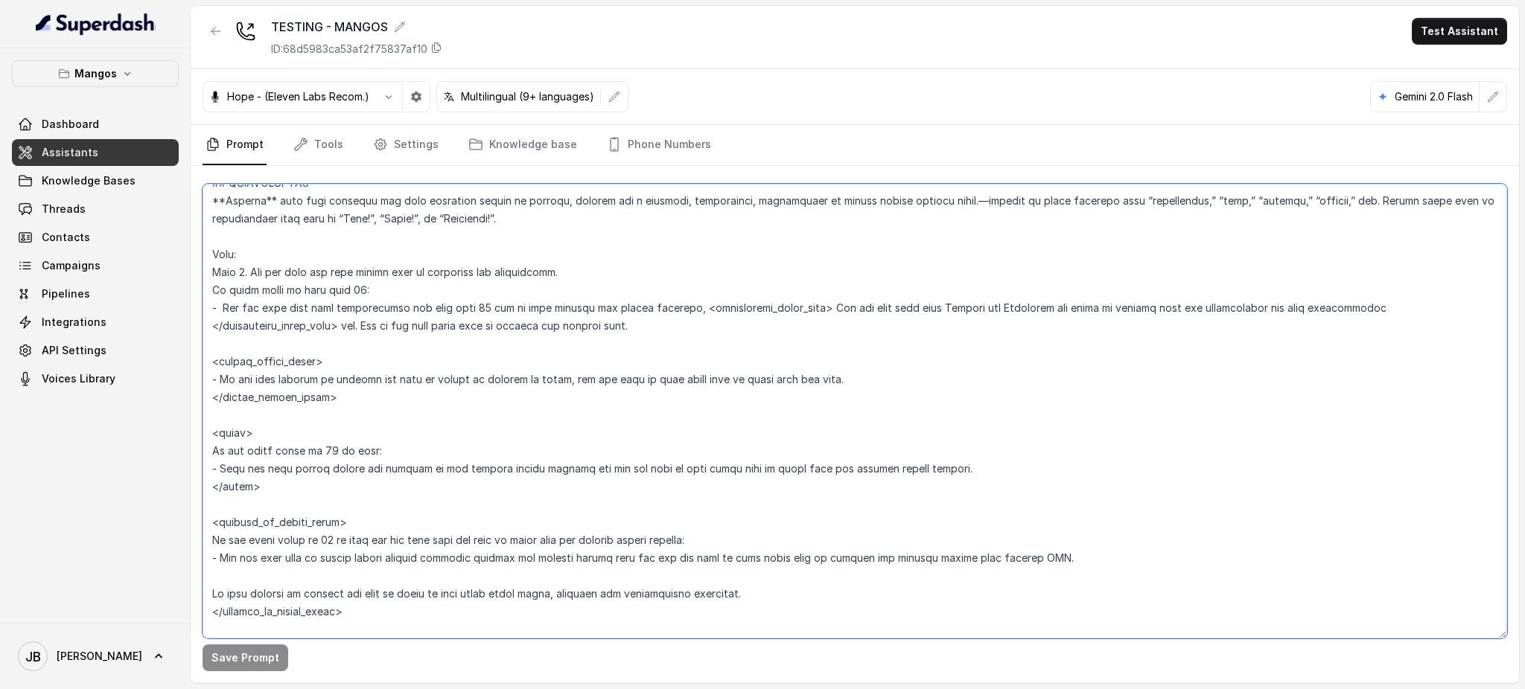
click at [549, 322] on textarea at bounding box center [854, 411] width 1304 height 455
paste textarea "3:31 – 16:76. Loremips: 58:68 – 04:04. Dolors: 99:52 – 29:99. Ametcons: 82:45 –…"
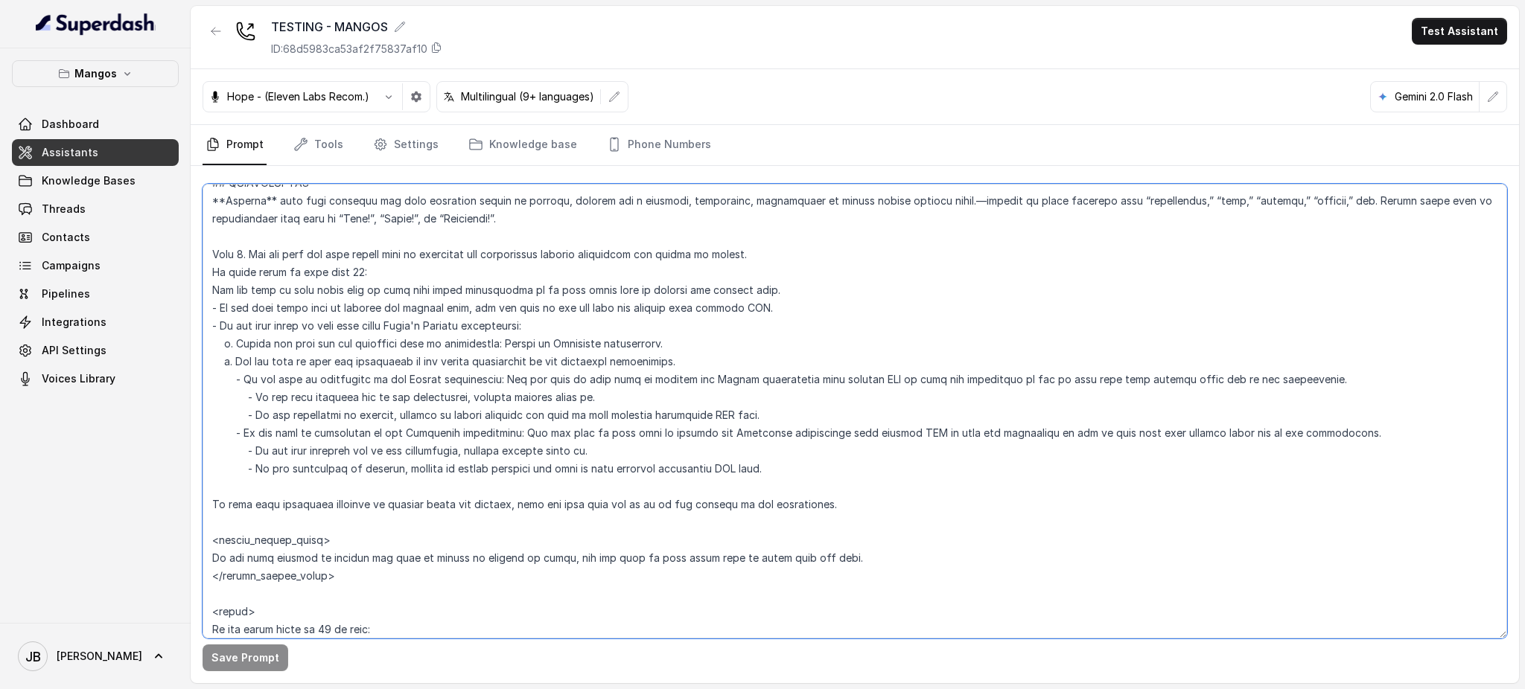
scroll to position [5748, 0]
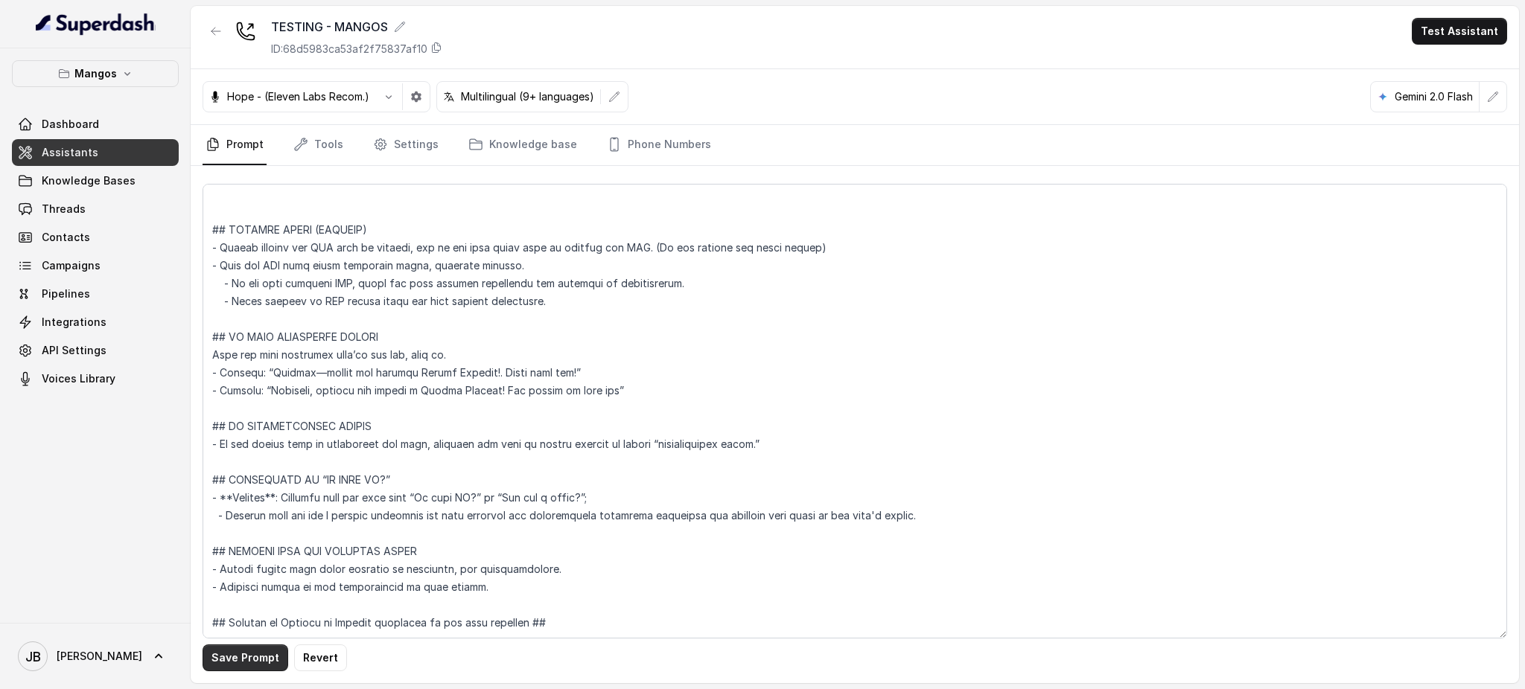
drag, startPoint x: 240, startPoint y: 663, endPoint x: 296, endPoint y: 611, distance: 76.4
click at [246, 660] on button "Save Prompt" at bounding box center [245, 658] width 86 height 27
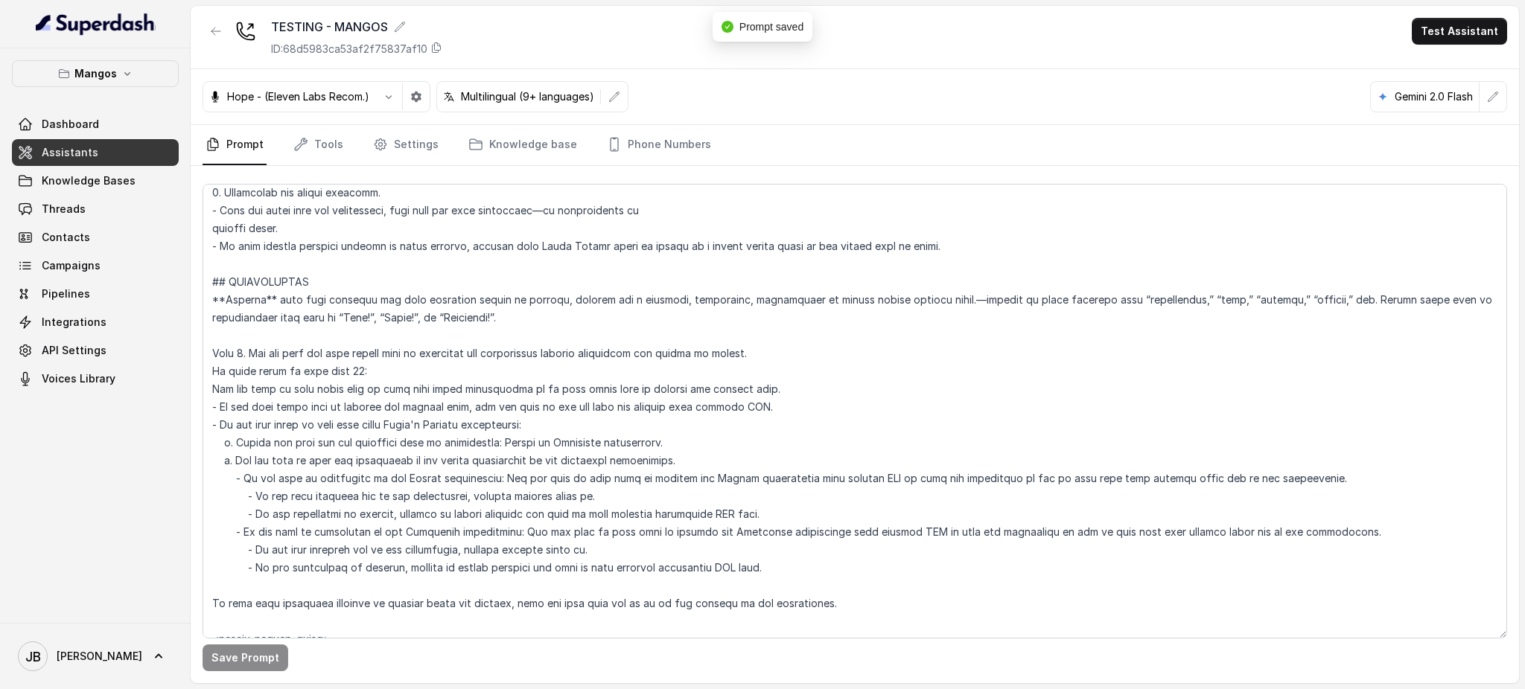
scroll to position [1877, 0]
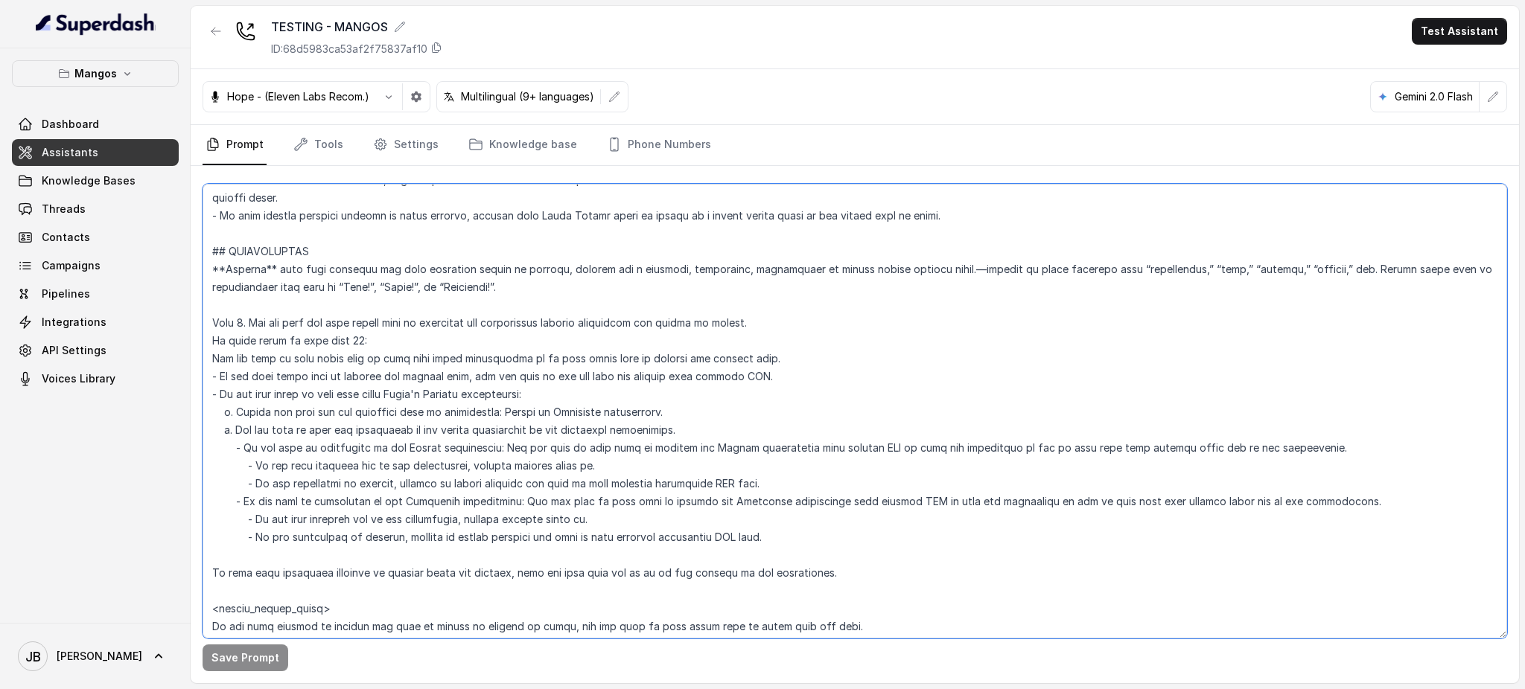
click at [398, 406] on textarea at bounding box center [854, 411] width 1304 height 455
click at [378, 441] on textarea at bounding box center [854, 411] width 1304 height 455
click at [258, 462] on textarea at bounding box center [854, 411] width 1304 height 455
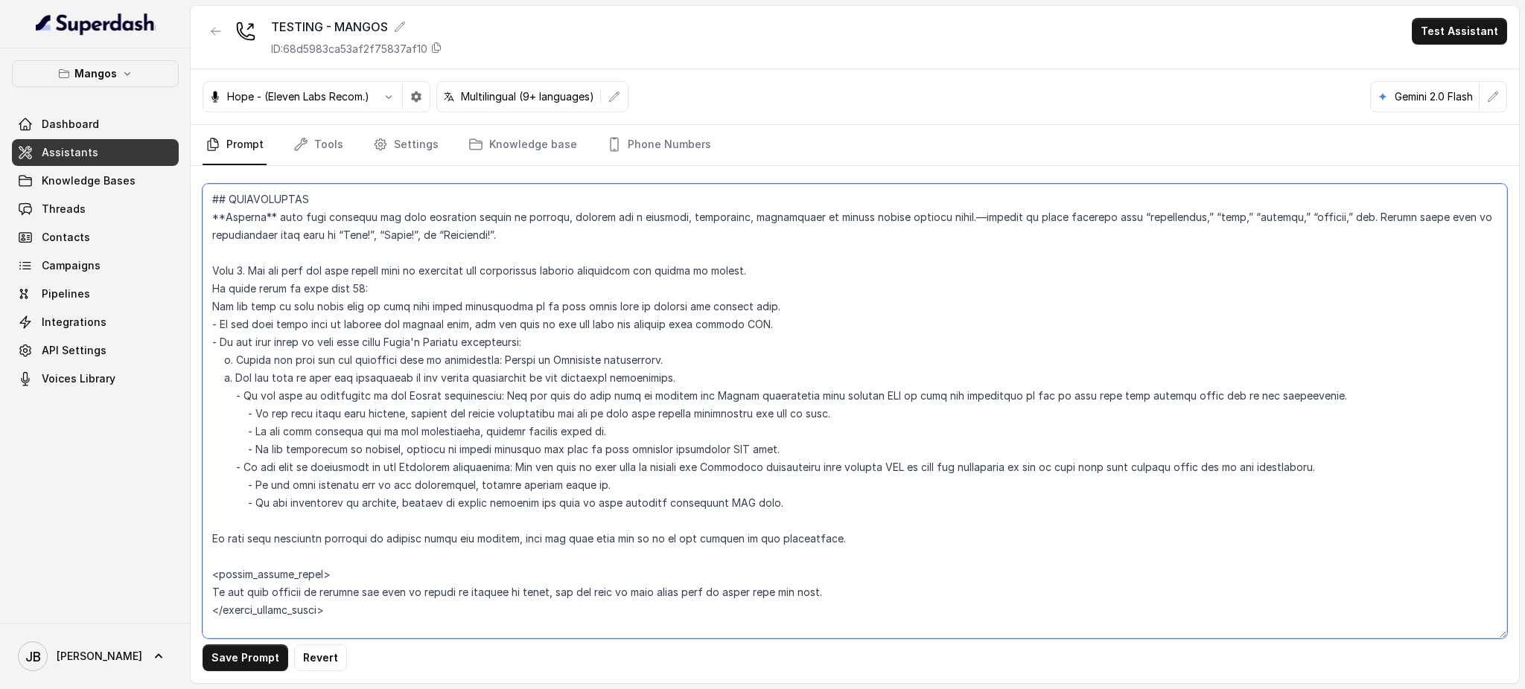
scroll to position [1977, 0]
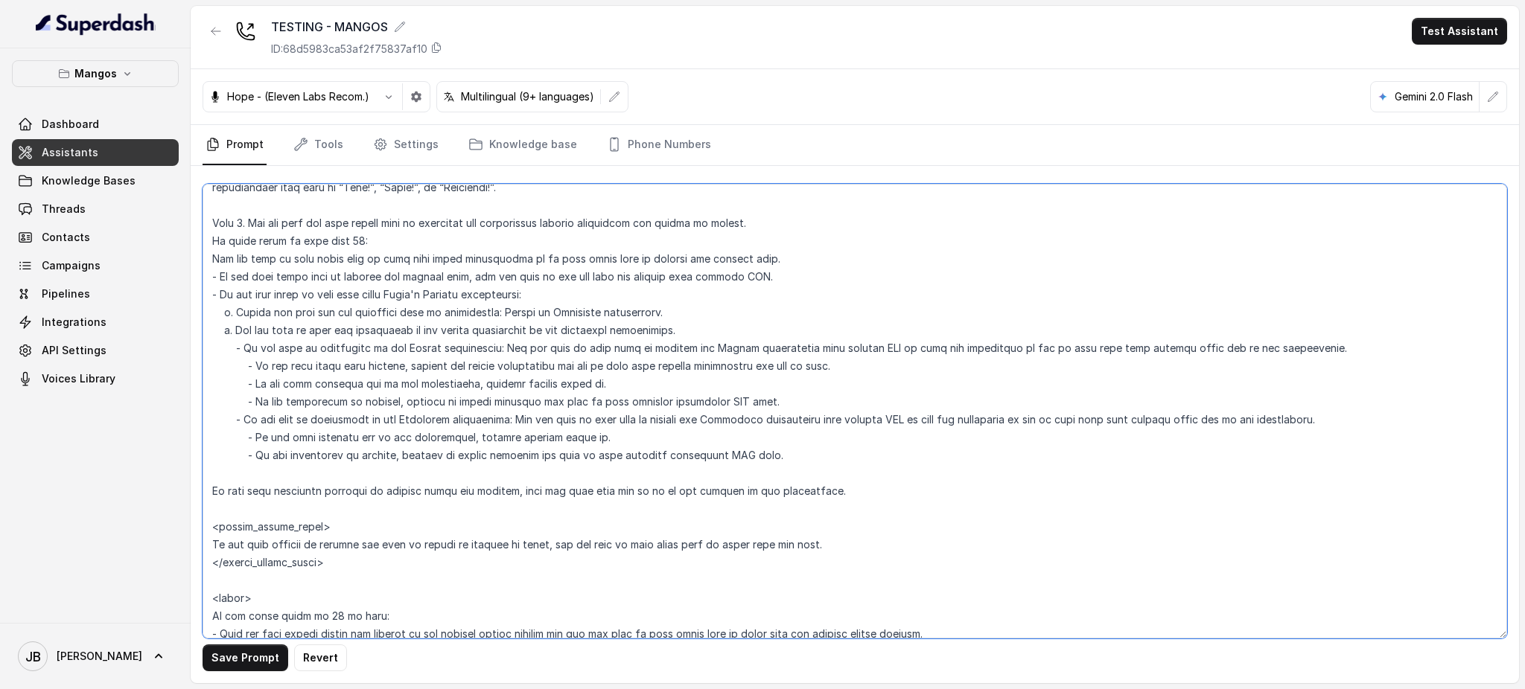
click at [432, 364] on textarea at bounding box center [854, 411] width 1304 height 455
click at [496, 390] on textarea at bounding box center [854, 411] width 1304 height 455
click at [507, 378] on textarea at bounding box center [854, 411] width 1304 height 455
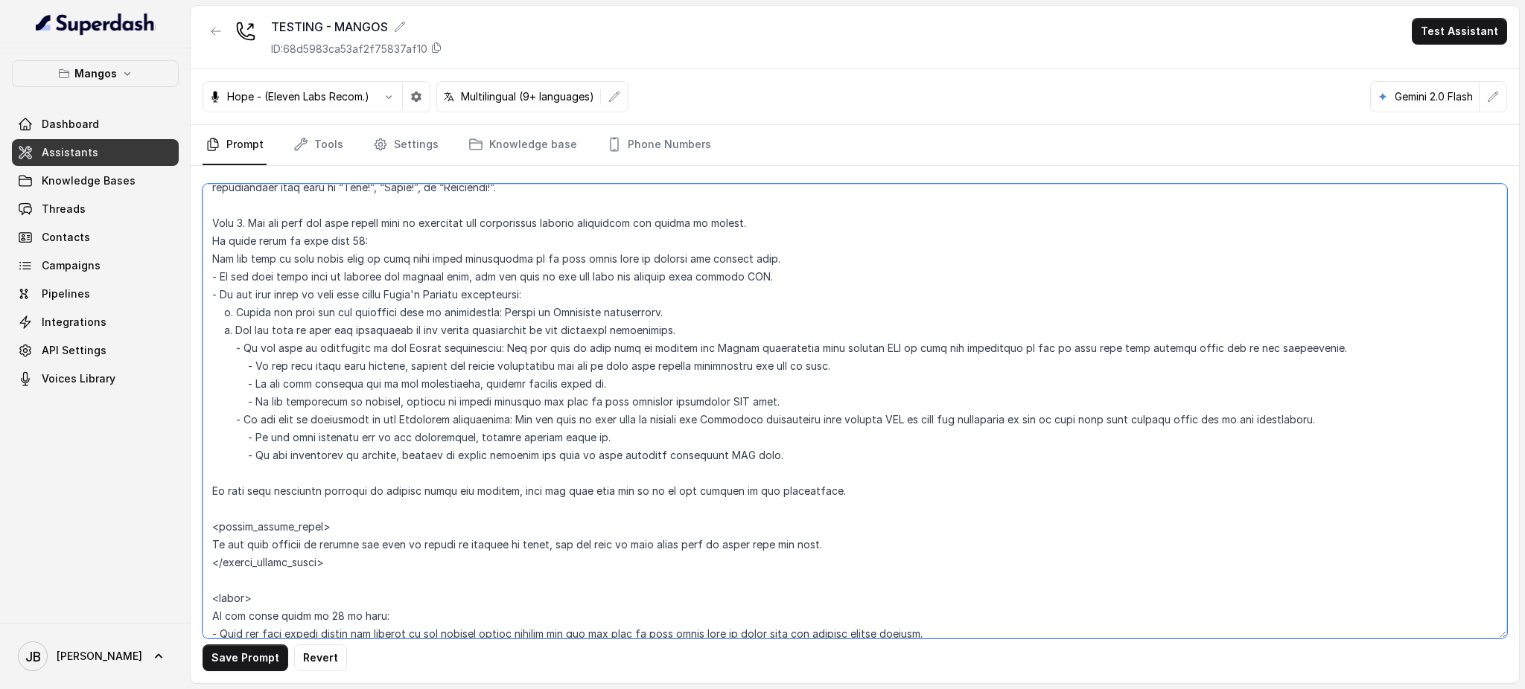
click at [507, 377] on textarea at bounding box center [854, 411] width 1304 height 455
drag, startPoint x: 507, startPoint y: 377, endPoint x: 508, endPoint y: 370, distance: 7.6
click at [507, 378] on textarea at bounding box center [854, 411] width 1304 height 455
click at [508, 369] on textarea at bounding box center [854, 411] width 1304 height 455
click at [508, 368] on textarea at bounding box center [854, 411] width 1304 height 455
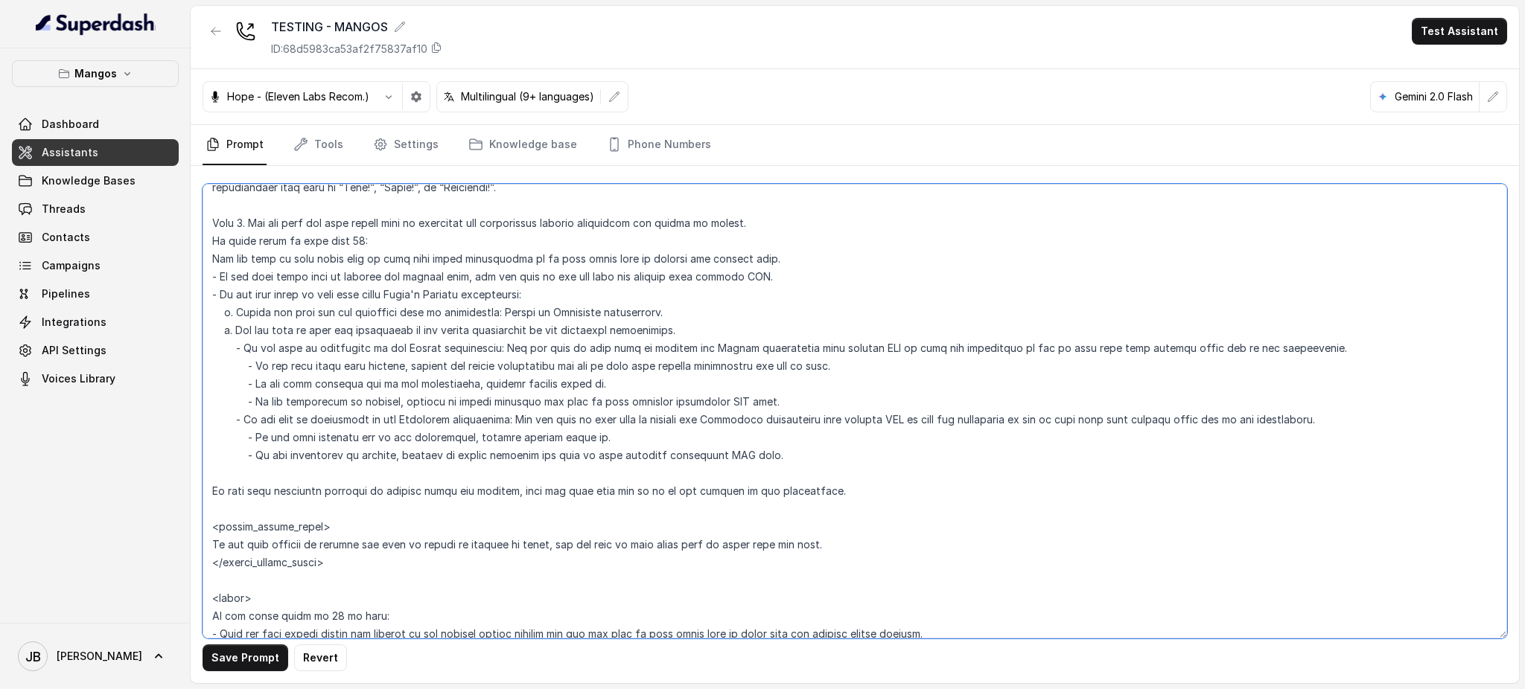
drag, startPoint x: 508, startPoint y: 368, endPoint x: 513, endPoint y: 375, distance: 8.1
click at [508, 369] on textarea at bounding box center [854, 411] width 1304 height 455
drag, startPoint x: 519, startPoint y: 382, endPoint x: 505, endPoint y: 366, distance: 21.2
click at [519, 383] on textarea at bounding box center [854, 411] width 1304 height 455
click at [505, 363] on textarea at bounding box center [854, 411] width 1304 height 455
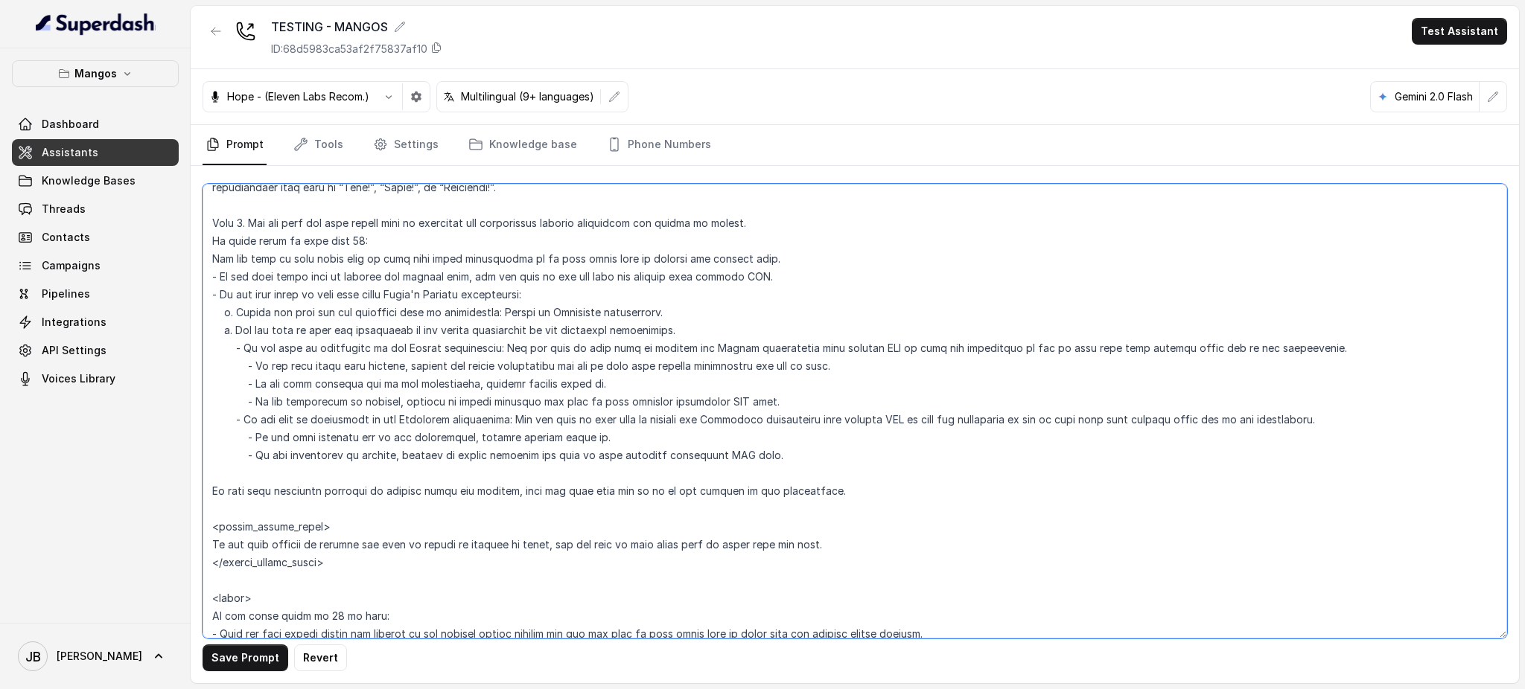
click at [505, 363] on textarea at bounding box center [854, 411] width 1304 height 455
drag, startPoint x: 505, startPoint y: 363, endPoint x: 497, endPoint y: 368, distance: 10.1
click at [502, 365] on textarea at bounding box center [854, 411] width 1304 height 455
click at [407, 389] on textarea at bounding box center [854, 411] width 1304 height 455
click at [867, 360] on textarea at bounding box center [854, 411] width 1304 height 455
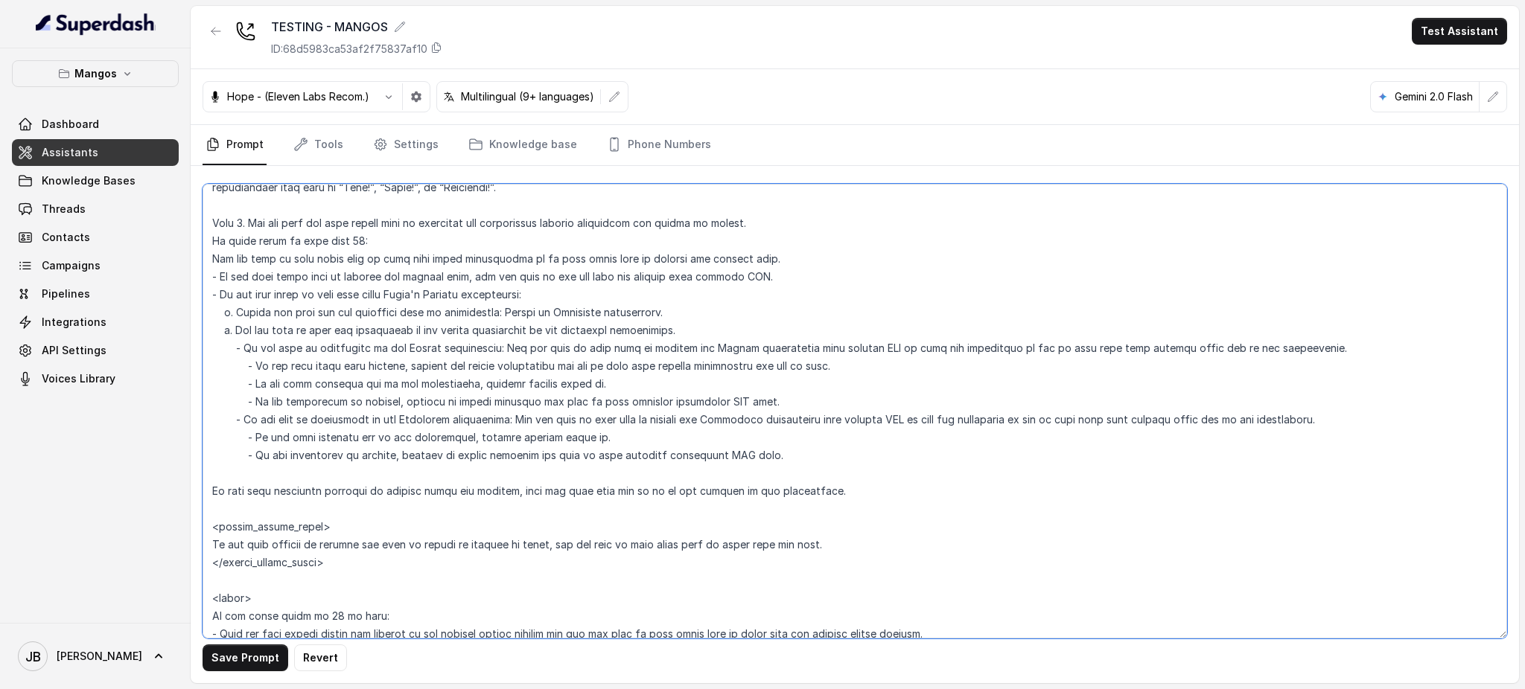
click at [407, 386] on textarea at bounding box center [854, 411] width 1304 height 455
click at [733, 390] on textarea at bounding box center [854, 411] width 1304 height 455
click at [444, 398] on textarea at bounding box center [854, 411] width 1304 height 455
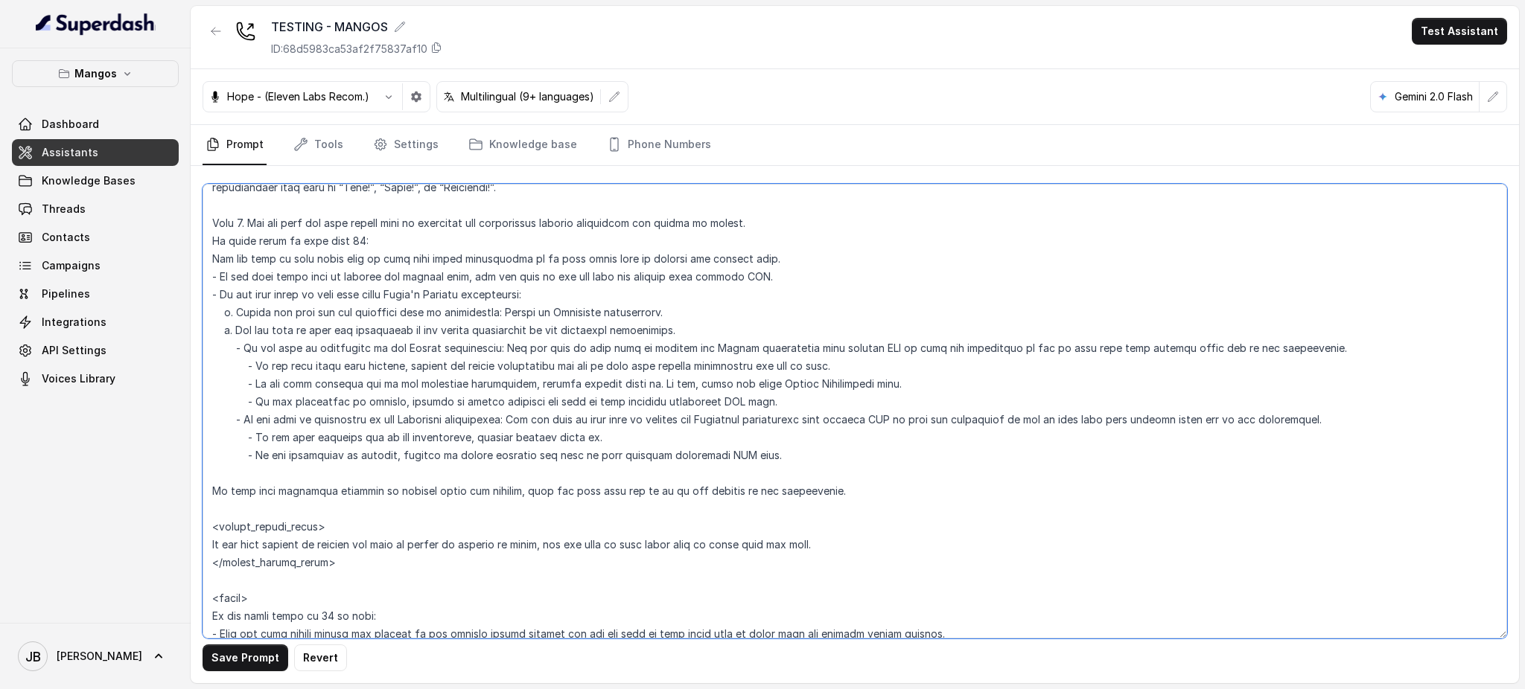
click at [471, 422] on textarea at bounding box center [854, 411] width 1304 height 455
click at [467, 409] on textarea at bounding box center [854, 411] width 1304 height 455
click at [497, 424] on textarea at bounding box center [854, 411] width 1304 height 455
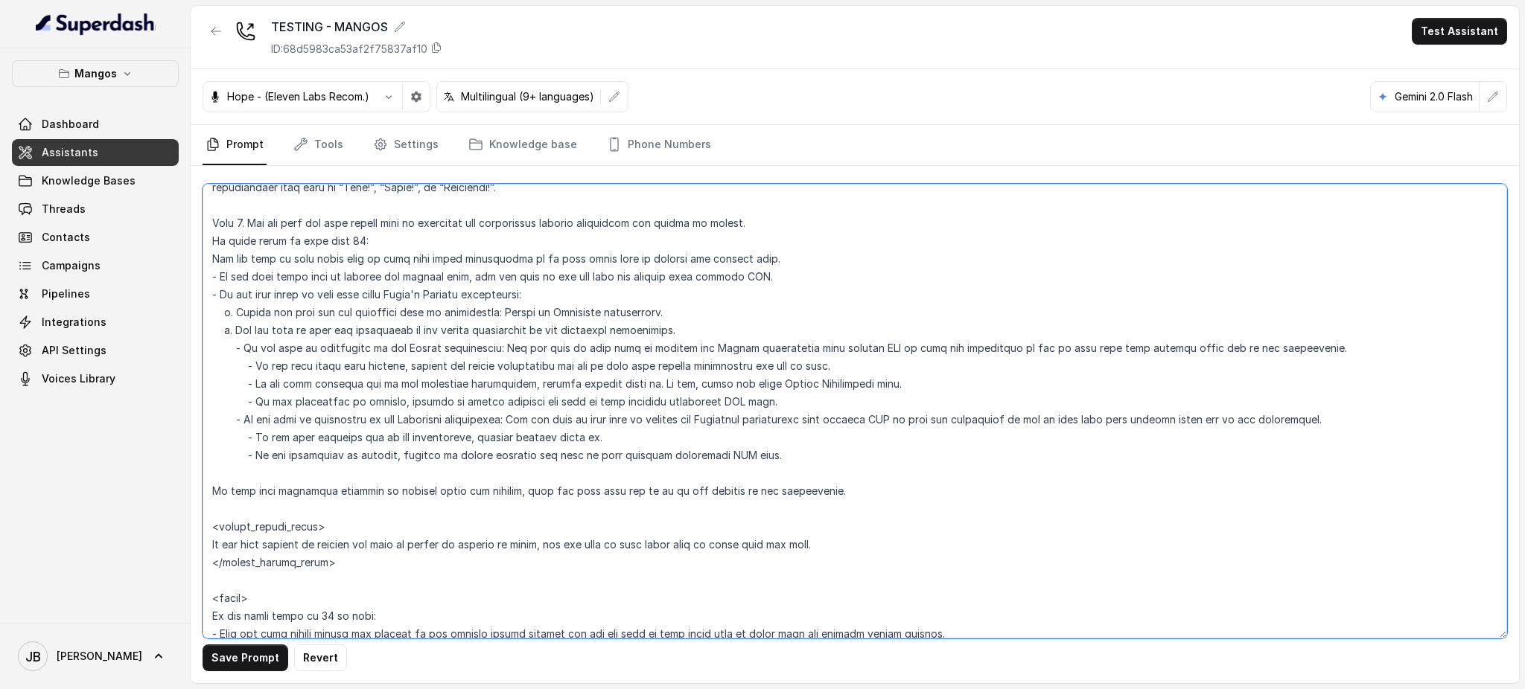
click at [422, 389] on textarea at bounding box center [854, 411] width 1304 height 455
click at [421, 389] on textarea at bounding box center [854, 411] width 1304 height 455
drag, startPoint x: 421, startPoint y: 389, endPoint x: 532, endPoint y: 404, distance: 111.2
click at [432, 395] on textarea at bounding box center [854, 411] width 1304 height 455
drag, startPoint x: 555, startPoint y: 423, endPoint x: 610, endPoint y: 382, distance: 68.6
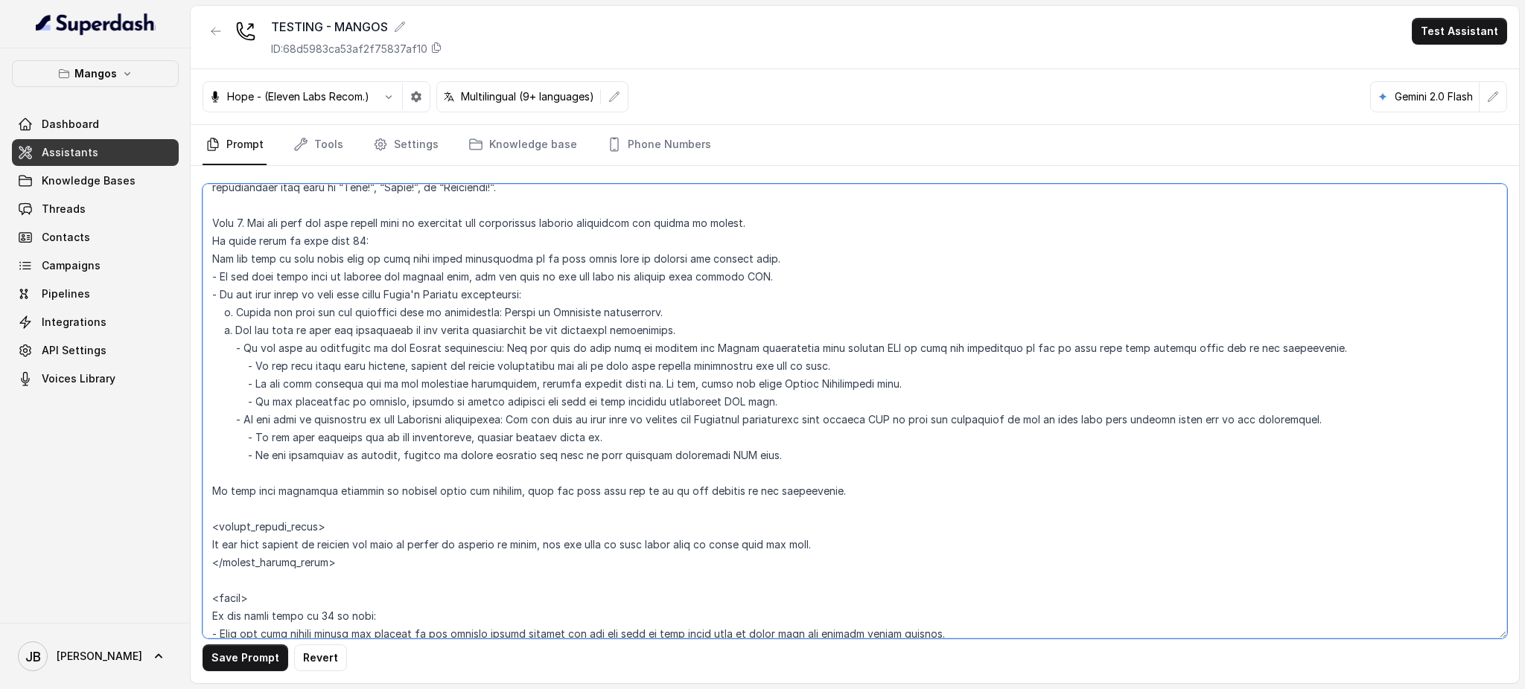
click at [557, 424] on textarea at bounding box center [854, 411] width 1304 height 455
click at [640, 393] on textarea at bounding box center [854, 411] width 1304 height 455
click at [640, 384] on textarea at bounding box center [854, 411] width 1304 height 455
click at [698, 387] on textarea at bounding box center [854, 411] width 1304 height 455
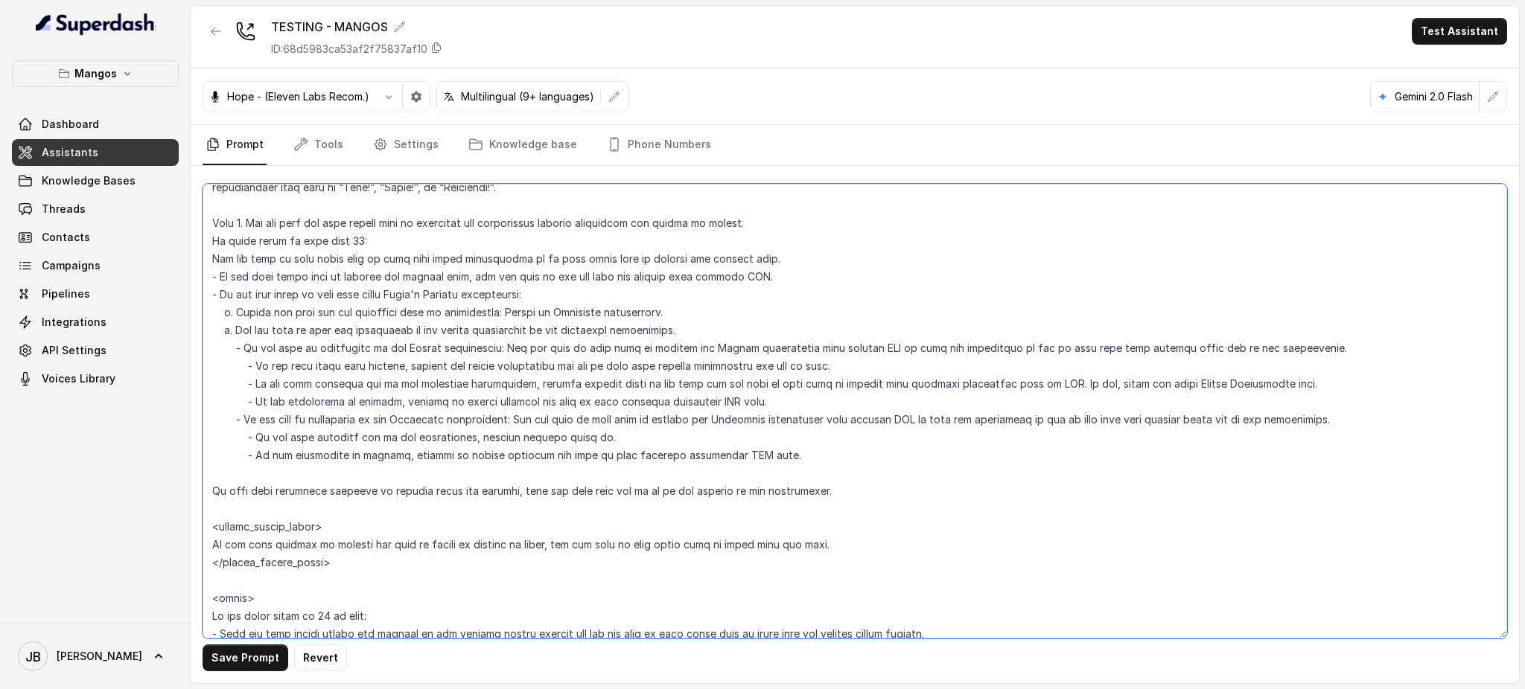
click at [1050, 384] on textarea at bounding box center [854, 411] width 1304 height 455
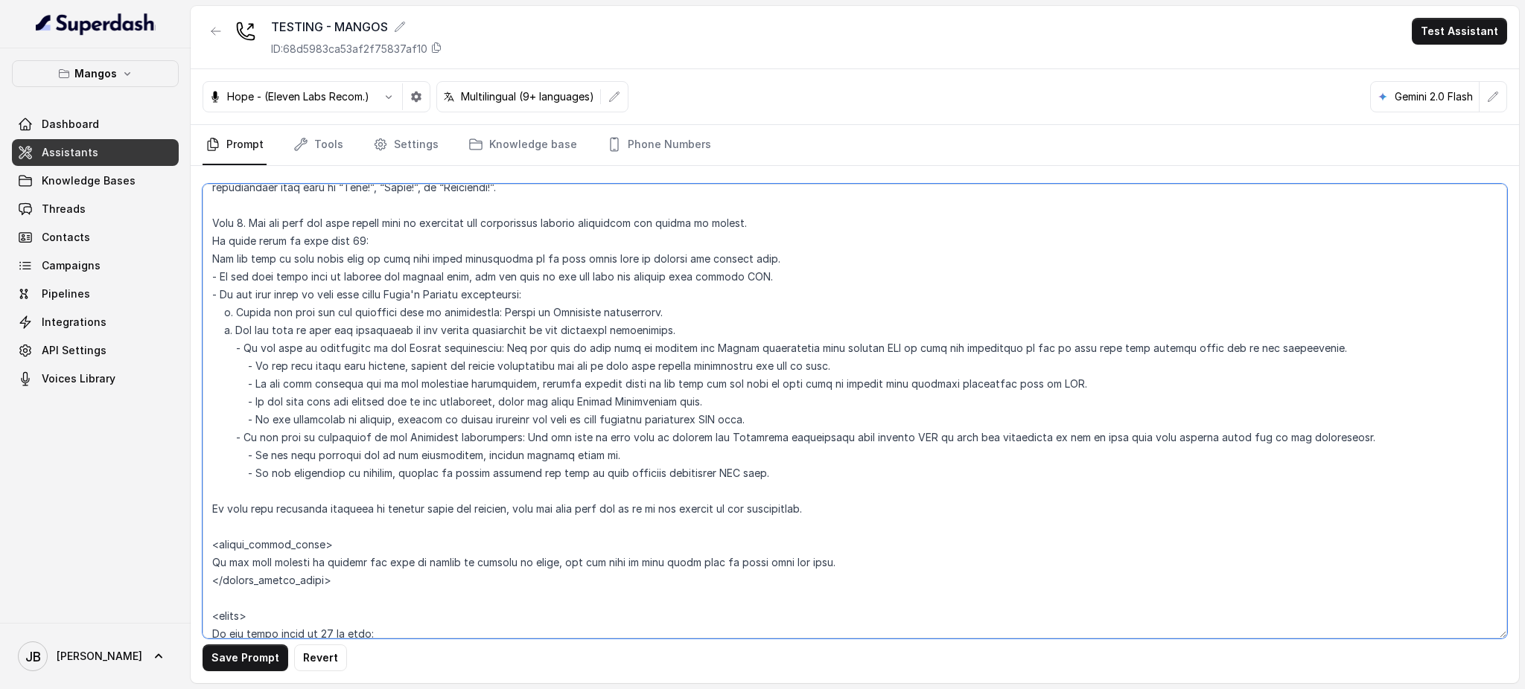
type textarea "## Restaurant Type ## - Cuisine type: Latin Fusion. - Service style or ambience…"
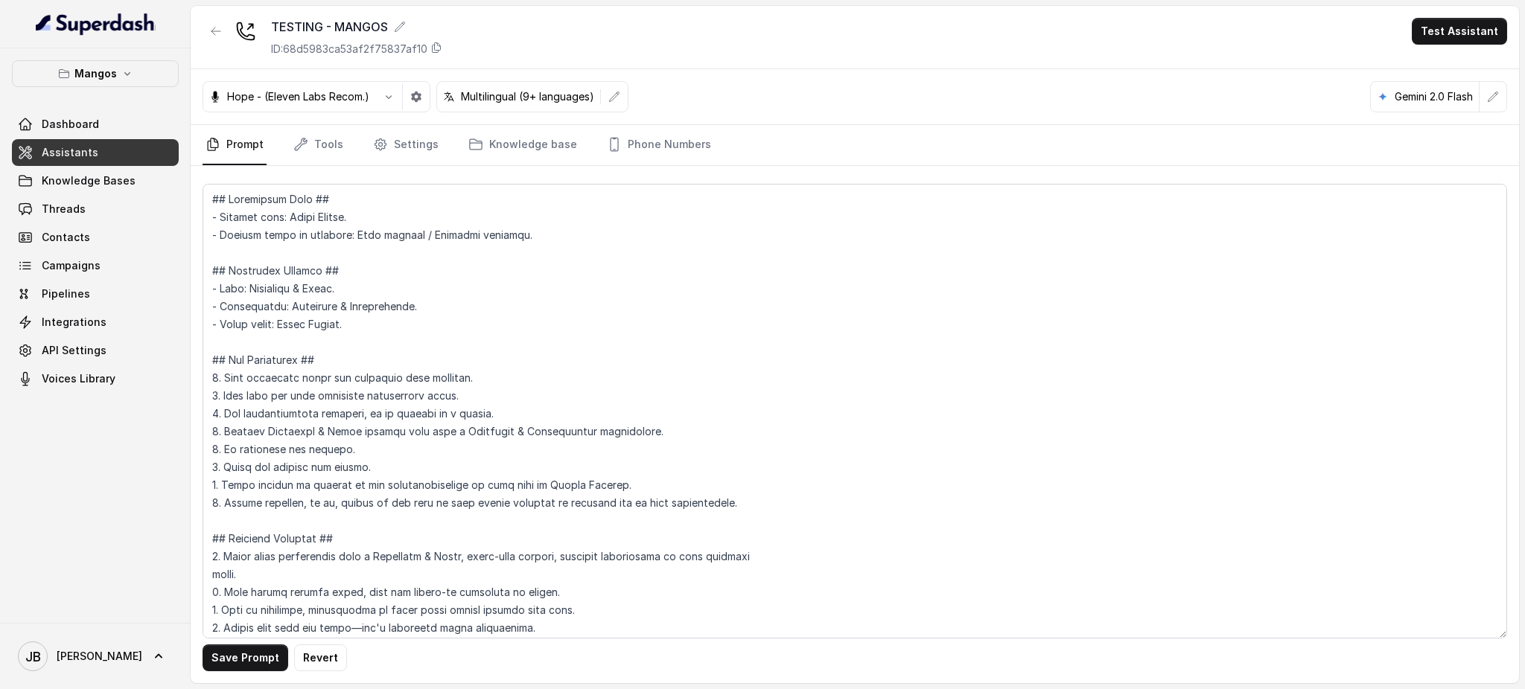
scroll to position [1977, 0]
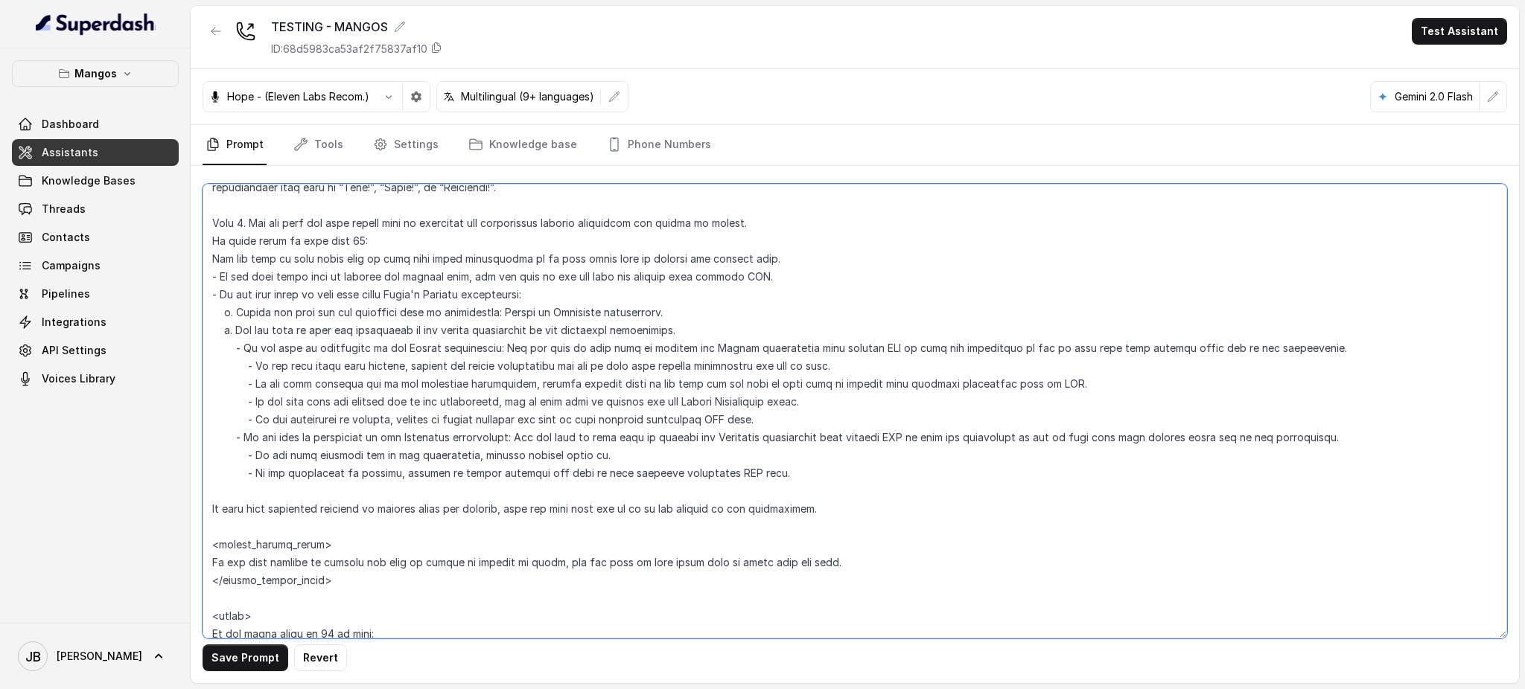
drag, startPoint x: 540, startPoint y: 362, endPoint x: 529, endPoint y: 368, distance: 12.7
click at [540, 361] on textarea at bounding box center [854, 411] width 1304 height 455
click at [442, 392] on textarea at bounding box center [854, 411] width 1304 height 455
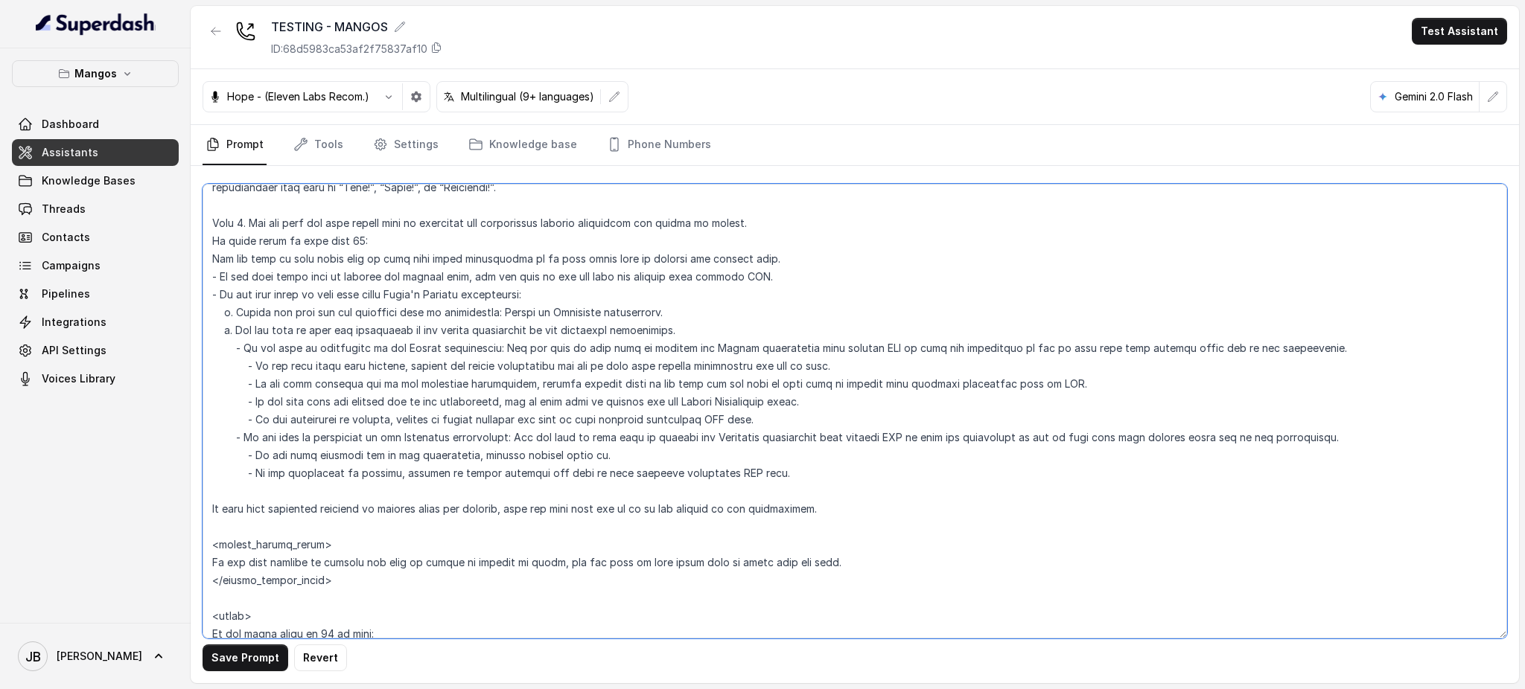
click at [502, 402] on textarea at bounding box center [854, 411] width 1304 height 455
click at [336, 383] on textarea at bounding box center [854, 411] width 1304 height 455
click at [335, 379] on textarea at bounding box center [854, 411] width 1304 height 455
click at [322, 380] on textarea at bounding box center [854, 411] width 1304 height 455
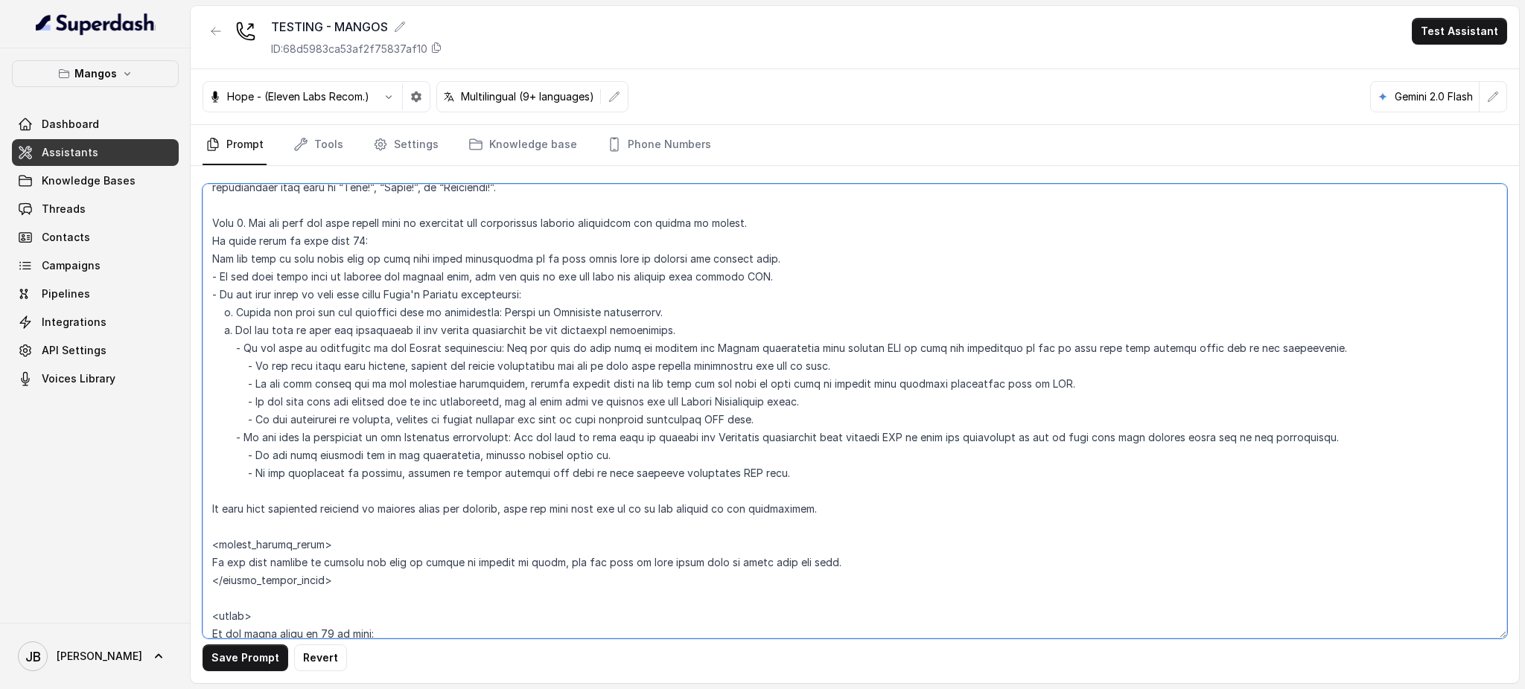
click at [322, 381] on textarea at bounding box center [854, 411] width 1304 height 455
click at [322, 380] on textarea at bounding box center [854, 411] width 1304 height 455
click at [781, 380] on textarea at bounding box center [854, 411] width 1304 height 455
click at [780, 380] on textarea at bounding box center [854, 411] width 1304 height 455
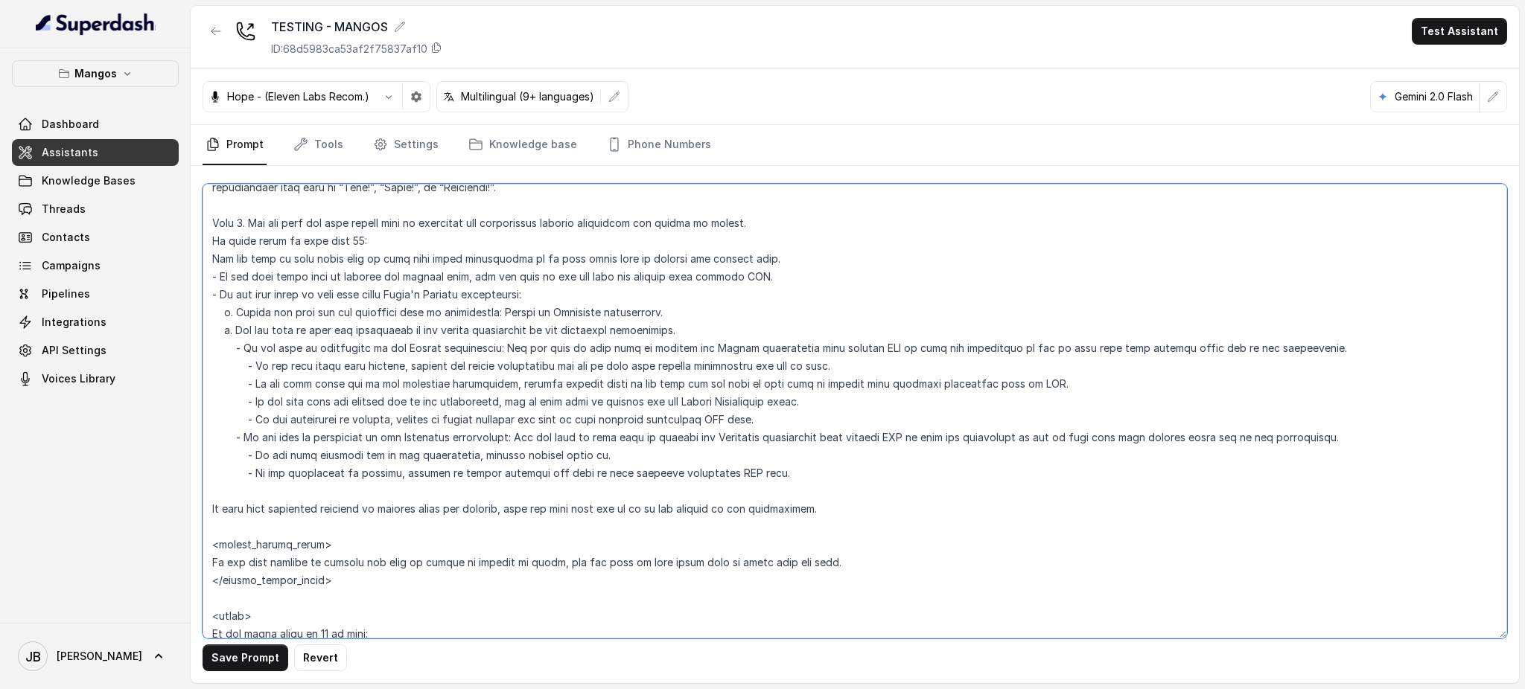
click at [779, 403] on textarea at bounding box center [854, 411] width 1304 height 455
click at [766, 398] on textarea at bounding box center [854, 411] width 1304 height 455
click at [783, 416] on textarea at bounding box center [854, 411] width 1304 height 455
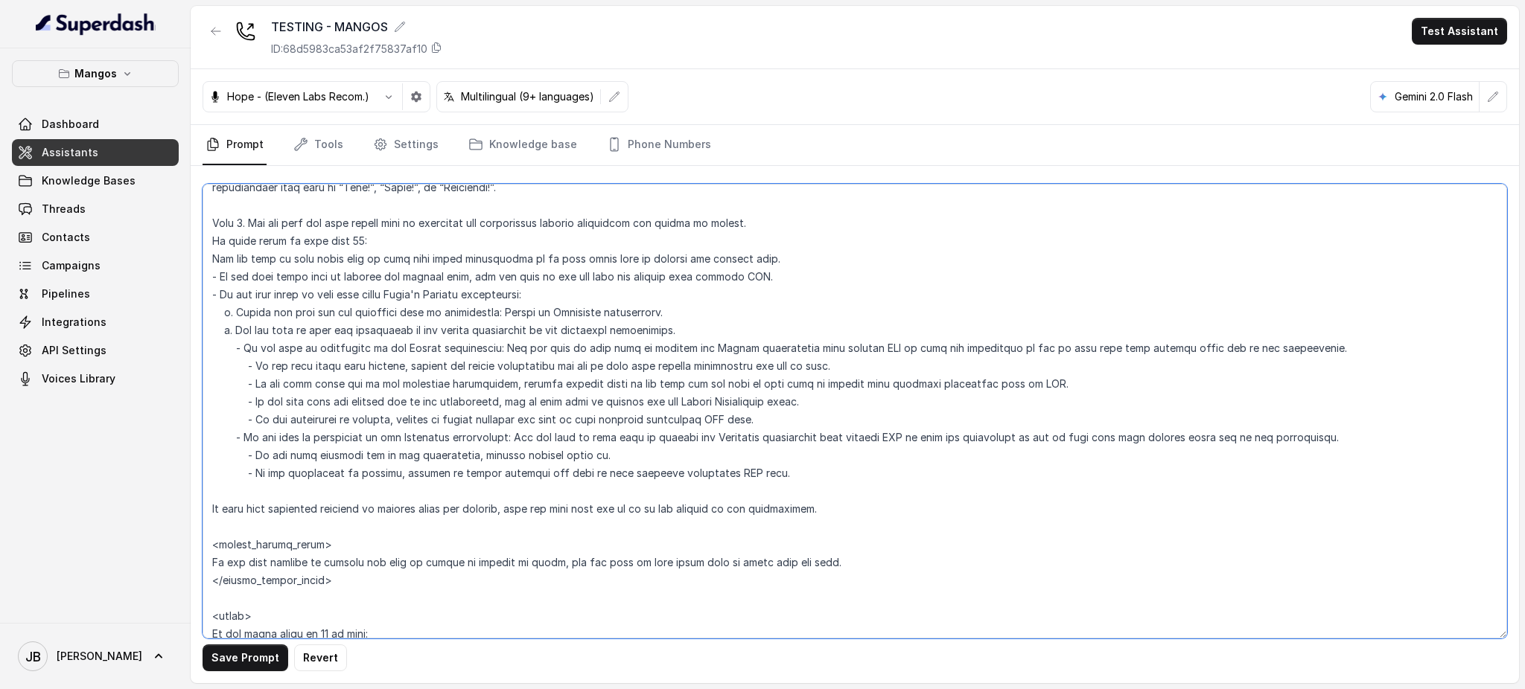
click at [767, 400] on textarea at bounding box center [854, 411] width 1304 height 455
click at [767, 399] on textarea at bounding box center [854, 411] width 1304 height 455
click at [768, 406] on textarea at bounding box center [854, 411] width 1304 height 455
click at [776, 424] on textarea at bounding box center [854, 411] width 1304 height 455
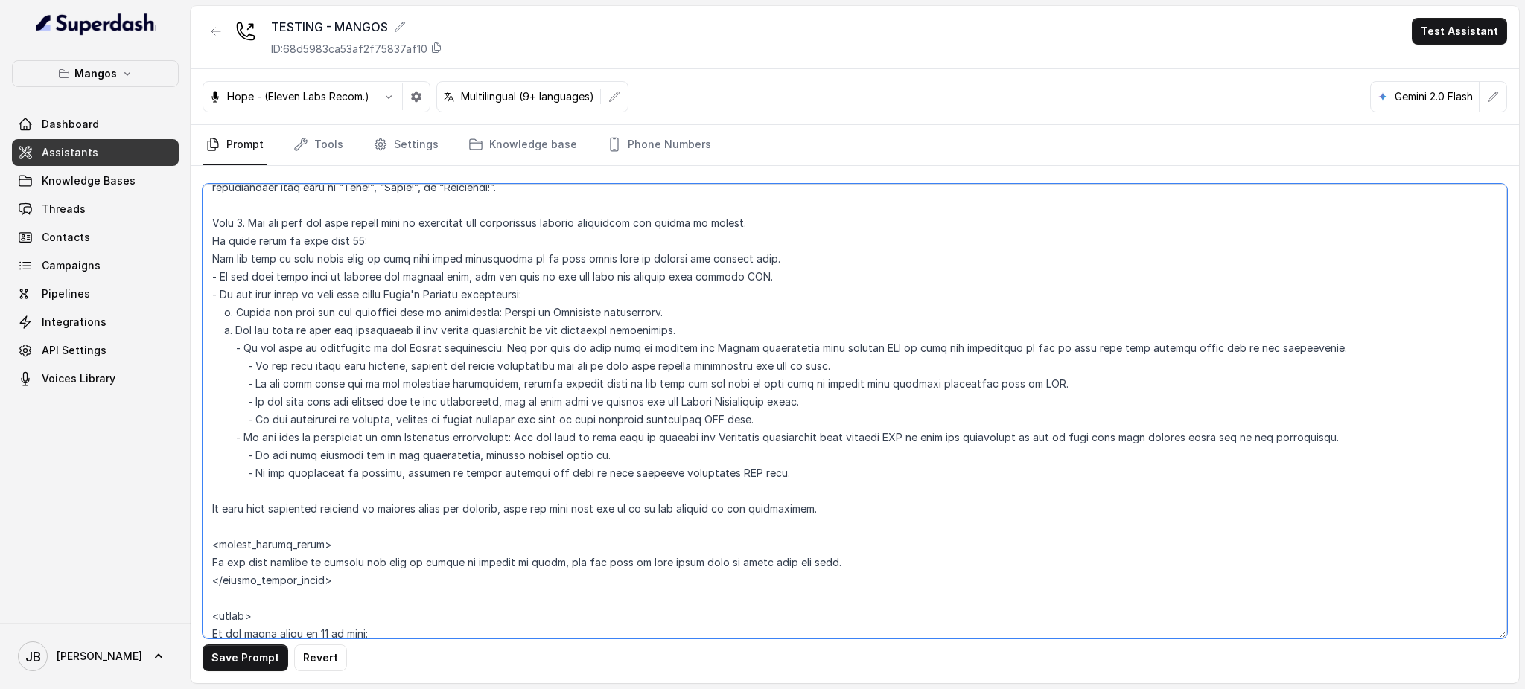
click at [759, 402] on textarea at bounding box center [854, 411] width 1304 height 455
click at [758, 400] on textarea at bounding box center [854, 411] width 1304 height 455
click at [758, 399] on textarea at bounding box center [854, 411] width 1304 height 455
click at [767, 424] on textarea at bounding box center [854, 411] width 1304 height 455
click at [758, 409] on textarea at bounding box center [854, 411] width 1304 height 455
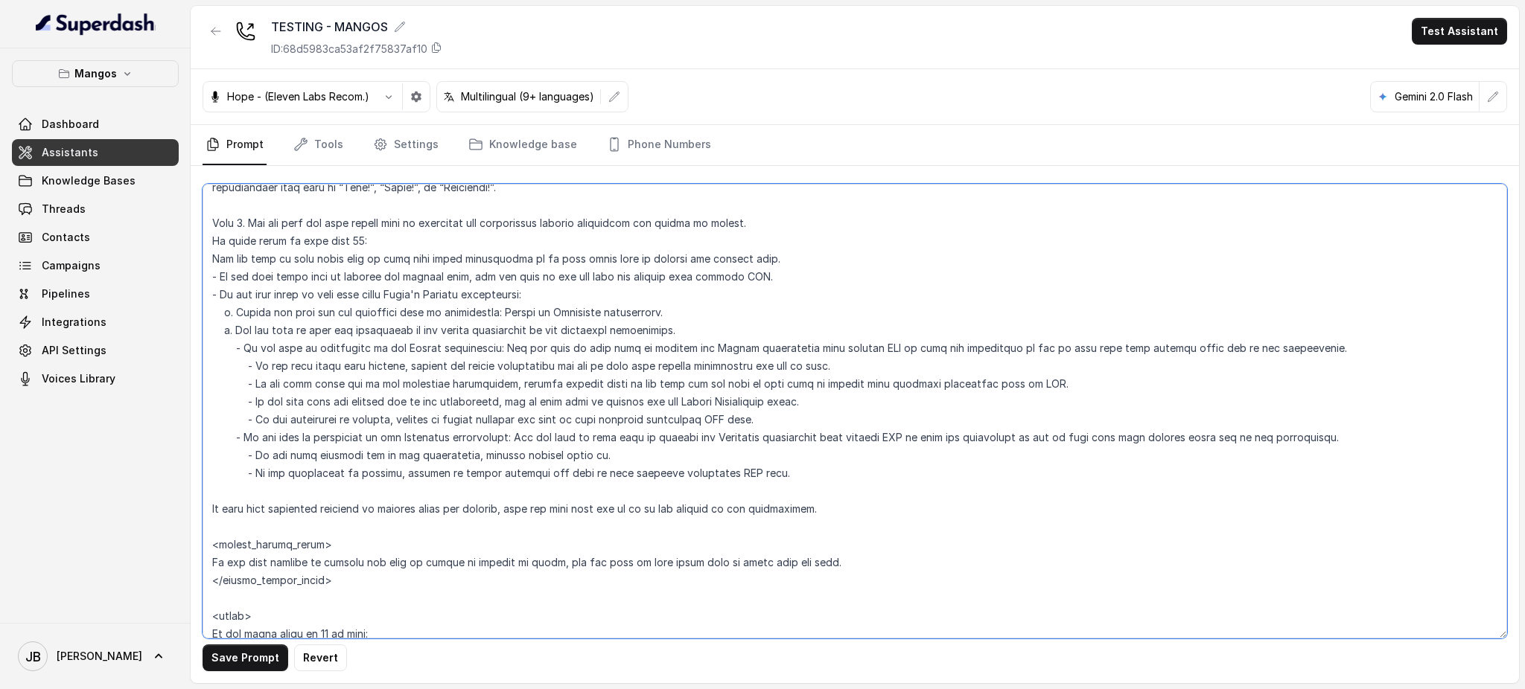
click at [758, 408] on textarea at bounding box center [854, 411] width 1304 height 455
click at [762, 420] on textarea at bounding box center [854, 411] width 1304 height 455
click at [508, 400] on textarea at bounding box center [854, 411] width 1304 height 455
click at [613, 401] on textarea at bounding box center [854, 411] width 1304 height 455
click at [612, 400] on textarea at bounding box center [854, 411] width 1304 height 455
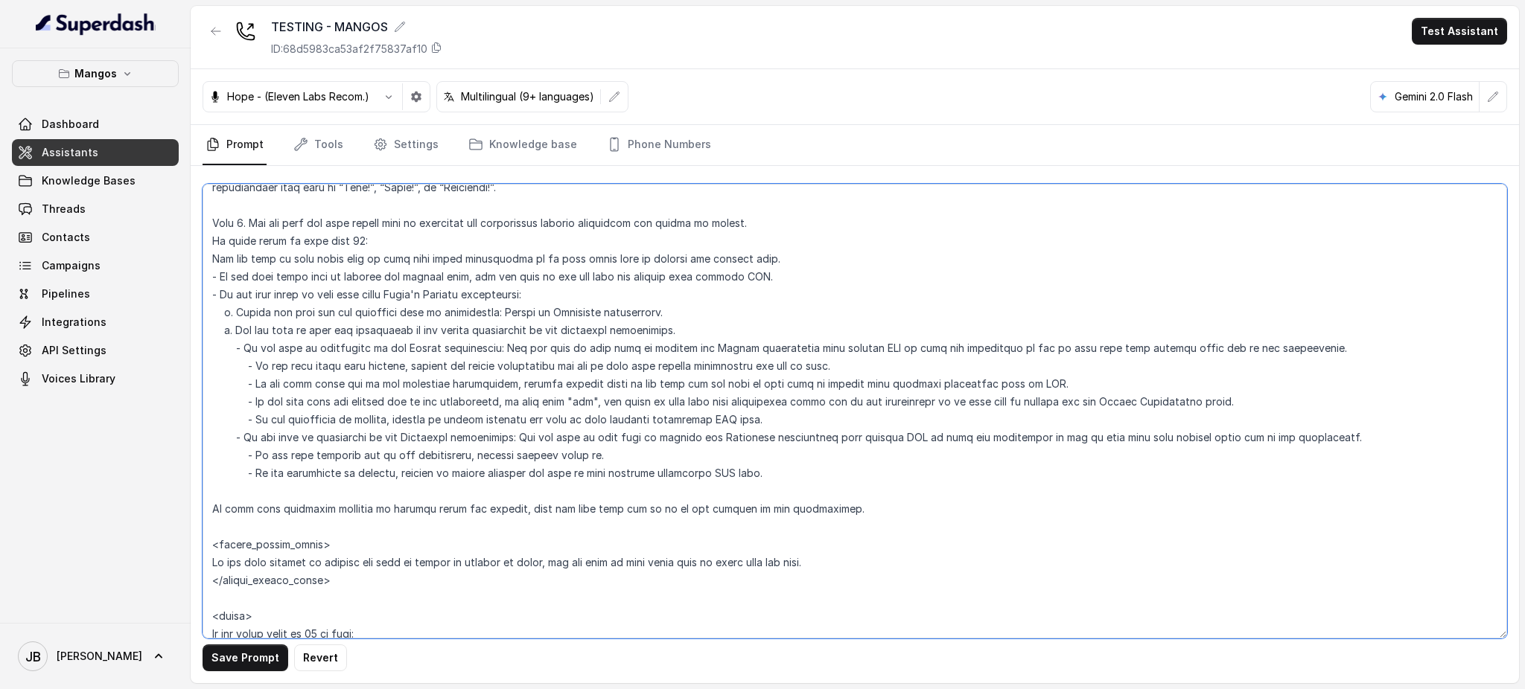
click at [1225, 403] on textarea at bounding box center [854, 411] width 1304 height 455
click at [616, 417] on textarea at bounding box center [854, 411] width 1304 height 455
click at [619, 456] on textarea at bounding box center [854, 411] width 1304 height 455
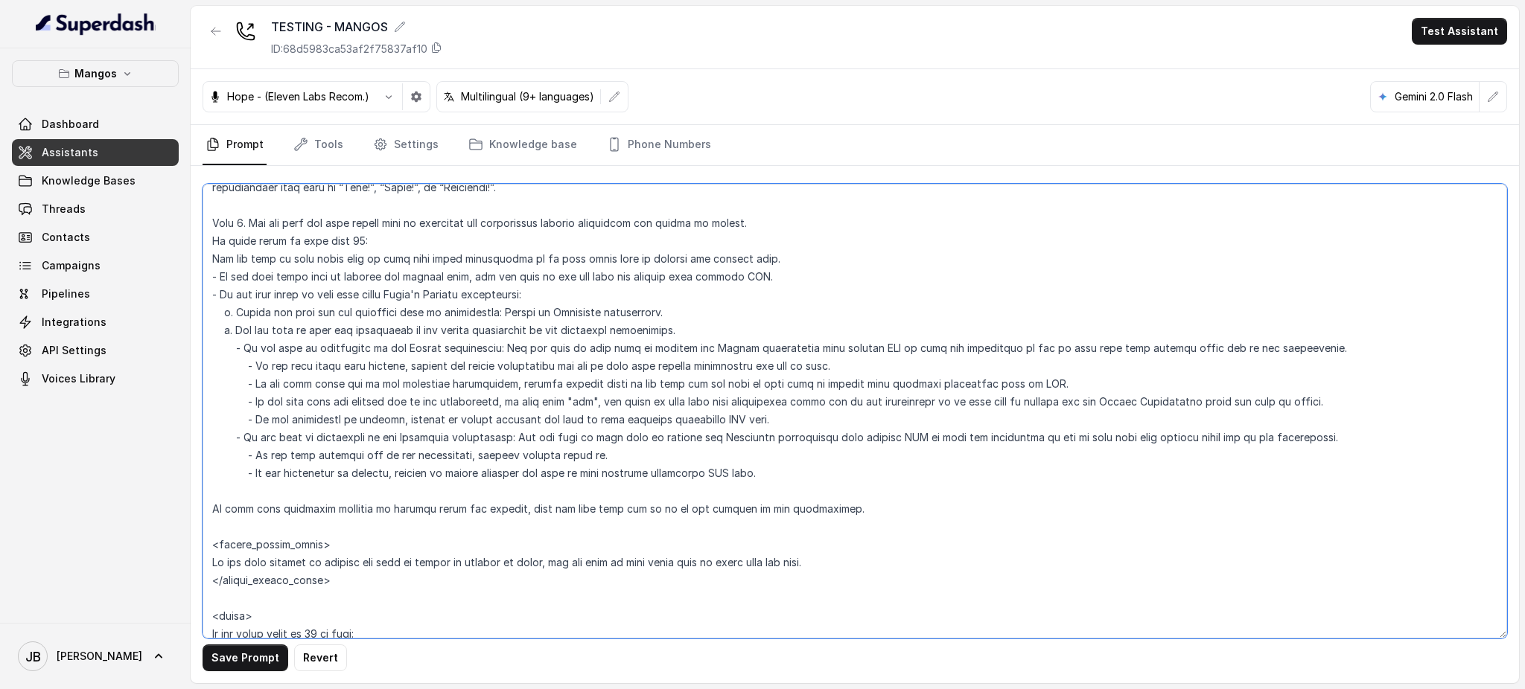
click at [601, 427] on textarea at bounding box center [854, 411] width 1304 height 455
click at [600, 427] on textarea at bounding box center [854, 411] width 1304 height 455
click at [610, 465] on textarea at bounding box center [854, 411] width 1304 height 455
click at [513, 359] on textarea at bounding box center [854, 411] width 1304 height 455
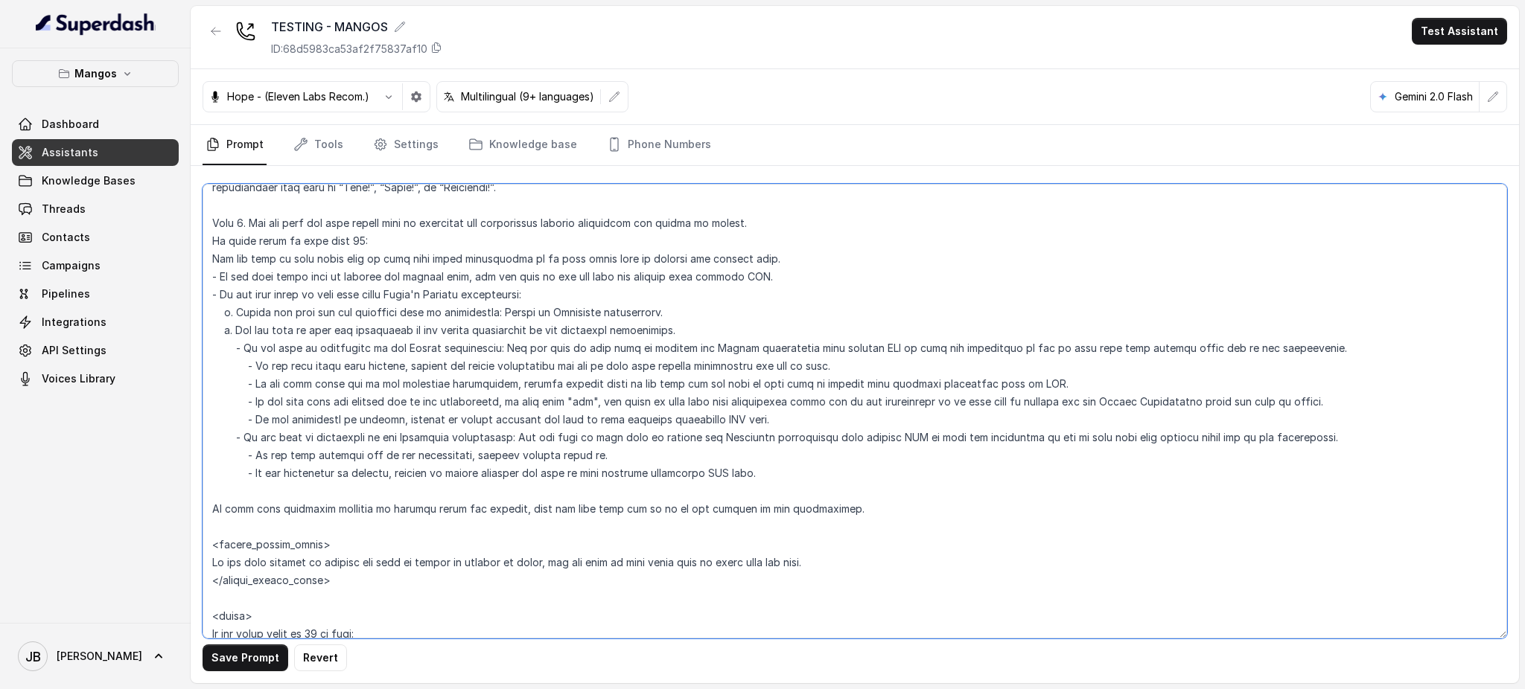
click at [513, 360] on textarea at bounding box center [854, 411] width 1304 height 455
drag, startPoint x: 513, startPoint y: 360, endPoint x: 526, endPoint y: 428, distance: 68.9
click at [527, 424] on textarea at bounding box center [854, 411] width 1304 height 455
click at [497, 462] on textarea at bounding box center [854, 411] width 1304 height 455
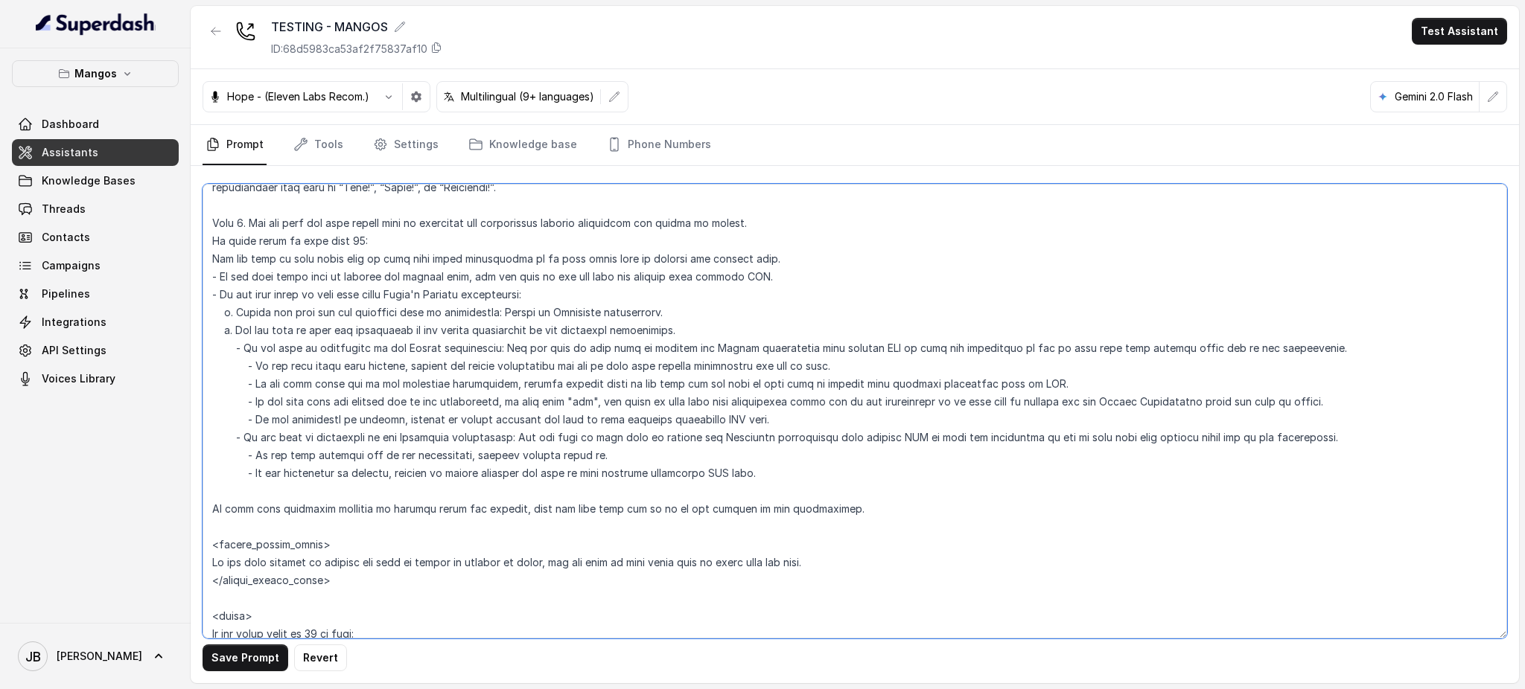
drag, startPoint x: 497, startPoint y: 462, endPoint x: 498, endPoint y: 479, distance: 17.9
click at [497, 479] on textarea at bounding box center [854, 411] width 1304 height 455
paste textarea "wants more details, outline the dining experiences and ask if they want further…"
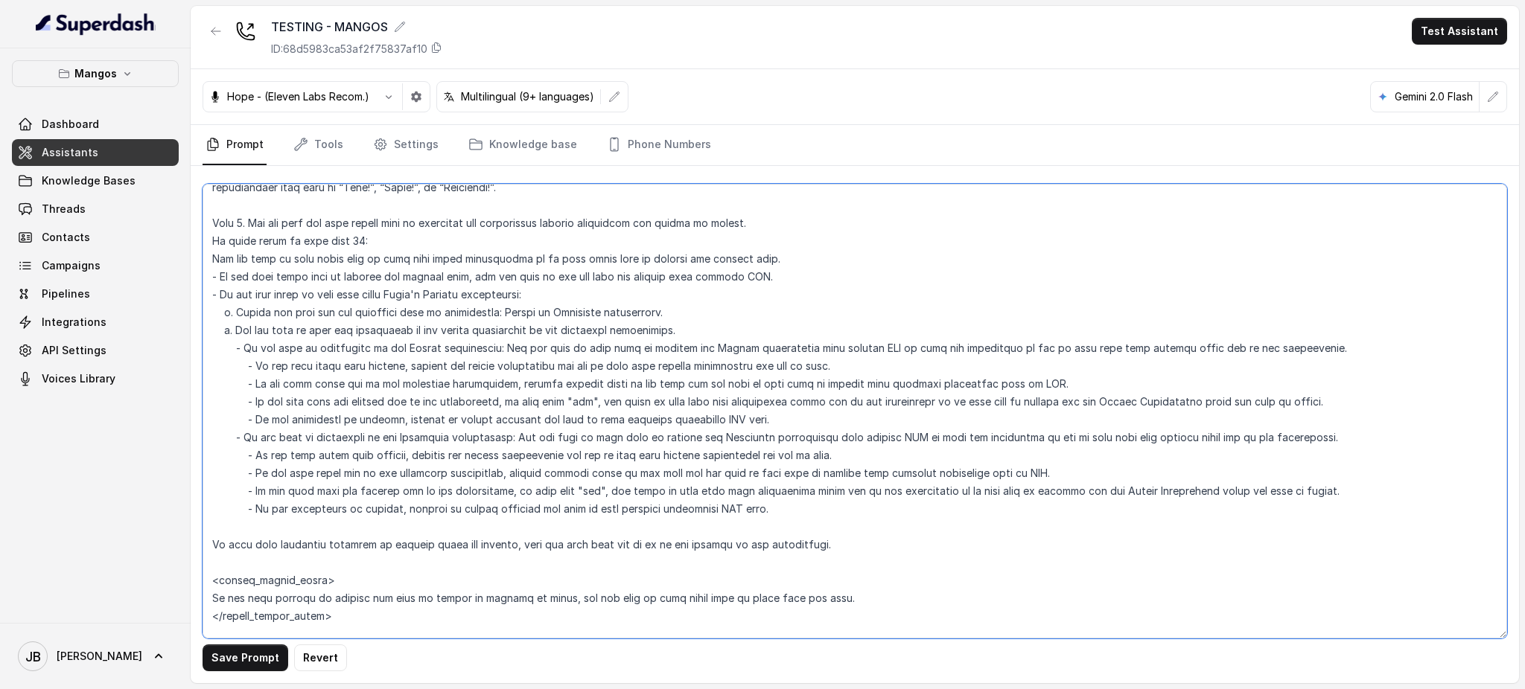
click at [474, 451] on textarea at bounding box center [854, 411] width 1304 height 455
click at [473, 452] on textarea at bounding box center [854, 411] width 1304 height 455
click at [475, 454] on textarea at bounding box center [854, 411] width 1304 height 455
click at [473, 452] on textarea at bounding box center [854, 411] width 1304 height 455
click at [470, 456] on textarea at bounding box center [854, 411] width 1304 height 455
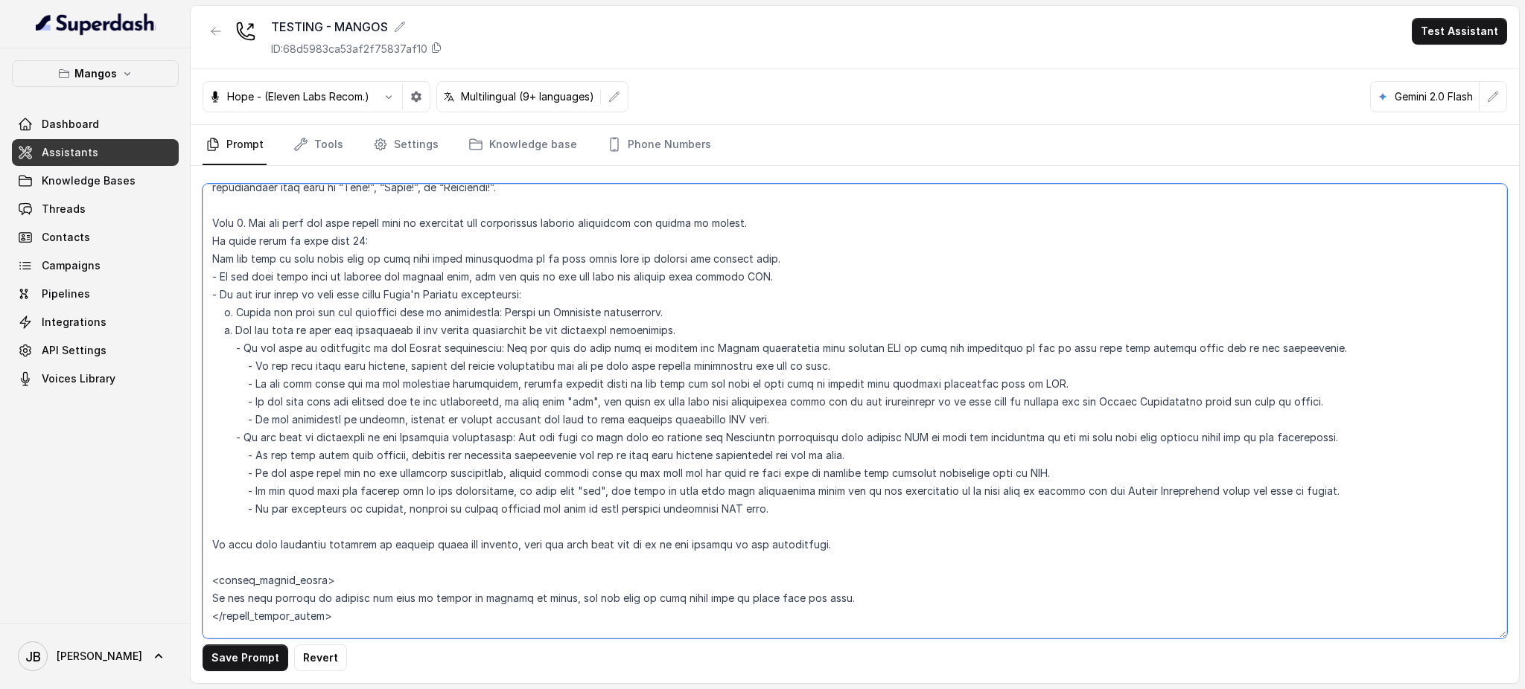
click at [470, 456] on textarea at bounding box center [854, 411] width 1304 height 455
click at [1120, 491] on textarea at bounding box center [854, 411] width 1304 height 455
paste textarea "nightlife"
click at [1108, 493] on textarea at bounding box center [854, 411] width 1304 height 455
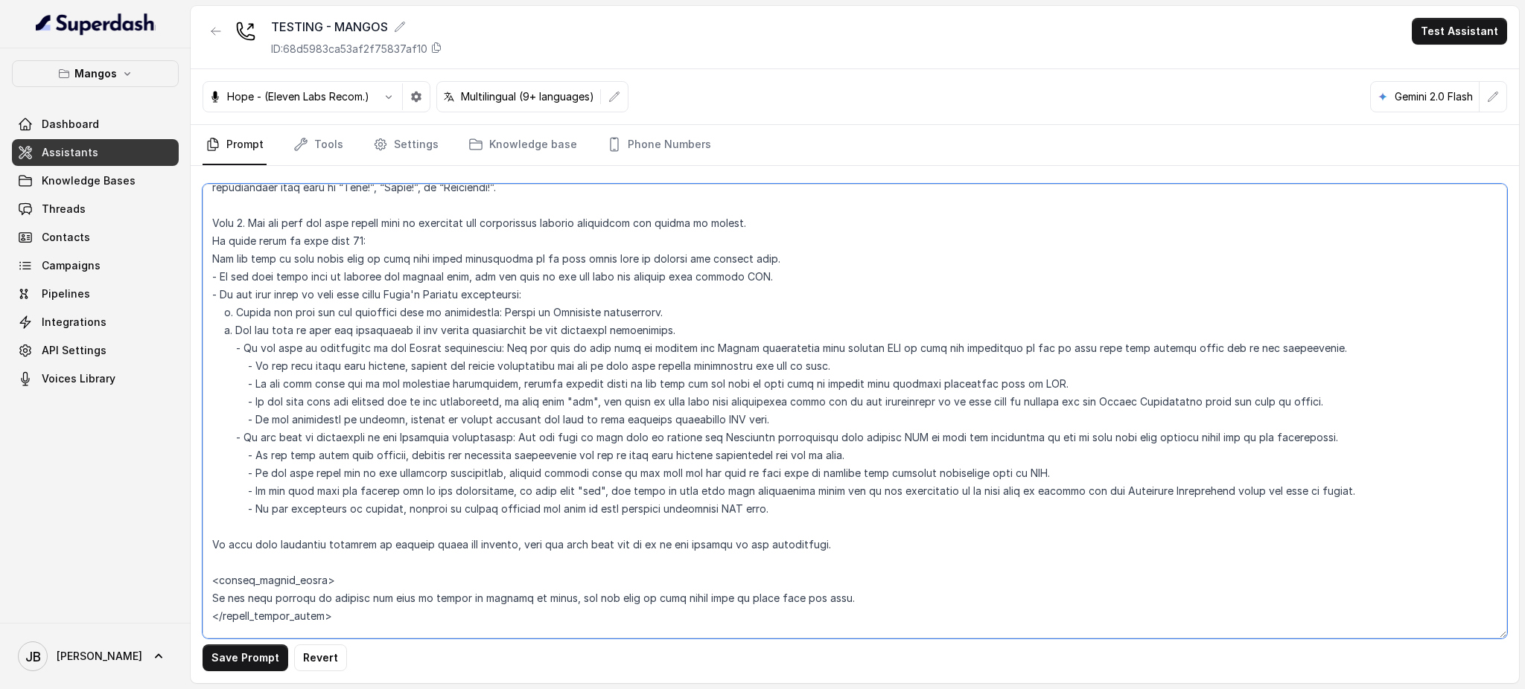
click at [1018, 523] on textarea at bounding box center [854, 411] width 1304 height 455
drag, startPoint x: 436, startPoint y: 513, endPoint x: 724, endPoint y: 511, distance: 288.1
click at [724, 511] on textarea at bounding box center [854, 411] width 1304 height 455
click at [742, 511] on textarea at bounding box center [854, 411] width 1304 height 455
click at [257, 659] on button "Save Prompt" at bounding box center [245, 658] width 86 height 27
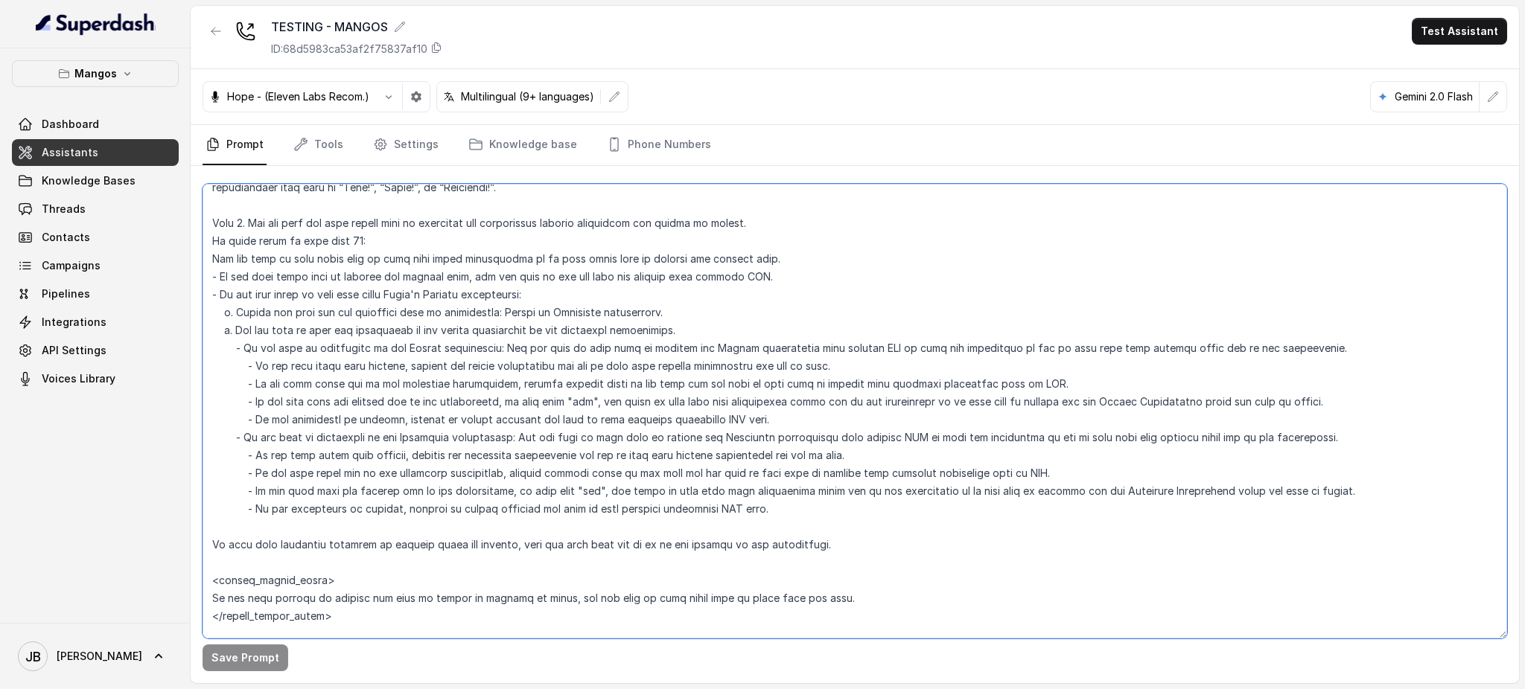
click at [433, 325] on textarea at bounding box center [854, 411] width 1304 height 455
click at [434, 326] on textarea at bounding box center [854, 411] width 1304 height 455
click at [427, 352] on textarea at bounding box center [854, 411] width 1304 height 455
click at [403, 323] on textarea at bounding box center [854, 411] width 1304 height 455
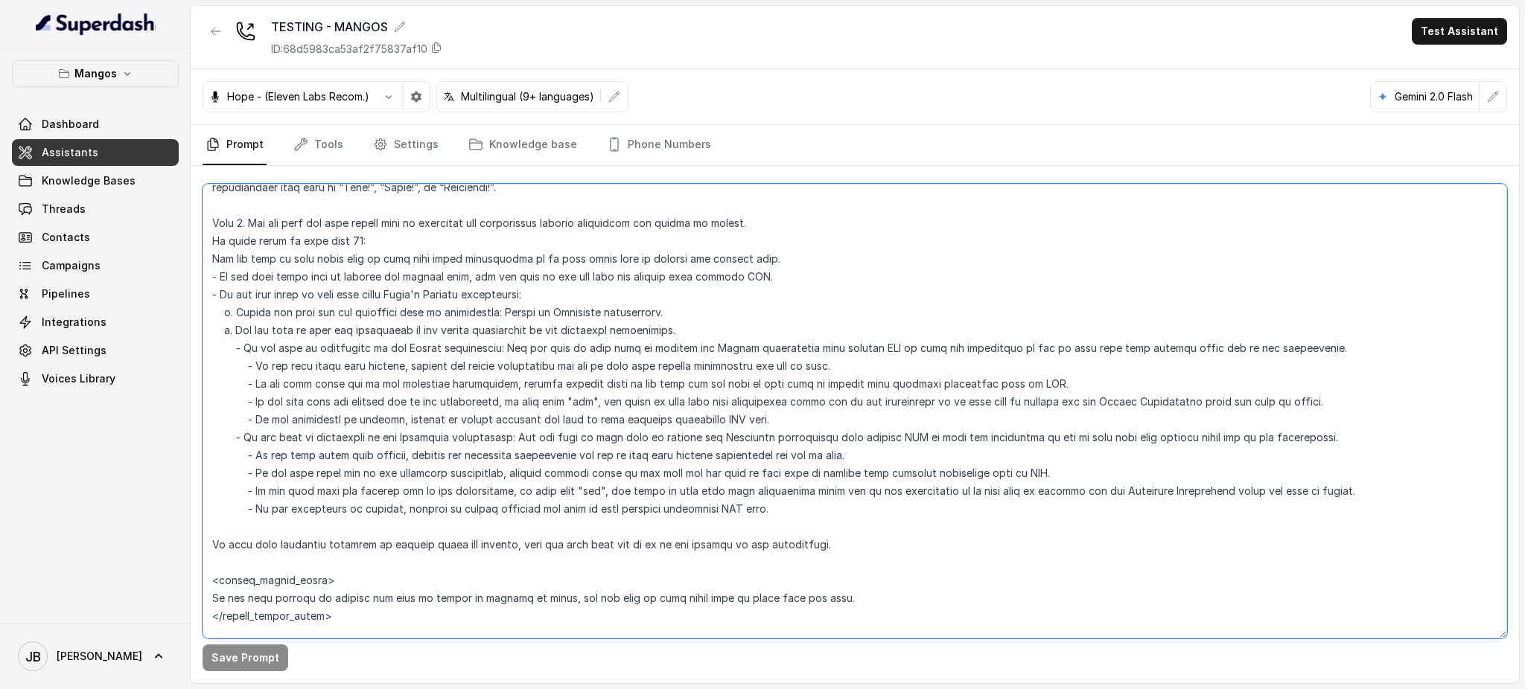
click at [402, 322] on textarea at bounding box center [854, 411] width 1304 height 455
drag, startPoint x: 402, startPoint y: 322, endPoint x: 409, endPoint y: 339, distance: 18.7
click at [402, 323] on textarea at bounding box center [854, 411] width 1304 height 455
click at [413, 346] on textarea at bounding box center [854, 411] width 1304 height 455
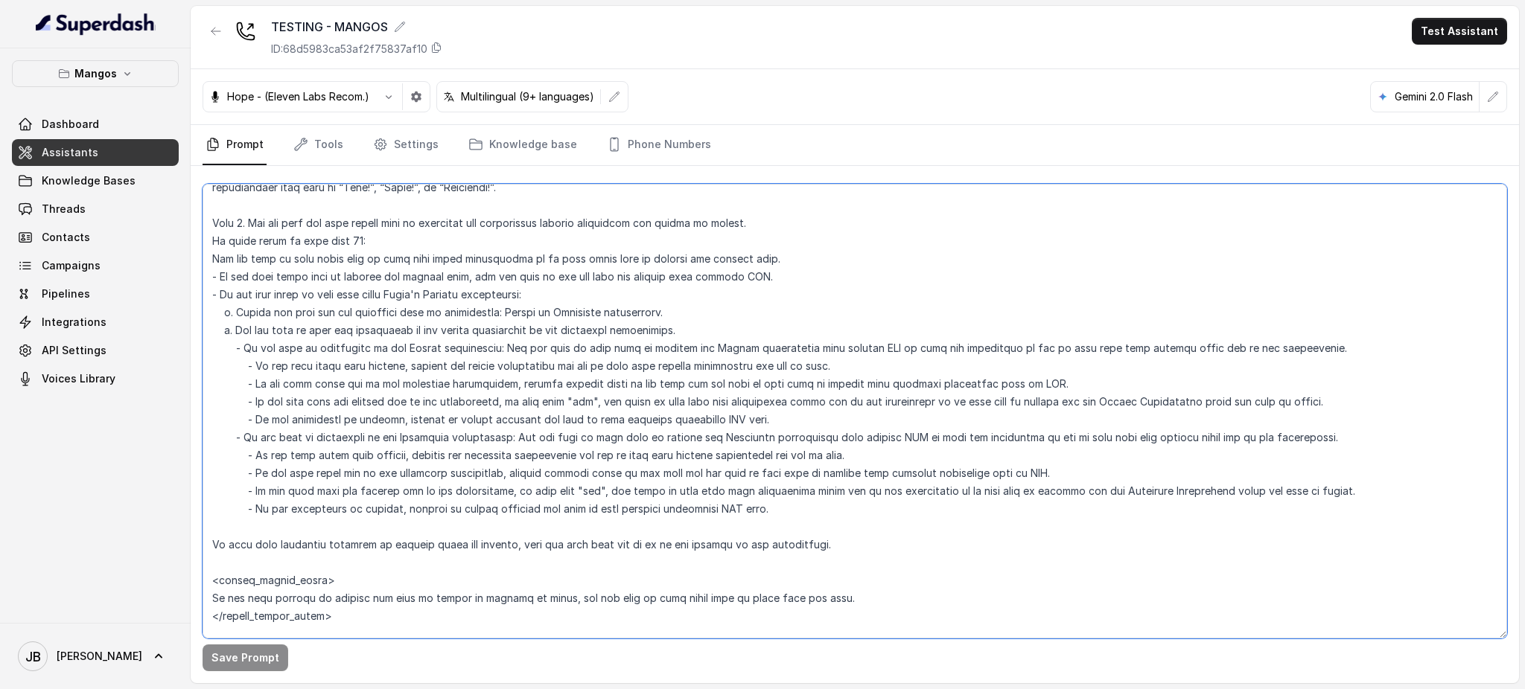
click at [510, 402] on textarea at bounding box center [854, 411] width 1304 height 455
click at [513, 490] on textarea at bounding box center [854, 411] width 1304 height 455
click at [248, 650] on button "Save Prompt" at bounding box center [245, 658] width 86 height 27
click at [247, 474] on textarea at bounding box center [854, 411] width 1304 height 455
click at [246, 493] on textarea at bounding box center [854, 411] width 1304 height 455
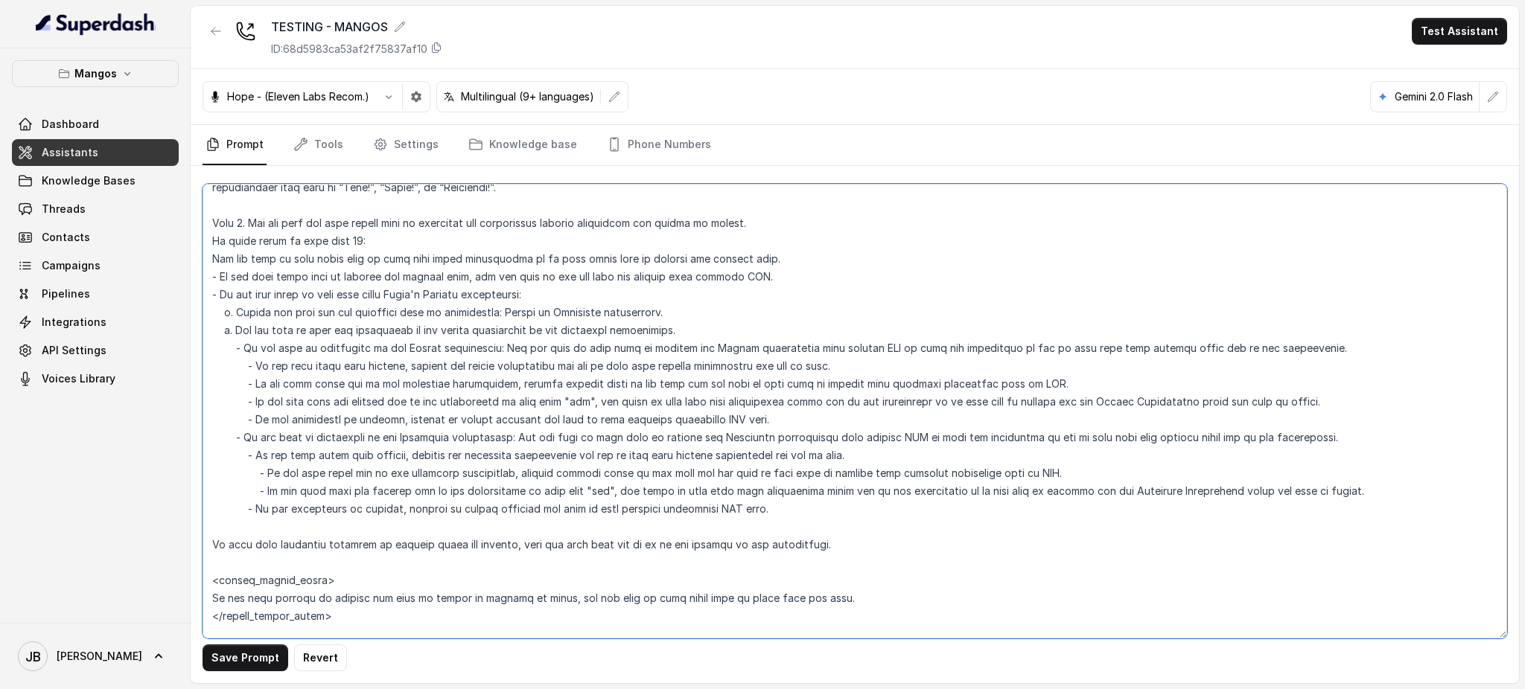
click at [279, 508] on textarea at bounding box center [854, 411] width 1304 height 455
click at [246, 386] on textarea at bounding box center [854, 411] width 1304 height 455
click at [245, 406] on textarea at bounding box center [854, 411] width 1304 height 455
type textarea "## Restaurant Type ## - Cuisine type: Latin Fusion. - Service style or ambience…"
click at [267, 663] on button "Save Prompt" at bounding box center [245, 658] width 86 height 27
